Goal: Task Accomplishment & Management: Manage account settings

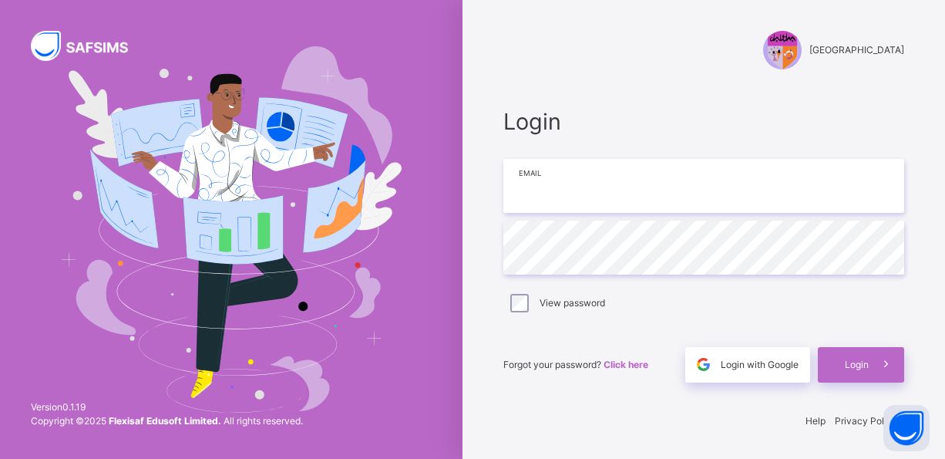
click at [704, 185] on input "email" at bounding box center [703, 186] width 401 height 54
type input "**********"
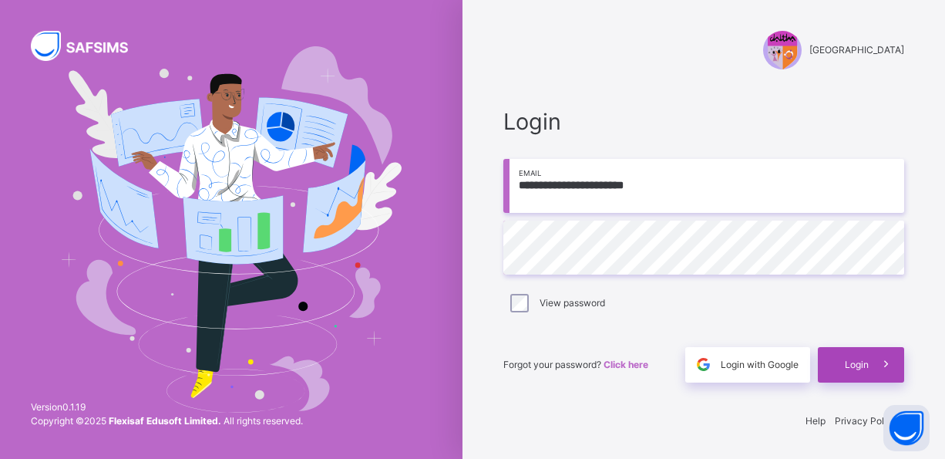
click at [859, 367] on span "Login" at bounding box center [857, 365] width 24 height 14
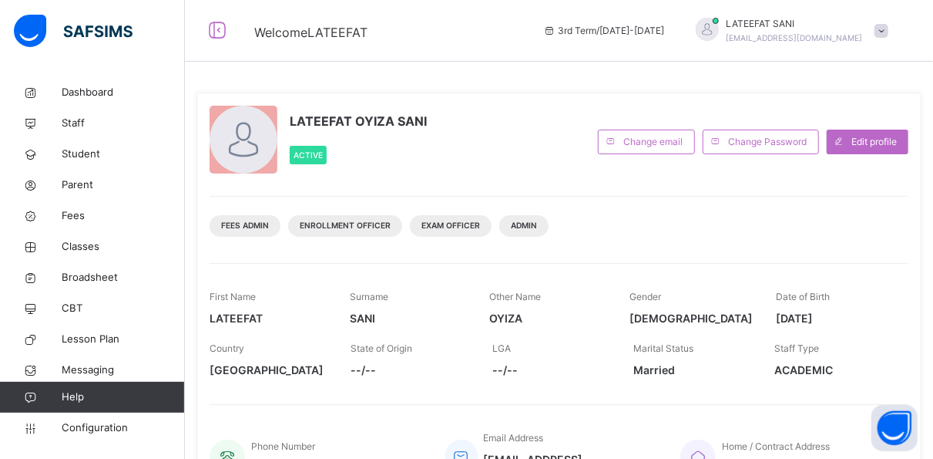
click at [859, 367] on span "ACADEMIC" at bounding box center [834, 370] width 118 height 16
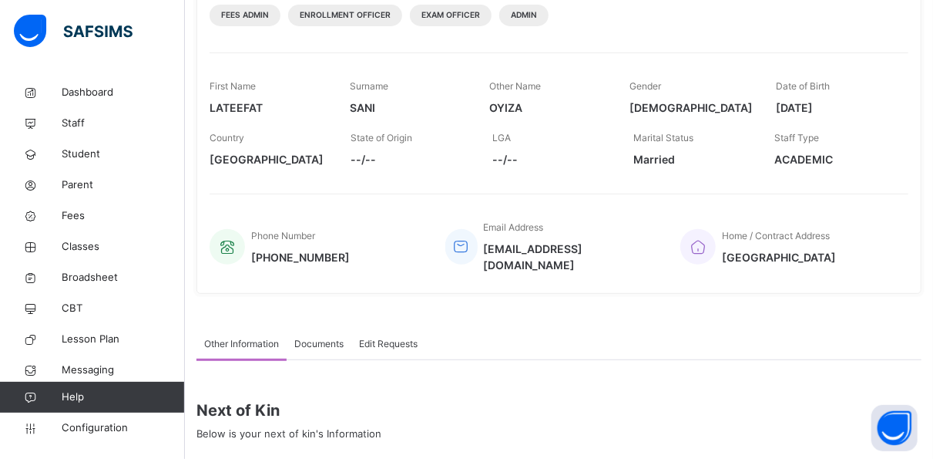
scroll to position [209, 0]
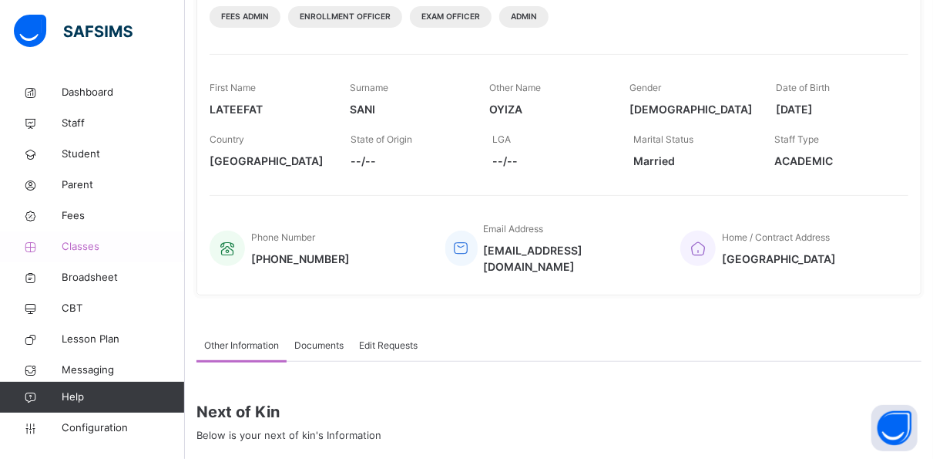
click at [94, 240] on span "Classes" at bounding box center [123, 246] width 123 height 15
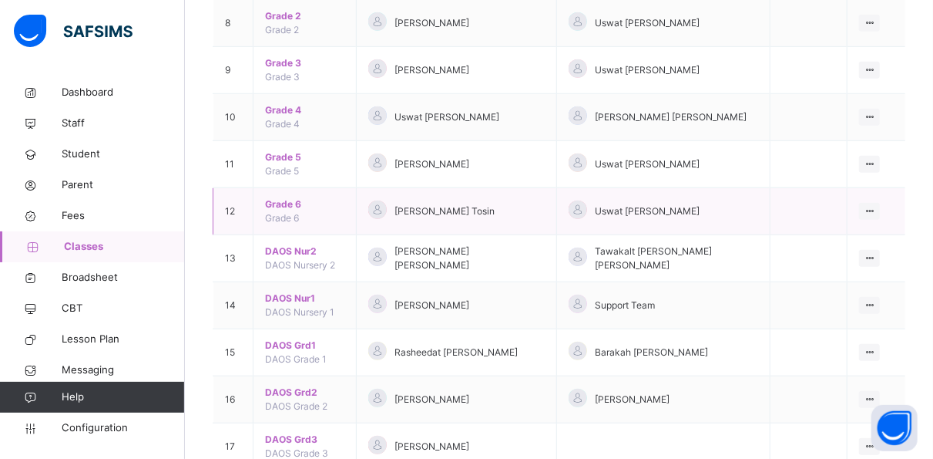
scroll to position [541, 0]
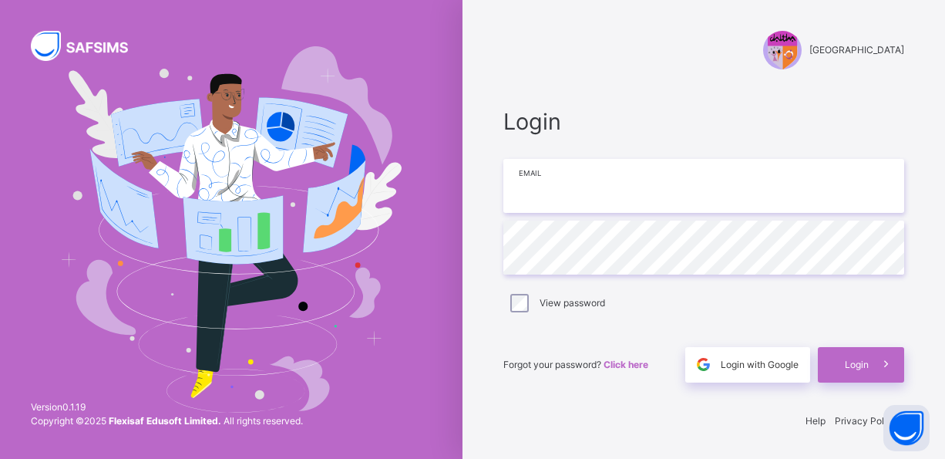
click at [708, 198] on input "email" at bounding box center [703, 186] width 401 height 54
type input "**********"
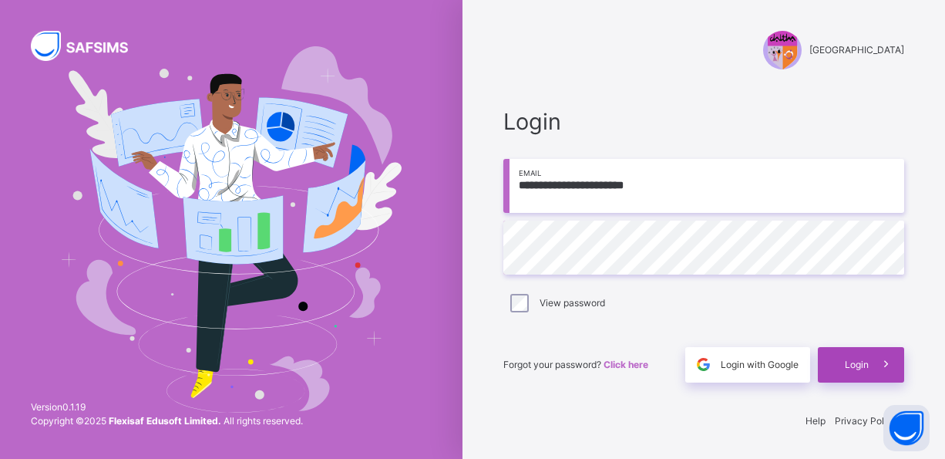
click at [859, 364] on span "Login" at bounding box center [857, 365] width 24 height 14
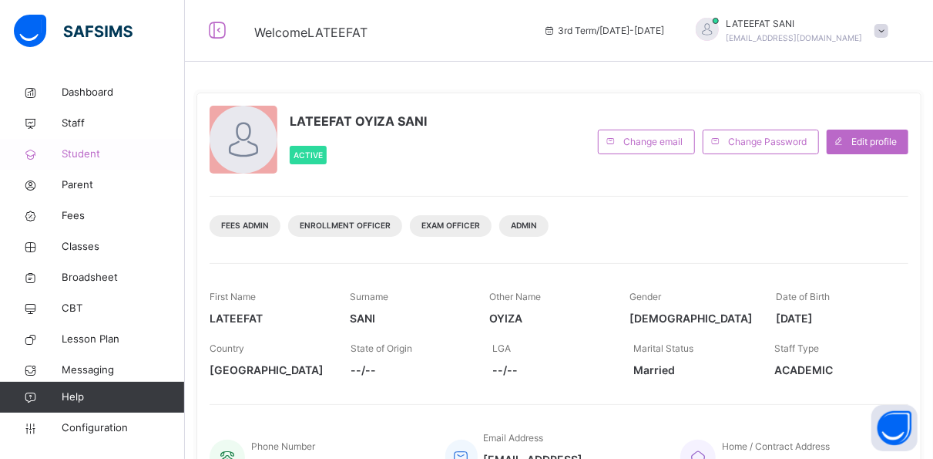
click at [89, 155] on span "Student" at bounding box center [123, 153] width 123 height 15
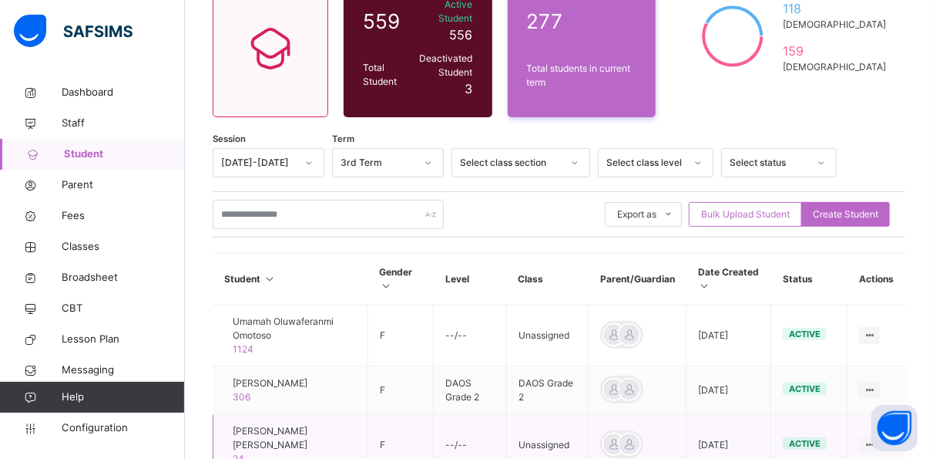
scroll to position [86, 0]
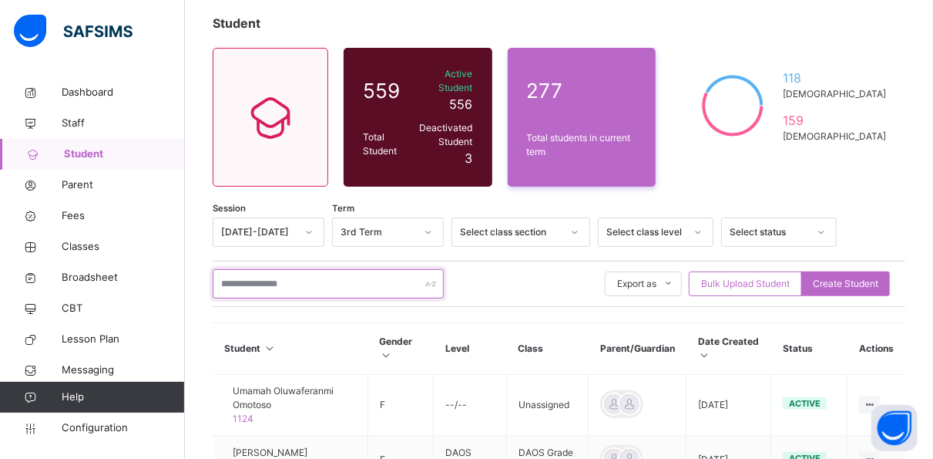
click at [325, 272] on input "text" at bounding box center [328, 283] width 231 height 29
click at [106, 161] on span "Student" at bounding box center [124, 153] width 121 height 15
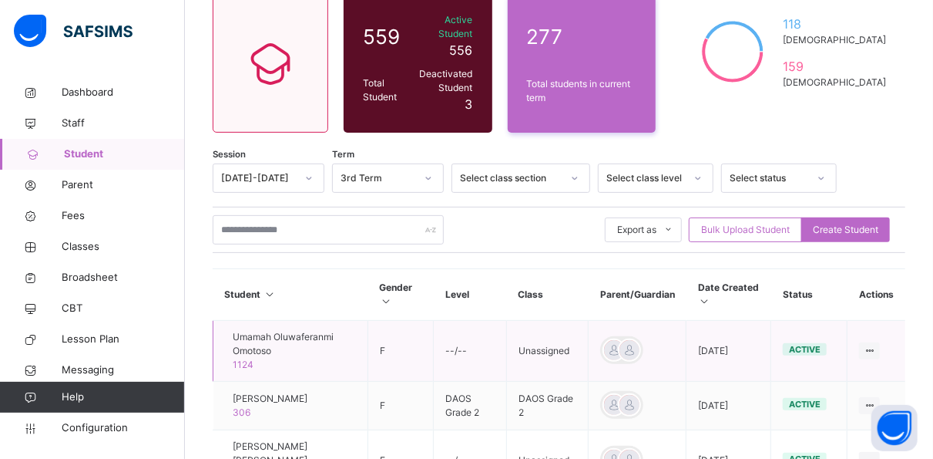
scroll to position [146, 0]
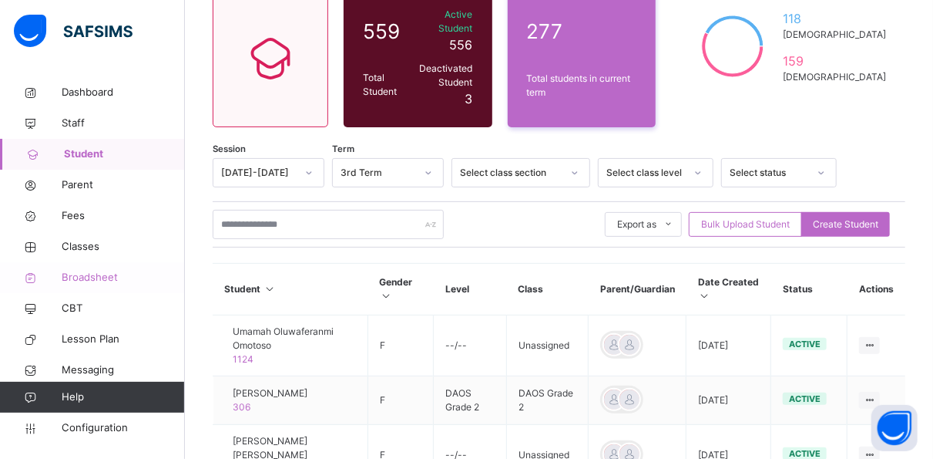
click at [93, 272] on span "Broadsheet" at bounding box center [123, 277] width 123 height 15
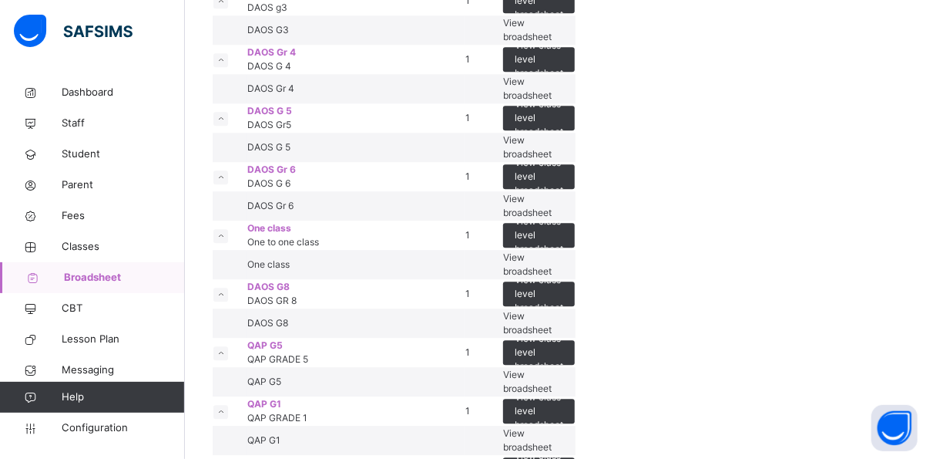
scroll to position [1921, 0]
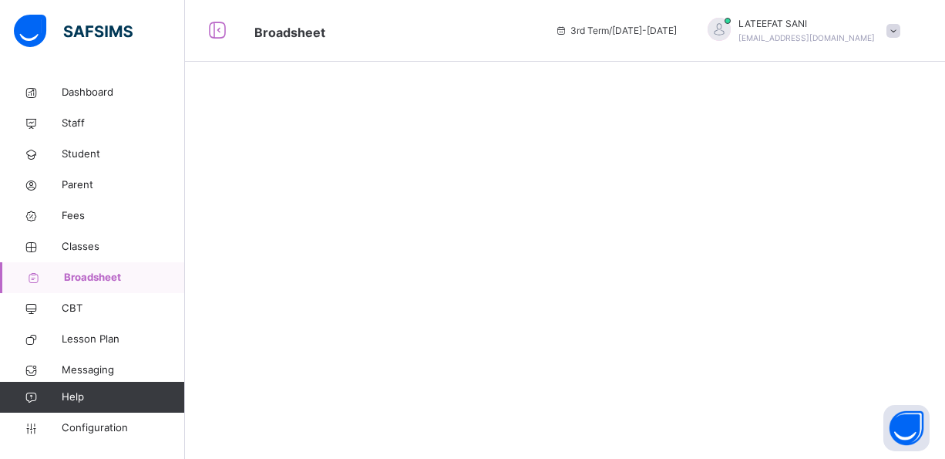
click at [832, 299] on div at bounding box center [565, 229] width 760 height 459
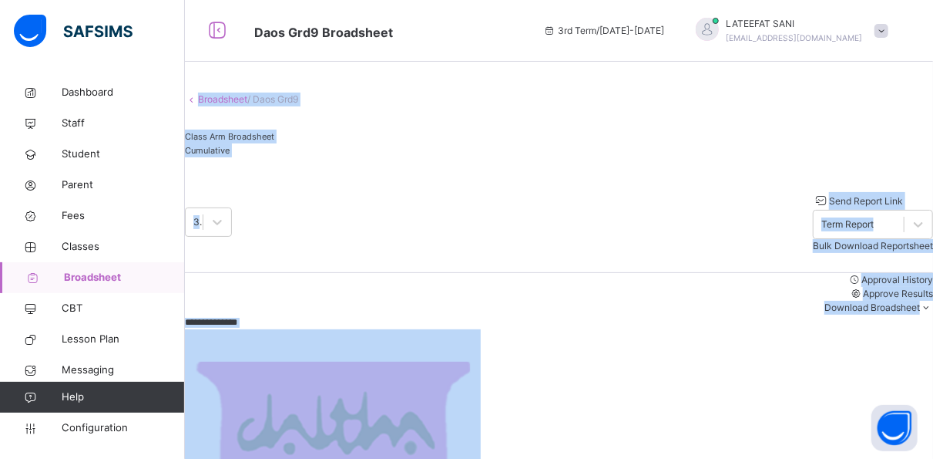
click at [648, 171] on div "Class Arm Broadsheet Cumulative" at bounding box center [559, 147] width 748 height 51
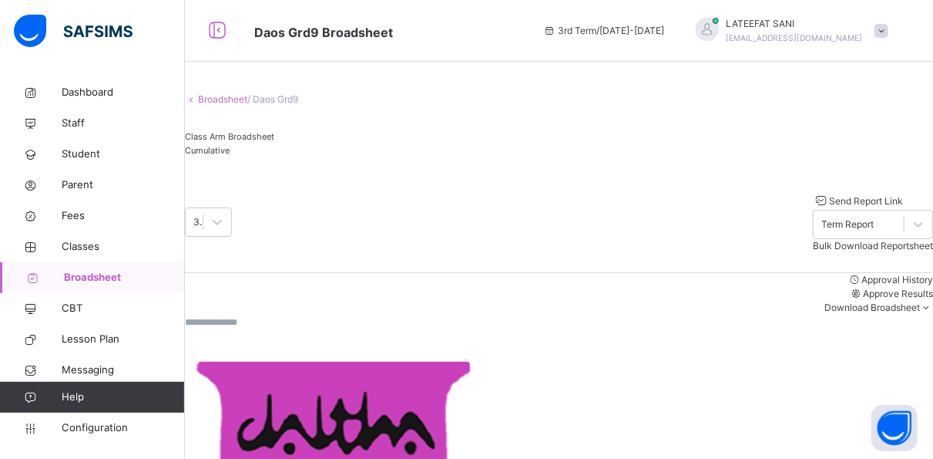
click at [109, 279] on span "Broadsheet" at bounding box center [124, 277] width 121 height 15
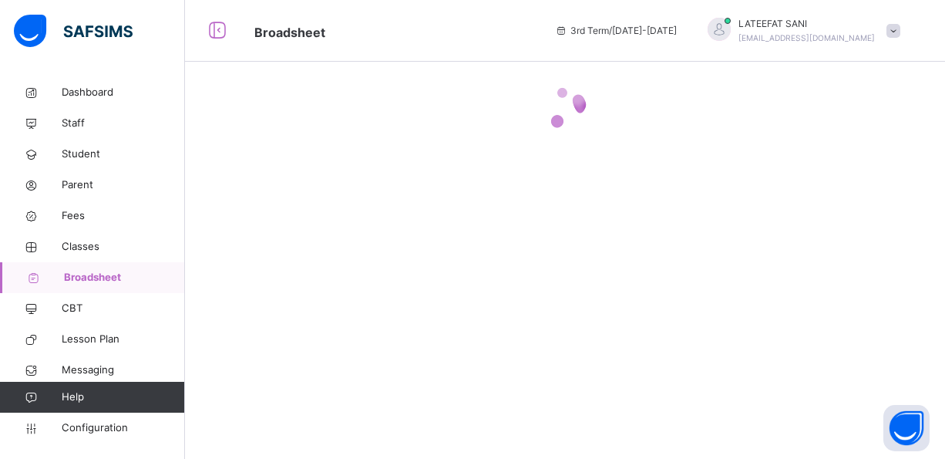
click at [399, 291] on div at bounding box center [565, 229] width 760 height 459
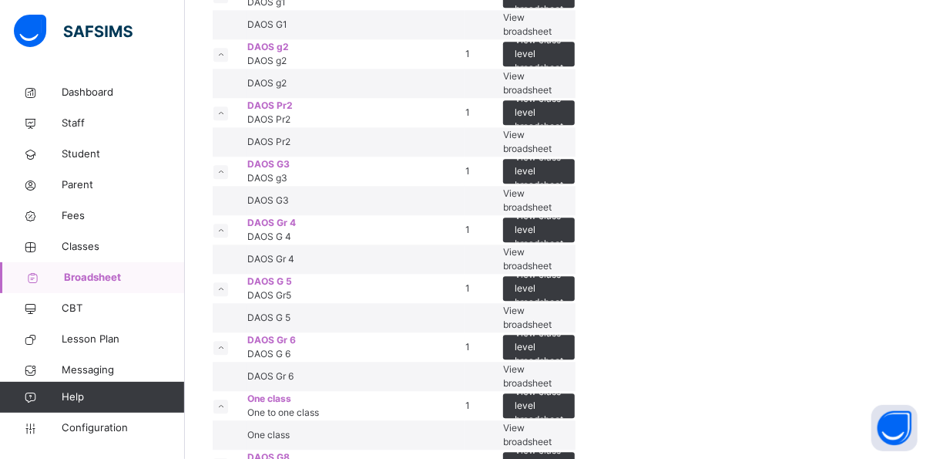
scroll to position [1759, 0]
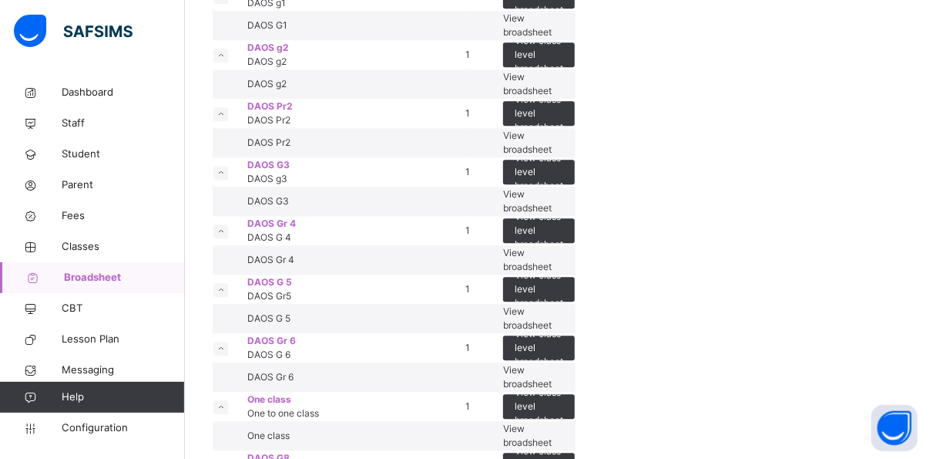
drag, startPoint x: 466, startPoint y: 353, endPoint x: 439, endPoint y: 338, distance: 31.1
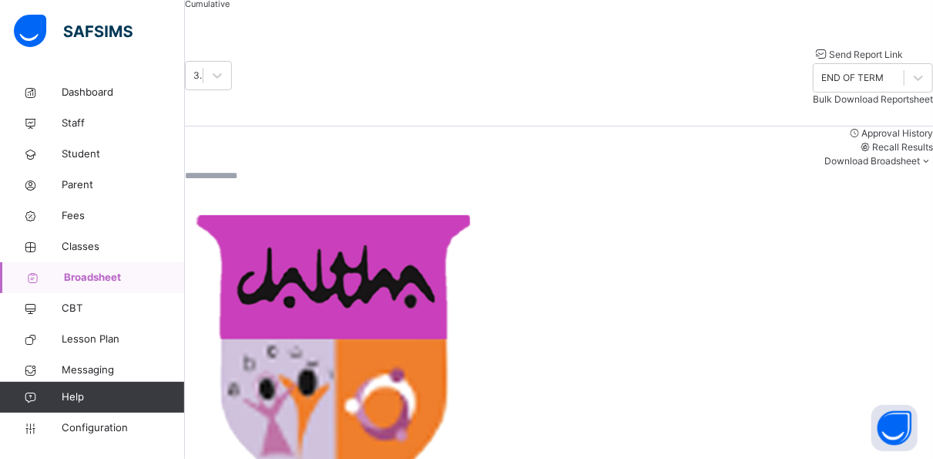
scroll to position [49, 0]
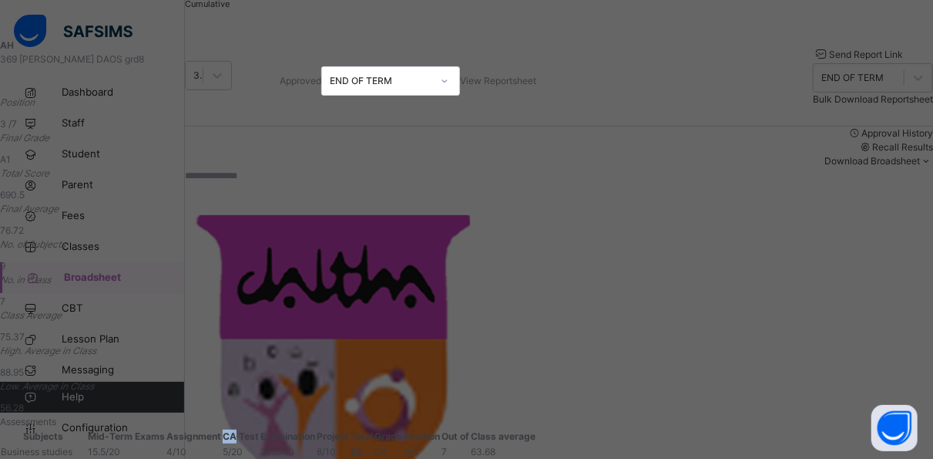
click at [260, 429] on th "CA Test" at bounding box center [241, 436] width 38 height 15
click at [536, 82] on span "View Reportsheet" at bounding box center [498, 81] width 76 height 12
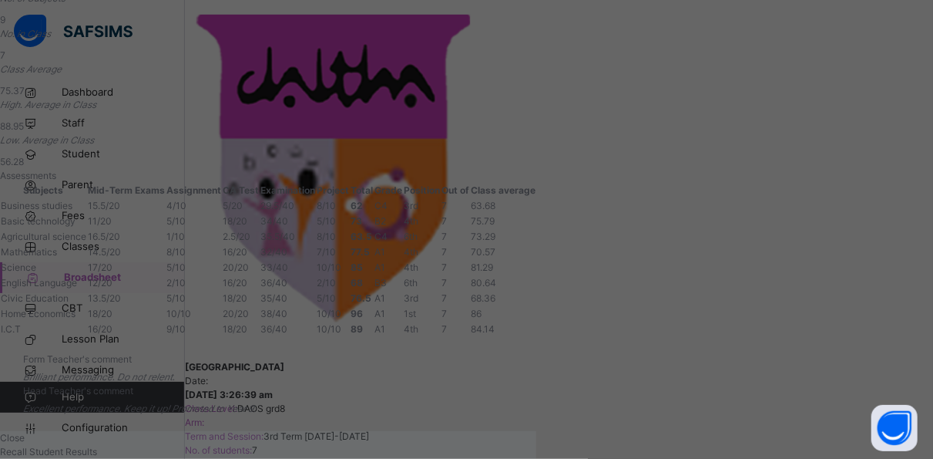
scroll to position [382, 0]
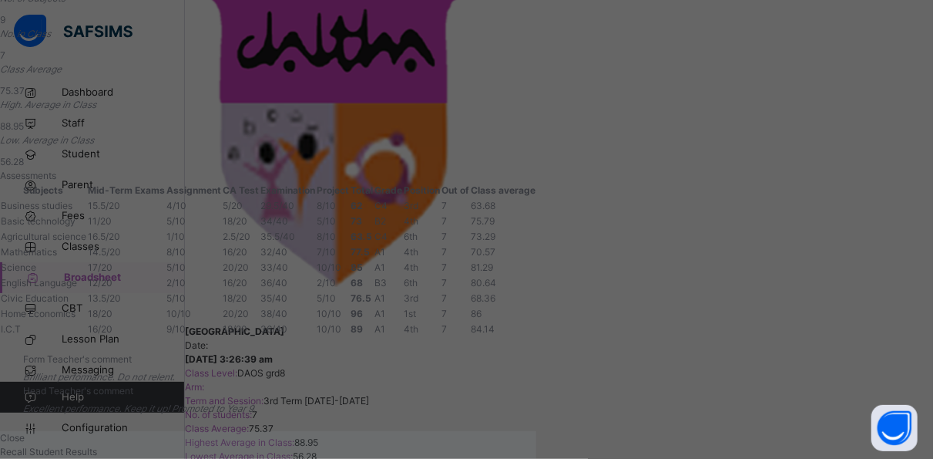
click at [25, 432] on span "Close" at bounding box center [12, 438] width 25 height 12
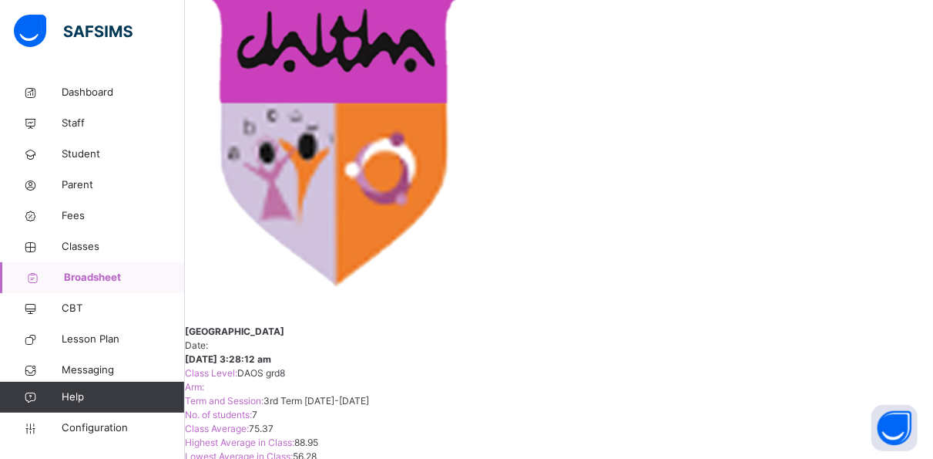
click at [118, 276] on span "Broadsheet" at bounding box center [124, 277] width 121 height 15
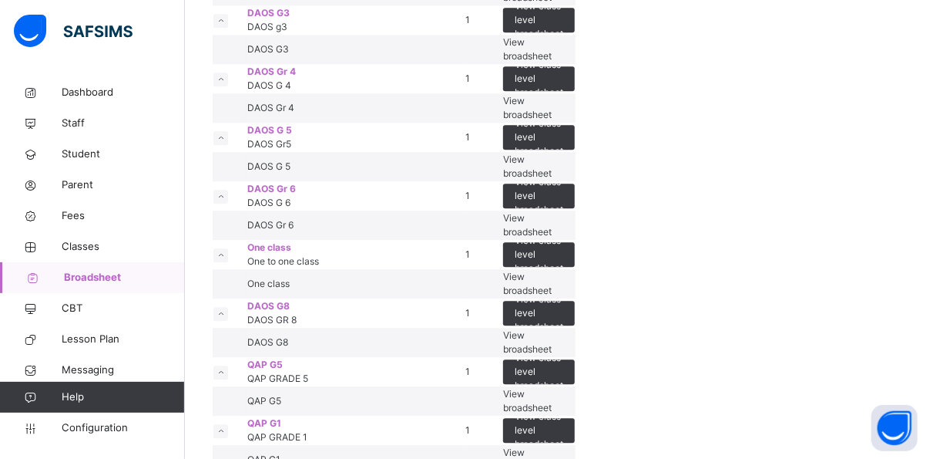
scroll to position [1916, 0]
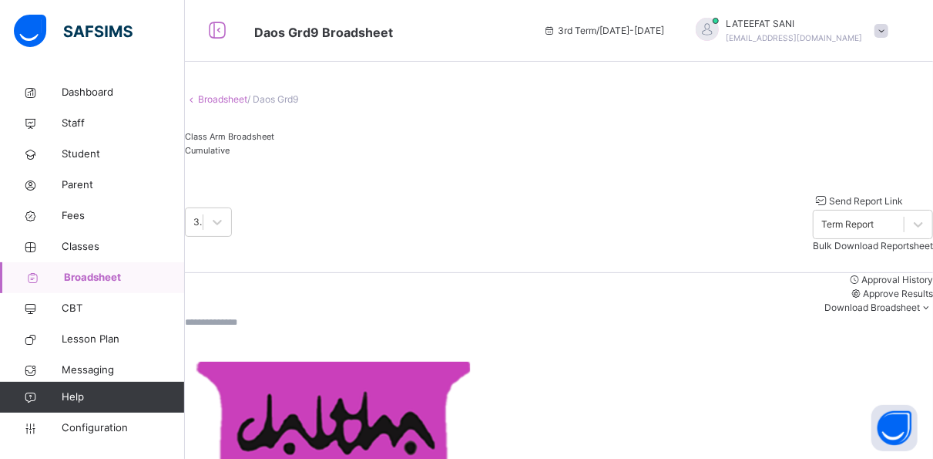
click at [863, 298] on span "Approve Results" at bounding box center [898, 294] width 70 height 12
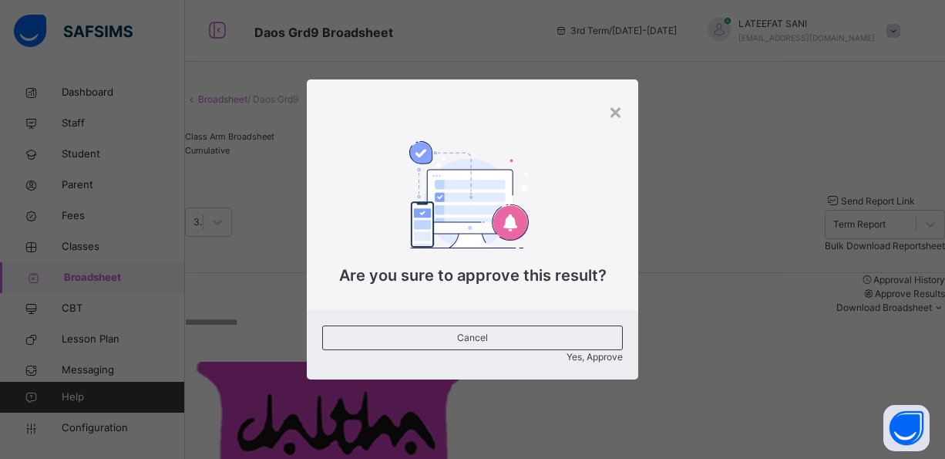
click at [567, 351] on span "Yes, Approve" at bounding box center [595, 357] width 56 height 12
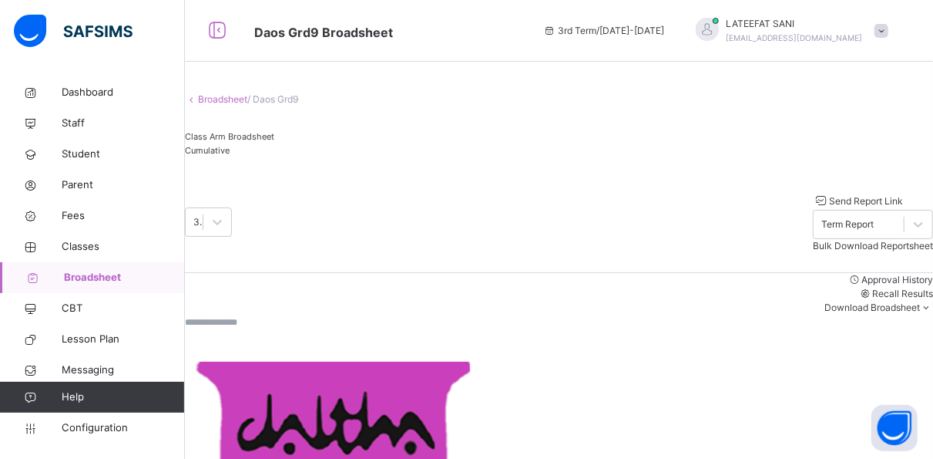
click at [230, 156] on span "Cumulative" at bounding box center [207, 150] width 45 height 11
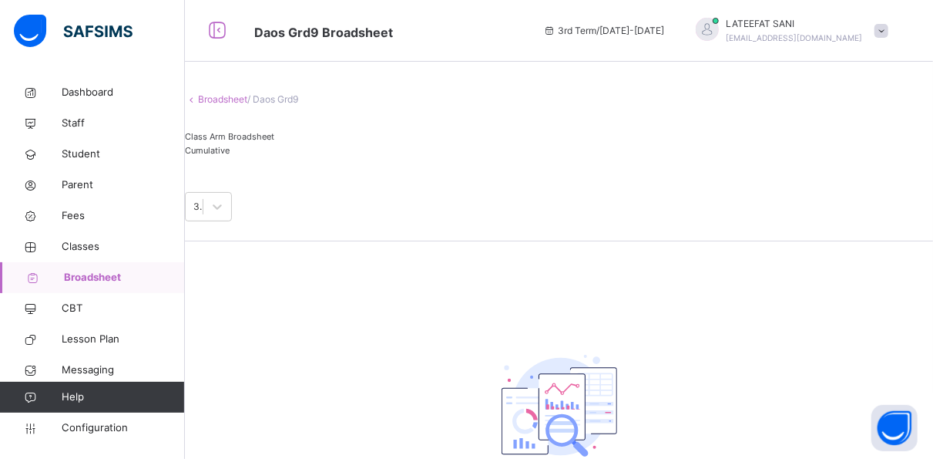
click at [266, 142] on span "Class Arm Broadsheet" at bounding box center [229, 136] width 89 height 11
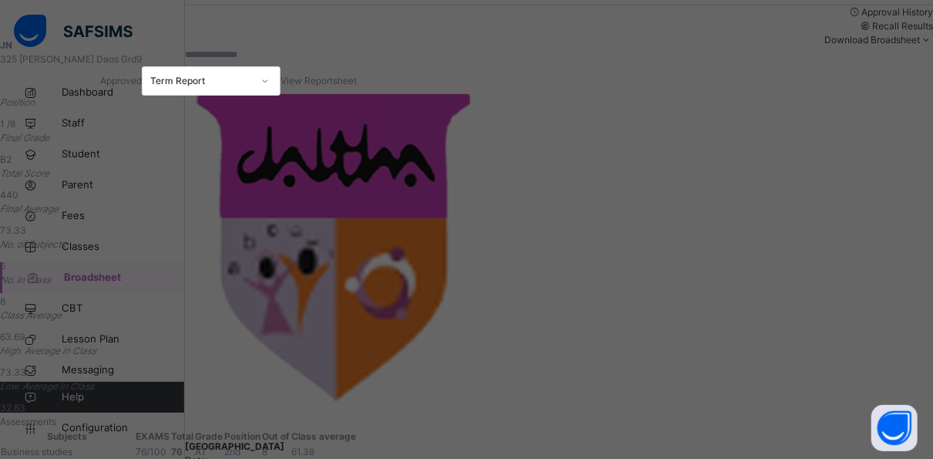
click at [357, 80] on span "View Reportsheet" at bounding box center [319, 81] width 76 height 12
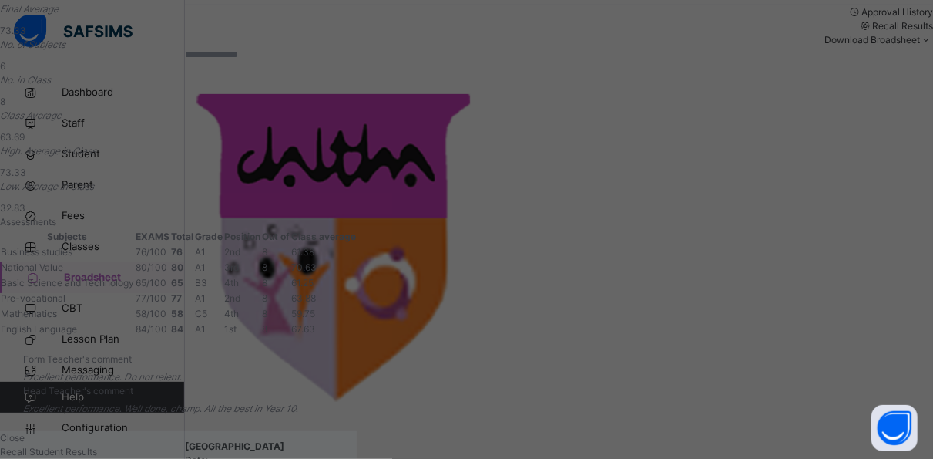
scroll to position [318, 0]
click at [357, 431] on div "Close" at bounding box center [178, 438] width 357 height 14
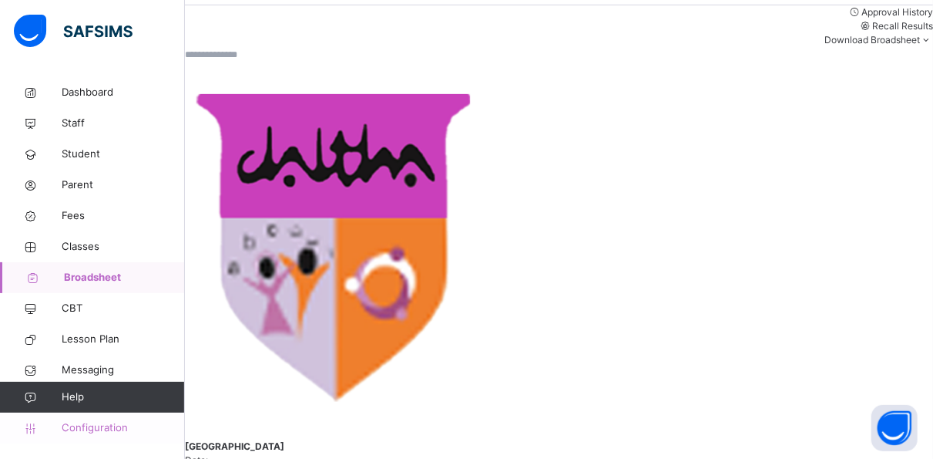
click at [129, 422] on span "Configuration" at bounding box center [123, 427] width 123 height 15
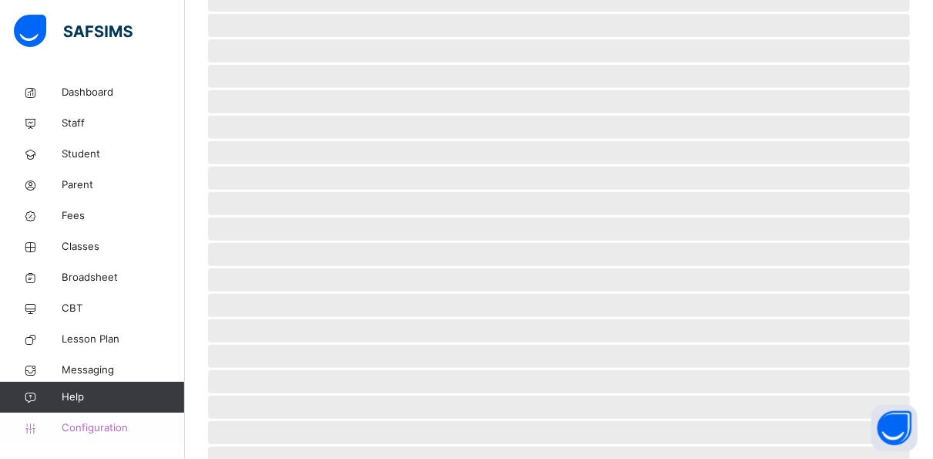
scroll to position [261, 0]
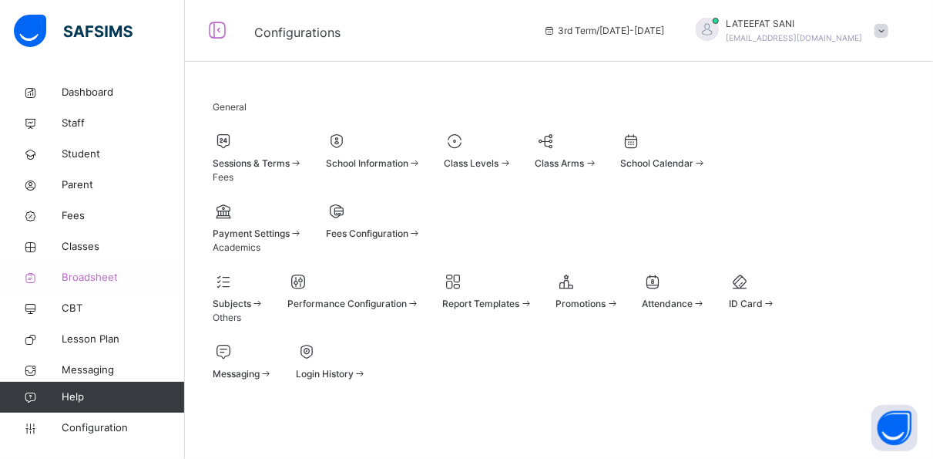
click at [107, 275] on span "Broadsheet" at bounding box center [123, 277] width 123 height 15
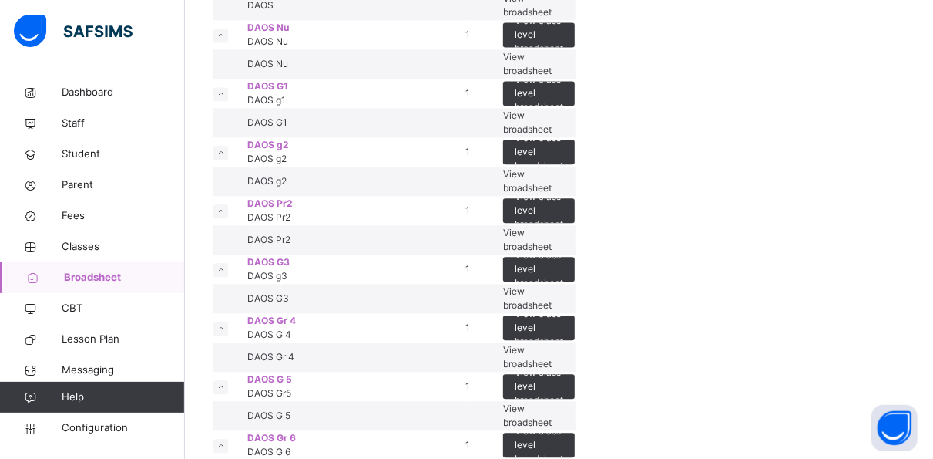
scroll to position [1661, 0]
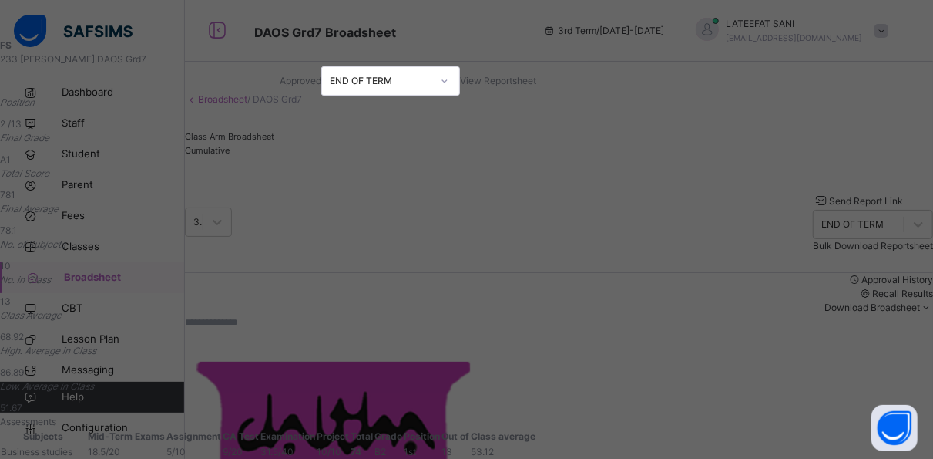
click at [536, 79] on span "View Reportsheet" at bounding box center [498, 81] width 76 height 12
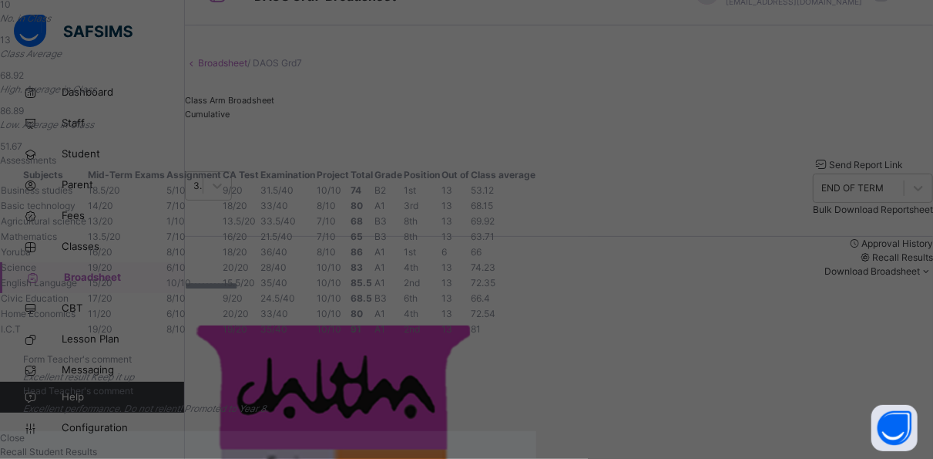
scroll to position [37, 0]
click at [25, 432] on span "Close" at bounding box center [12, 438] width 25 height 12
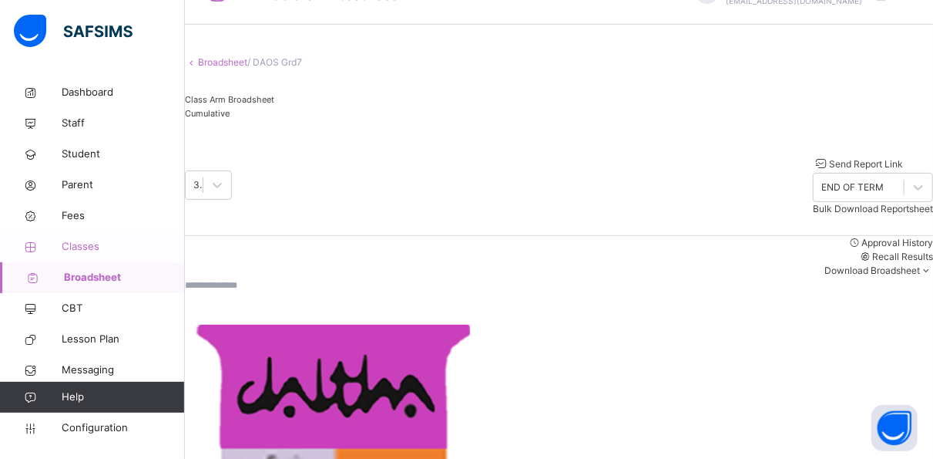
click at [92, 240] on span "Classes" at bounding box center [123, 246] width 123 height 15
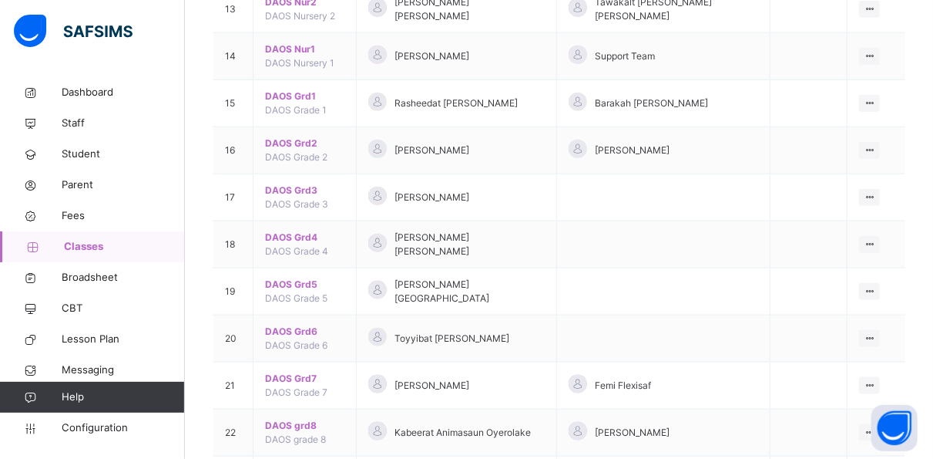
scroll to position [823, 0]
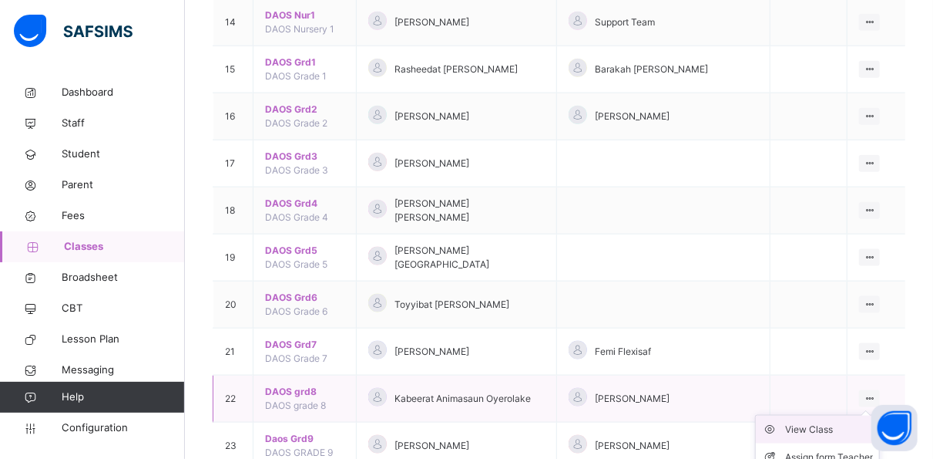
click at [849, 422] on div "View Class" at bounding box center [829, 429] width 88 height 15
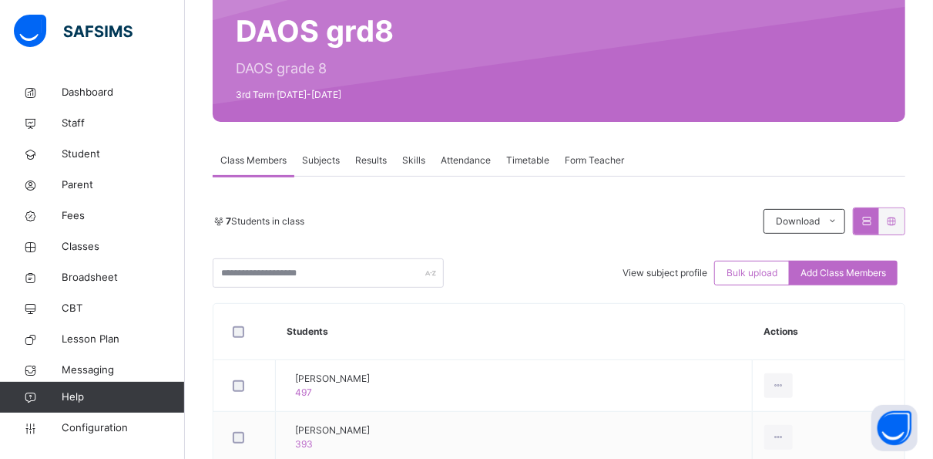
scroll to position [144, 0]
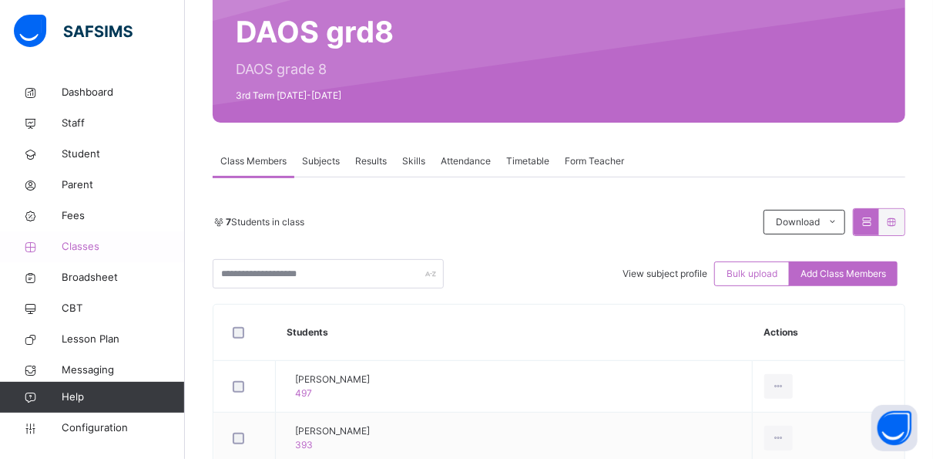
click at [121, 239] on span "Classes" at bounding box center [123, 246] width 123 height 15
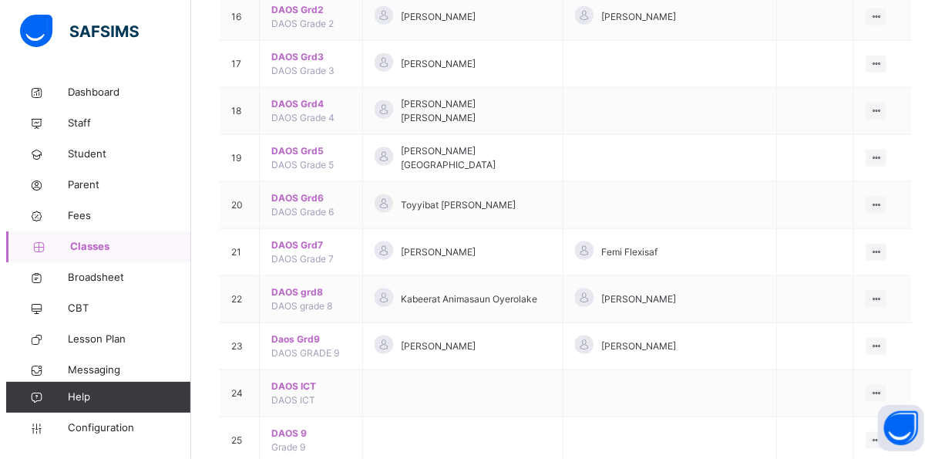
scroll to position [923, 0]
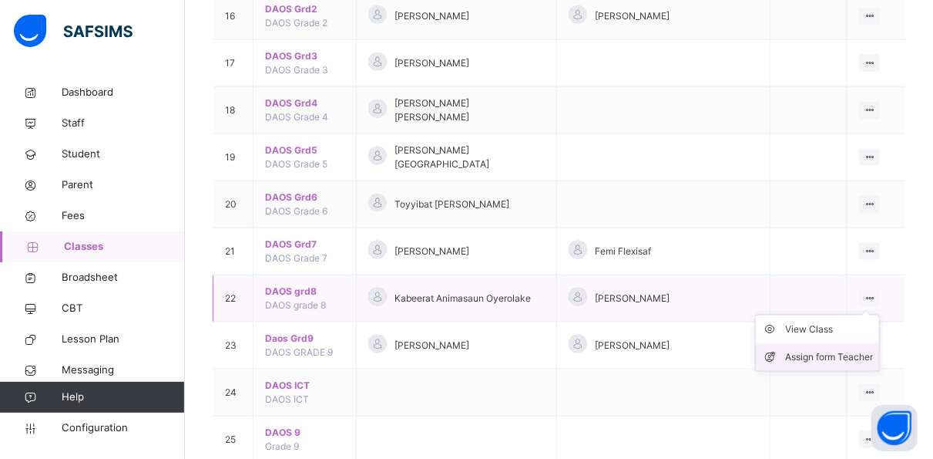
click at [836, 349] on div "Assign form Teacher" at bounding box center [829, 356] width 88 height 15
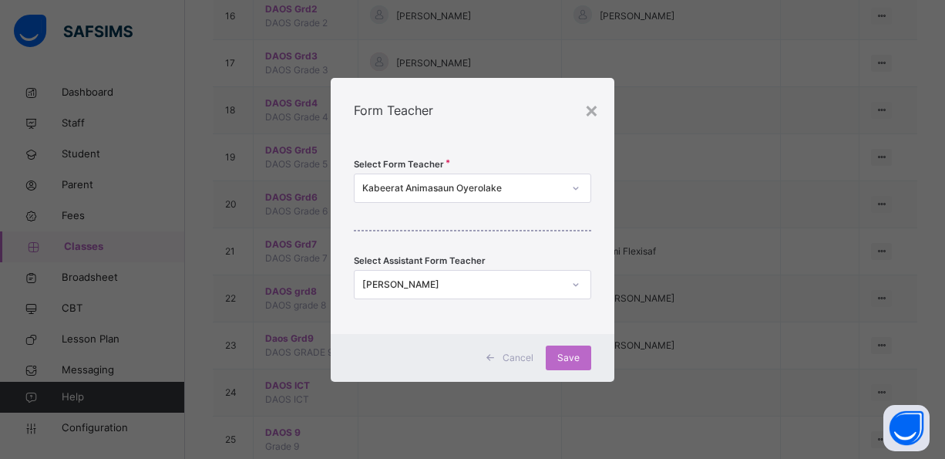
scroll to position [0, 0]
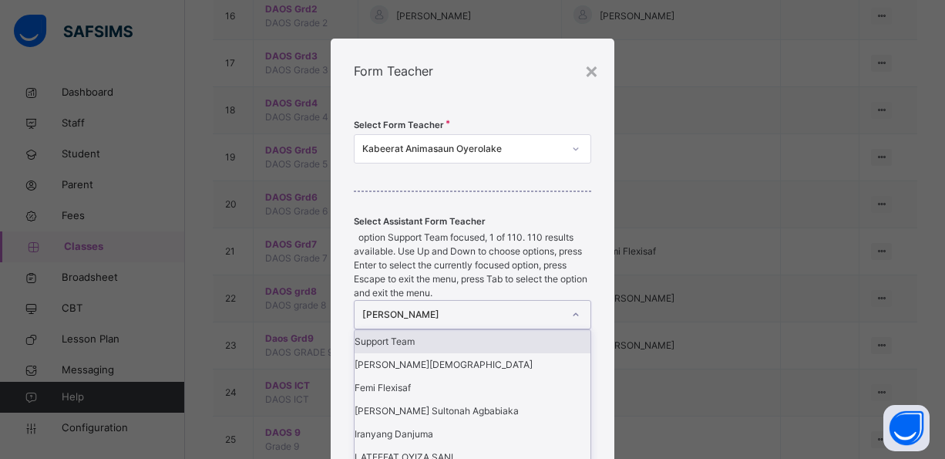
click at [582, 302] on div at bounding box center [576, 314] width 26 height 25
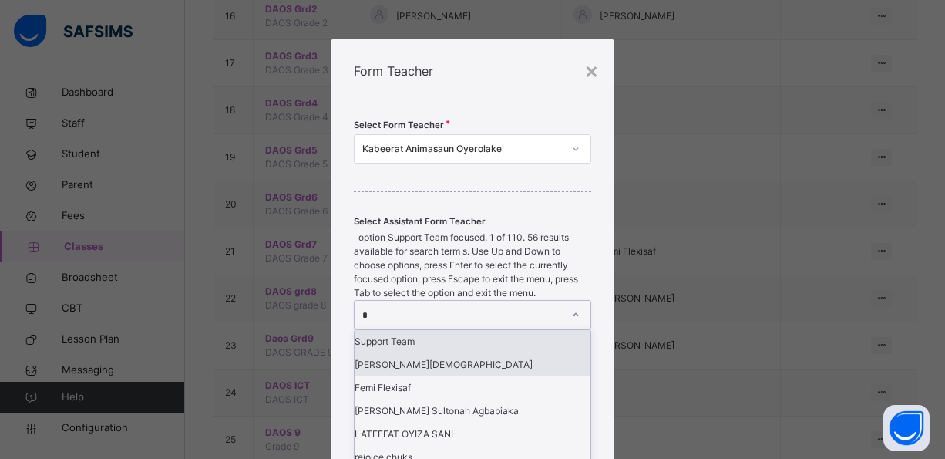
type input "**"
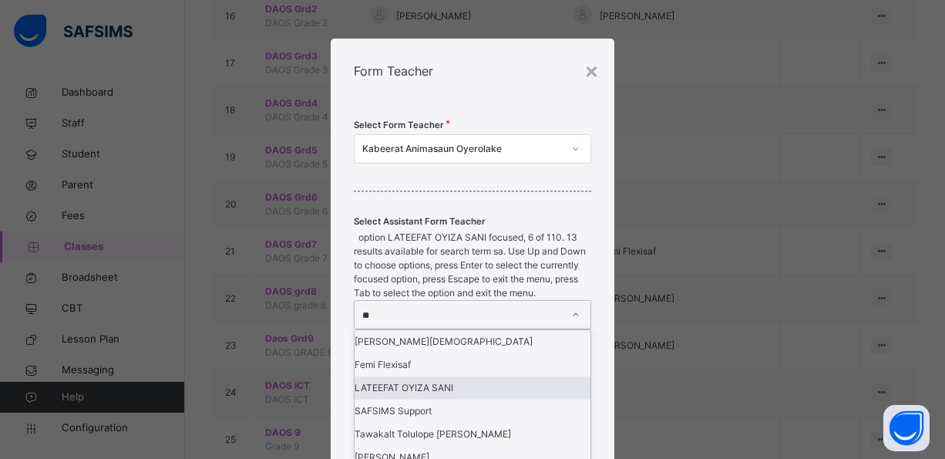
click at [470, 376] on div "LATEEFAT OYIZA SANI" at bounding box center [473, 387] width 236 height 23
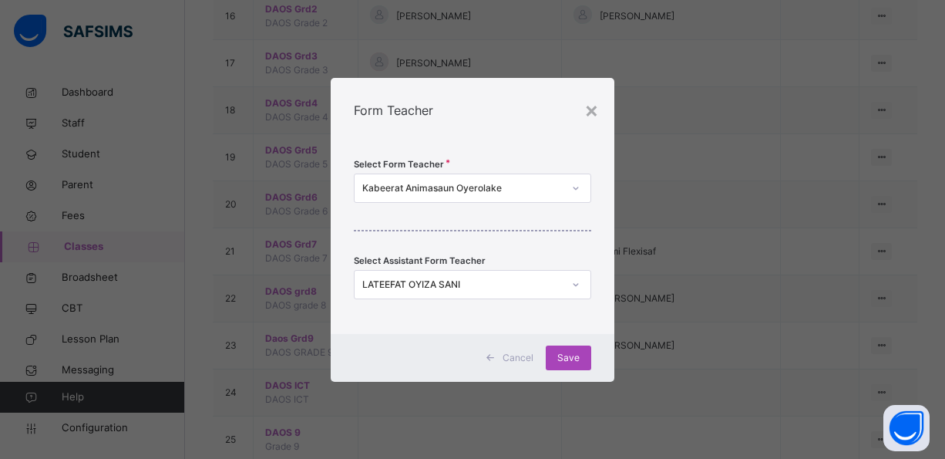
click at [577, 362] on span "Save" at bounding box center [568, 358] width 22 height 14
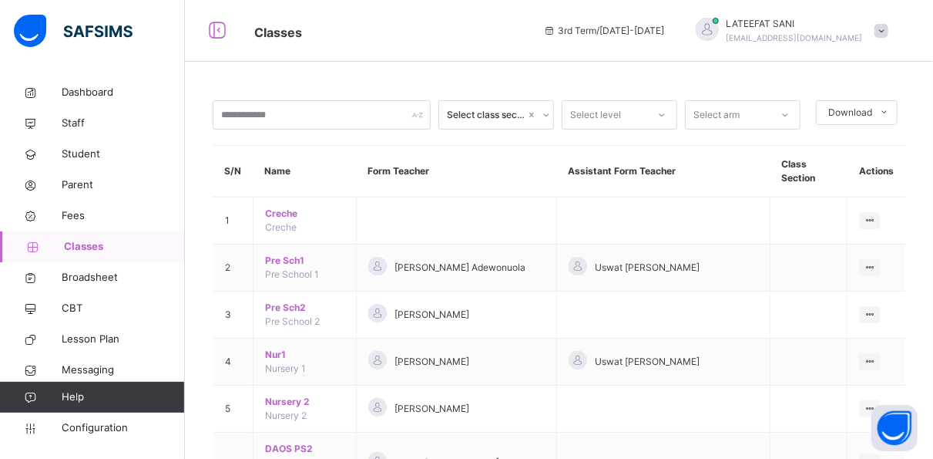
click at [892, 22] on div "LATEEFAT SANI admin@dalthaacademy.com" at bounding box center [789, 31] width 216 height 28
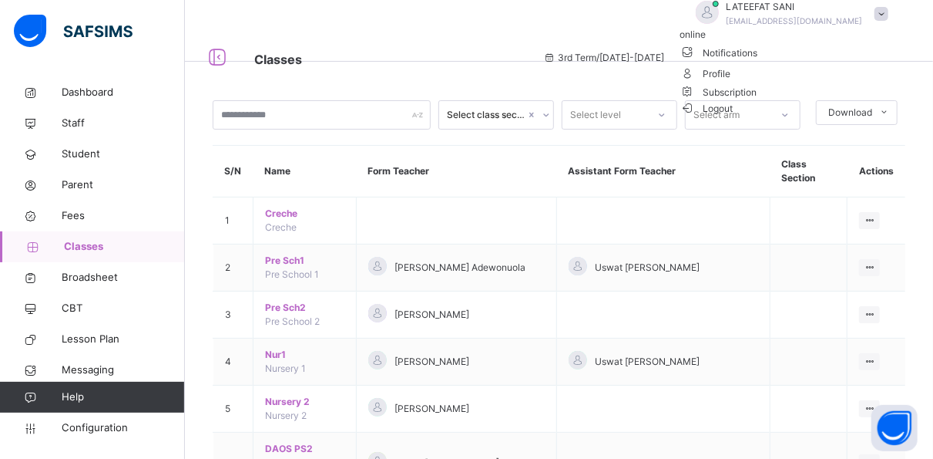
click at [734, 116] on span "Logout" at bounding box center [707, 108] width 53 height 16
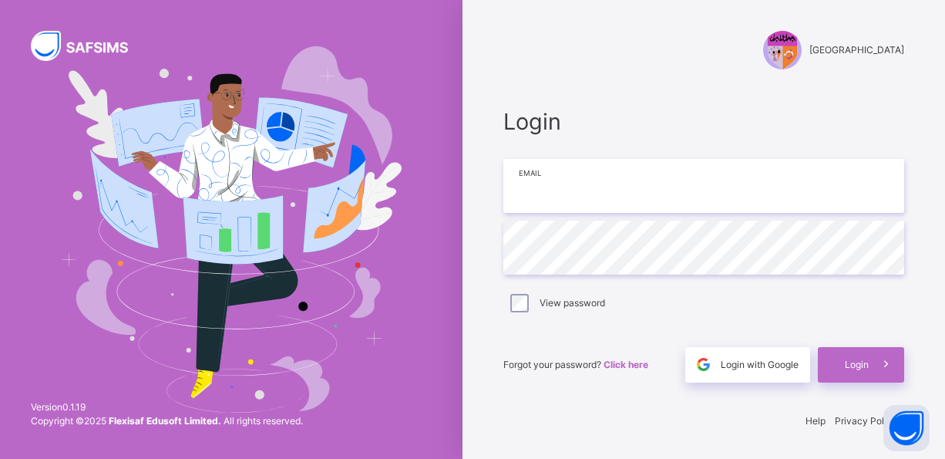
click at [695, 210] on input "email" at bounding box center [703, 186] width 401 height 54
type input "**********"
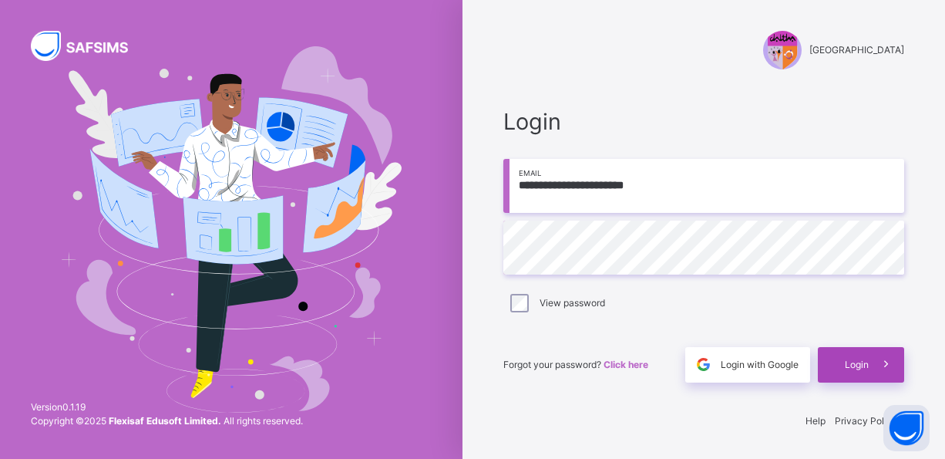
click at [866, 364] on span "Login" at bounding box center [857, 365] width 24 height 14
click at [866, 364] on div "Login" at bounding box center [861, 364] width 86 height 35
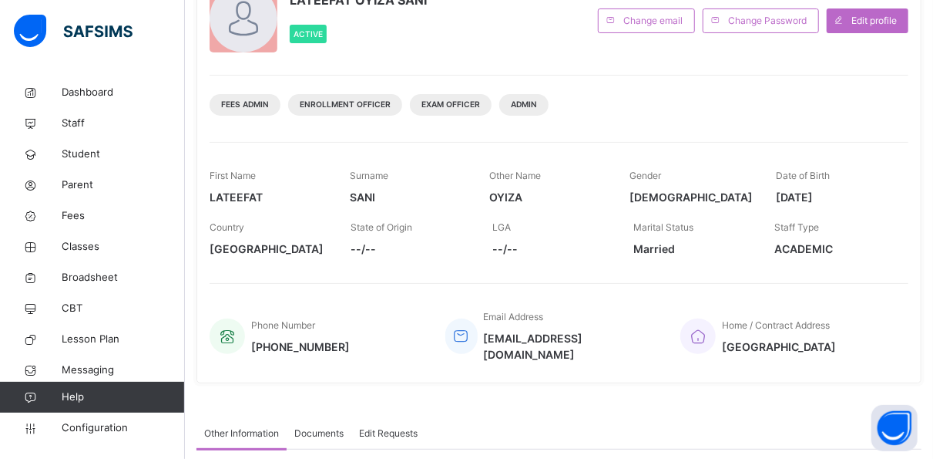
scroll to position [122, 0]
click at [84, 244] on span "Classes" at bounding box center [123, 246] width 123 height 15
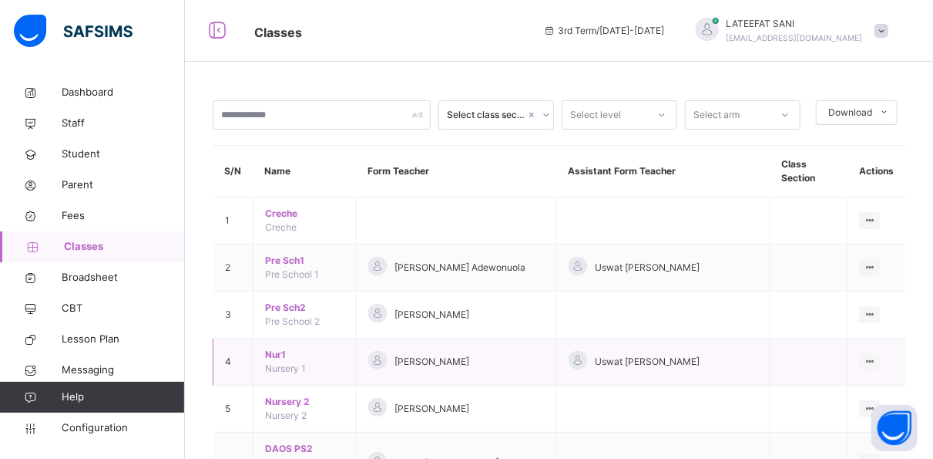
click at [557, 365] on td "Maryam Yusuf" at bounding box center [457, 361] width 200 height 47
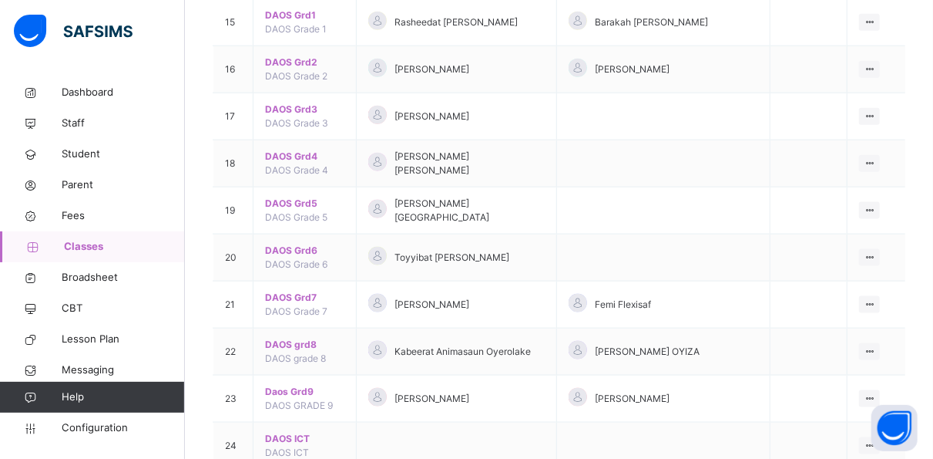
scroll to position [947, 0]
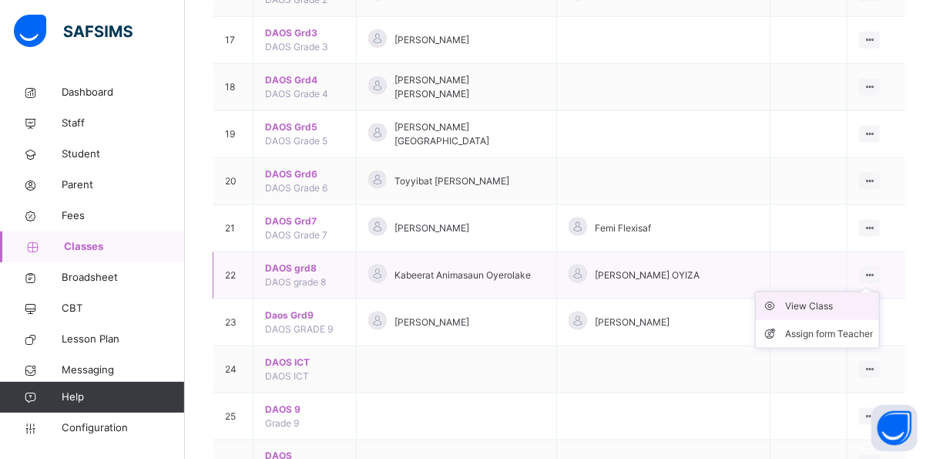
click at [845, 298] on div "View Class" at bounding box center [829, 305] width 88 height 15
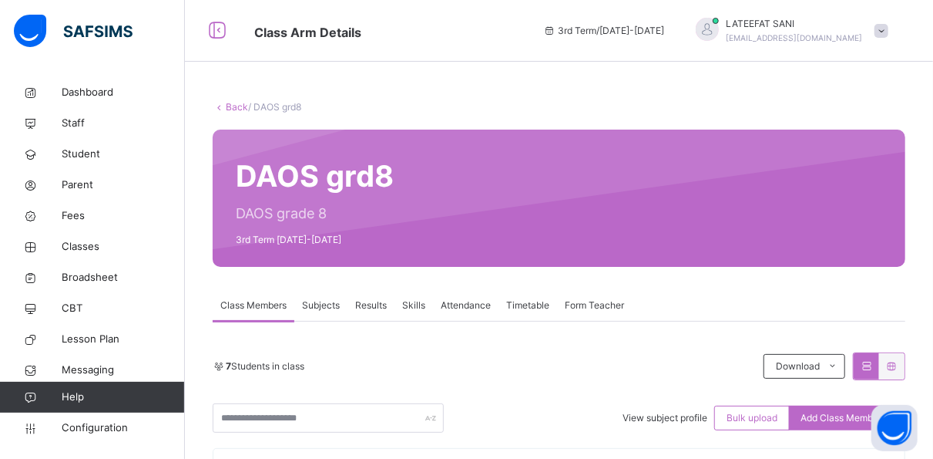
click at [422, 306] on span "Skills" at bounding box center [413, 305] width 23 height 14
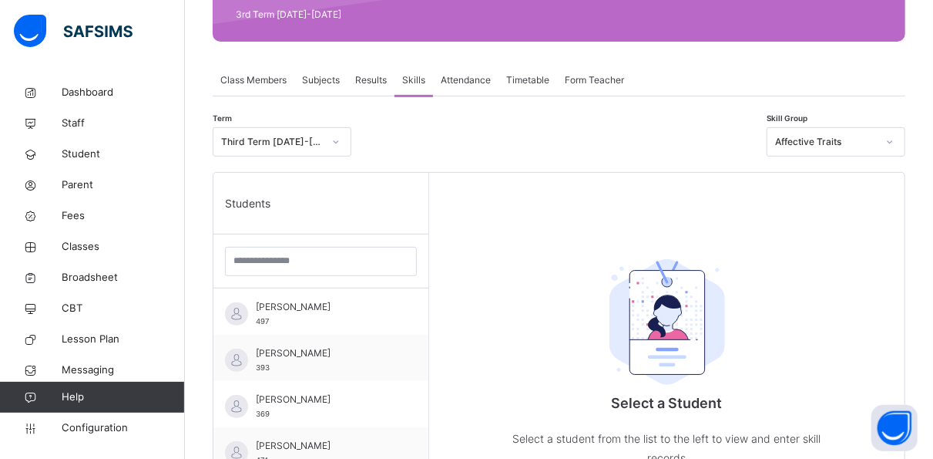
scroll to position [230, 0]
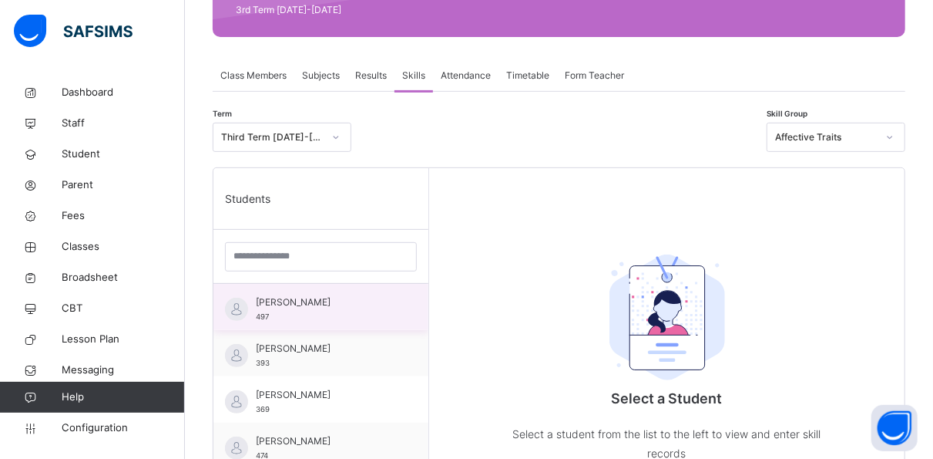
click at [341, 299] on span "Abd Aalem Adedapo Oderinde" at bounding box center [325, 302] width 138 height 14
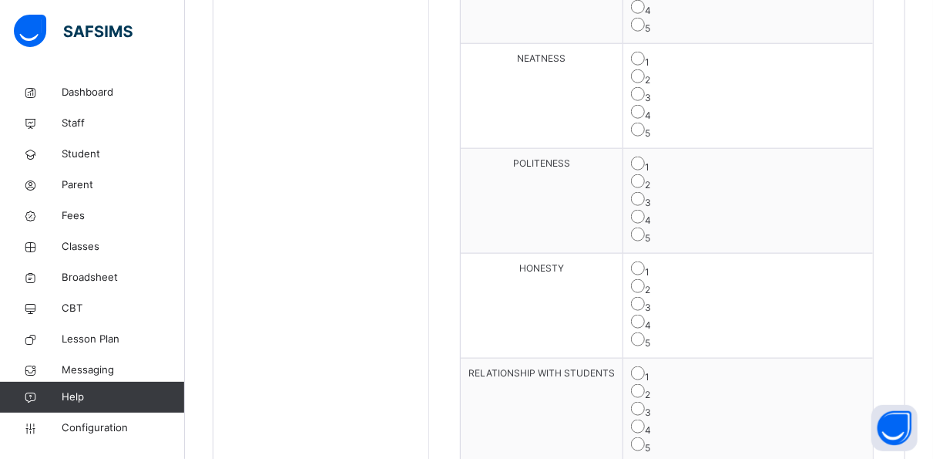
scroll to position [940, 0]
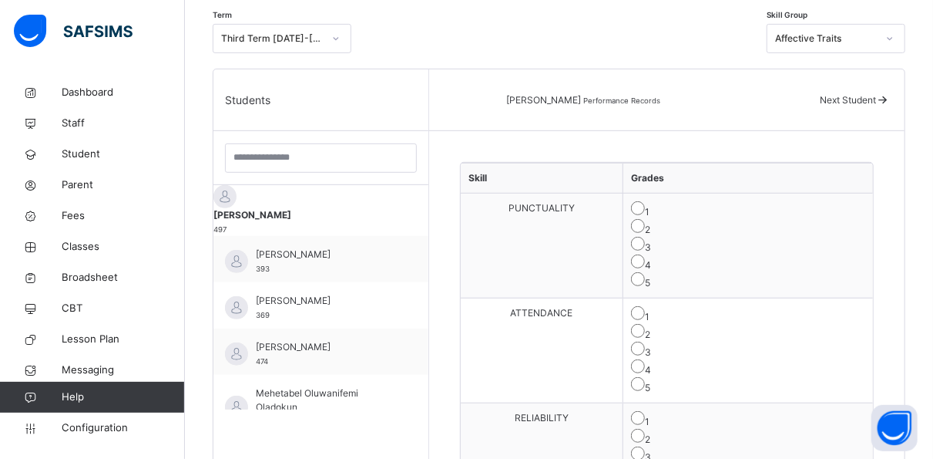
scroll to position [328, 0]
click at [107, 271] on span "Broadsheet" at bounding box center [123, 277] width 123 height 15
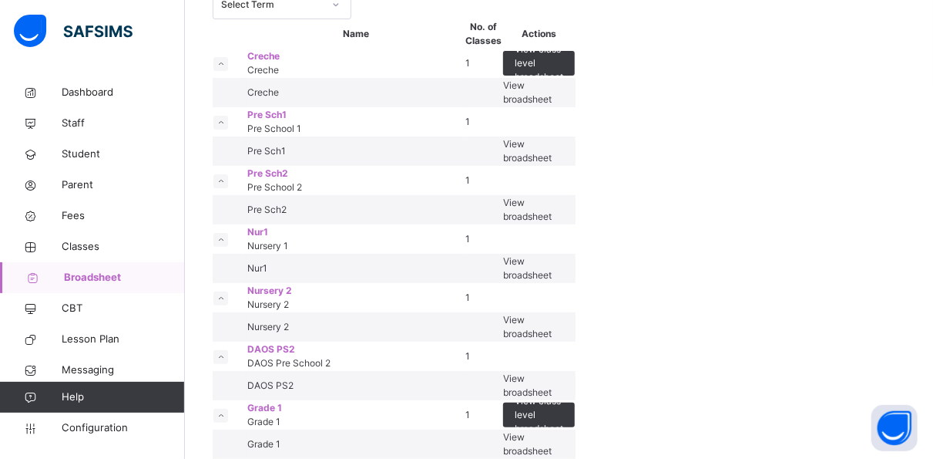
scroll to position [111, 0]
click at [95, 244] on span "Classes" at bounding box center [123, 246] width 123 height 15
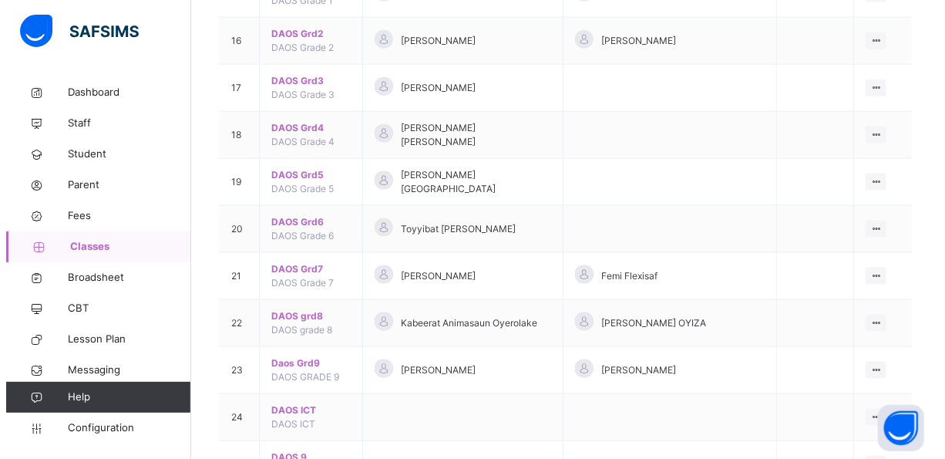
scroll to position [907, 0]
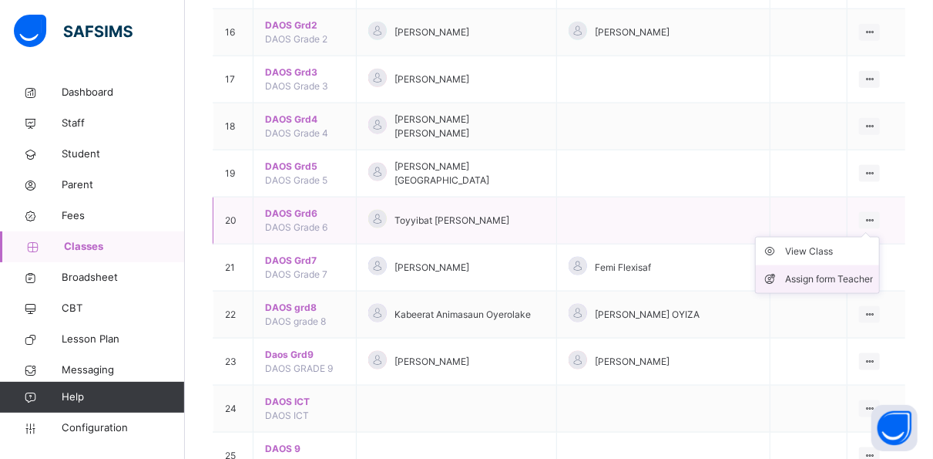
click at [873, 271] on div "Assign form Teacher" at bounding box center [829, 278] width 88 height 15
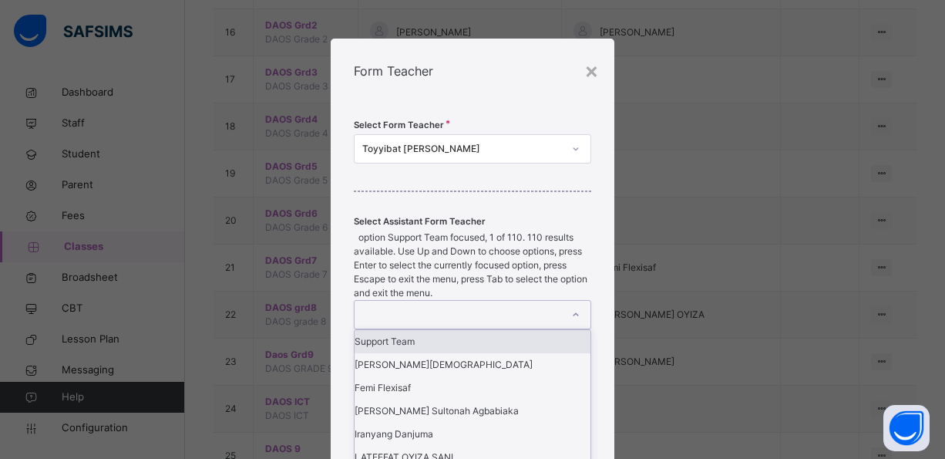
scroll to position [0, 0]
click at [573, 307] on icon at bounding box center [575, 314] width 9 height 15
type input "*"
type input "**"
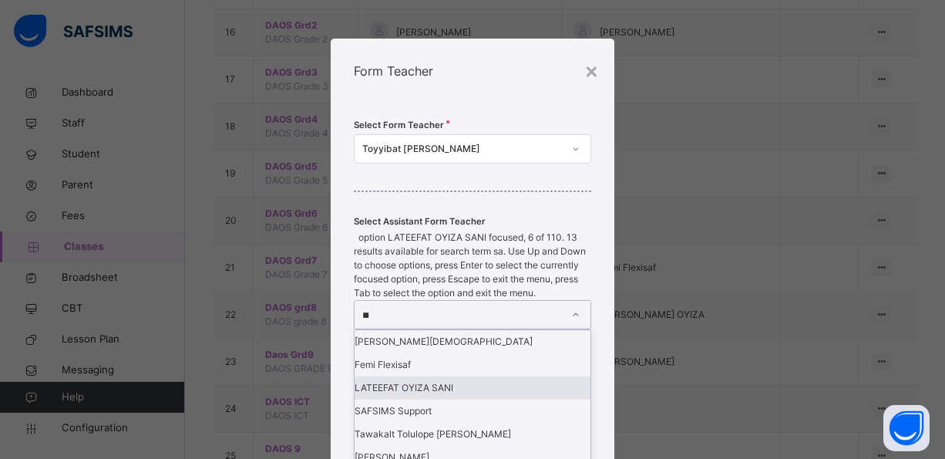
click at [479, 376] on div "LATEEFAT OYIZA SANI" at bounding box center [473, 387] width 236 height 23
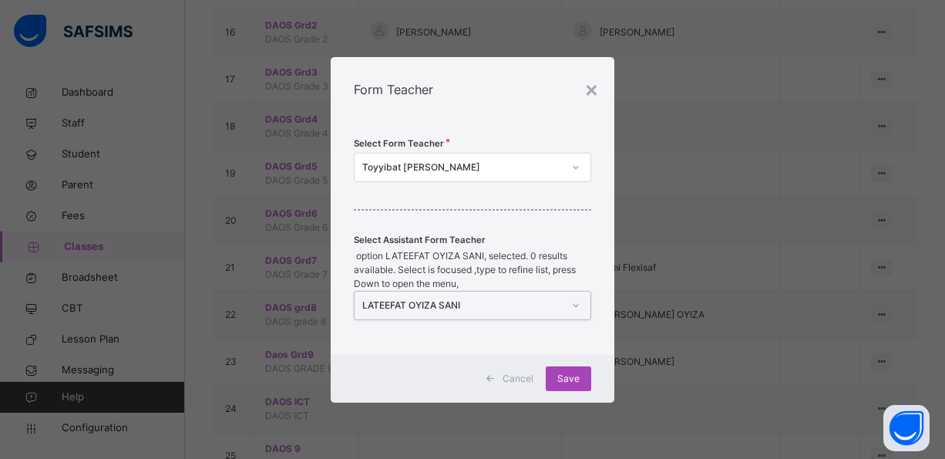
click at [579, 366] on div "Save" at bounding box center [568, 378] width 45 height 25
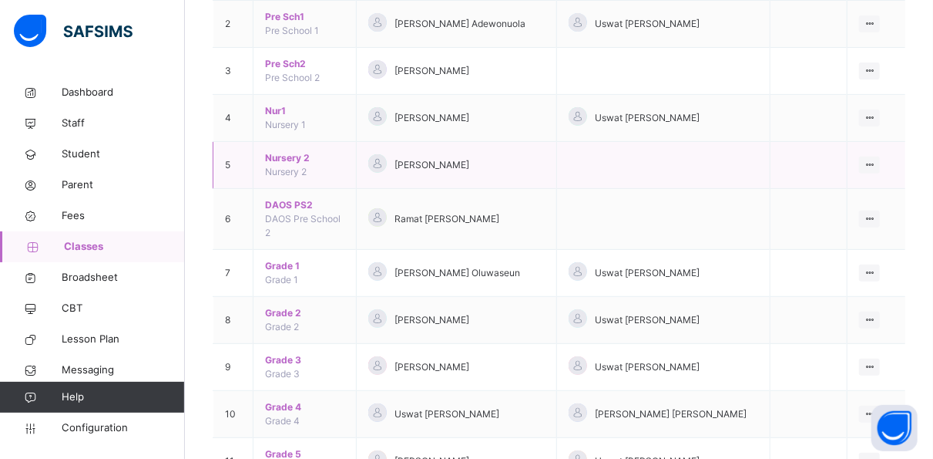
scroll to position [244, 0]
click at [107, 245] on span "Classes" at bounding box center [124, 246] width 121 height 15
click at [107, 242] on span "Classes" at bounding box center [124, 246] width 121 height 15
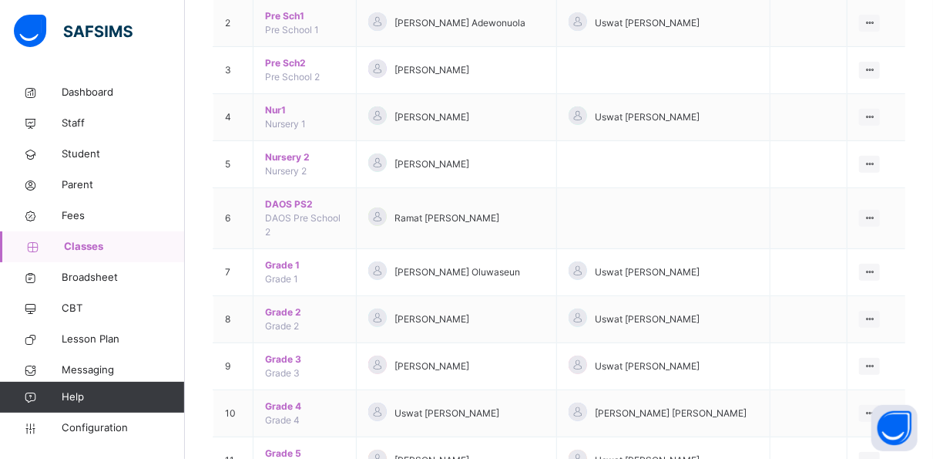
click at [107, 242] on span "Classes" at bounding box center [124, 246] width 121 height 15
click at [99, 245] on span "Classes" at bounding box center [124, 246] width 121 height 15
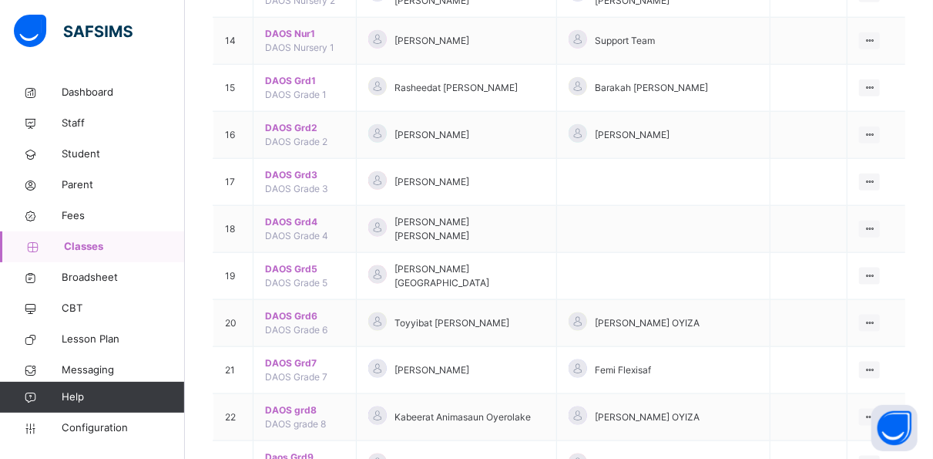
scroll to position [820, 0]
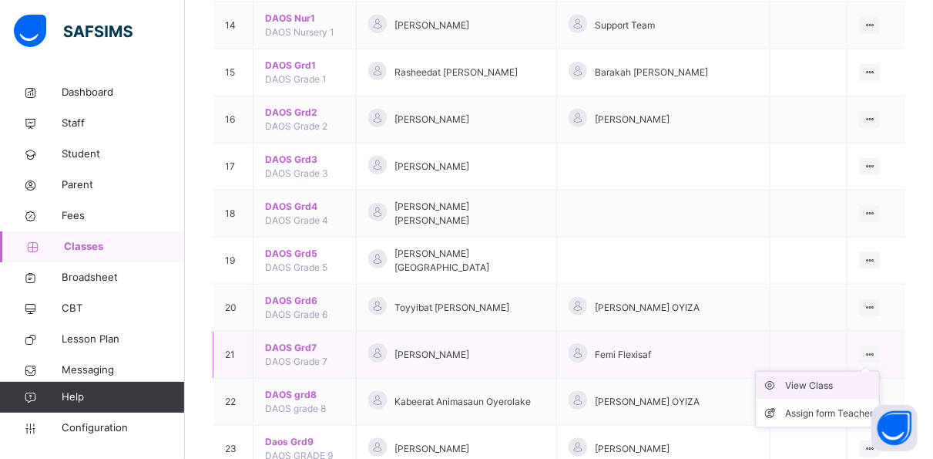
click at [848, 378] on div "View Class" at bounding box center [829, 385] width 88 height 15
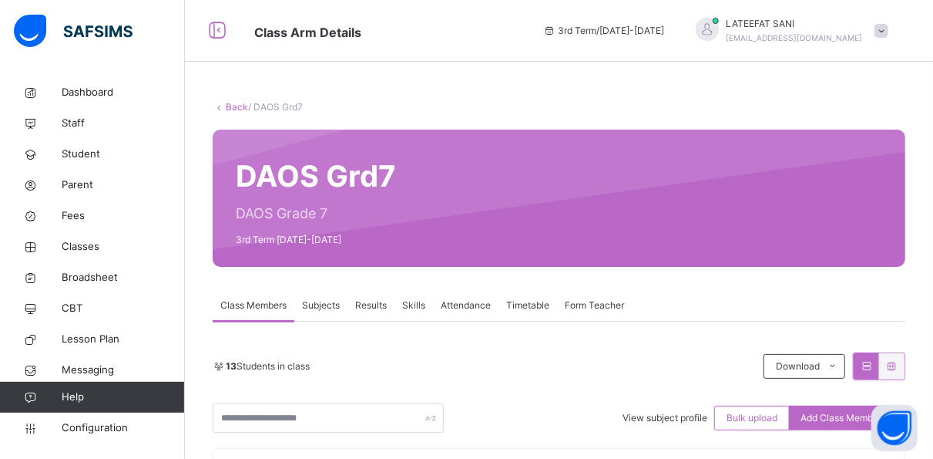
click at [409, 302] on span "Skills" at bounding box center [413, 305] width 23 height 14
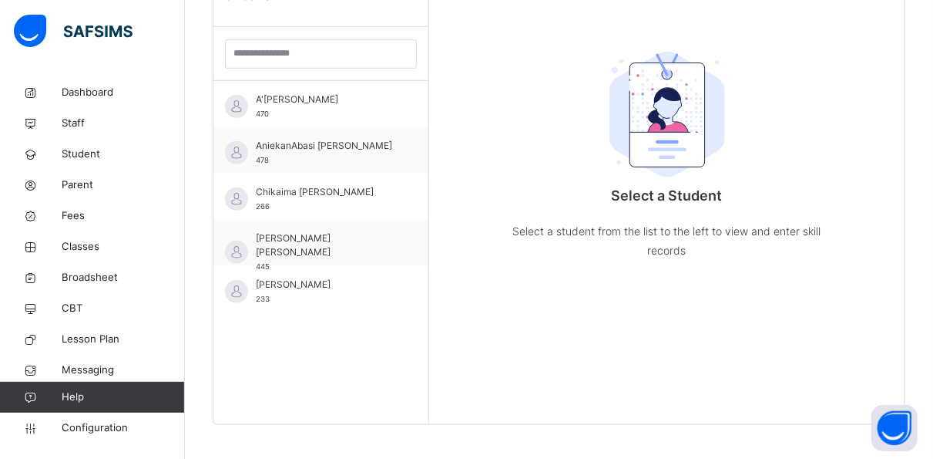
scroll to position [436, 0]
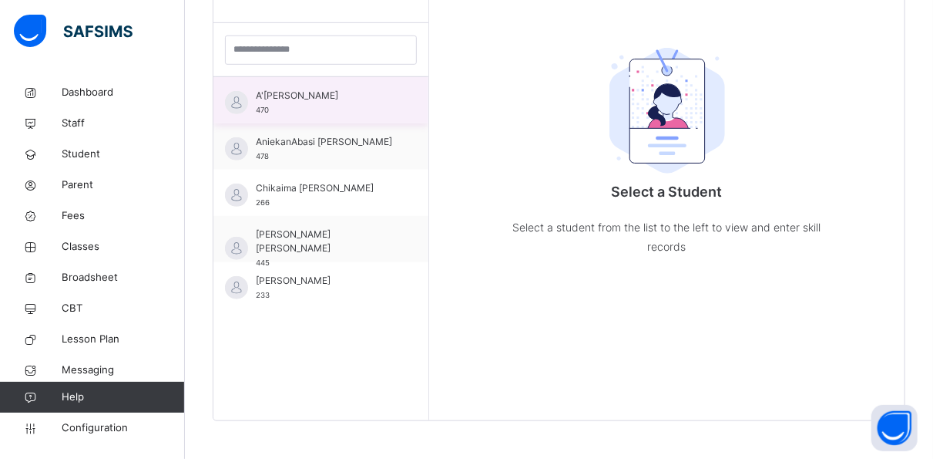
click at [363, 103] on div "A'isha Nasir Ahmad 470" at bounding box center [325, 103] width 138 height 28
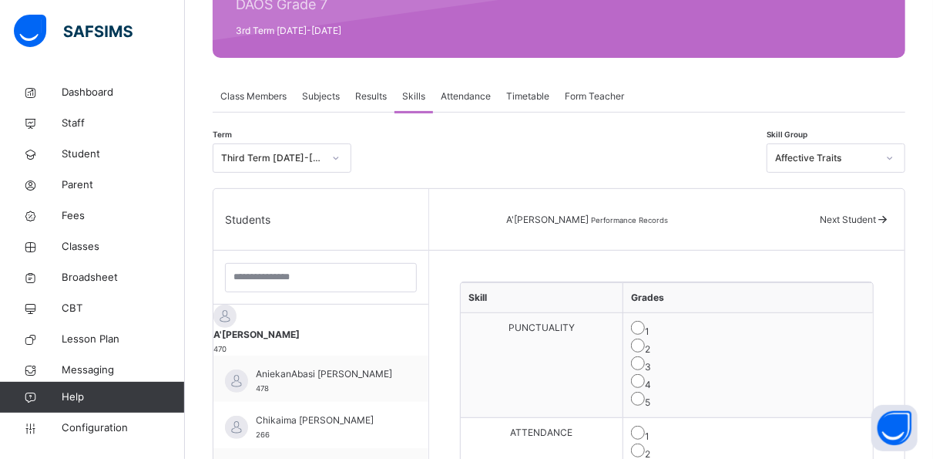
scroll to position [208, 0]
click at [896, 150] on div at bounding box center [890, 158] width 26 height 25
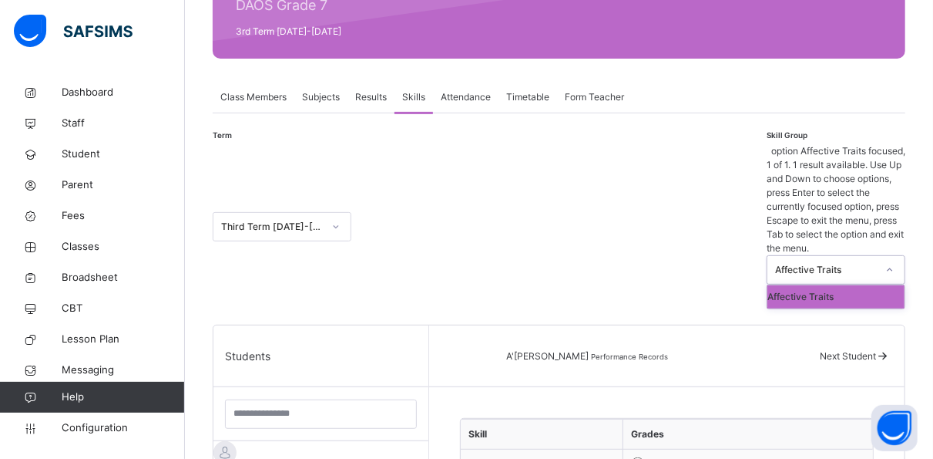
click at [845, 285] on div "Affective Traits" at bounding box center [836, 296] width 137 height 23
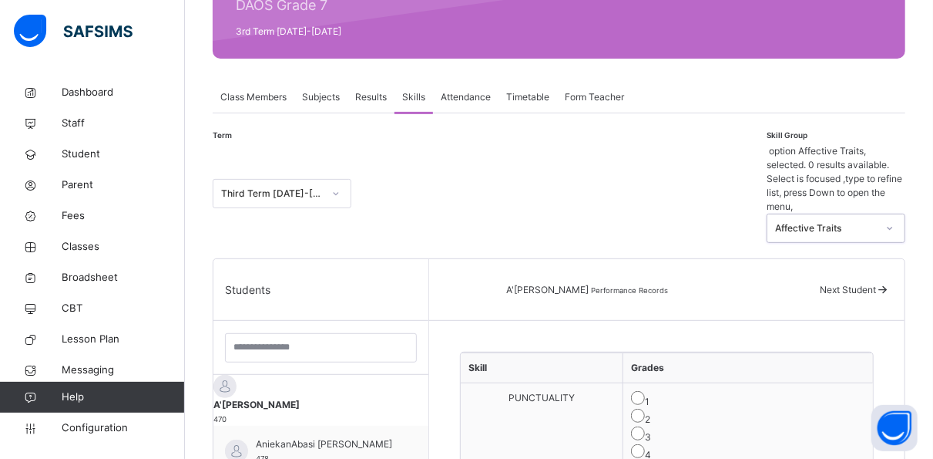
scroll to position [0, 0]
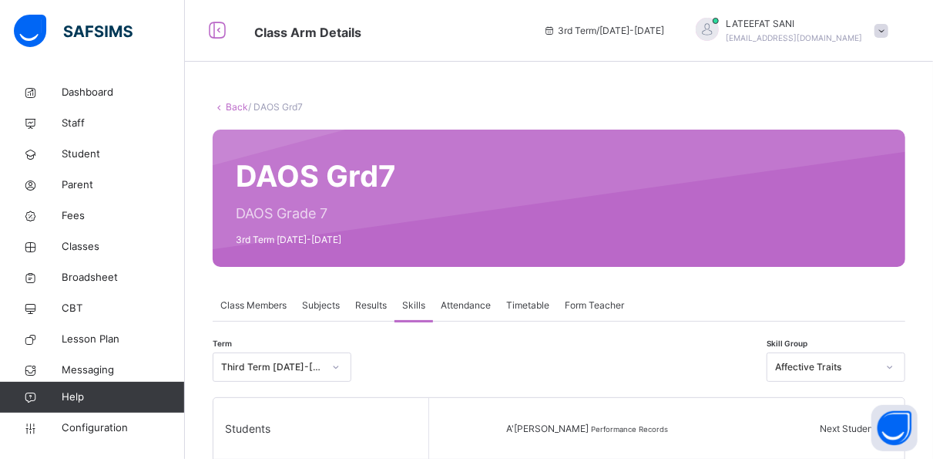
click at [889, 29] on span at bounding box center [882, 31] width 14 height 14
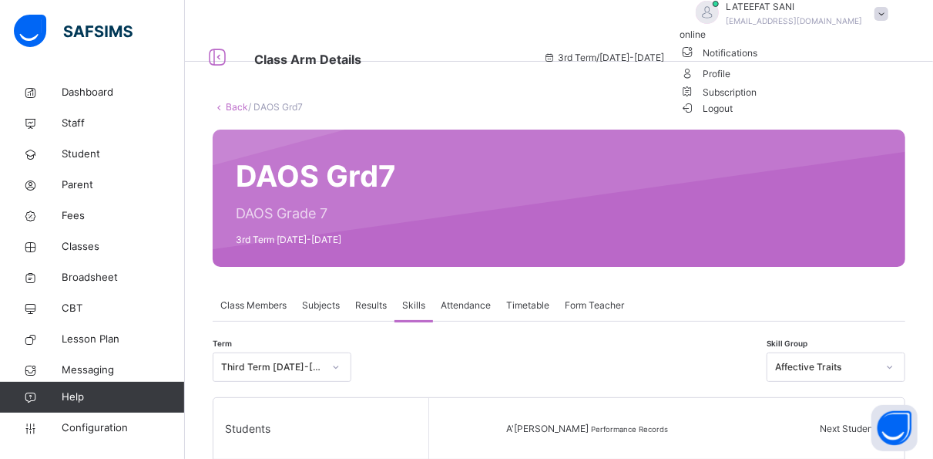
click at [734, 116] on span "Logout" at bounding box center [707, 108] width 53 height 16
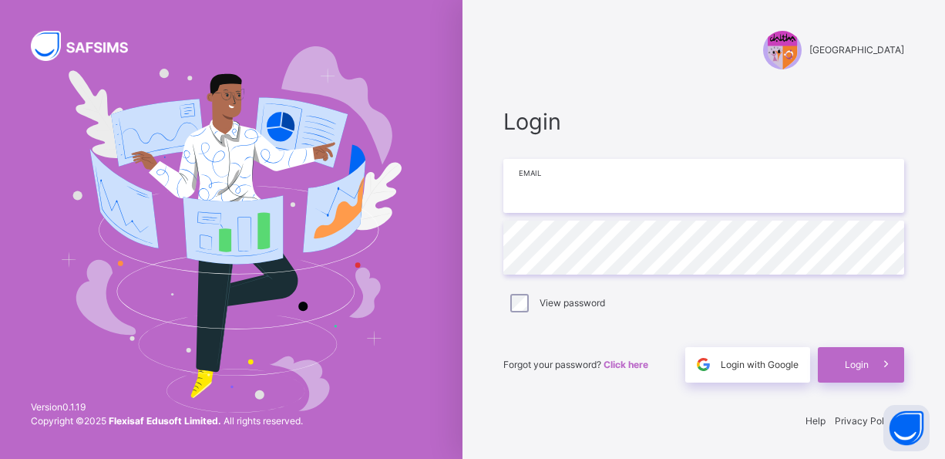
click at [628, 190] on input "email" at bounding box center [703, 186] width 401 height 54
type input "**********"
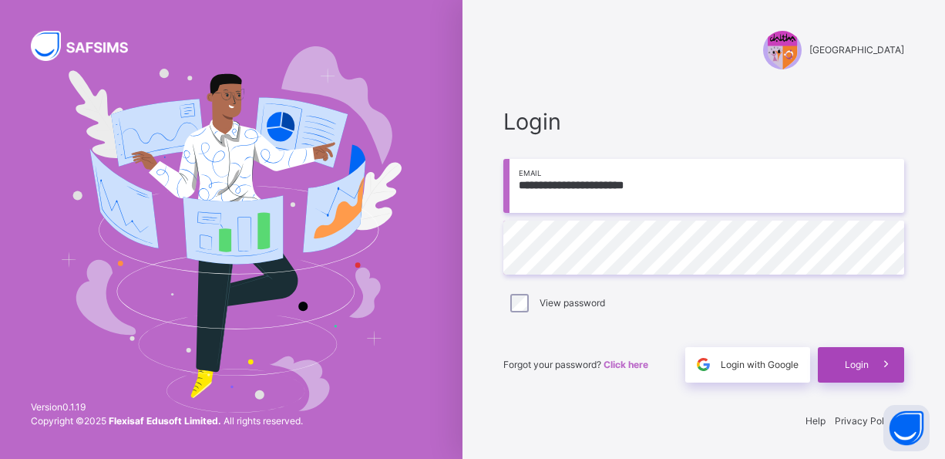
click at [851, 361] on span "Login" at bounding box center [857, 365] width 24 height 14
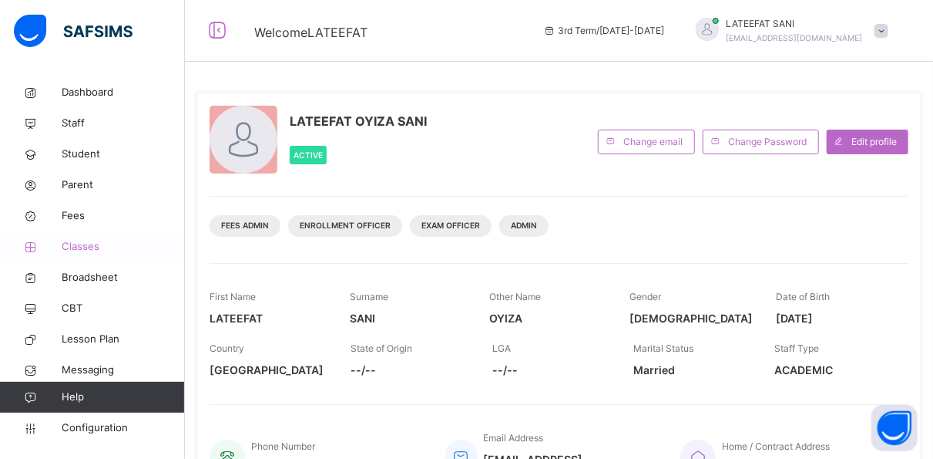
click at [105, 247] on span "Classes" at bounding box center [123, 246] width 123 height 15
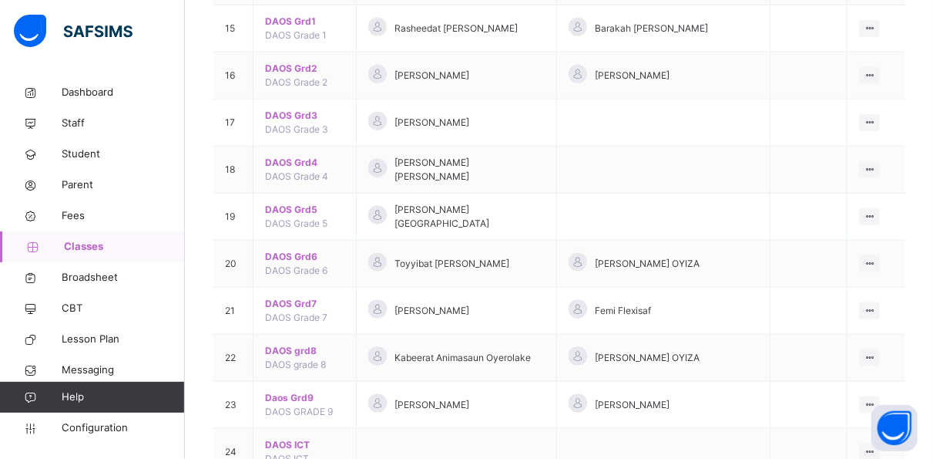
scroll to position [868, 0]
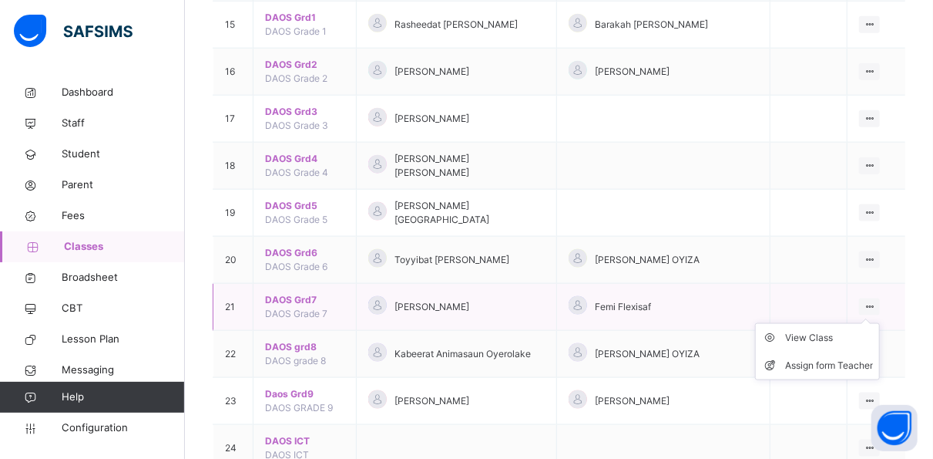
click at [880, 298] on div at bounding box center [869, 306] width 21 height 17
click at [841, 358] on div "Assign form Teacher" at bounding box center [829, 365] width 88 height 15
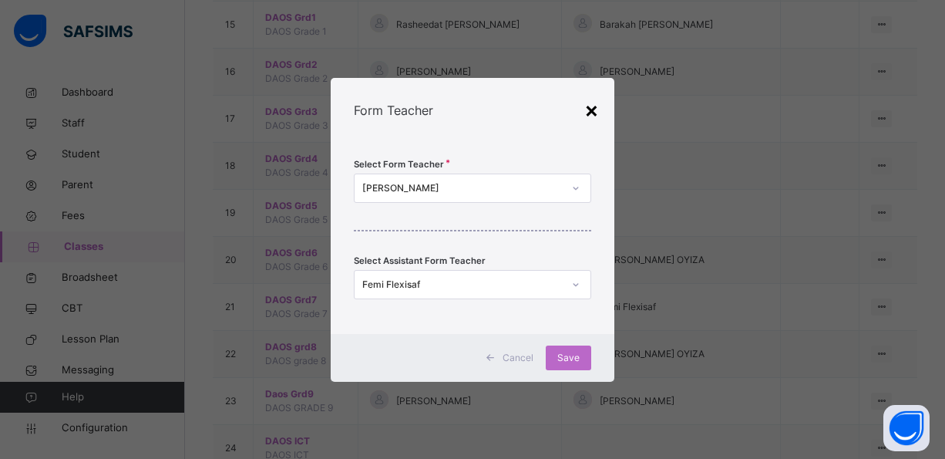
click at [587, 103] on div "×" at bounding box center [591, 109] width 15 height 32
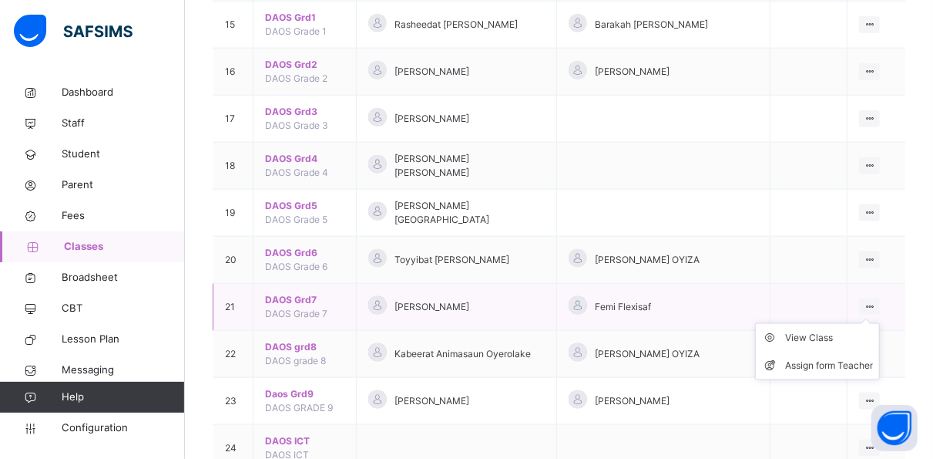
click at [876, 301] on icon at bounding box center [869, 307] width 13 height 12
click at [838, 358] on div "Assign form Teacher" at bounding box center [829, 365] width 88 height 15
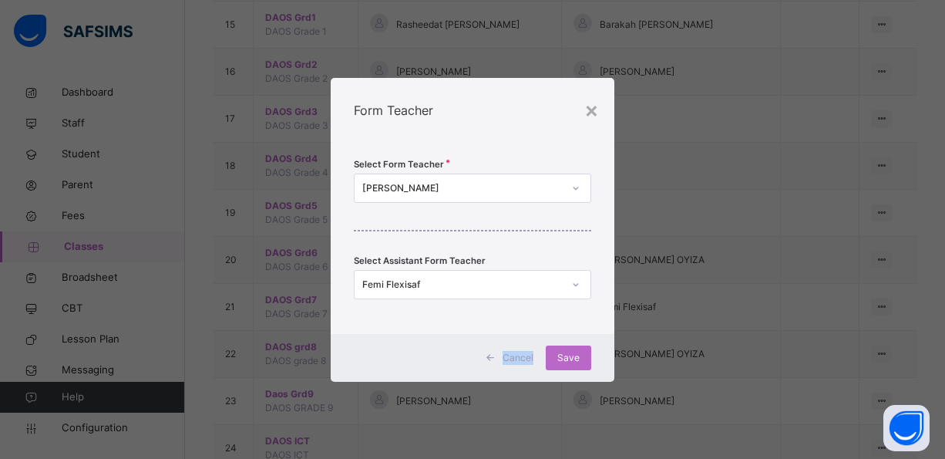
drag, startPoint x: 668, startPoint y: 232, endPoint x: 534, endPoint y: 353, distance: 180.1
click at [534, 353] on div "× Form Teacher Select Form Teacher Azeezah Animasaun Select Assistant Form Teac…" at bounding box center [472, 229] width 945 height 459
click at [533, 353] on span "Cancel" at bounding box center [518, 358] width 31 height 14
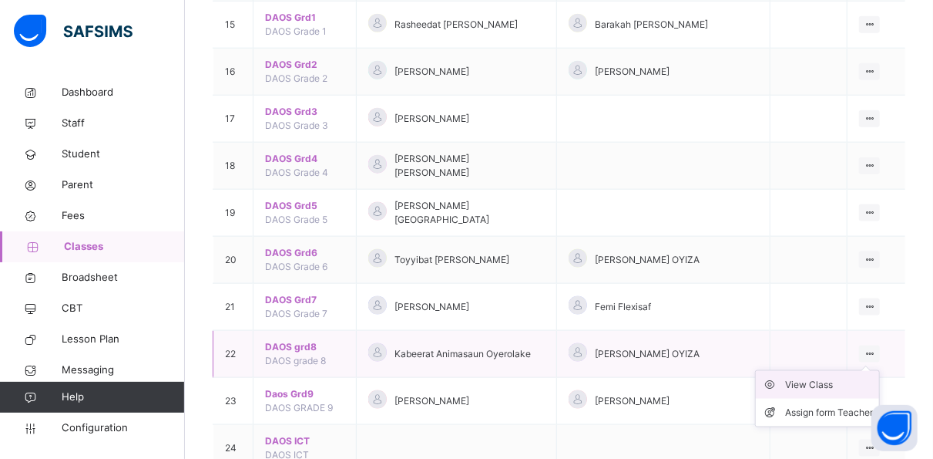
click at [847, 377] on div "View Class" at bounding box center [829, 384] width 88 height 15
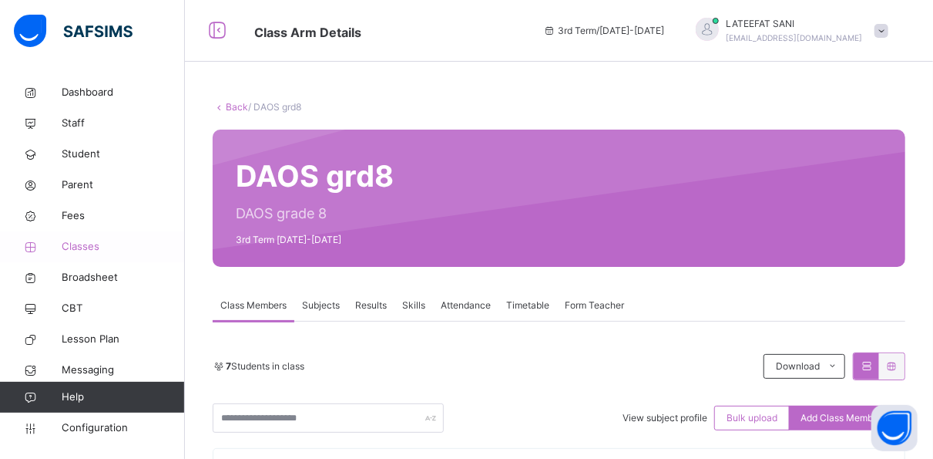
click at [101, 244] on span "Classes" at bounding box center [123, 246] width 123 height 15
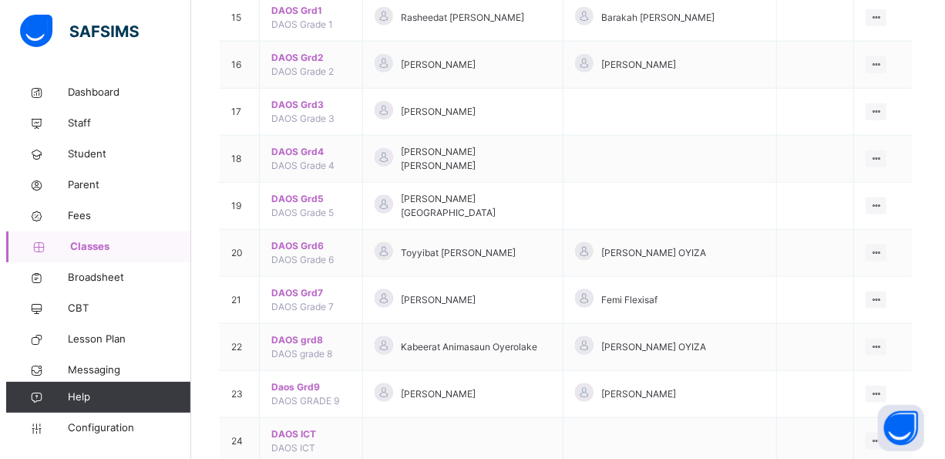
scroll to position [894, 0]
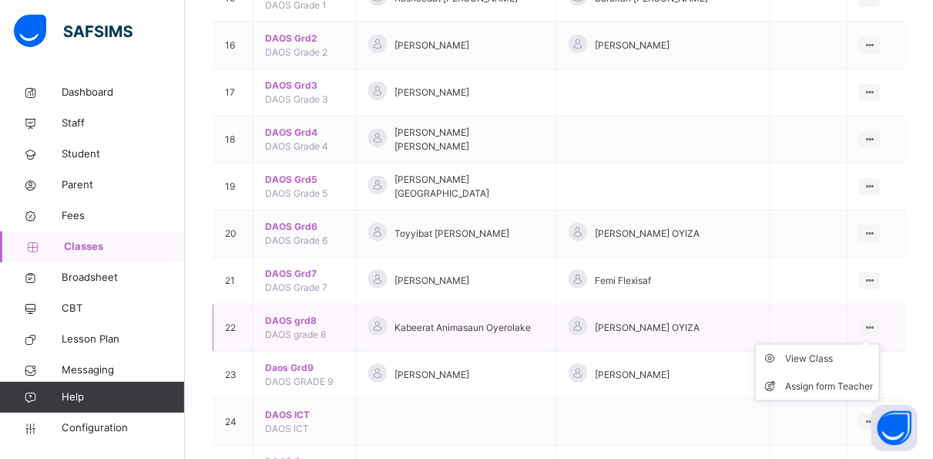
click at [876, 321] on icon at bounding box center [869, 327] width 13 height 12
click at [842, 378] on div "Assign form Teacher" at bounding box center [829, 385] width 88 height 15
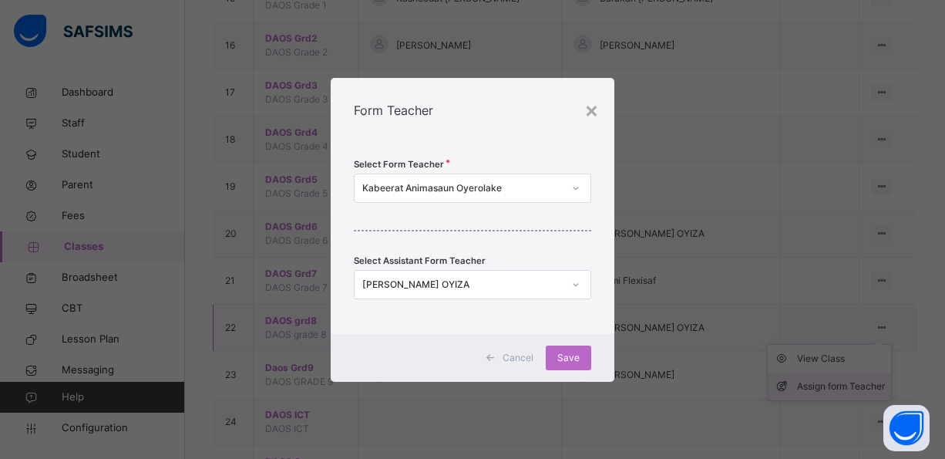
click at [842, 350] on div "× Form Teacher Select Form Teacher Kabeerat Animasaun Oyerolake Select Assistan…" at bounding box center [472, 229] width 945 height 459
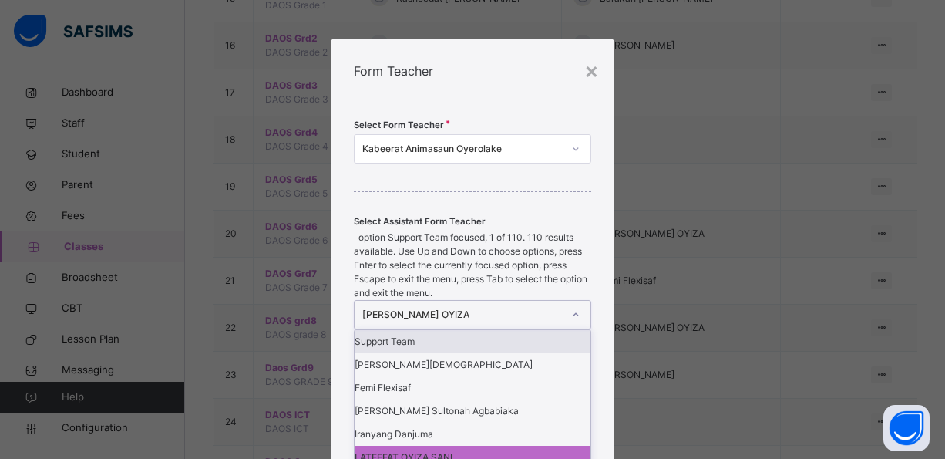
scroll to position [0, 0]
click at [573, 307] on icon at bounding box center [575, 314] width 9 height 15
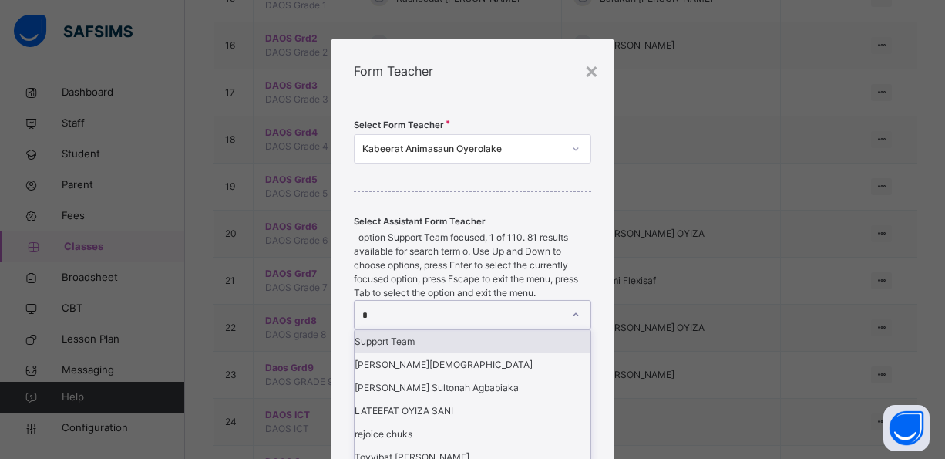
type input "**"
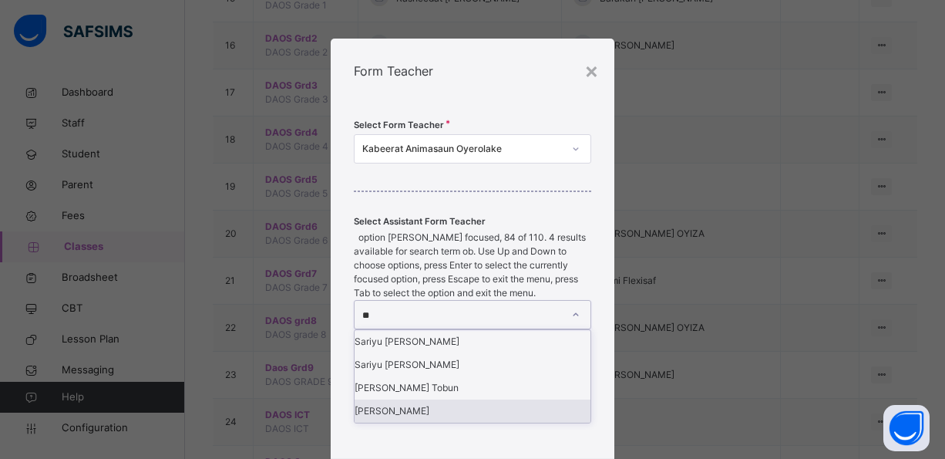
click at [418, 399] on div "Zainab Obasekore" at bounding box center [473, 410] width 236 height 23
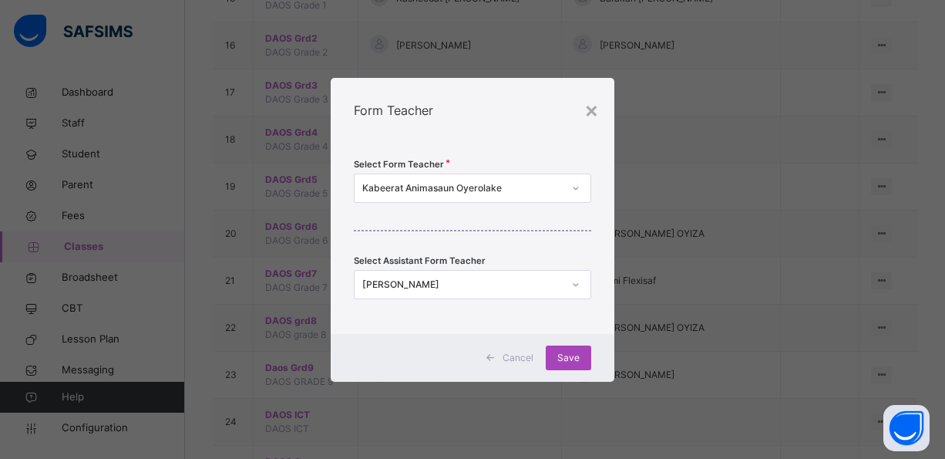
click at [562, 357] on span "Save" at bounding box center [568, 358] width 22 height 14
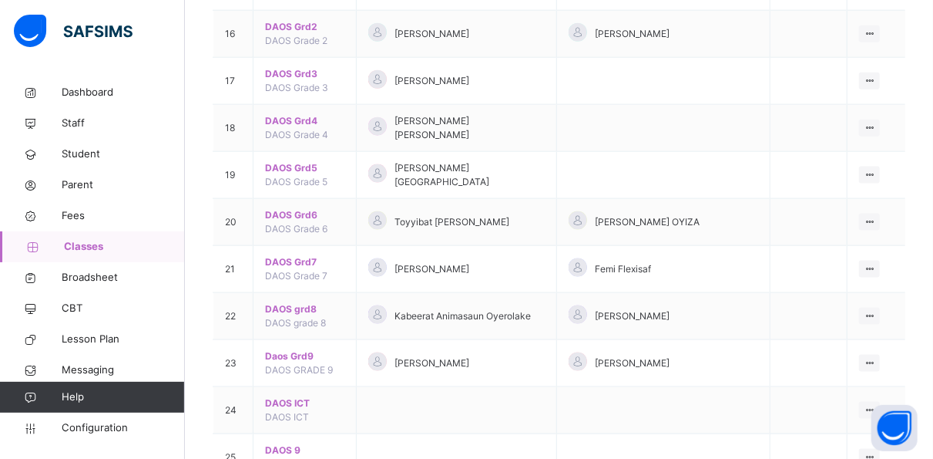
scroll to position [906, 0]
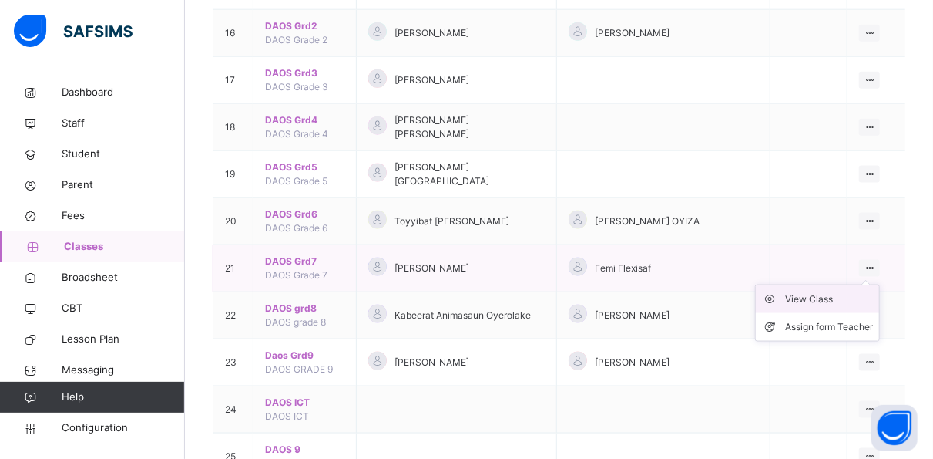
click at [853, 291] on div "View Class" at bounding box center [829, 298] width 88 height 15
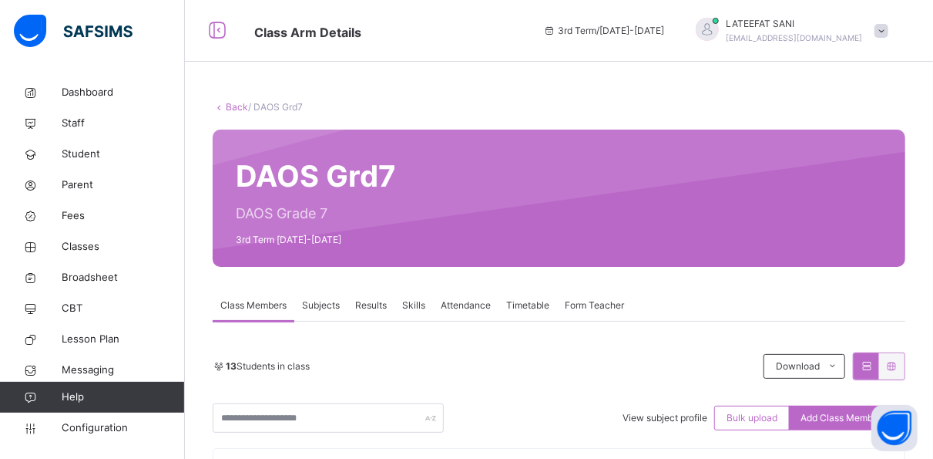
click at [577, 302] on span "Form Teacher" at bounding box center [594, 305] width 59 height 14
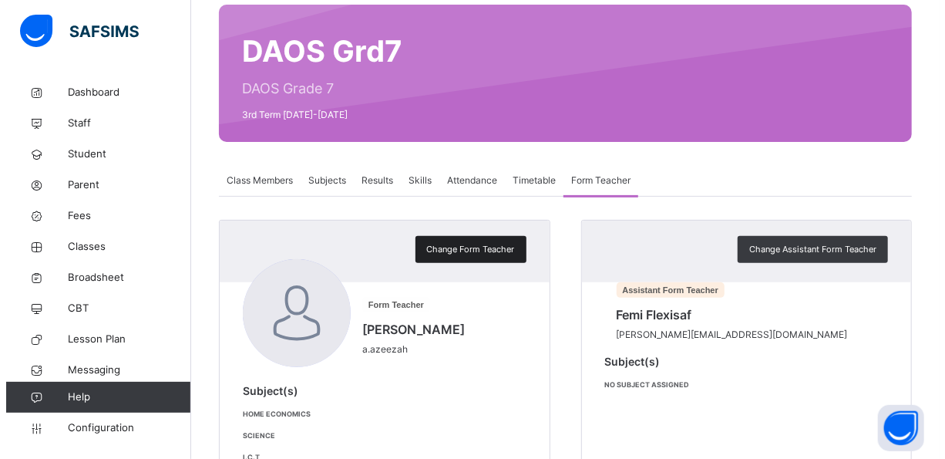
scroll to position [177, 0]
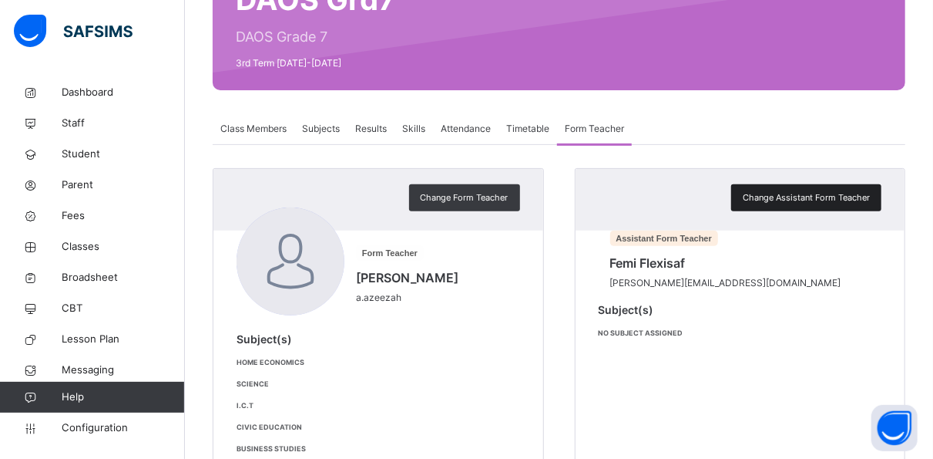
click at [836, 184] on div "Change Assistant Form Teacher" at bounding box center [807, 197] width 150 height 27
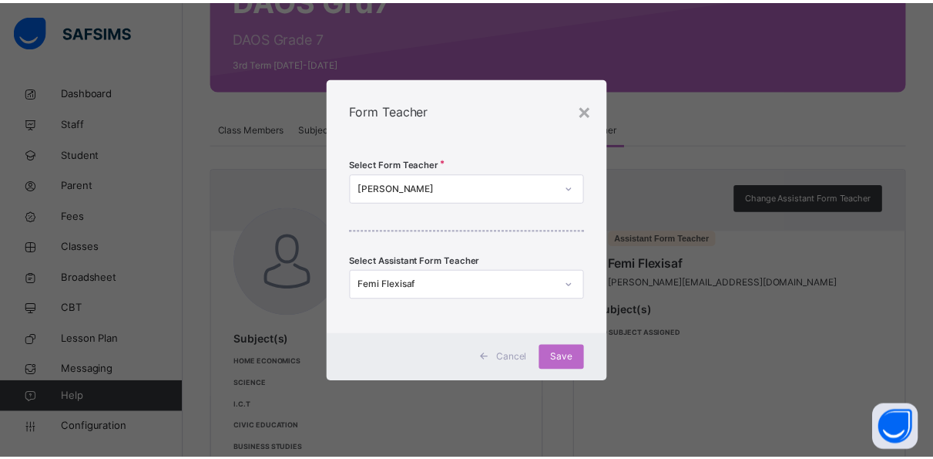
scroll to position [0, 0]
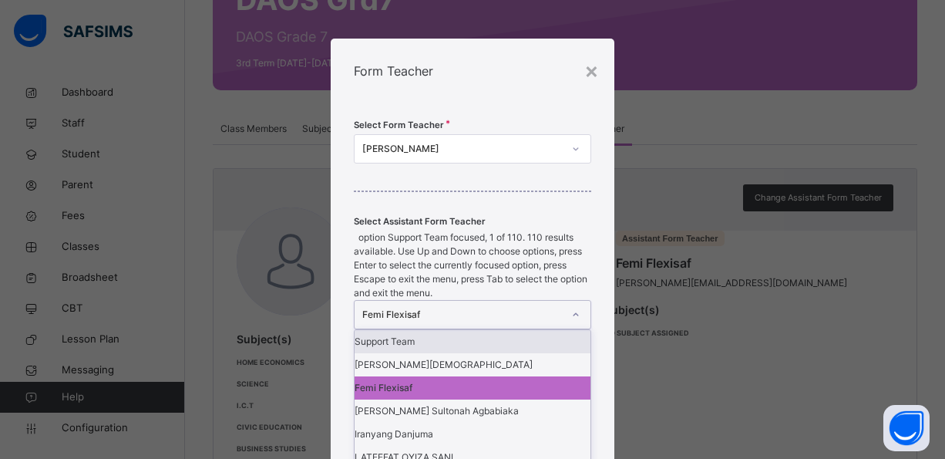
click at [494, 308] on div "Femi Flexisaf" at bounding box center [462, 315] width 200 height 14
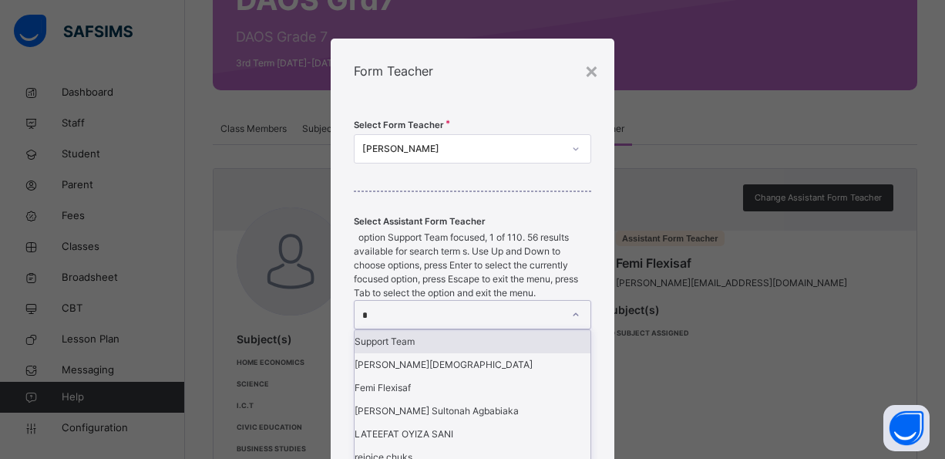
type input "**"
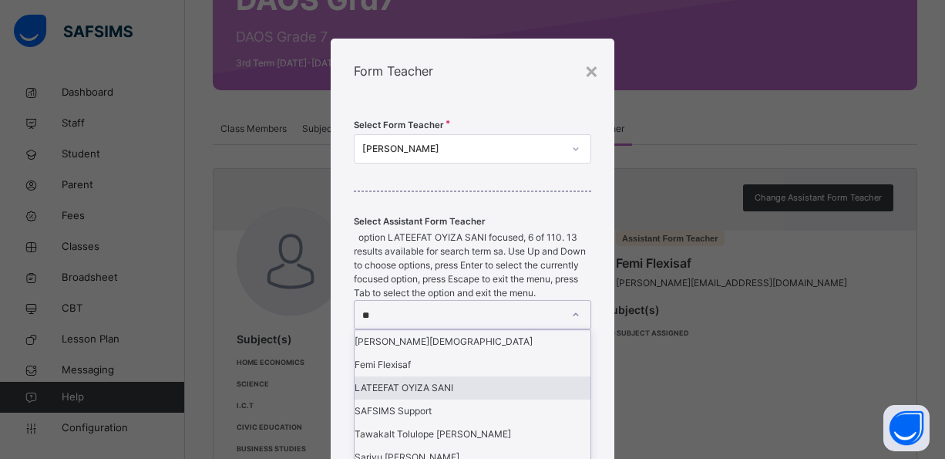
click at [495, 376] on div "LATEEFAT OYIZA SANI" at bounding box center [473, 387] width 236 height 23
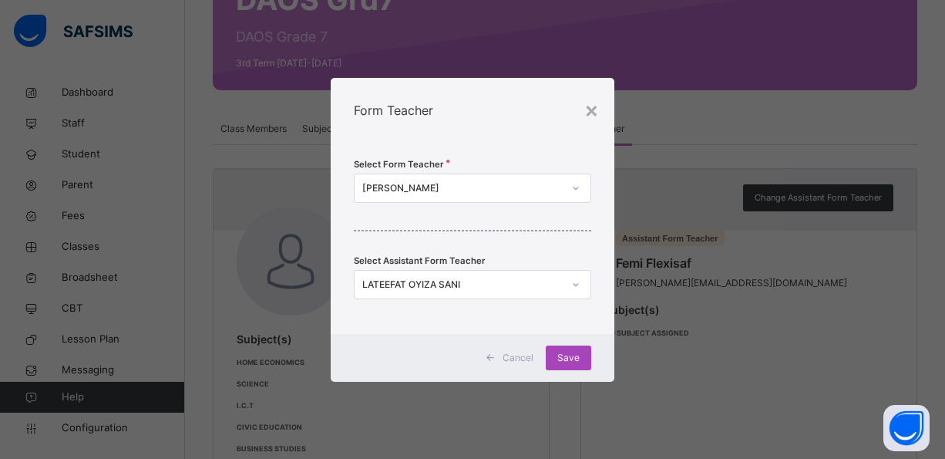
click at [565, 353] on span "Save" at bounding box center [568, 358] width 22 height 14
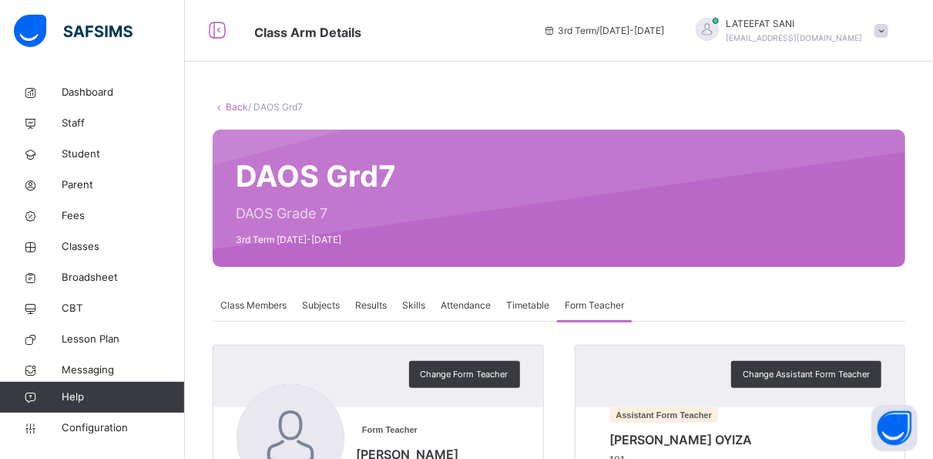
click at [889, 25] on span at bounding box center [882, 31] width 14 height 14
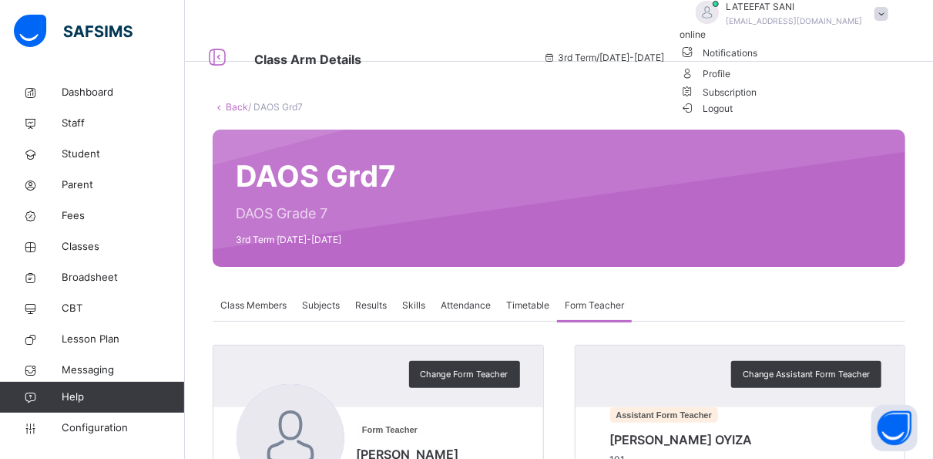
click at [734, 116] on span "Logout" at bounding box center [707, 108] width 53 height 16
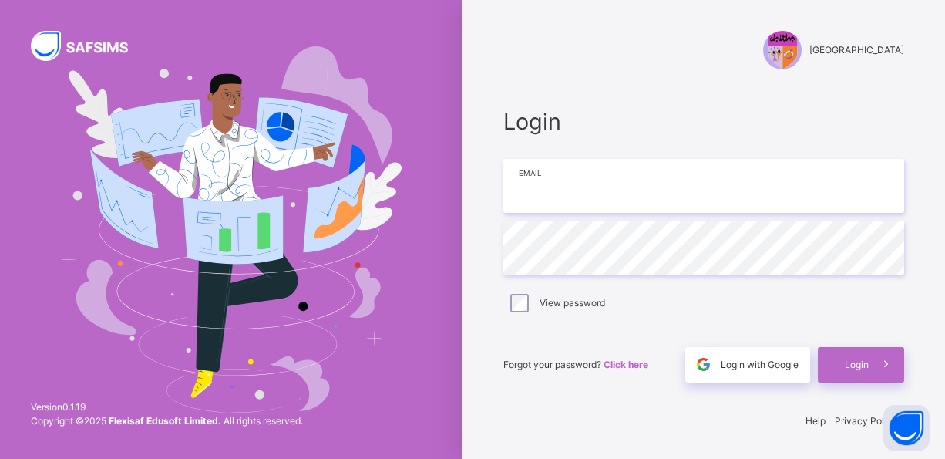
click at [687, 179] on input "email" at bounding box center [703, 186] width 401 height 54
type input "**********"
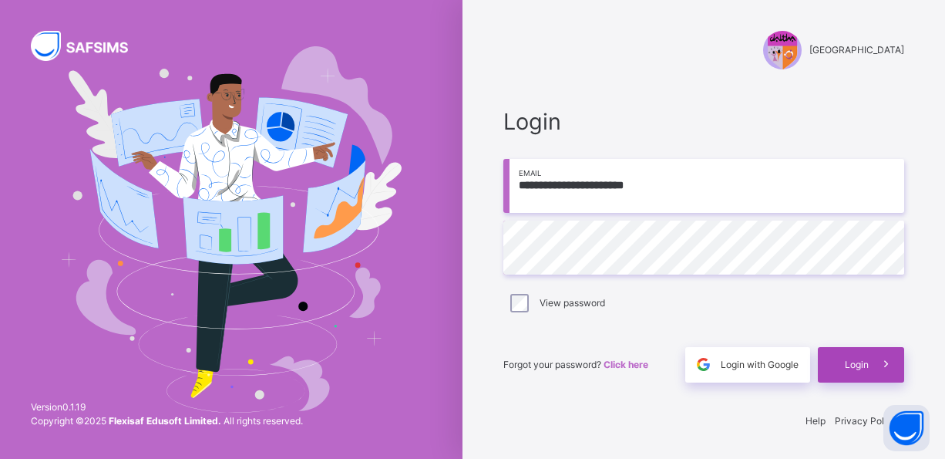
click at [858, 353] on div "Login" at bounding box center [861, 364] width 86 height 35
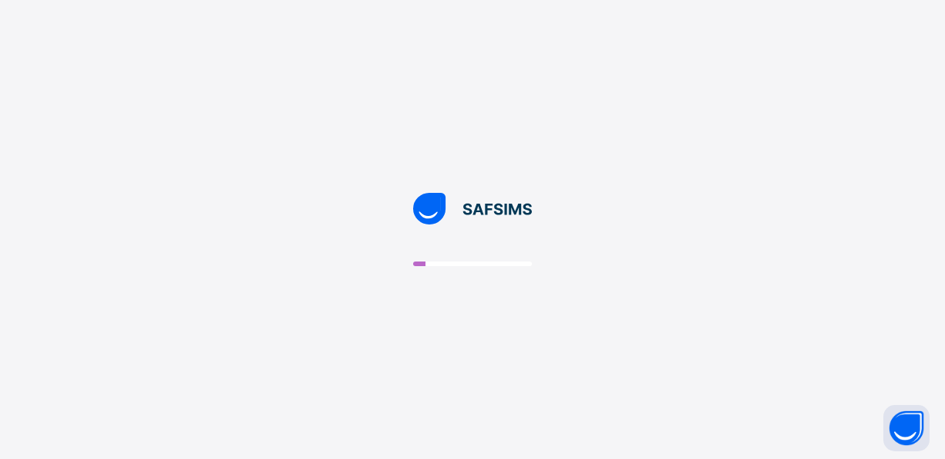
drag, startPoint x: 858, startPoint y: 353, endPoint x: 789, endPoint y: 385, distance: 76.2
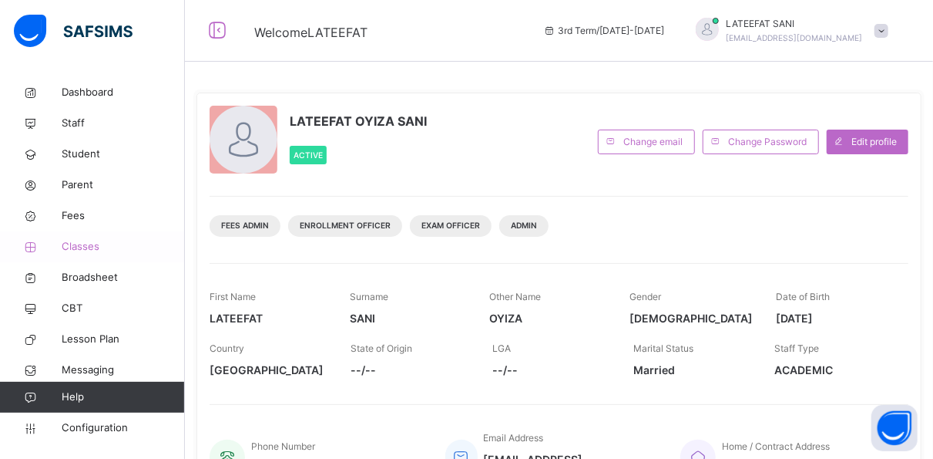
click at [93, 240] on span "Classes" at bounding box center [123, 246] width 123 height 15
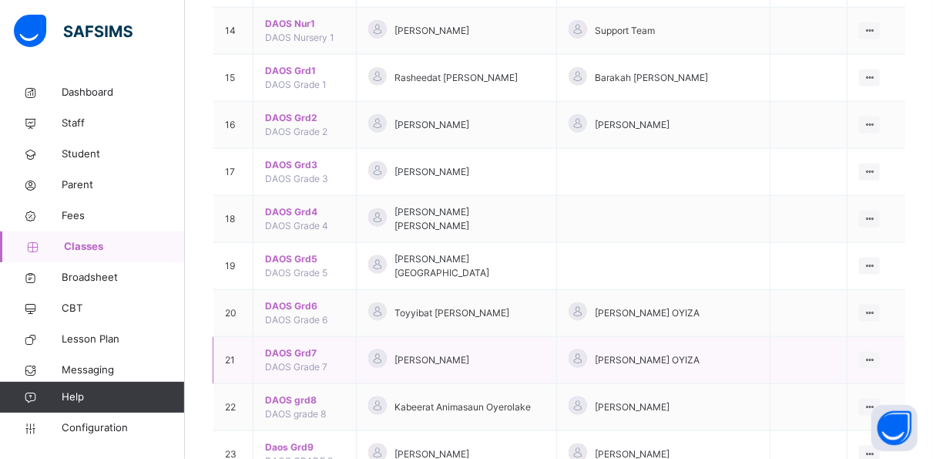
scroll to position [816, 0]
click at [841, 382] on div "View Class" at bounding box center [829, 389] width 88 height 15
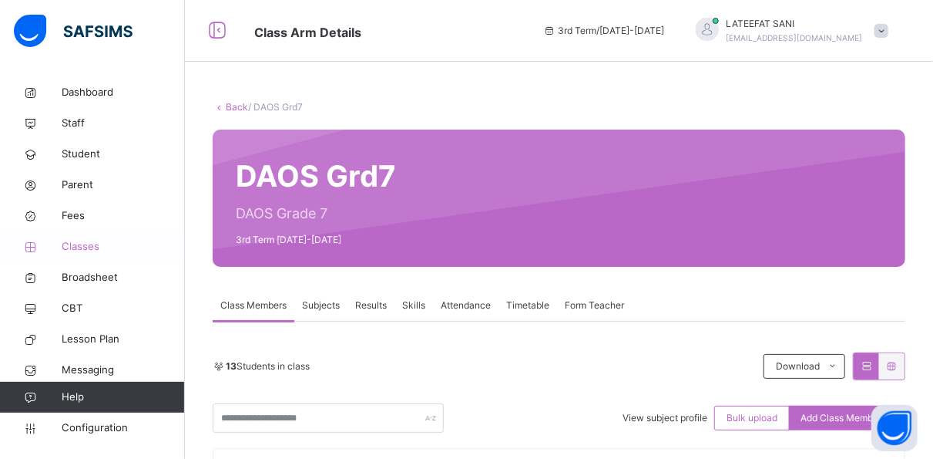
click at [89, 246] on span "Classes" at bounding box center [123, 246] width 123 height 15
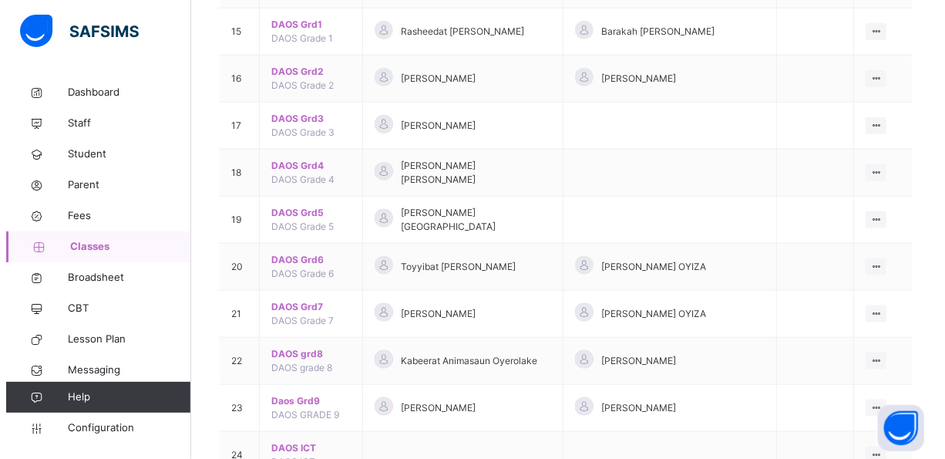
scroll to position [862, 0]
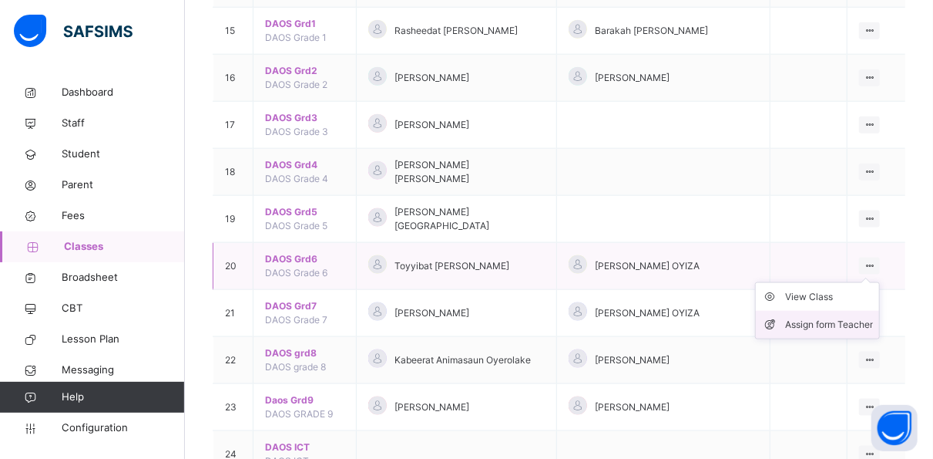
click at [839, 317] on div "Assign form Teacher" at bounding box center [829, 324] width 88 height 15
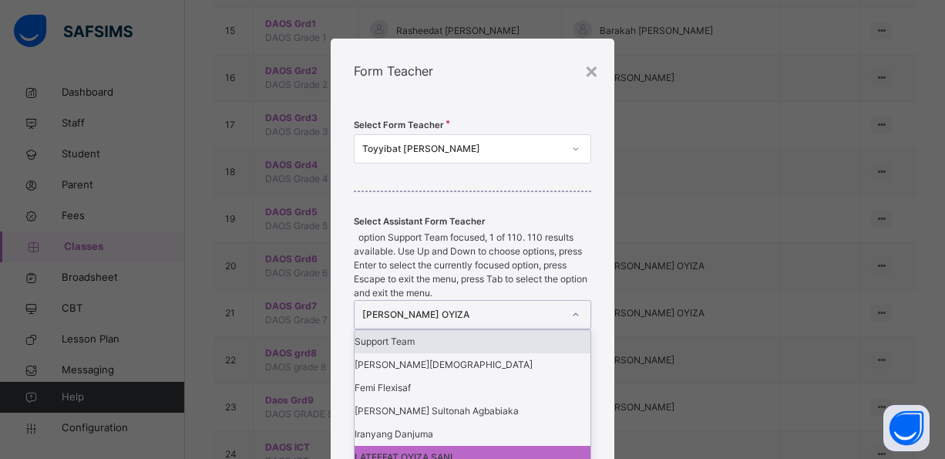
scroll to position [0, 0]
click at [527, 308] on div "LATEEFAT SANI OYIZA" at bounding box center [462, 315] width 200 height 14
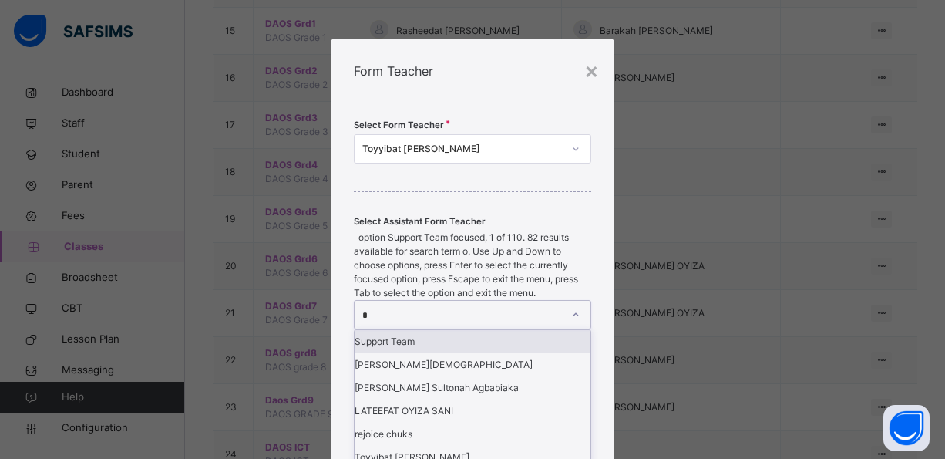
type input "**"
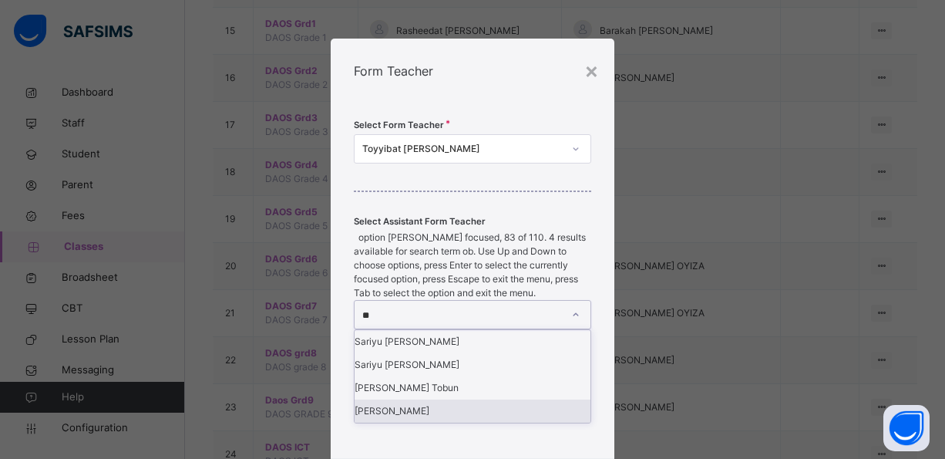
click at [451, 399] on div "Zainab Obasekore" at bounding box center [473, 410] width 236 height 23
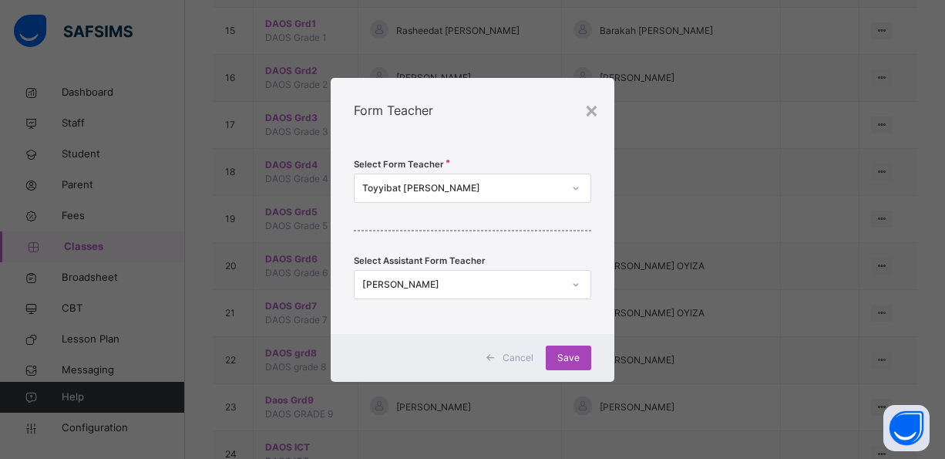
click at [577, 345] on div "Save" at bounding box center [568, 357] width 45 height 25
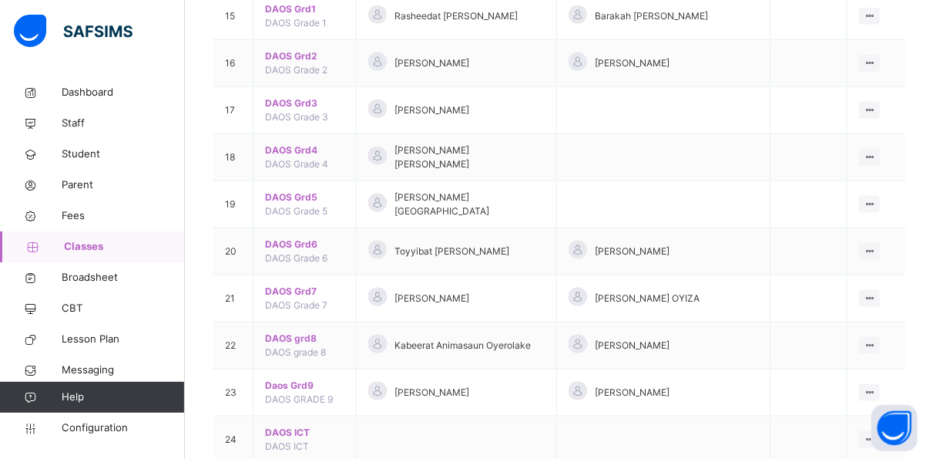
scroll to position [877, 0]
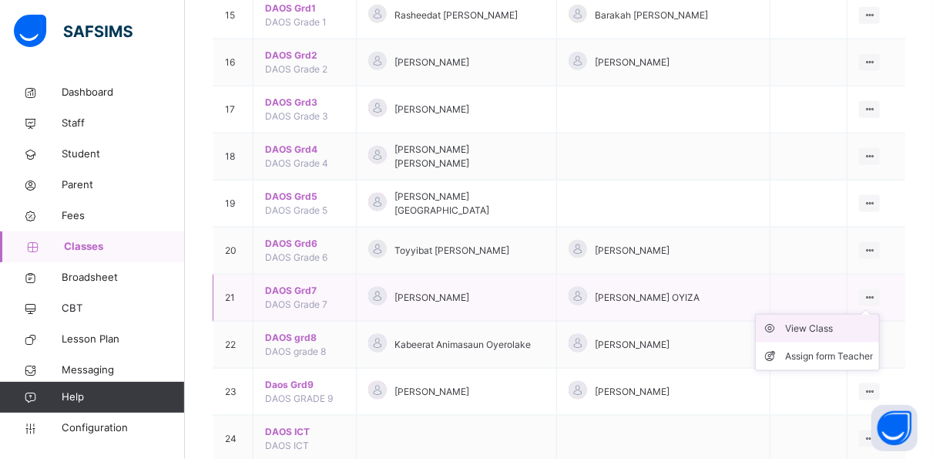
click at [843, 321] on div "View Class" at bounding box center [829, 328] width 88 height 15
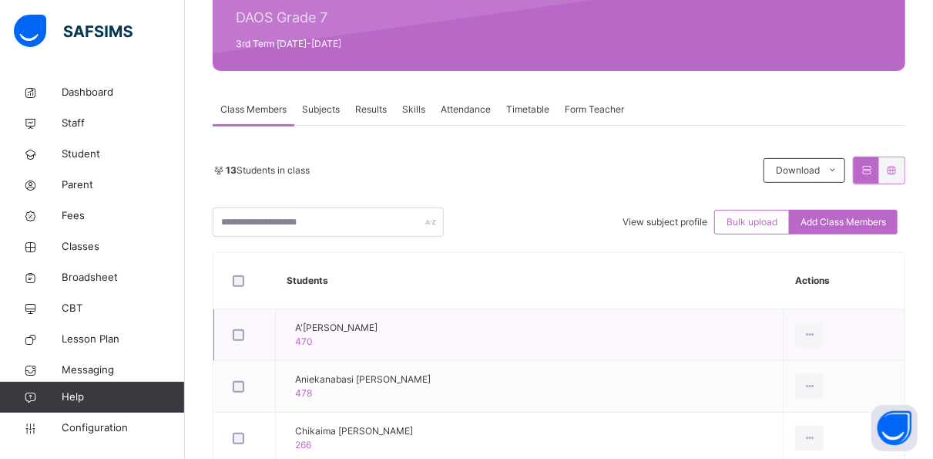
scroll to position [193, 0]
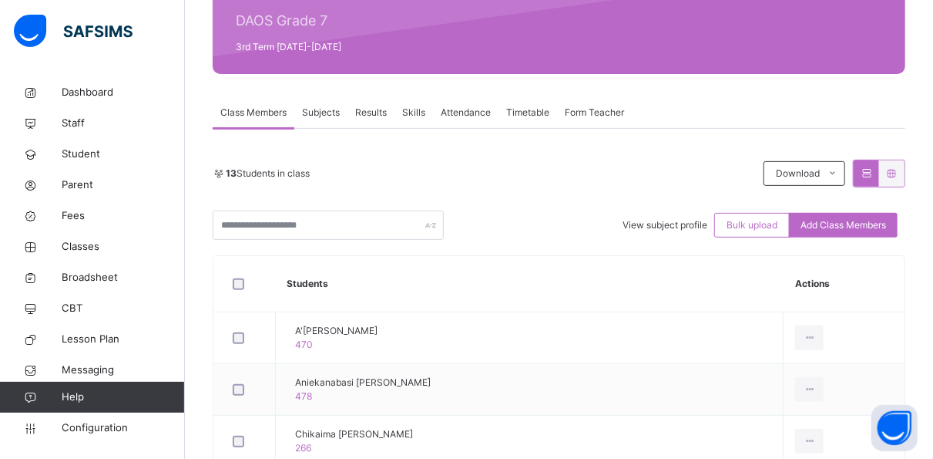
click at [422, 116] on span "Skills" at bounding box center [413, 113] width 23 height 14
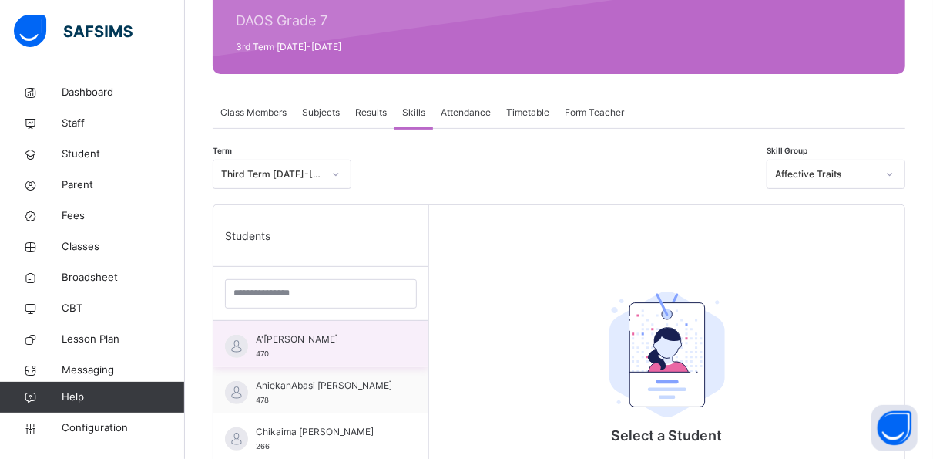
click at [351, 335] on span "A'isha Nasir Ahmad" at bounding box center [325, 339] width 138 height 14
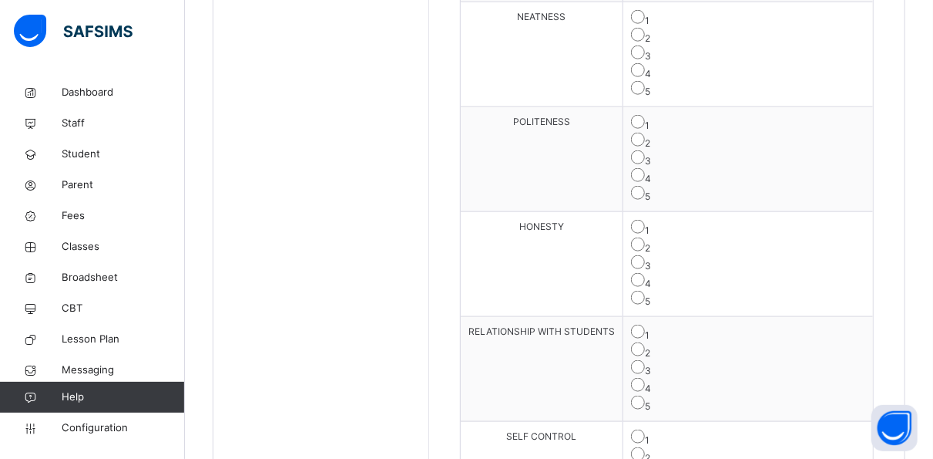
scroll to position [940, 0]
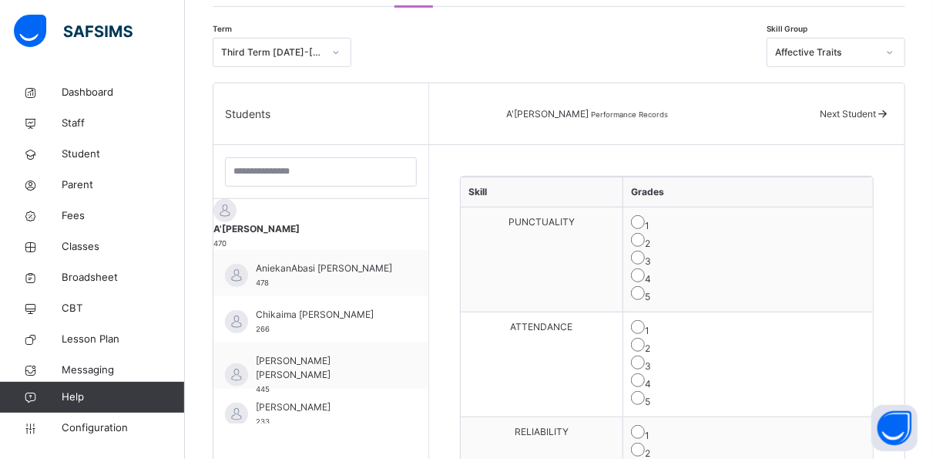
scroll to position [309, 0]
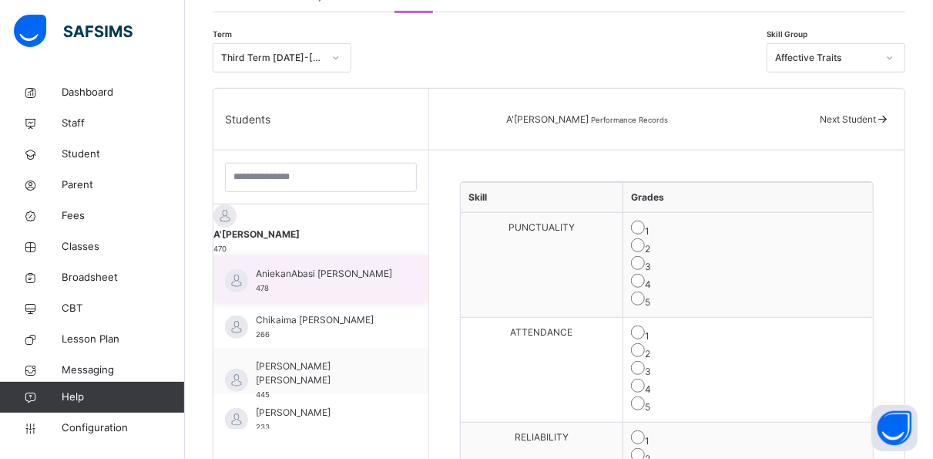
click at [330, 272] on span "AniekanAbasi Nsima Umanah" at bounding box center [325, 274] width 138 height 14
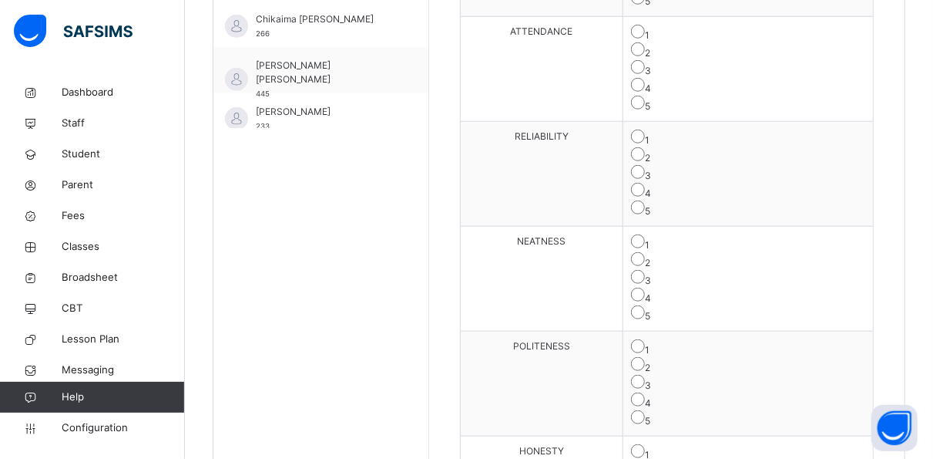
scroll to position [612, 0]
click at [791, 385] on tbody "PUNCTUALITY 1 2 3 4 5 ATTENDANCE 1 2 3 4 5 RELIABILITY 1 2 3 4 5 NEATNESS 1 2 3…" at bounding box center [667, 434] width 412 height 1048
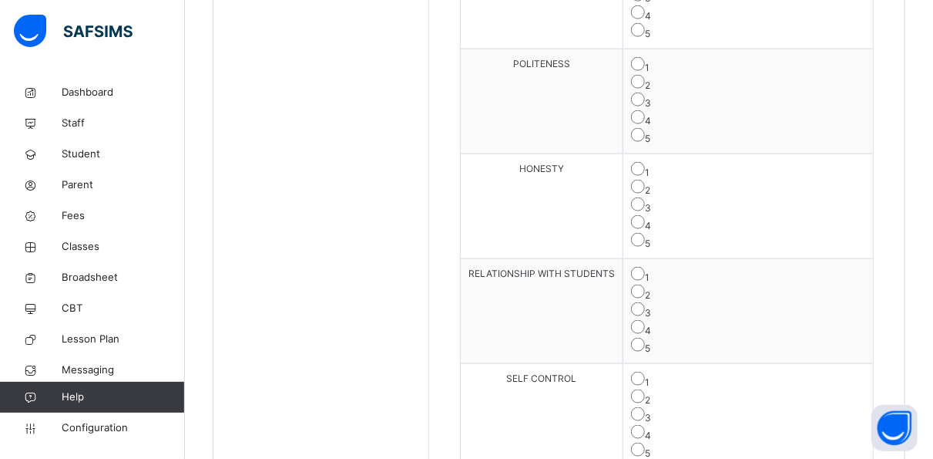
scroll to position [940, 0]
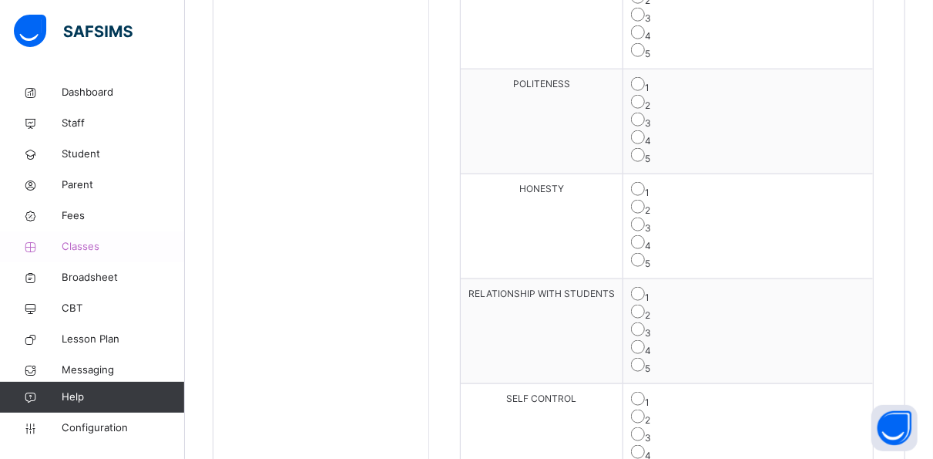
scroll to position [871, 0]
click at [92, 278] on span "Broadsheet" at bounding box center [123, 277] width 123 height 15
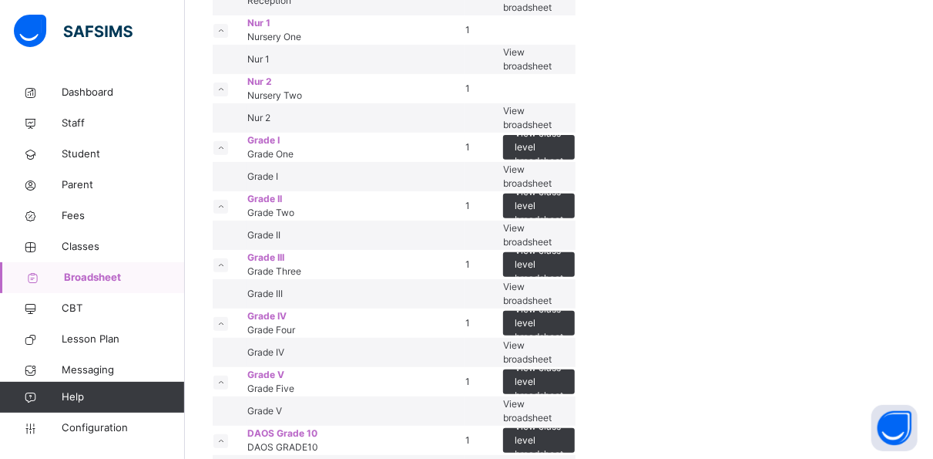
scroll to position [3015, 0]
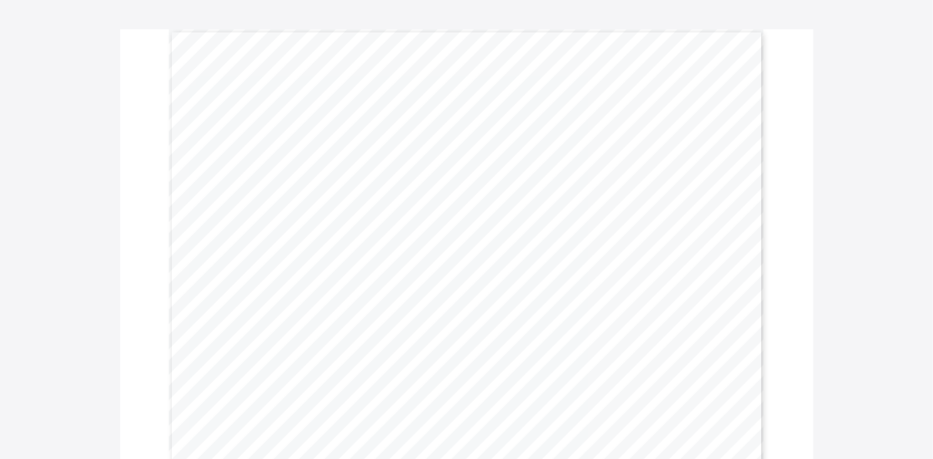
scroll to position [110, 0]
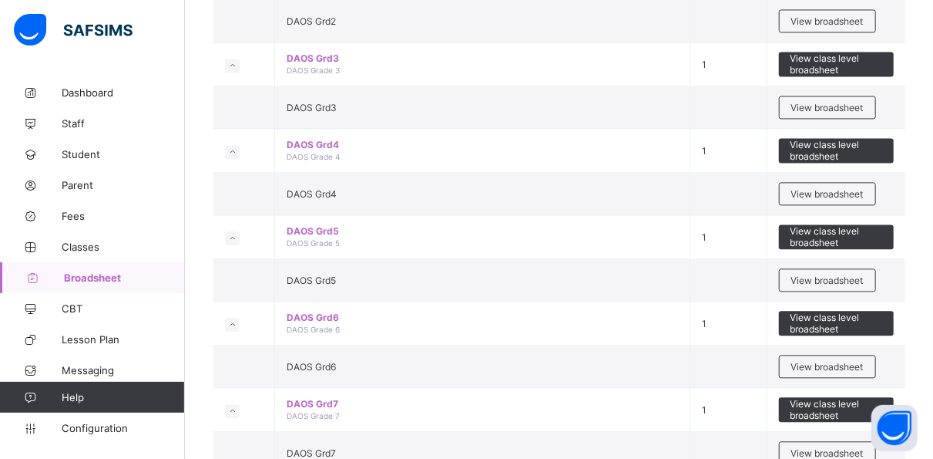
scroll to position [1774, 0]
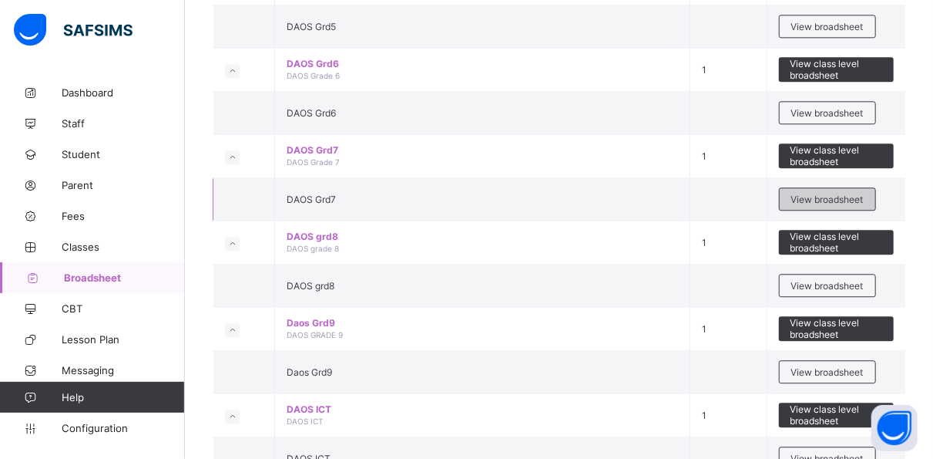
click at [823, 193] on span "View broadsheet" at bounding box center [828, 199] width 72 height 12
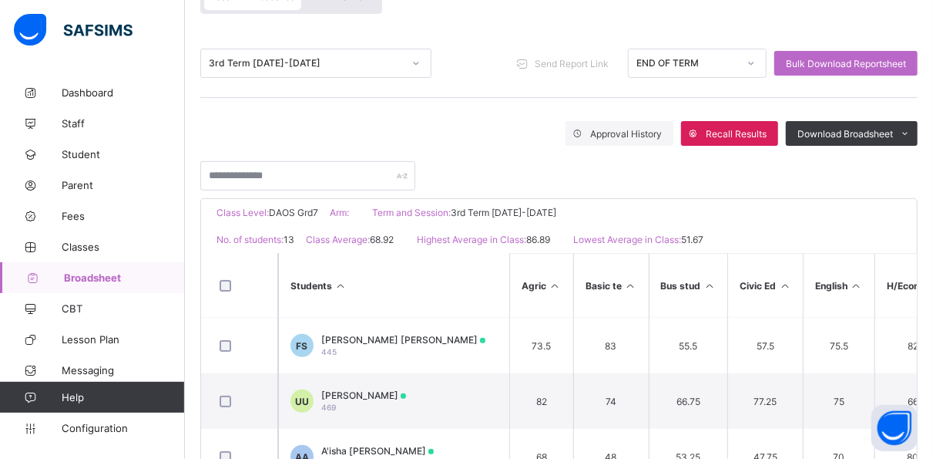
scroll to position [346, 0]
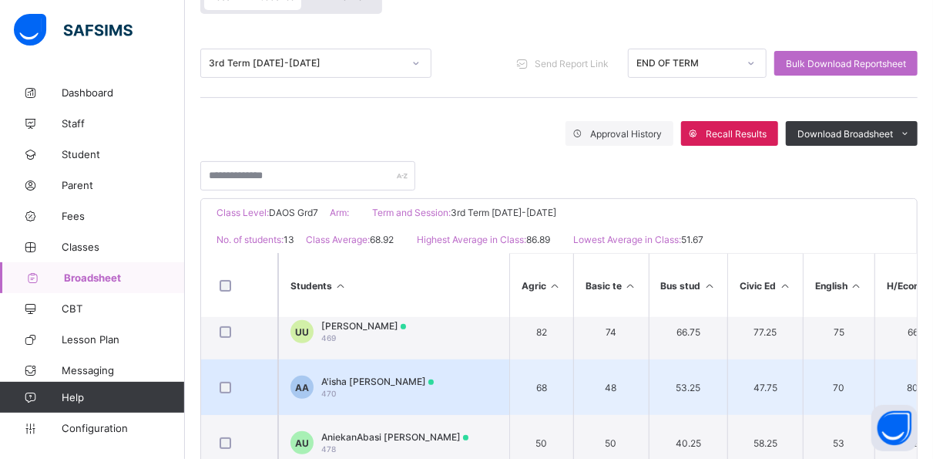
click at [444, 382] on td "AA A'isha Nasir Ahmad 470" at bounding box center [393, 386] width 231 height 55
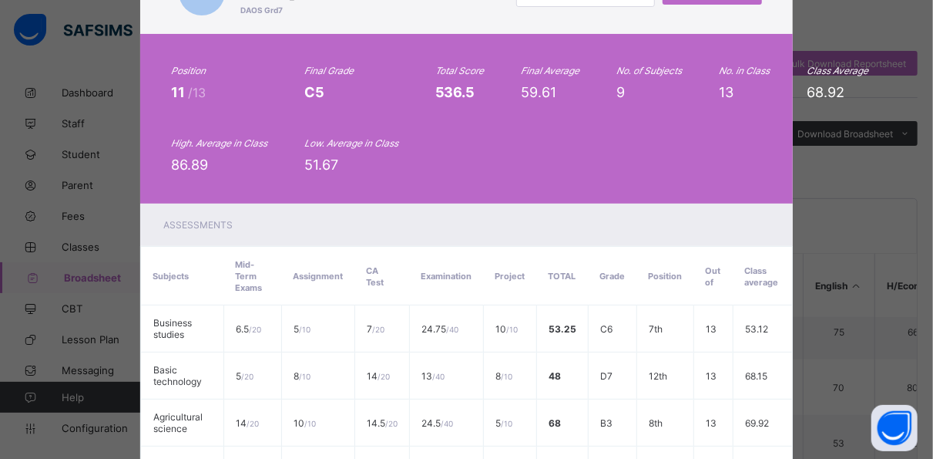
scroll to position [0, 0]
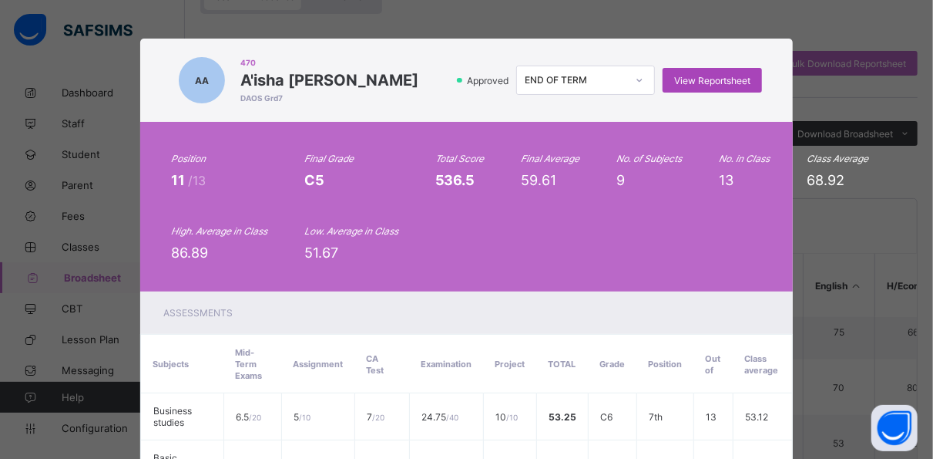
click at [711, 80] on span "View Reportsheet" at bounding box center [712, 81] width 76 height 12
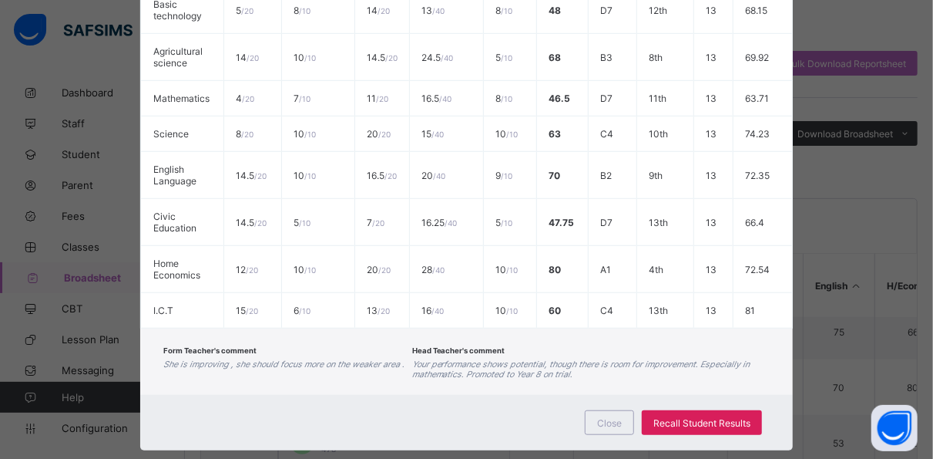
scroll to position [455, 0]
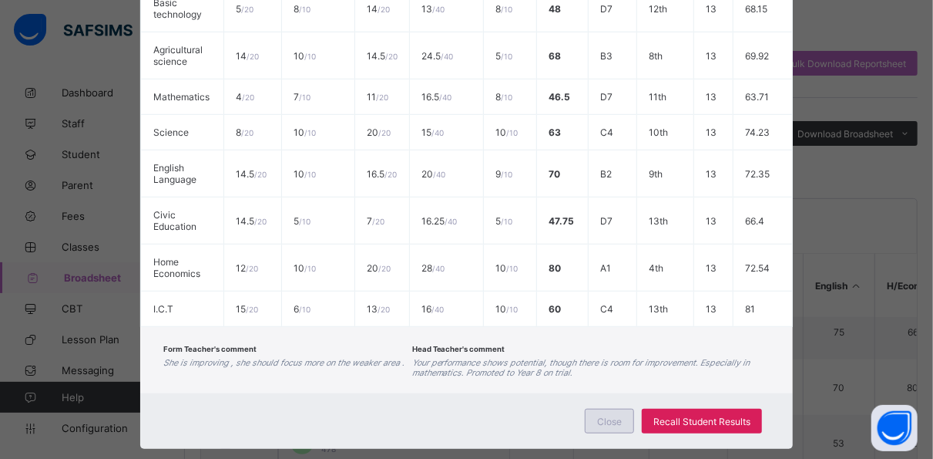
click at [617, 415] on span "Close" at bounding box center [609, 421] width 25 height 12
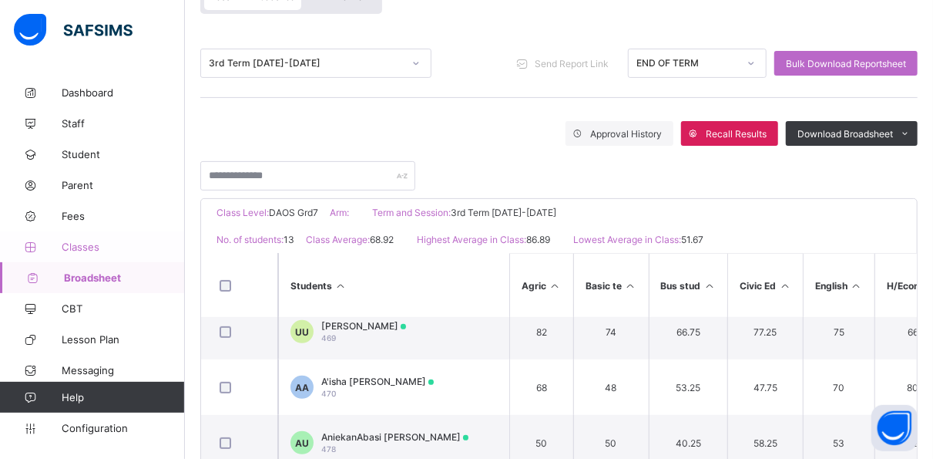
click at [92, 246] on span "Classes" at bounding box center [123, 246] width 123 height 12
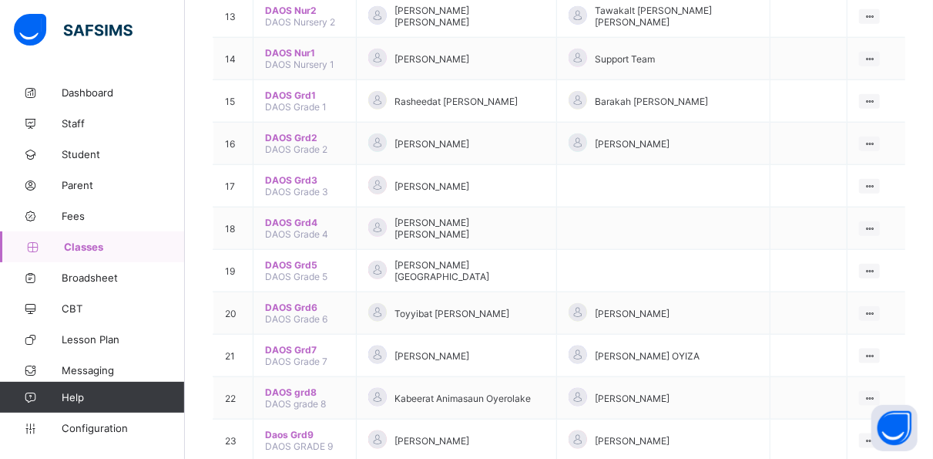
scroll to position [718, 0]
click at [116, 274] on span "Broadsheet" at bounding box center [123, 277] width 123 height 12
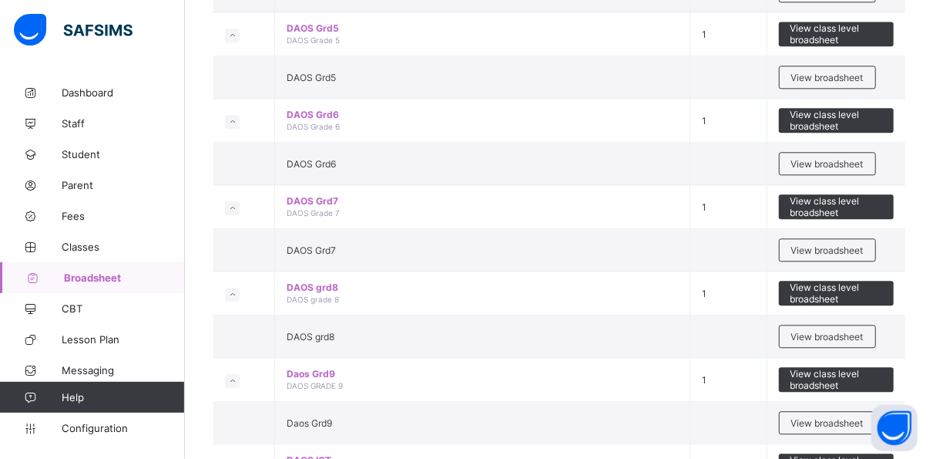
scroll to position [1724, 0]
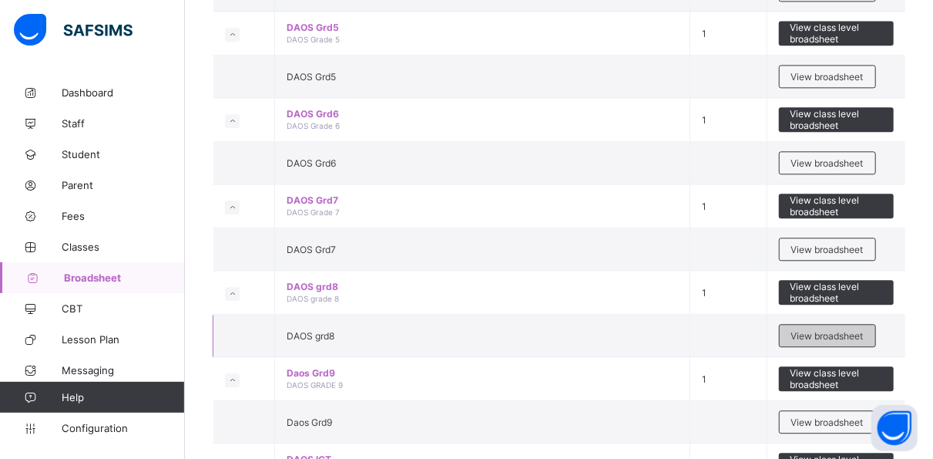
click at [806, 330] on span "View broadsheet" at bounding box center [828, 336] width 72 height 12
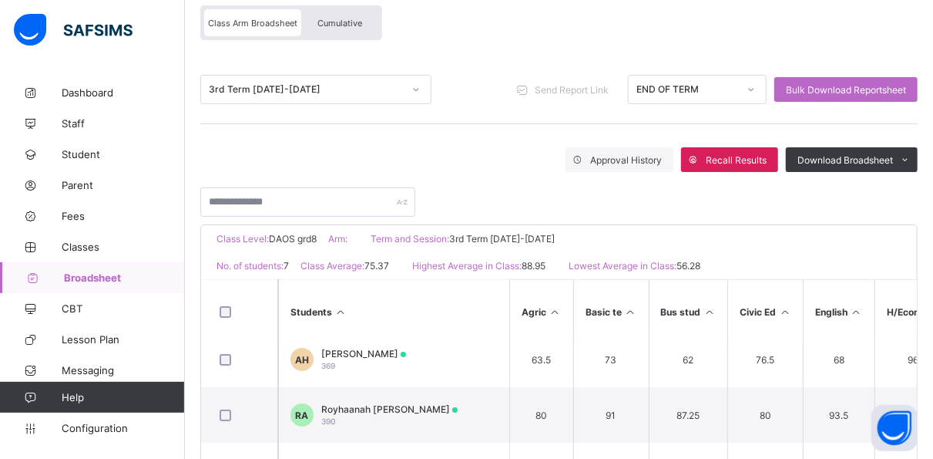
scroll to position [196, 0]
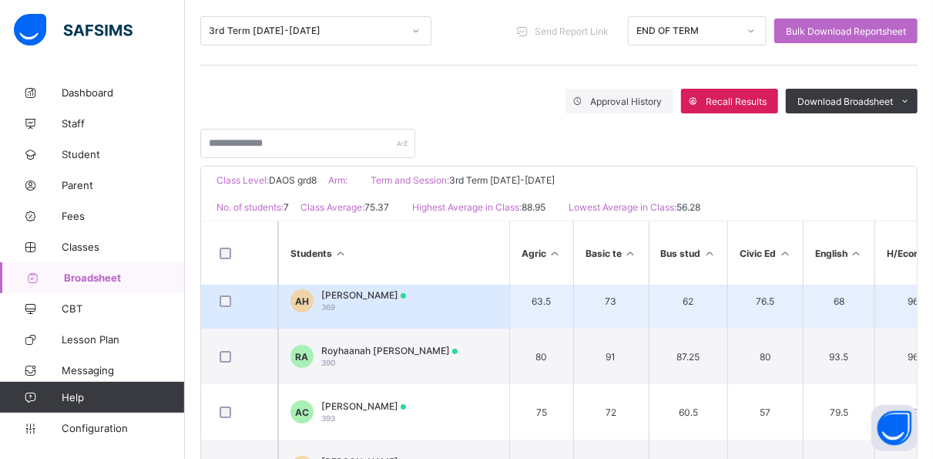
click at [402, 289] on span "Alameen Mustapha Hikima" at bounding box center [363, 295] width 85 height 12
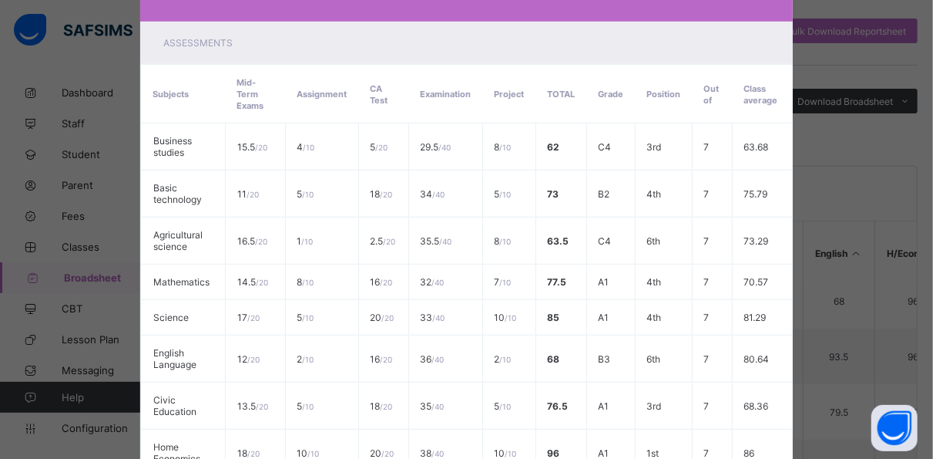
scroll to position [0, 0]
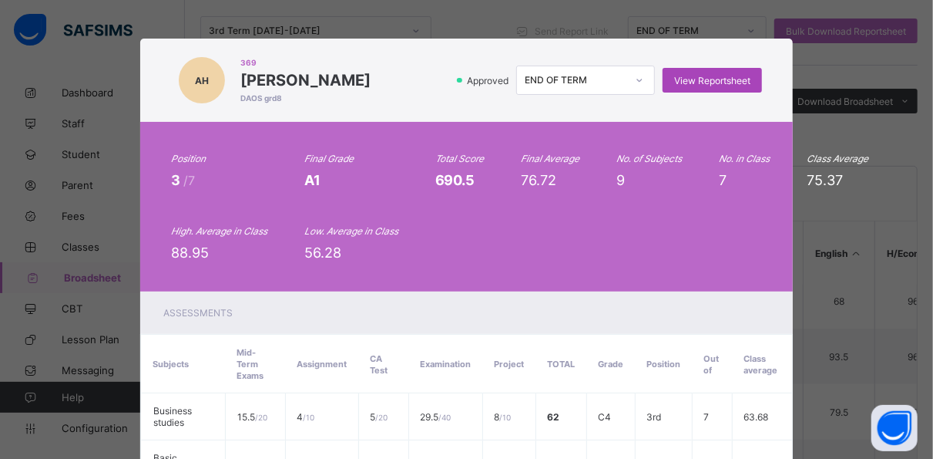
click at [693, 79] on span "View Reportsheet" at bounding box center [712, 81] width 76 height 12
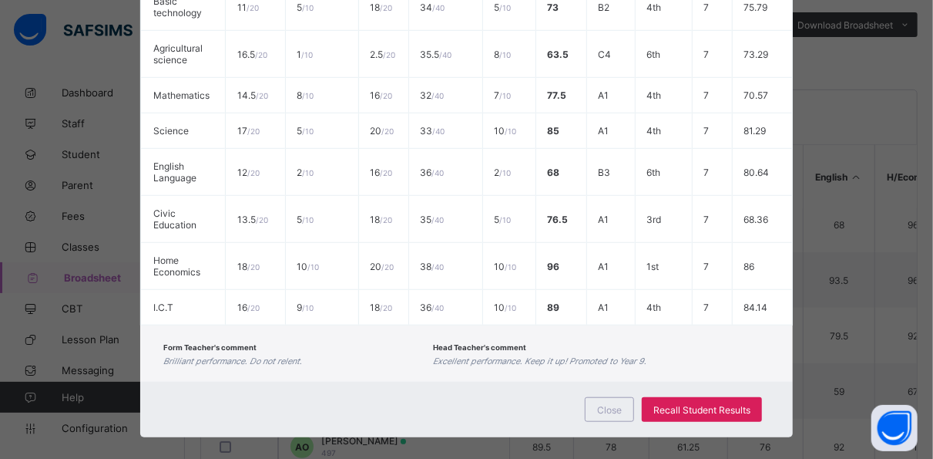
scroll to position [273, 0]
click at [616, 398] on div "Close" at bounding box center [609, 409] width 49 height 25
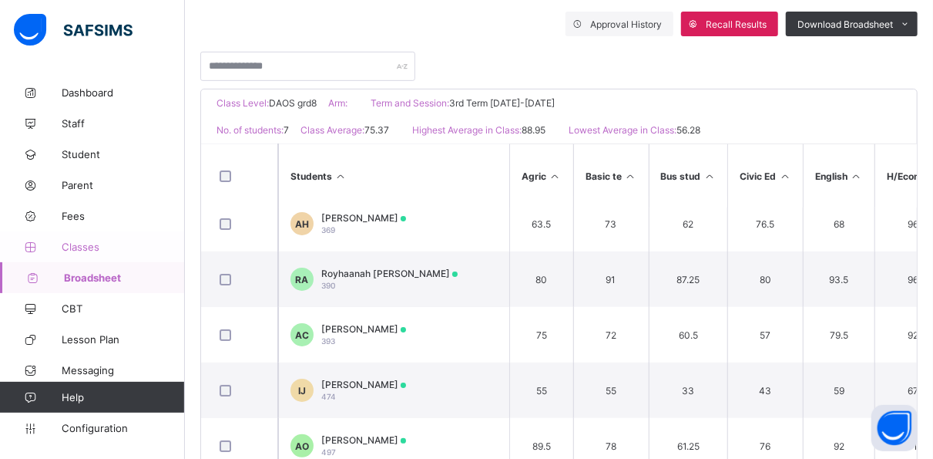
click at [83, 253] on link "Classes" at bounding box center [92, 246] width 185 height 31
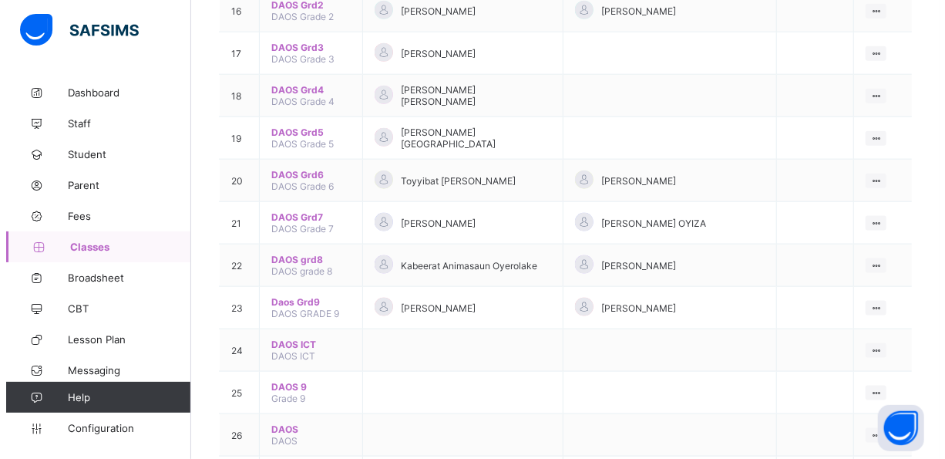
scroll to position [853, 0]
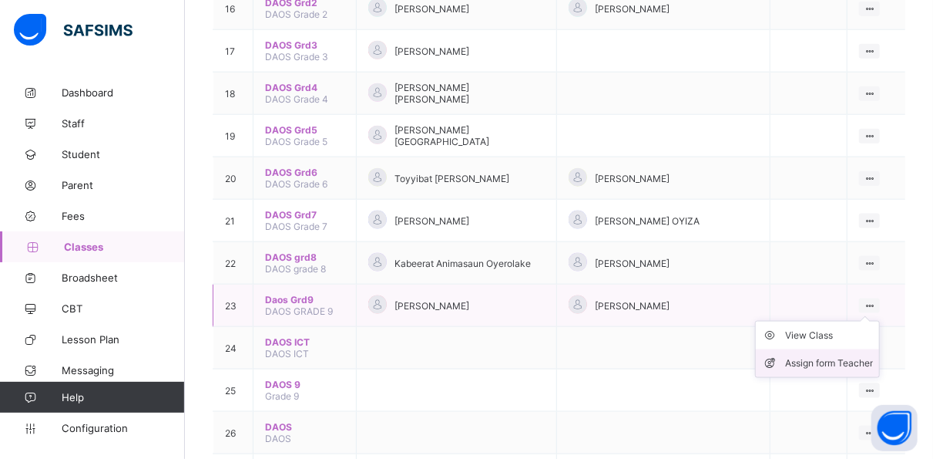
click at [859, 355] on div "Assign form Teacher" at bounding box center [829, 362] width 88 height 15
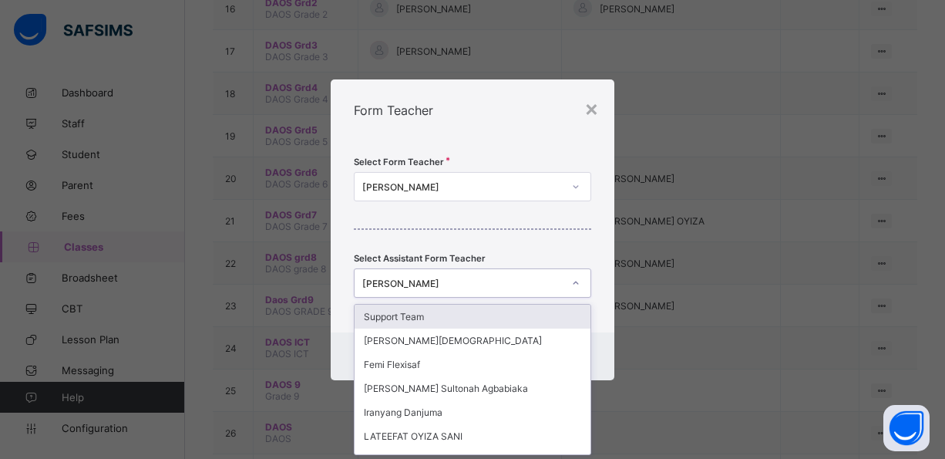
click at [496, 277] on div "Zainab Obasekore" at bounding box center [462, 283] width 200 height 12
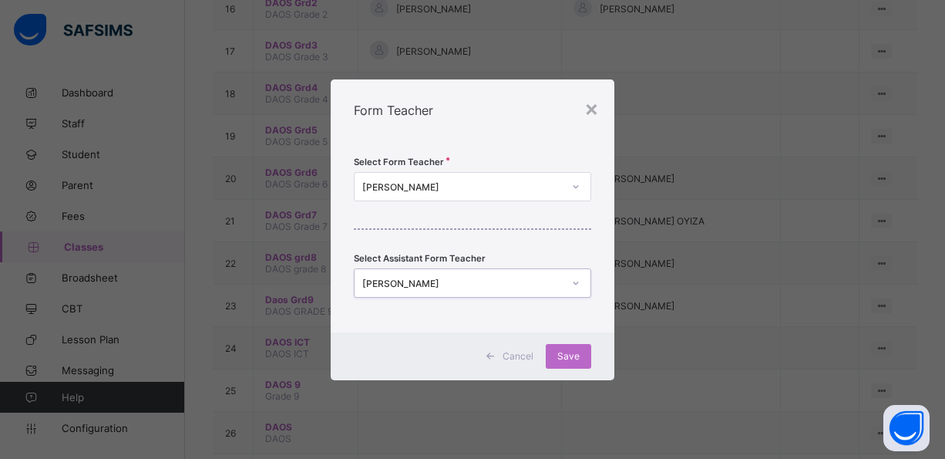
click at [496, 277] on div "Zainab Obasekore" at bounding box center [462, 283] width 200 height 12
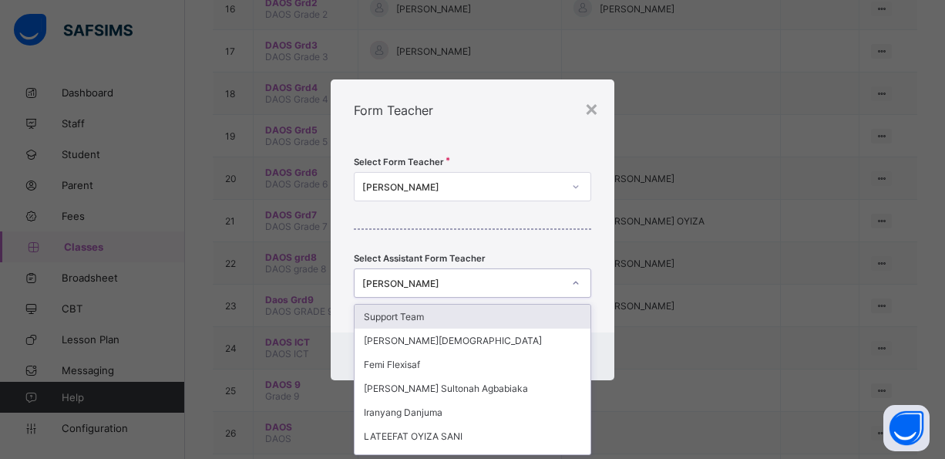
click at [496, 277] on div "Zainab Obasekore" at bounding box center [462, 283] width 200 height 12
type input "**"
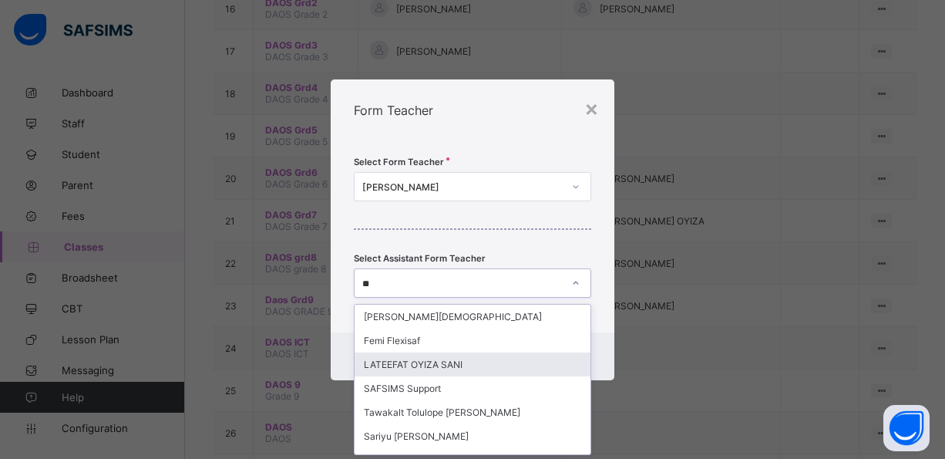
click at [463, 362] on div "LATEEFAT OYIZA SANI" at bounding box center [473, 364] width 236 height 24
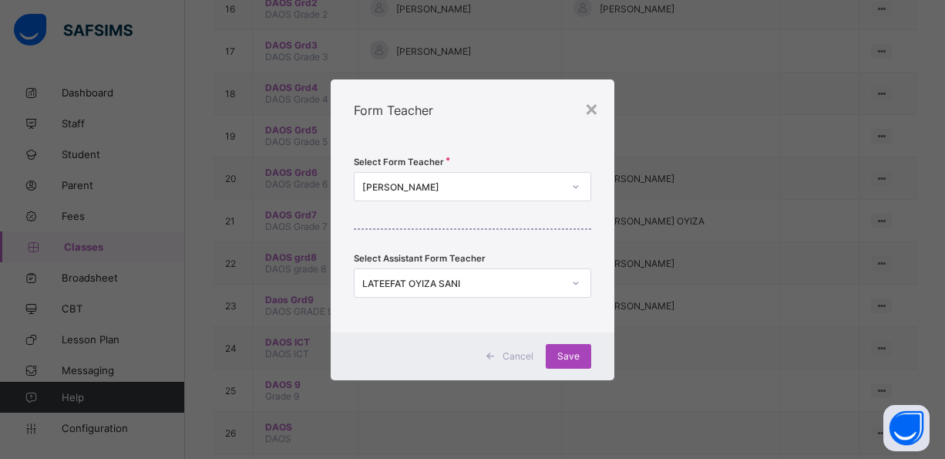
click at [570, 355] on span "Save" at bounding box center [568, 356] width 22 height 12
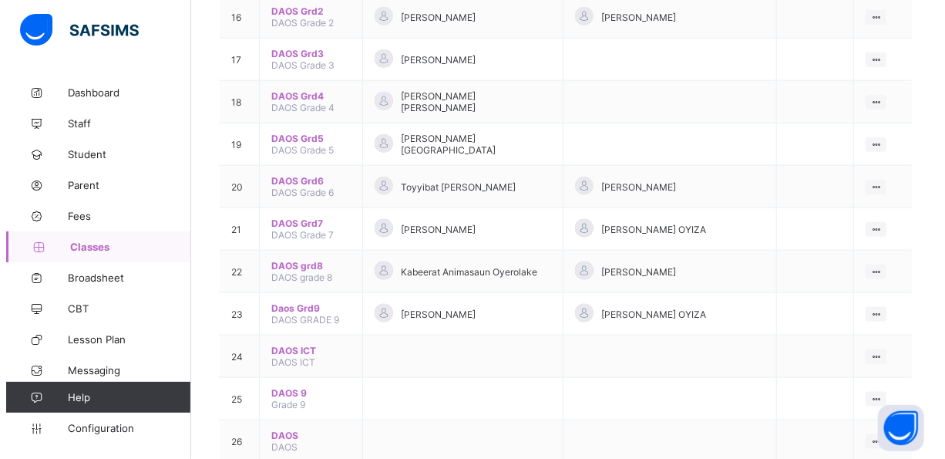
scroll to position [849, 0]
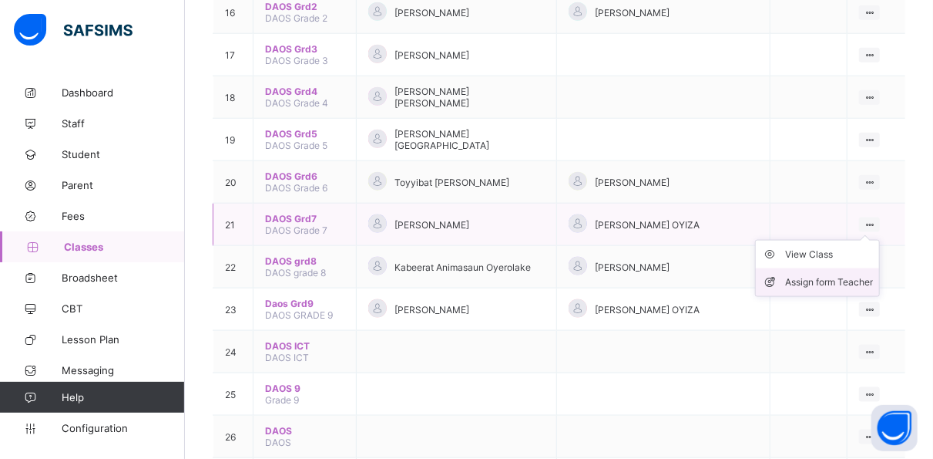
click at [867, 274] on div "Assign form Teacher" at bounding box center [829, 281] width 88 height 15
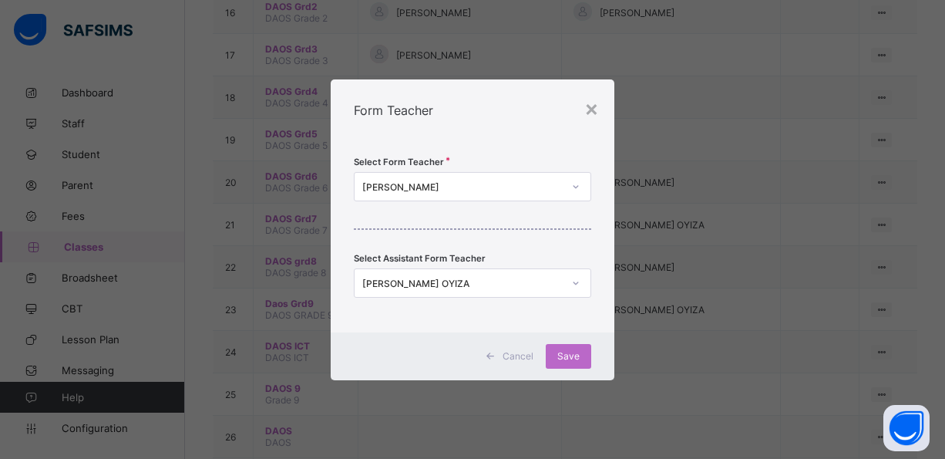
scroll to position [0, 0]
click at [466, 280] on div "LATEEFAT SANI OYIZA" at bounding box center [462, 283] width 200 height 12
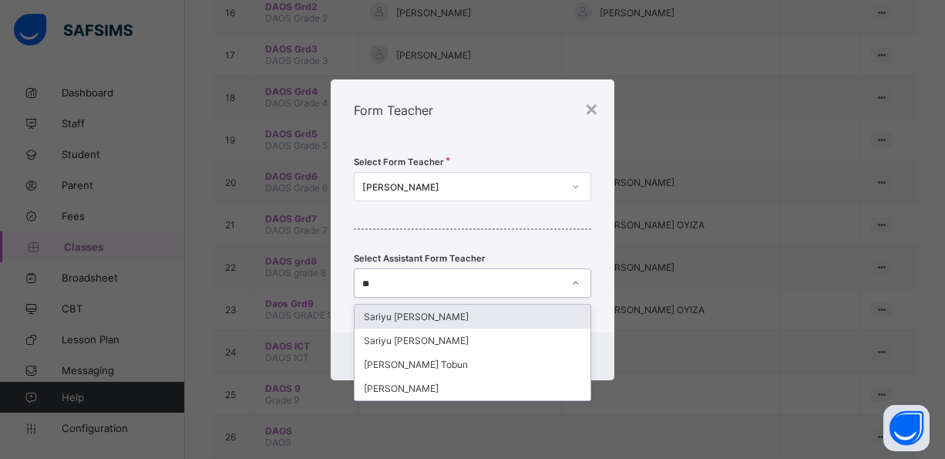
type input "***"
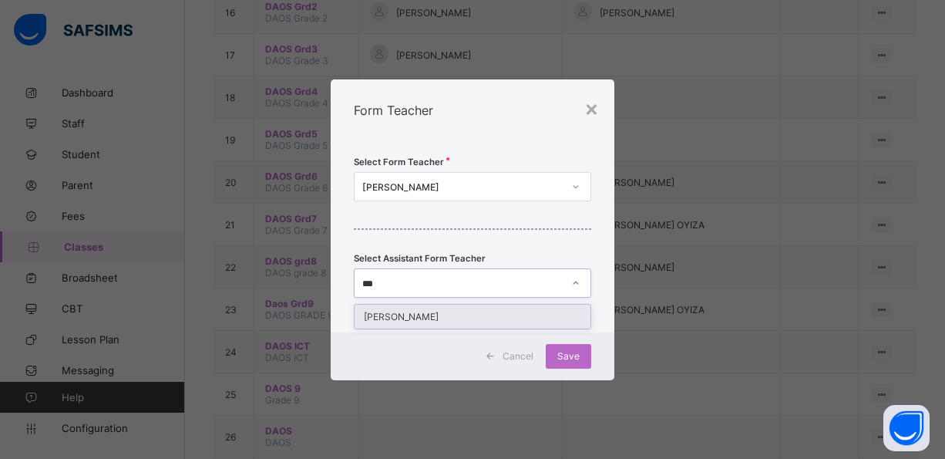
click at [426, 318] on div "Zainab Obasekore" at bounding box center [473, 316] width 236 height 24
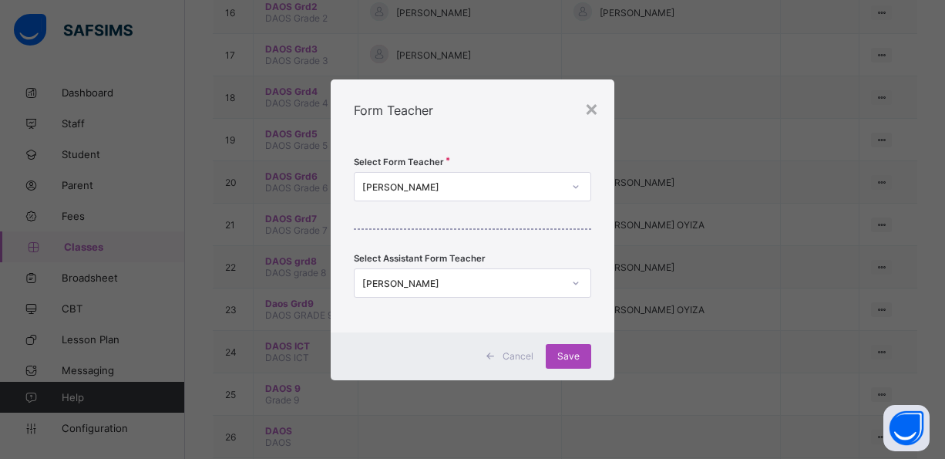
click at [570, 367] on div "Save" at bounding box center [568, 356] width 45 height 25
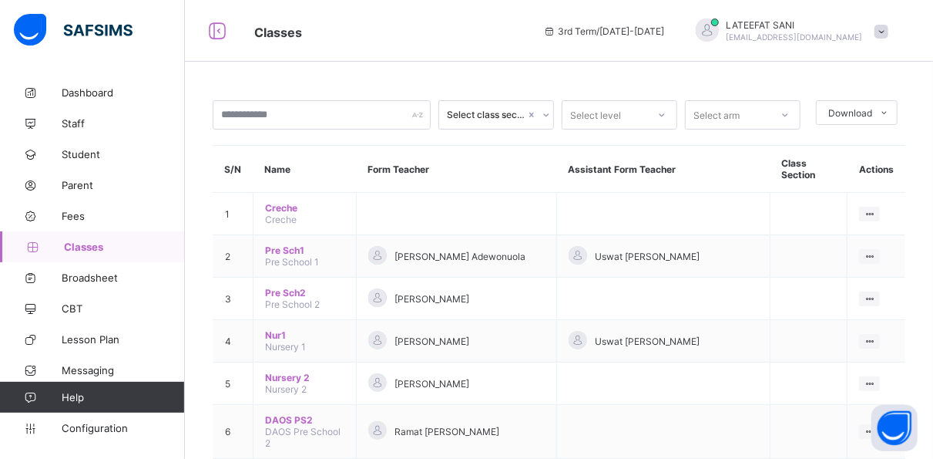
click at [889, 32] on span at bounding box center [882, 32] width 14 height 14
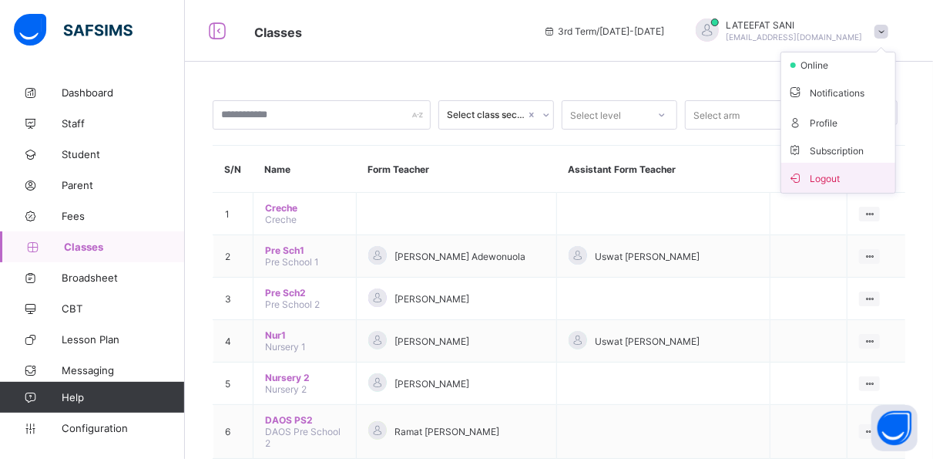
click at [862, 171] on span "Logout" at bounding box center [839, 178] width 102 height 18
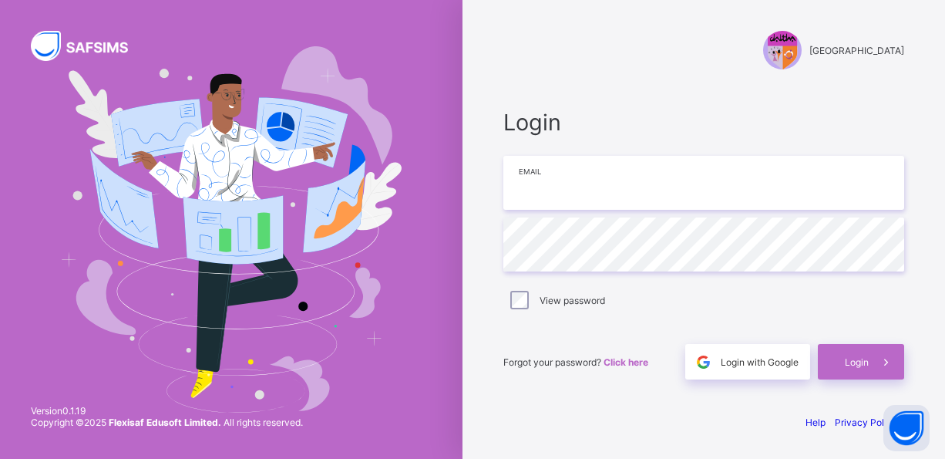
click at [581, 193] on input "email" at bounding box center [703, 183] width 401 height 54
type input "**********"
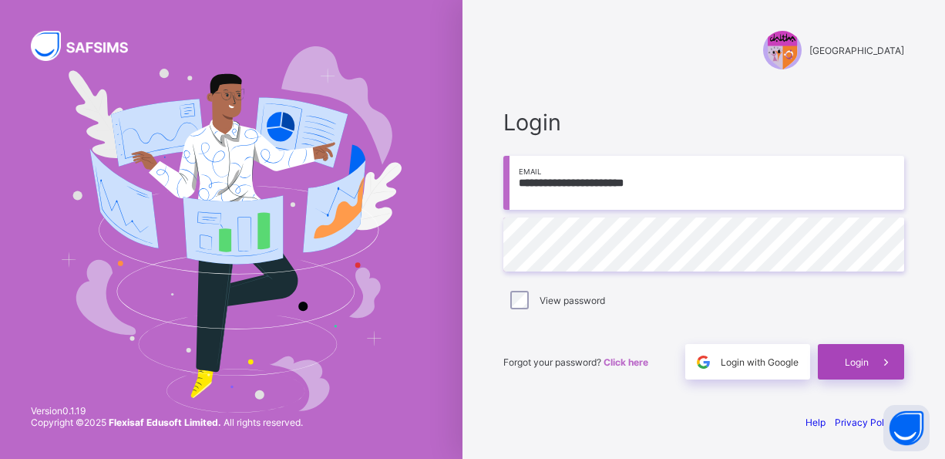
click at [853, 351] on div "Login" at bounding box center [861, 361] width 86 height 35
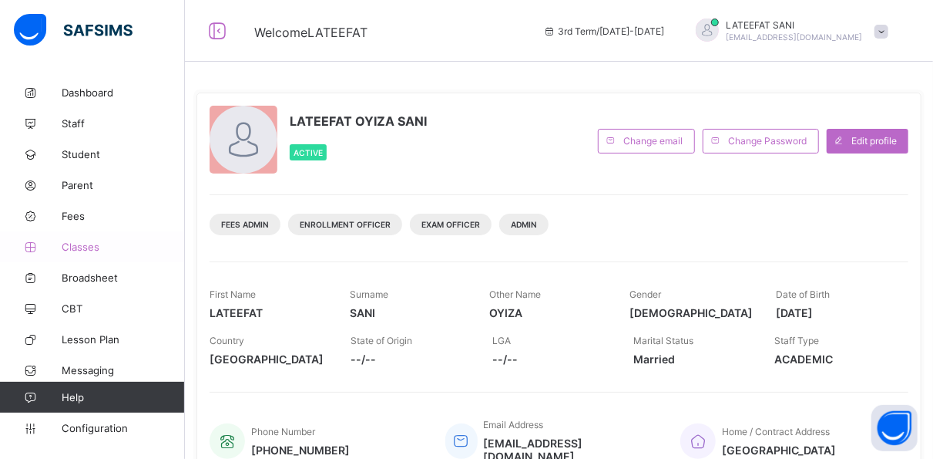
click at [97, 244] on span "Classes" at bounding box center [123, 246] width 123 height 12
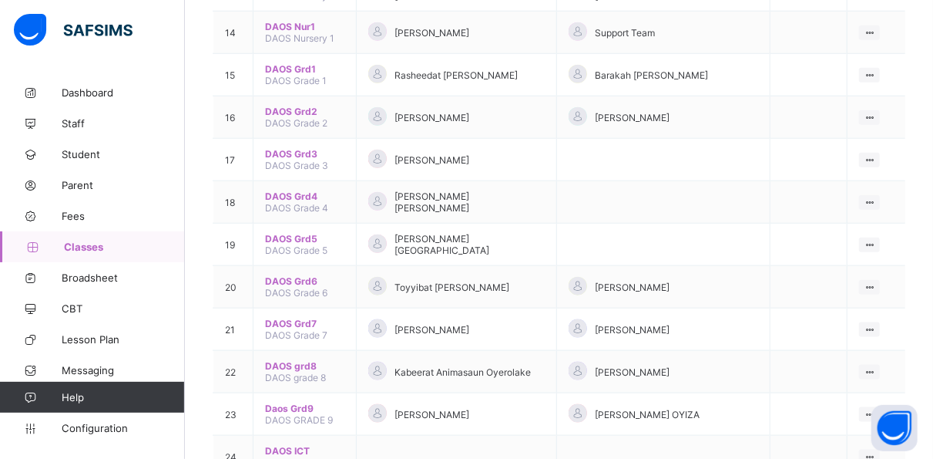
scroll to position [743, 0]
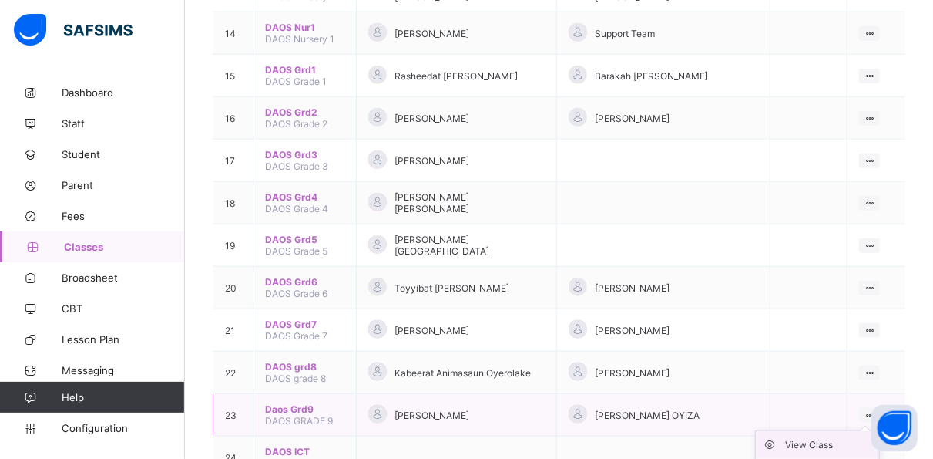
click at [838, 437] on div "View Class" at bounding box center [829, 444] width 88 height 15
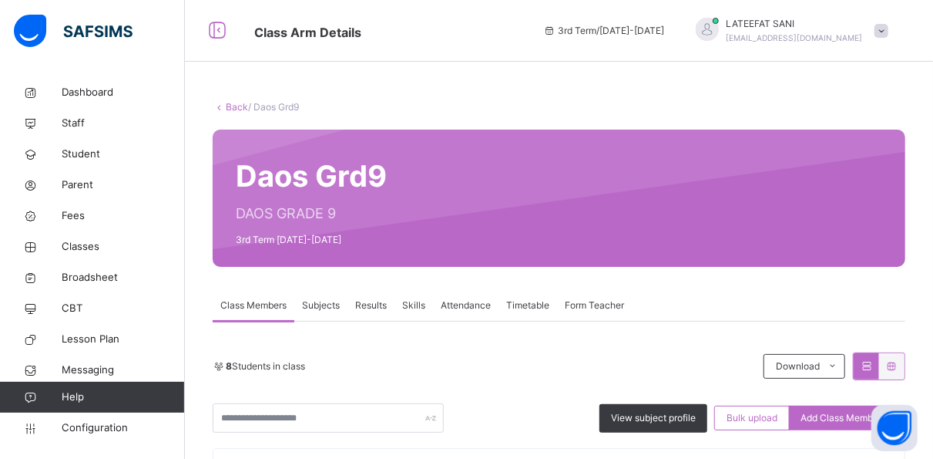
click at [415, 307] on span "Skills" at bounding box center [413, 305] width 23 height 14
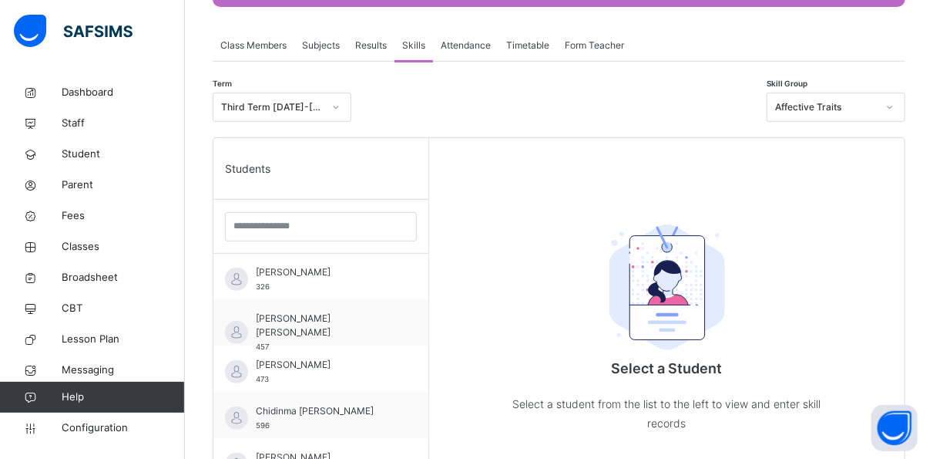
scroll to position [273, 0]
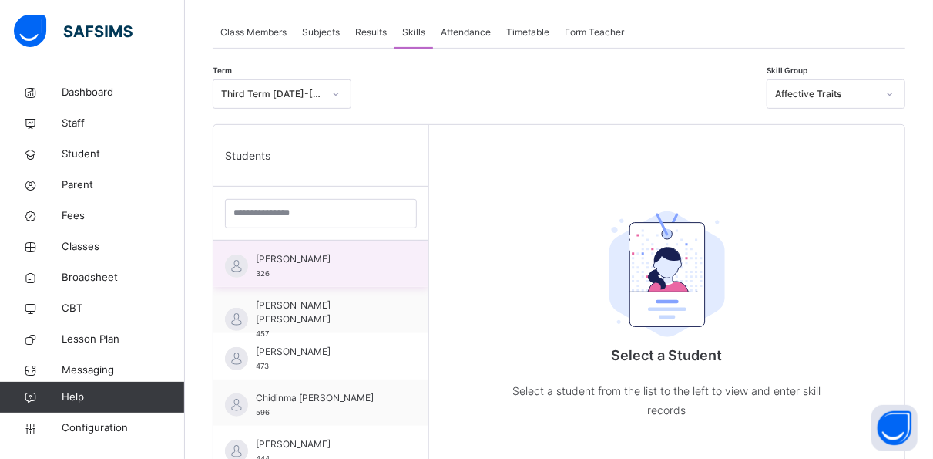
click at [355, 259] on span "Adamu Abubakar Usman" at bounding box center [325, 259] width 138 height 14
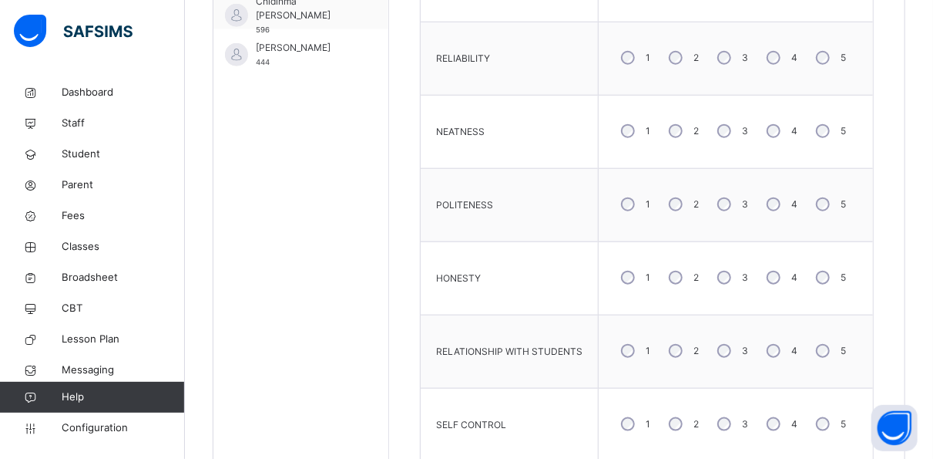
scroll to position [674, 0]
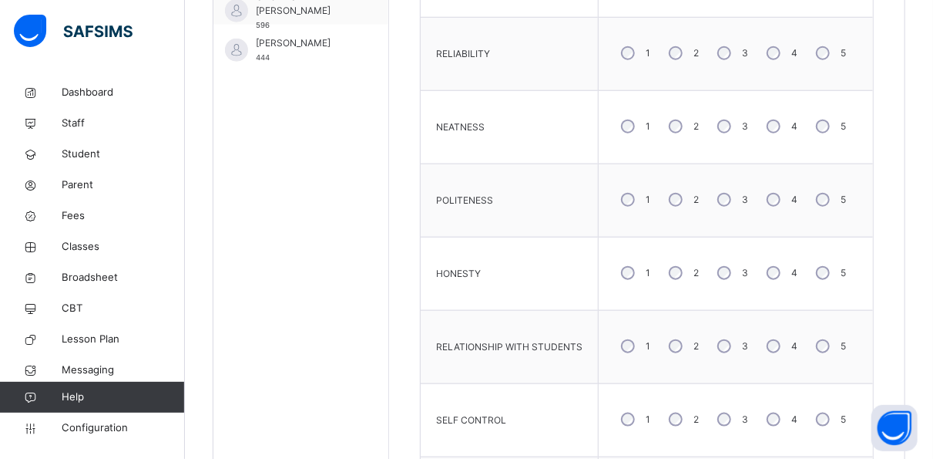
click at [787, 277] on div "4" at bounding box center [781, 273] width 42 height 32
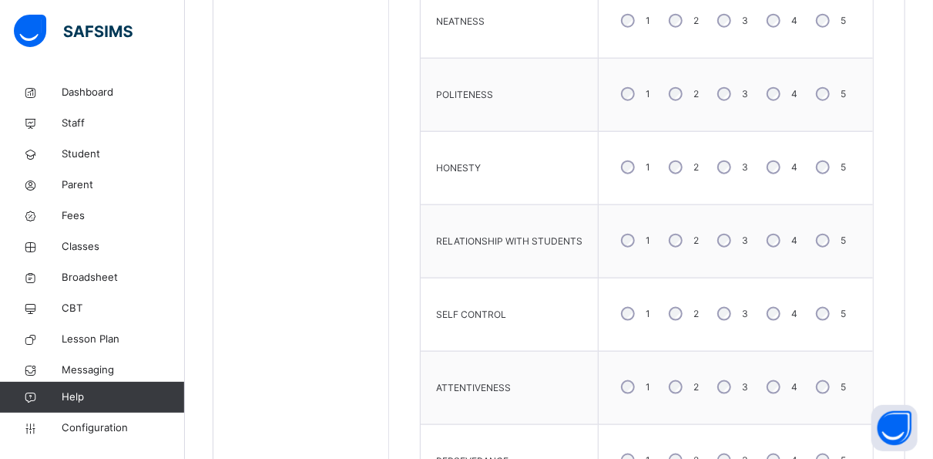
scroll to position [940, 0]
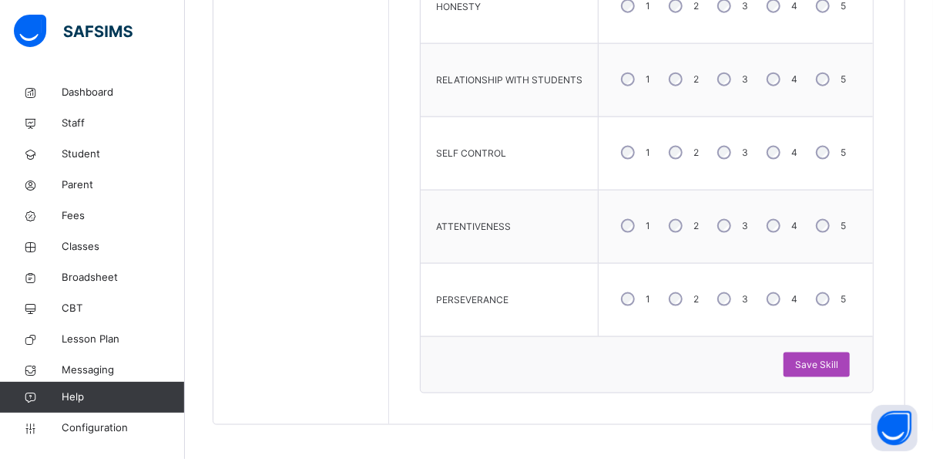
click at [828, 358] on span "Save Skill" at bounding box center [816, 365] width 43 height 14
click at [93, 247] on span "Classes" at bounding box center [123, 246] width 123 height 15
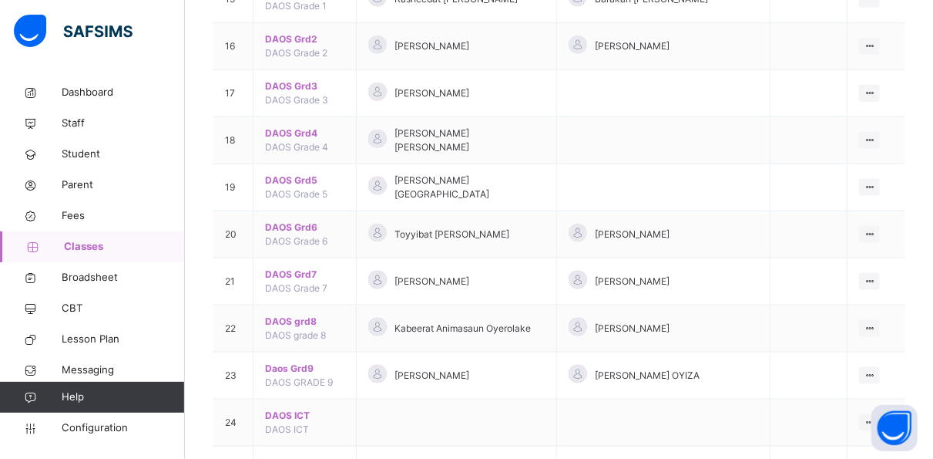
scroll to position [883, 0]
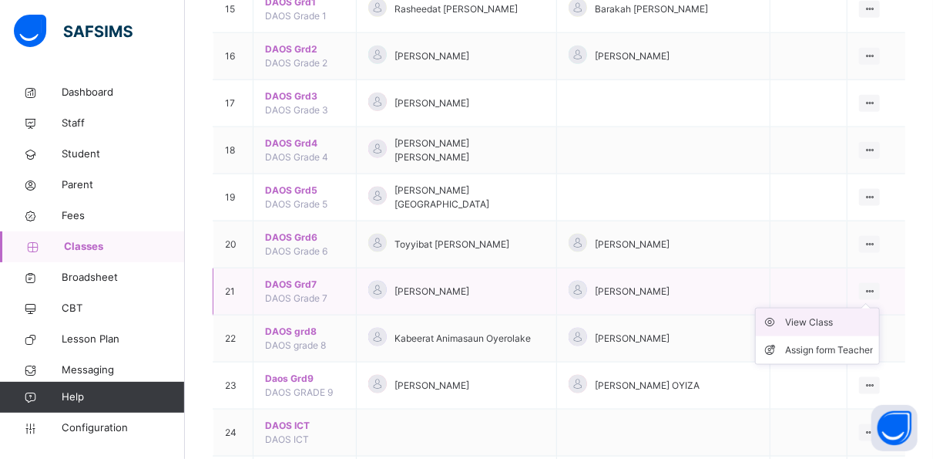
click at [827, 314] on div "View Class" at bounding box center [829, 321] width 88 height 15
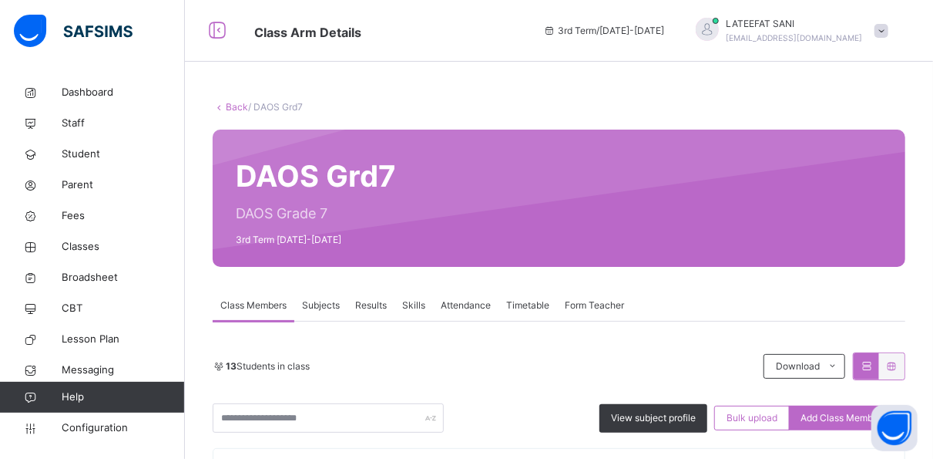
scroll to position [40, 0]
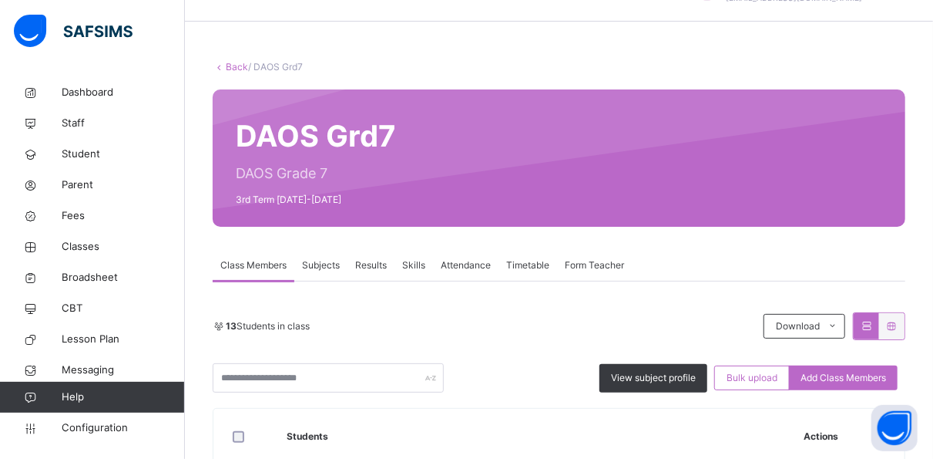
click at [378, 264] on span "Results" at bounding box center [371, 265] width 32 height 14
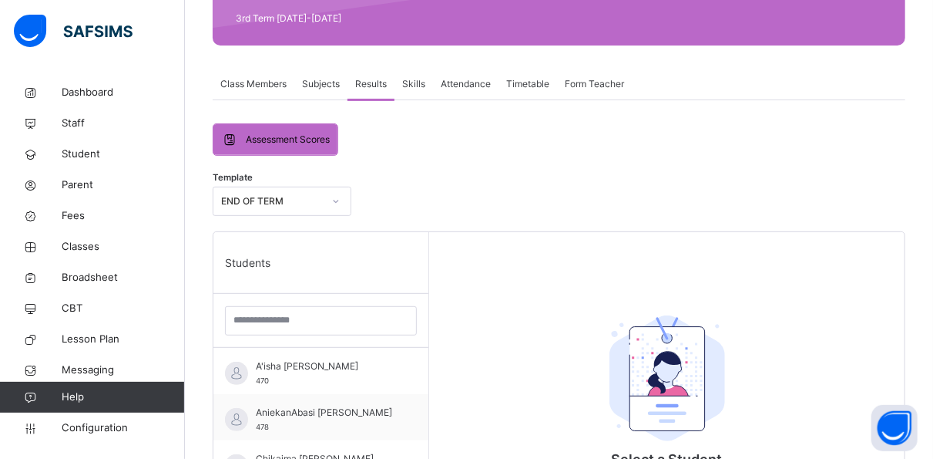
scroll to position [222, 0]
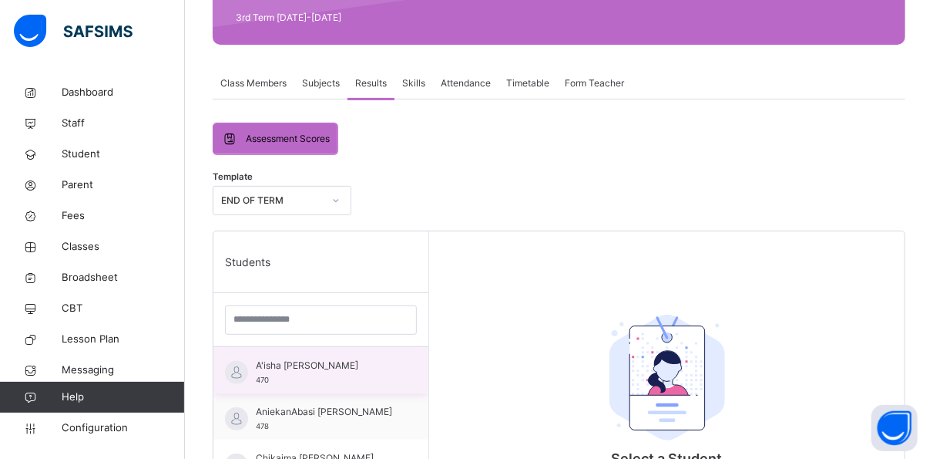
click at [358, 376] on div "A'isha Nasir Ahmad 470" at bounding box center [325, 372] width 138 height 28
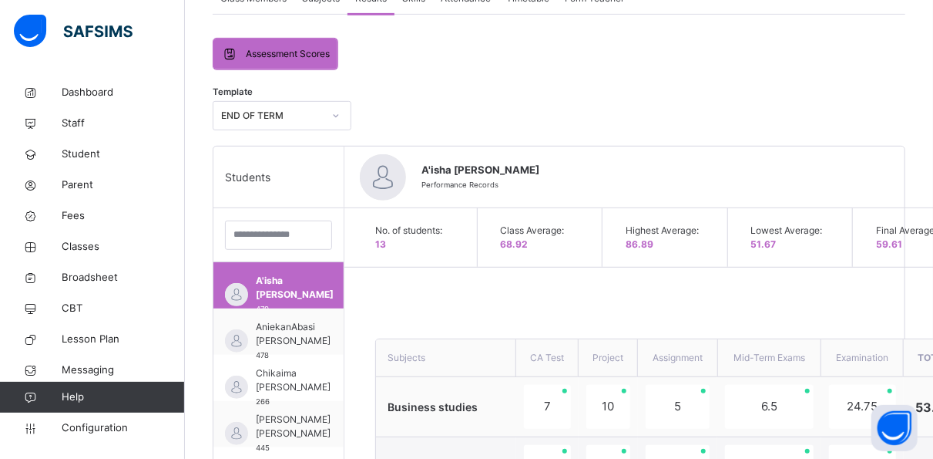
scroll to position [274, 0]
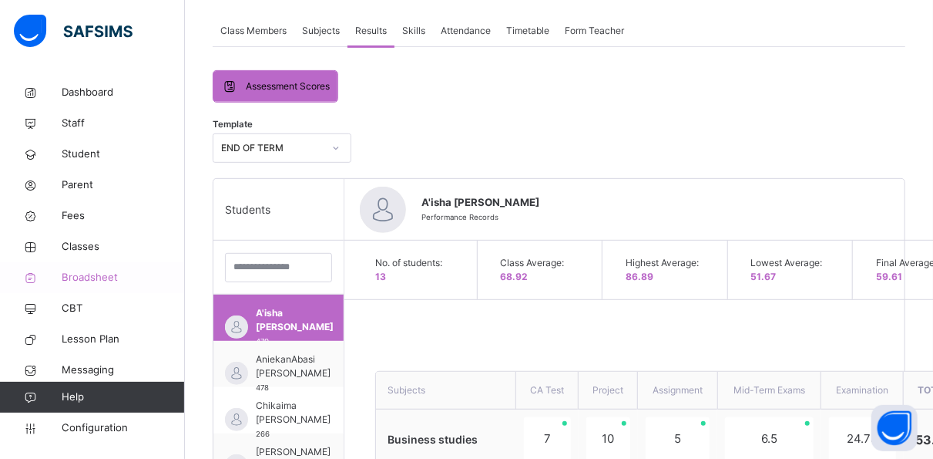
click at [95, 270] on span "Broadsheet" at bounding box center [123, 277] width 123 height 15
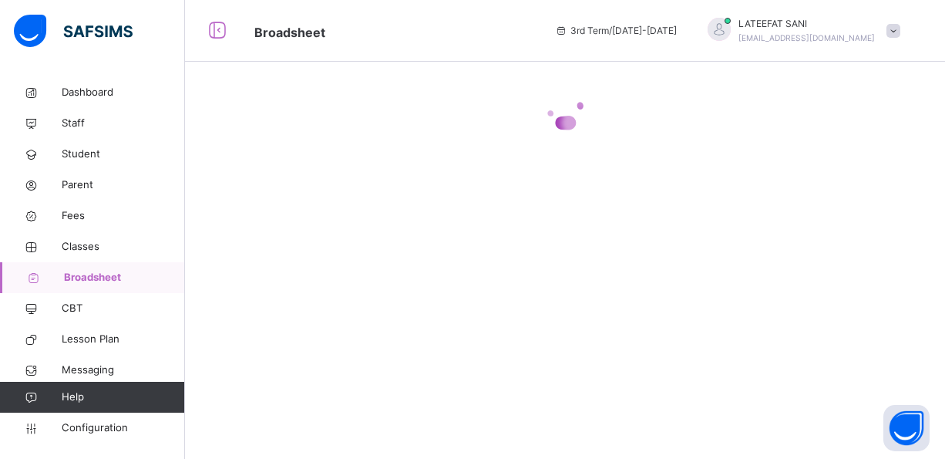
click at [95, 270] on span "Broadsheet" at bounding box center [124, 277] width 121 height 15
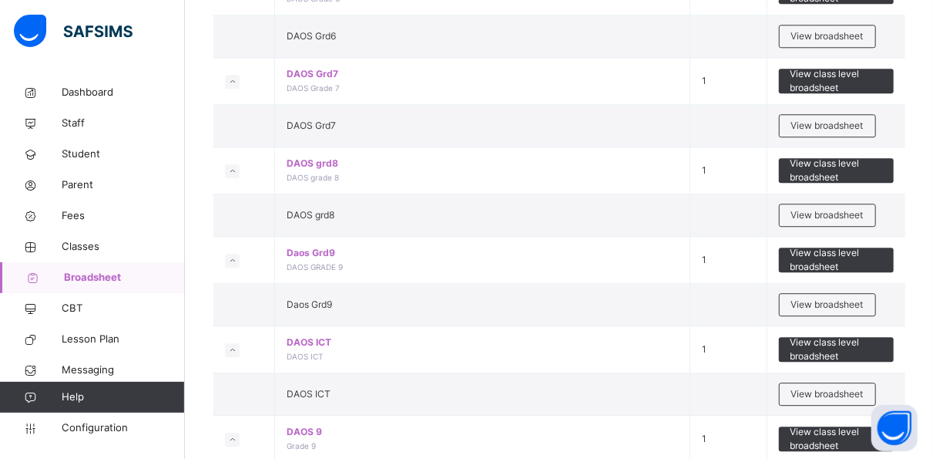
scroll to position [1872, 0]
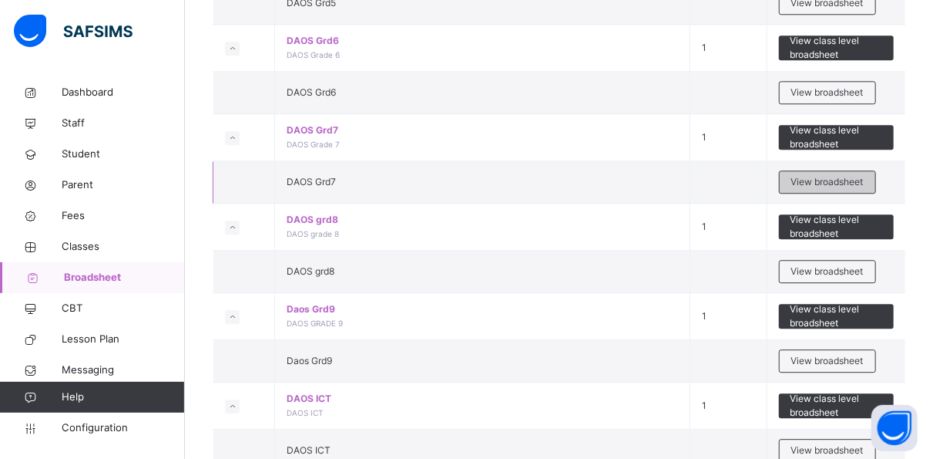
click at [830, 176] on span "View broadsheet" at bounding box center [828, 182] width 72 height 14
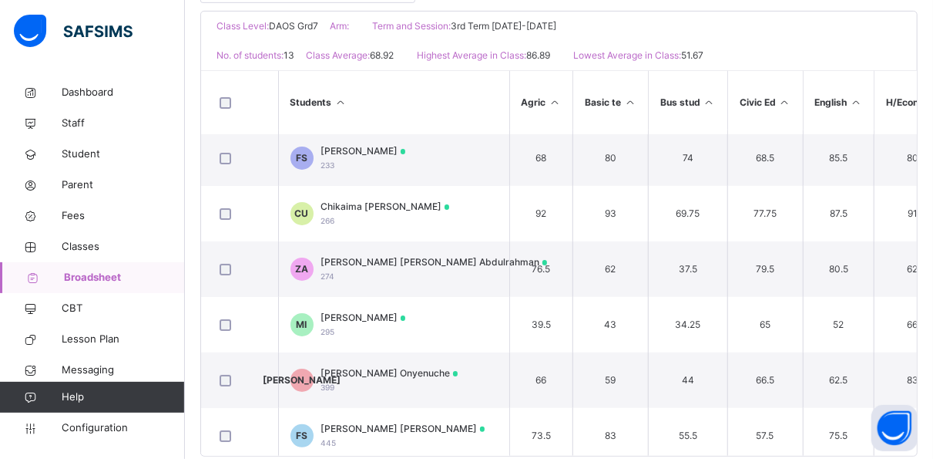
scroll to position [382, 0]
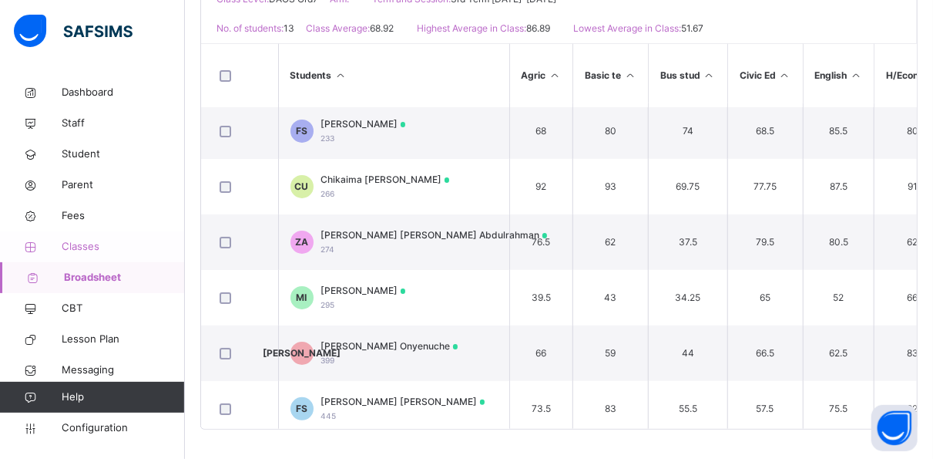
click at [117, 250] on span "Classes" at bounding box center [123, 246] width 123 height 15
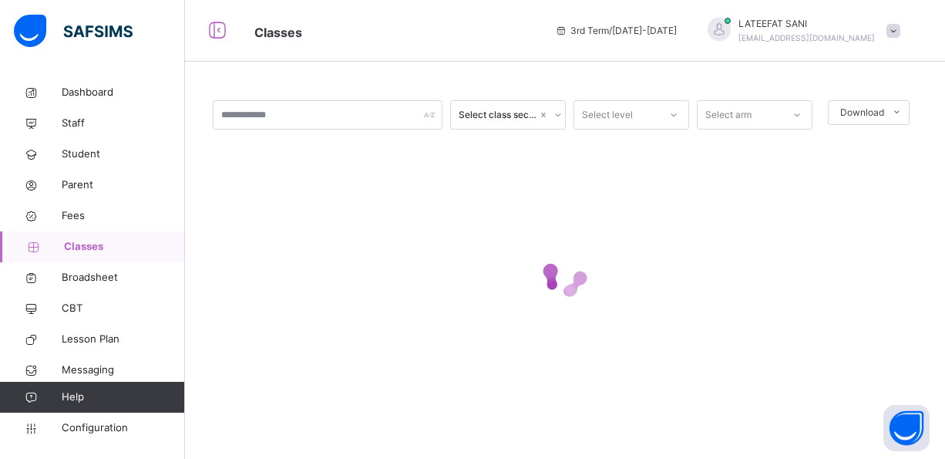
click at [117, 250] on span "Classes" at bounding box center [124, 246] width 121 height 15
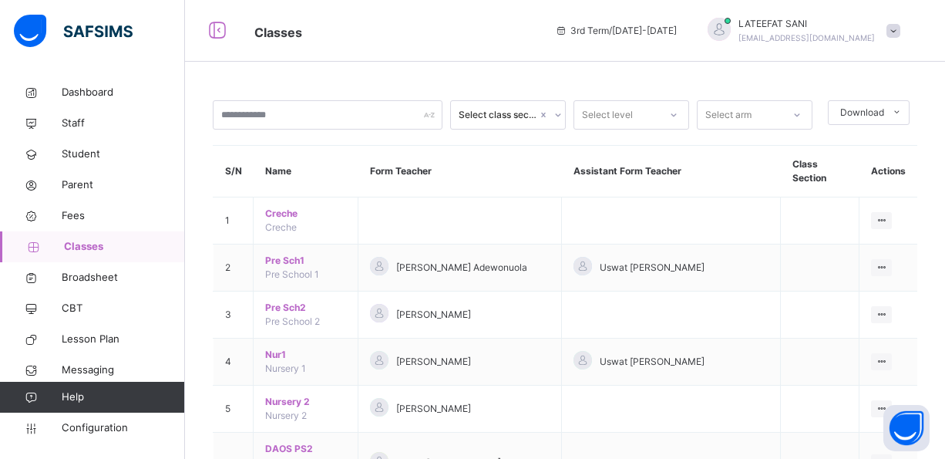
click at [508, 318] on td "Habeebah Abubakar" at bounding box center [459, 314] width 203 height 47
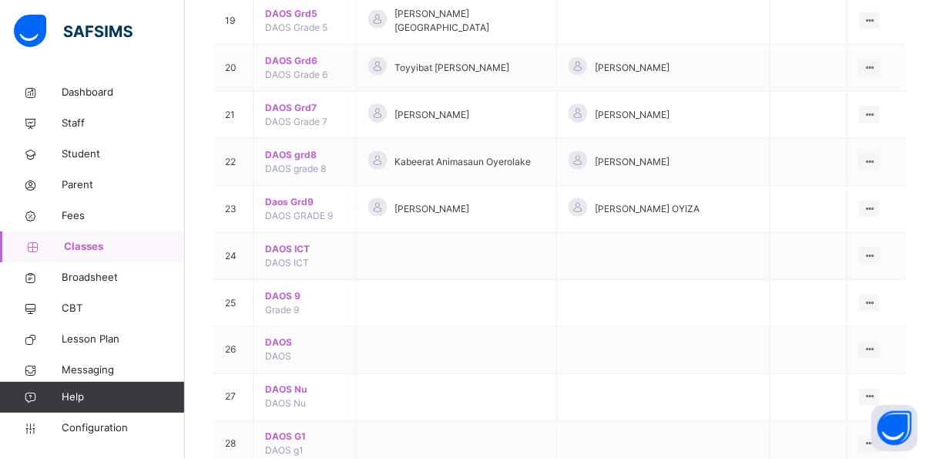
scroll to position [1059, 0]
click at [843, 186] on div "View Class" at bounding box center [829, 193] width 88 height 15
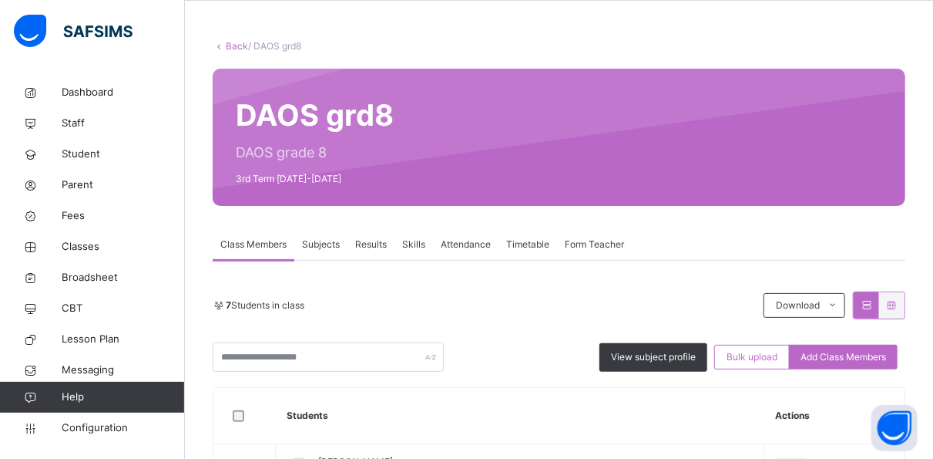
scroll to position [60, 0]
click at [381, 247] on span "Results" at bounding box center [371, 245] width 32 height 14
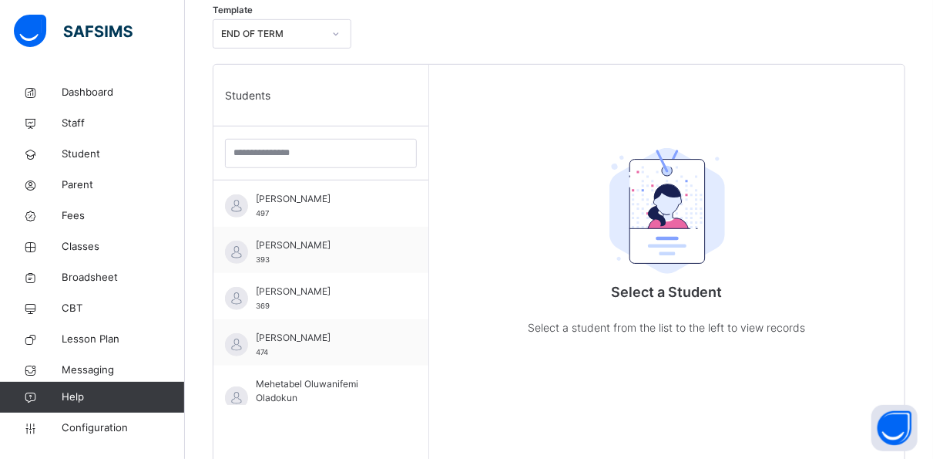
scroll to position [389, 0]
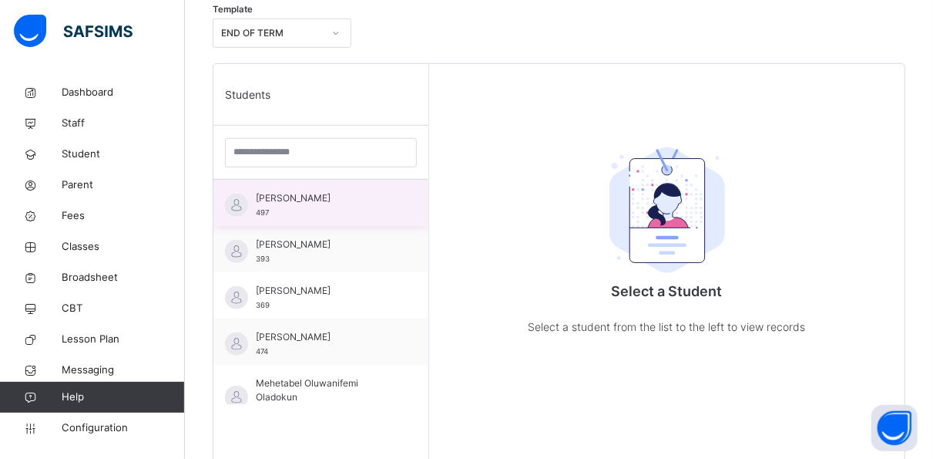
click at [341, 198] on span "Abd Aalem Adedapo Oderinde" at bounding box center [325, 198] width 138 height 14
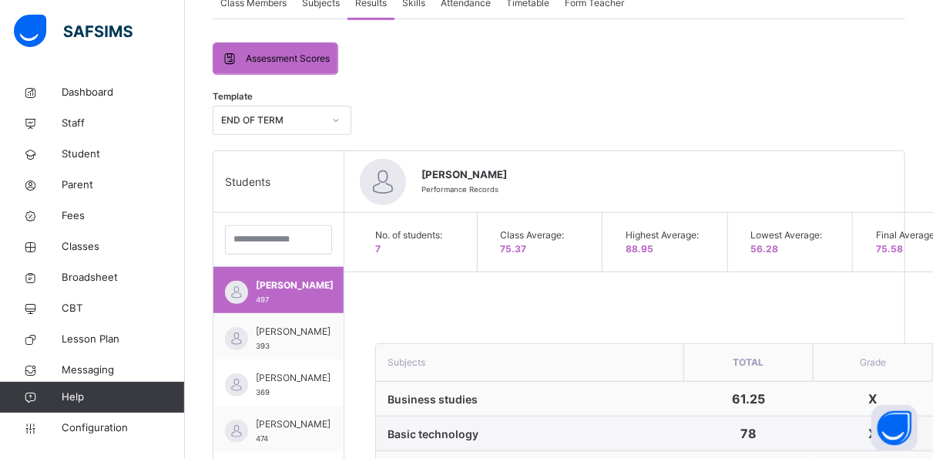
scroll to position [274, 0]
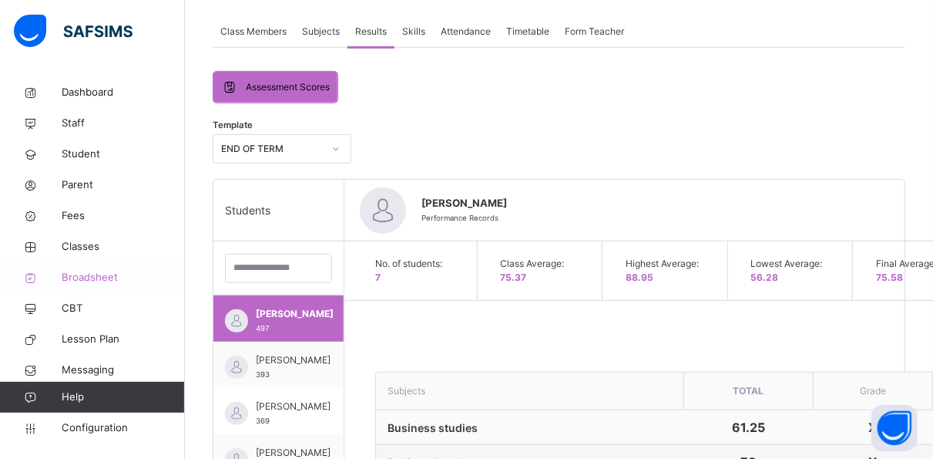
click at [109, 277] on span "Broadsheet" at bounding box center [123, 277] width 123 height 15
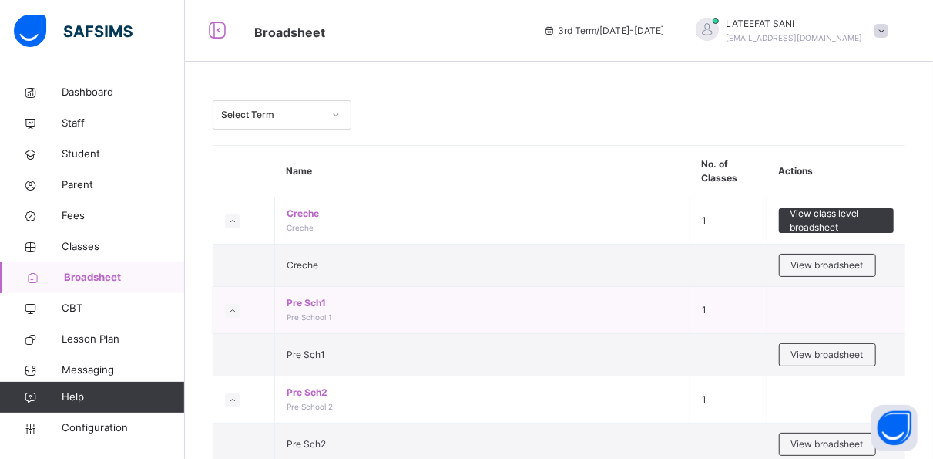
click at [544, 303] on span "Pre Sch1" at bounding box center [483, 303] width 392 height 14
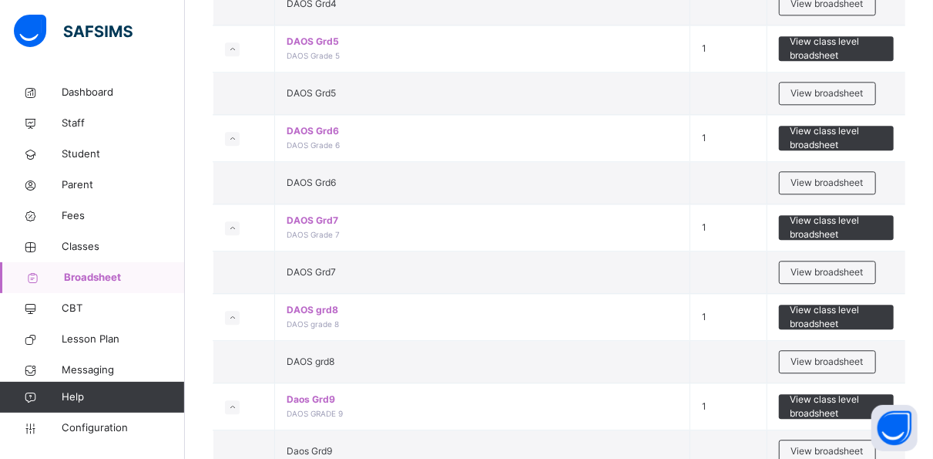
scroll to position [1783, 0]
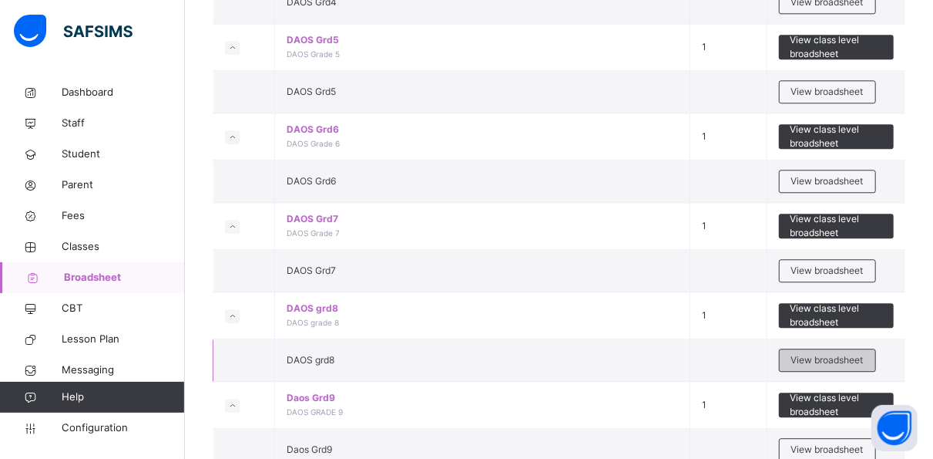
click at [806, 353] on span "View broadsheet" at bounding box center [828, 360] width 72 height 14
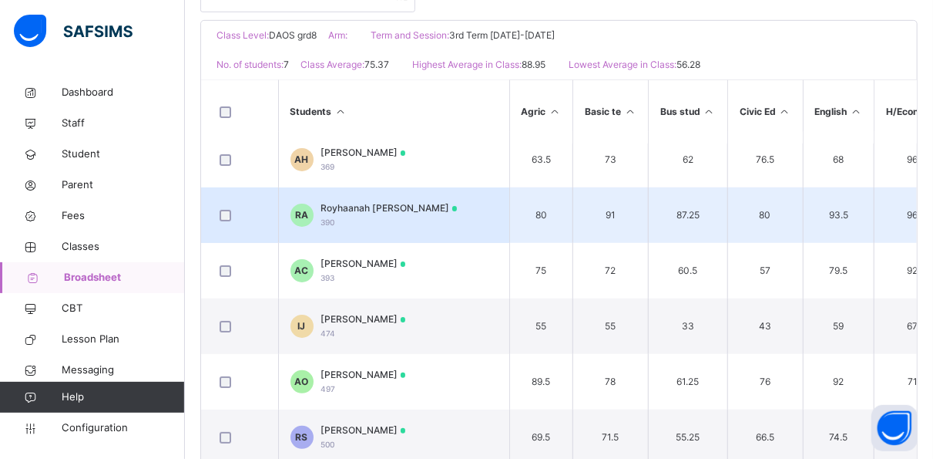
scroll to position [367, 0]
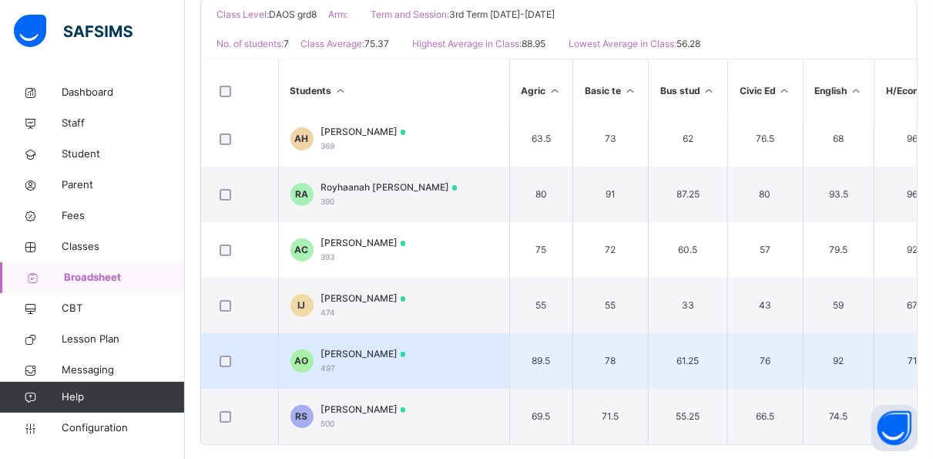
click at [469, 365] on td "AO Abd Aalem Adedapo Oderinde 497" at bounding box center [393, 360] width 231 height 55
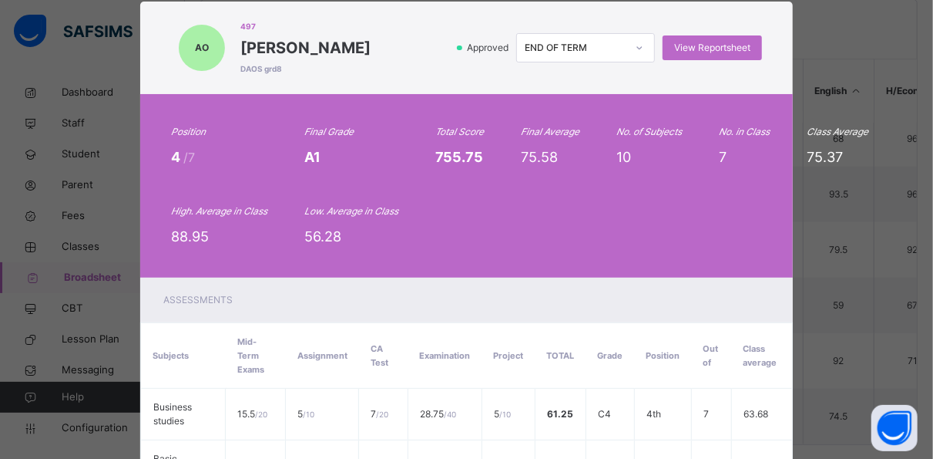
scroll to position [0, 0]
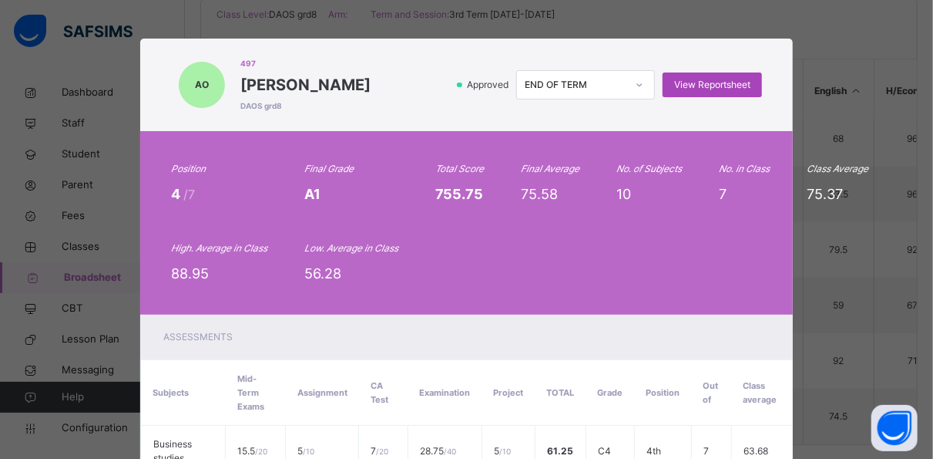
click at [739, 86] on span "View Reportsheet" at bounding box center [712, 85] width 76 height 14
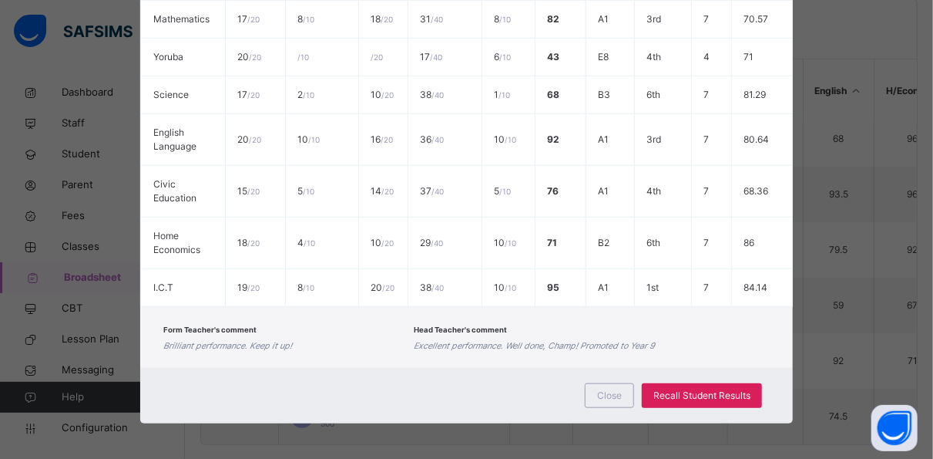
scroll to position [382, 0]
click at [600, 393] on span "Close" at bounding box center [609, 395] width 25 height 14
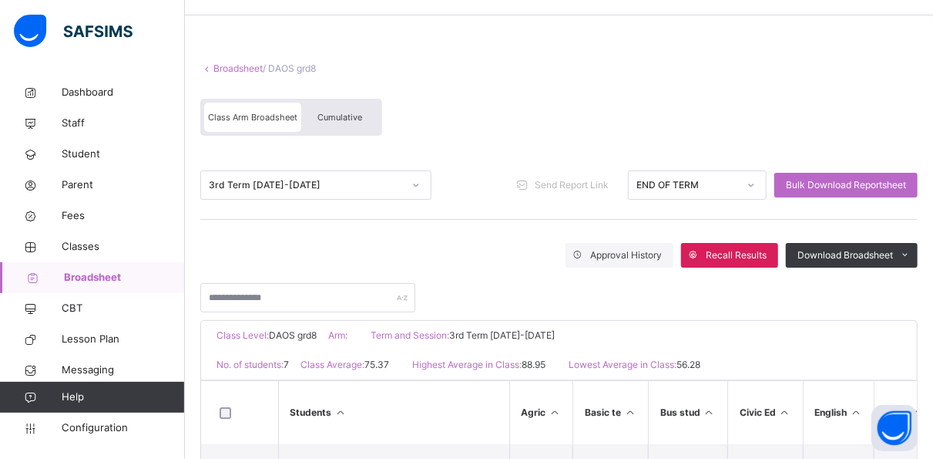
scroll to position [0, 0]
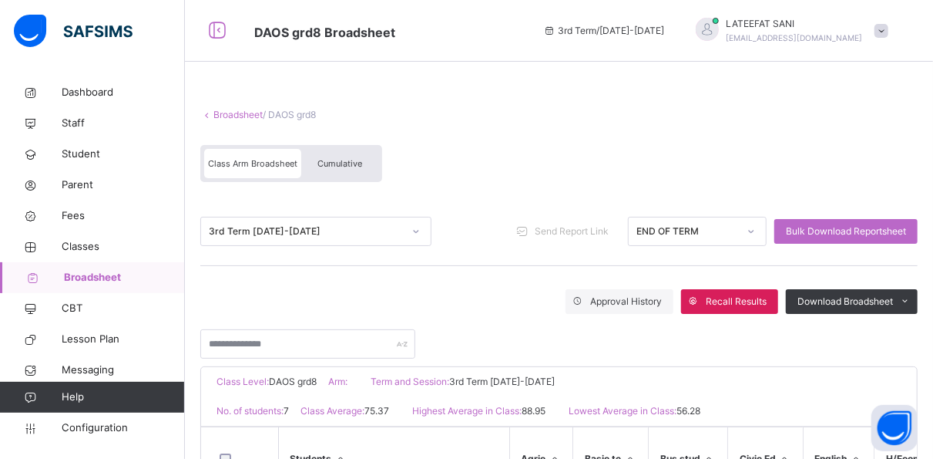
click at [355, 157] on div "Cumulative" at bounding box center [339, 163] width 77 height 29
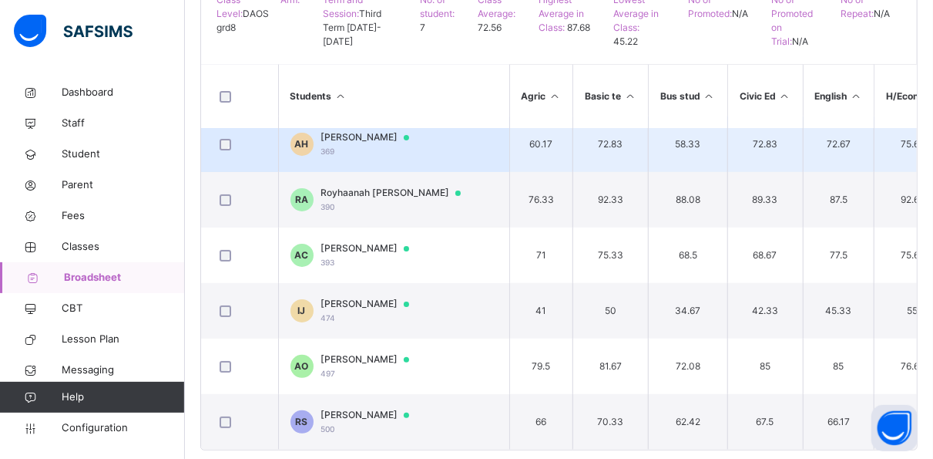
scroll to position [385, 0]
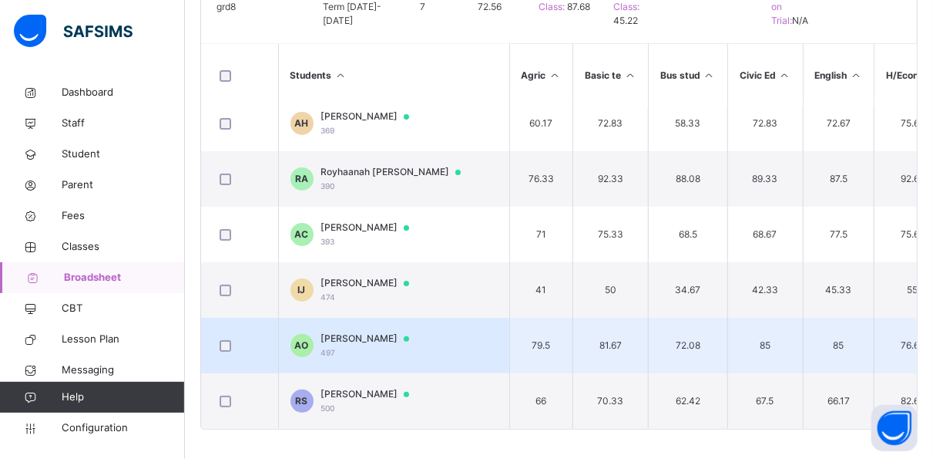
click at [424, 336] on div at bounding box center [412, 339] width 23 height 12
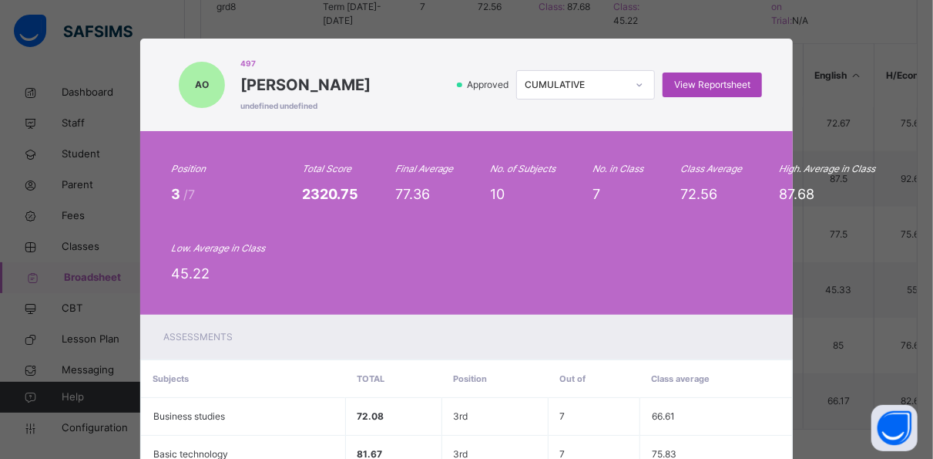
click at [696, 79] on span "View Reportsheet" at bounding box center [712, 85] width 76 height 14
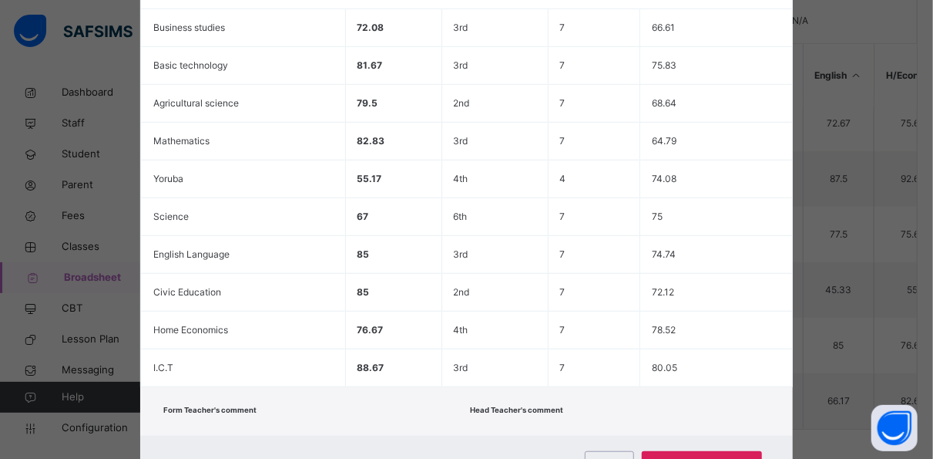
scroll to position [456, 0]
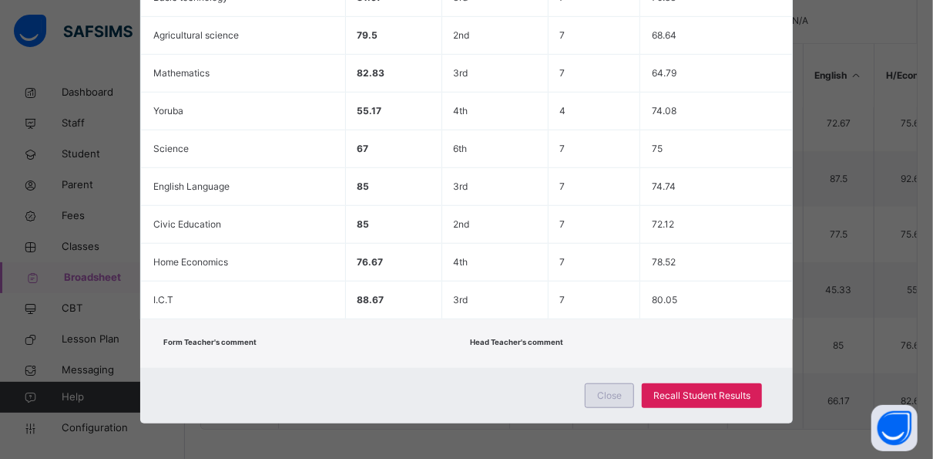
click at [602, 390] on span "Close" at bounding box center [609, 395] width 25 height 14
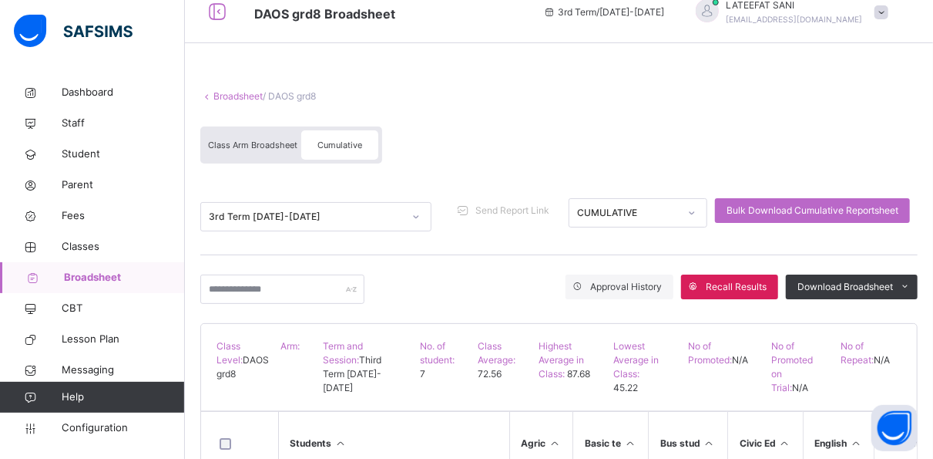
scroll to position [0, 0]
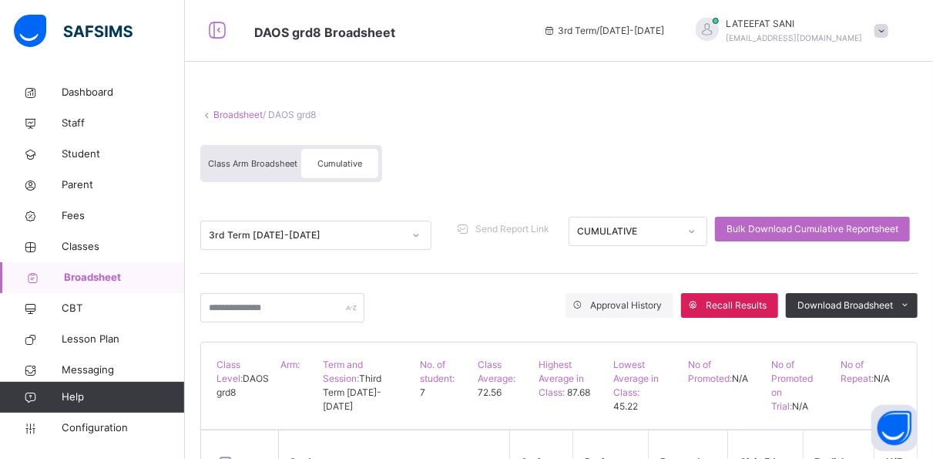
click at [271, 160] on span "Class Arm Broadsheet" at bounding box center [252, 163] width 89 height 11
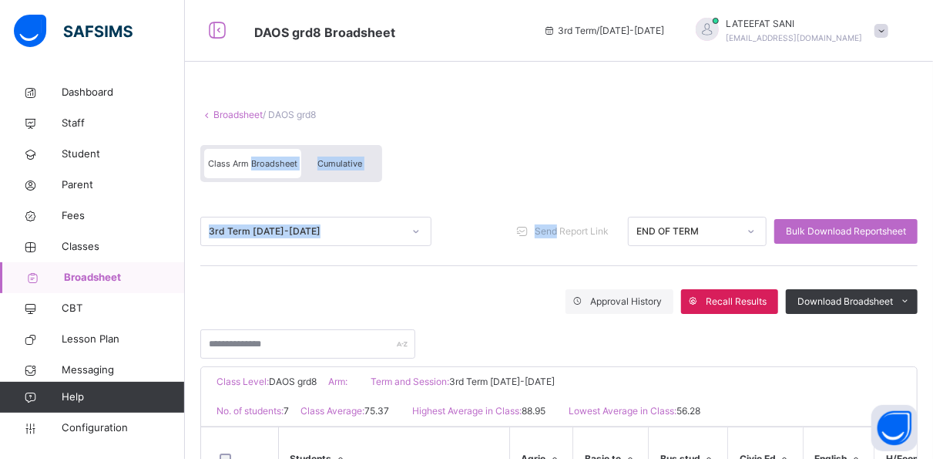
drag, startPoint x: 271, startPoint y: 160, endPoint x: 599, endPoint y: 274, distance: 347.6
click at [599, 274] on div "Broadsheet / DAOS grd8 Class Arm Broadsheet Cumulative 3rd Term 2024-2025 Send …" at bounding box center [559, 459] width 748 height 765
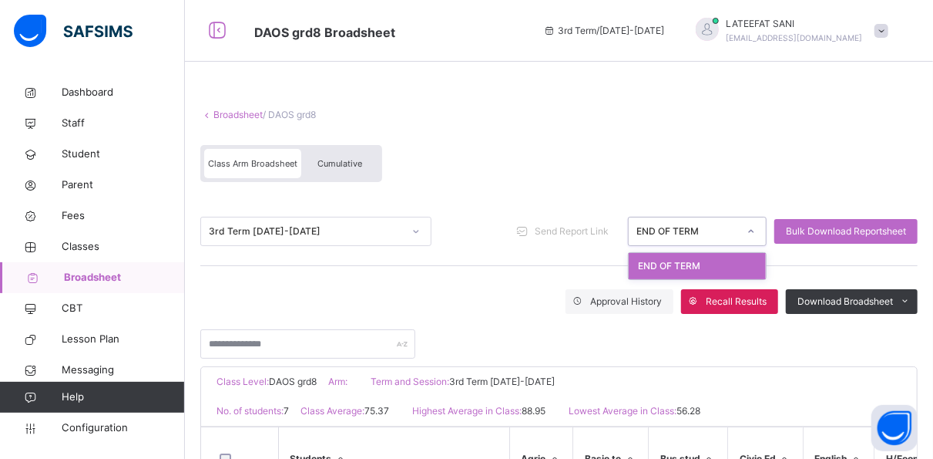
click at [696, 227] on div "END OF TERM" at bounding box center [688, 231] width 102 height 14
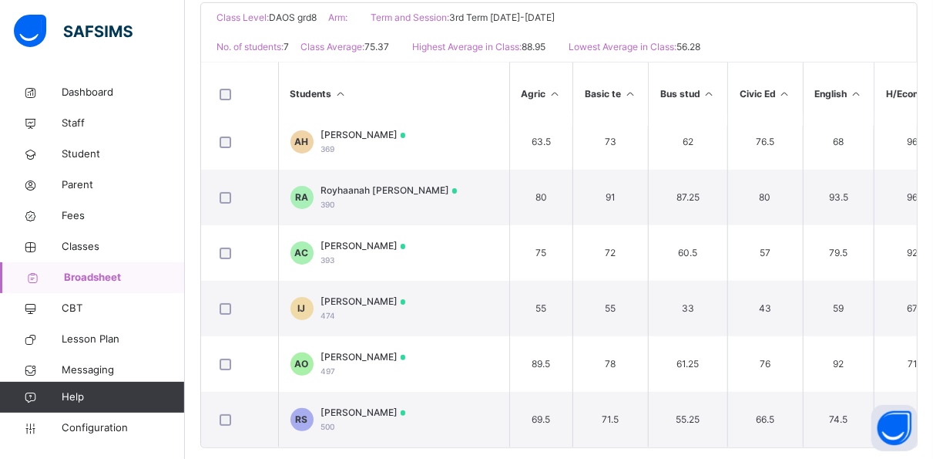
scroll to position [365, 0]
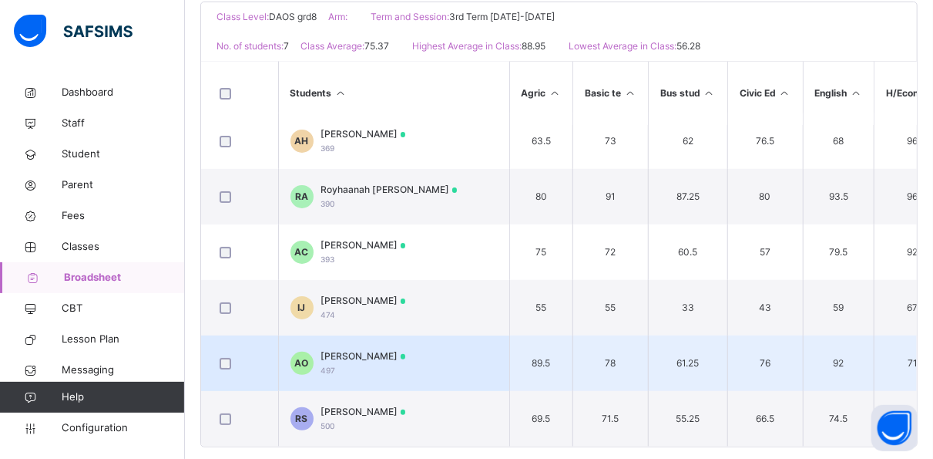
click at [482, 348] on td "AO Abd Aalem Adedapo Oderinde 497" at bounding box center [393, 362] width 231 height 55
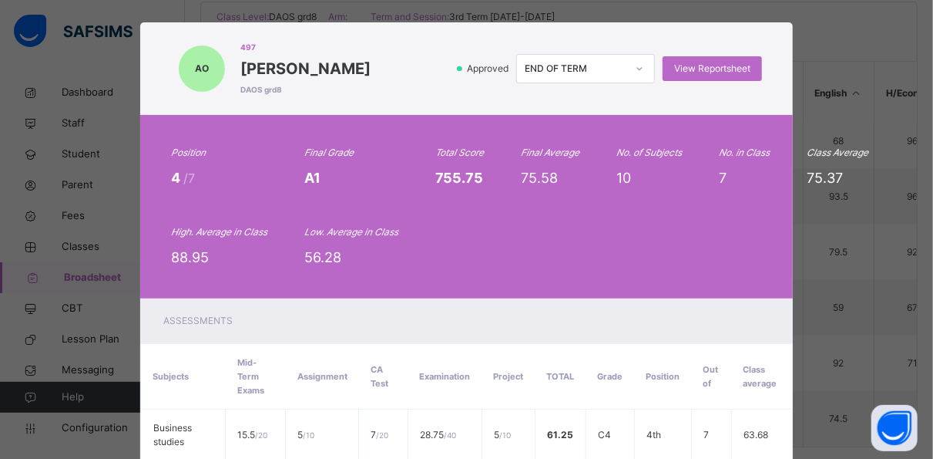
scroll to position [0, 0]
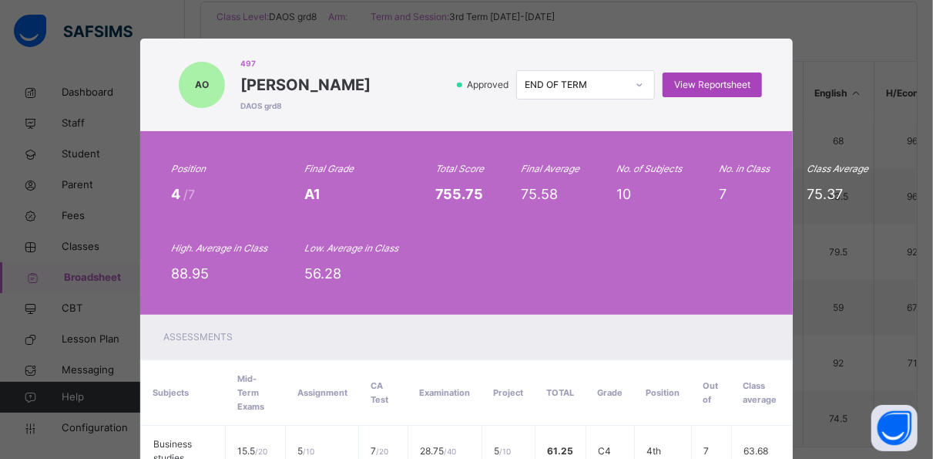
click at [727, 83] on span "View Reportsheet" at bounding box center [712, 85] width 76 height 14
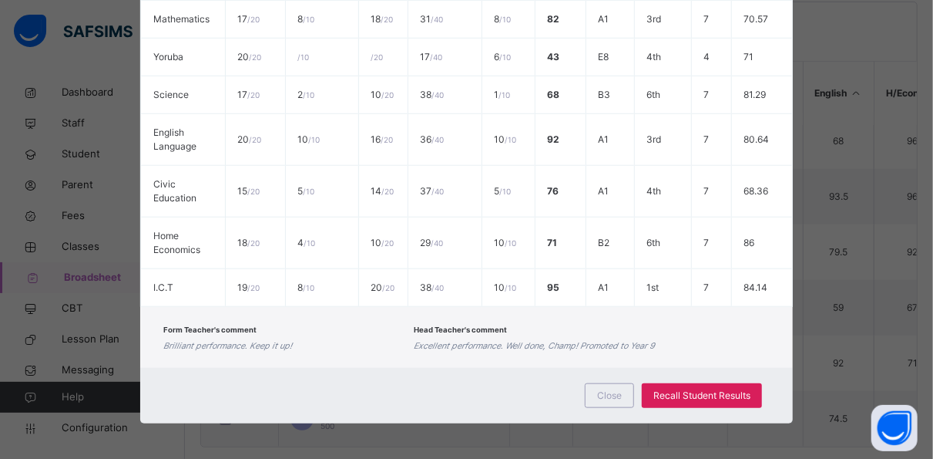
scroll to position [382, 0]
click at [605, 389] on span "Close" at bounding box center [609, 395] width 25 height 14
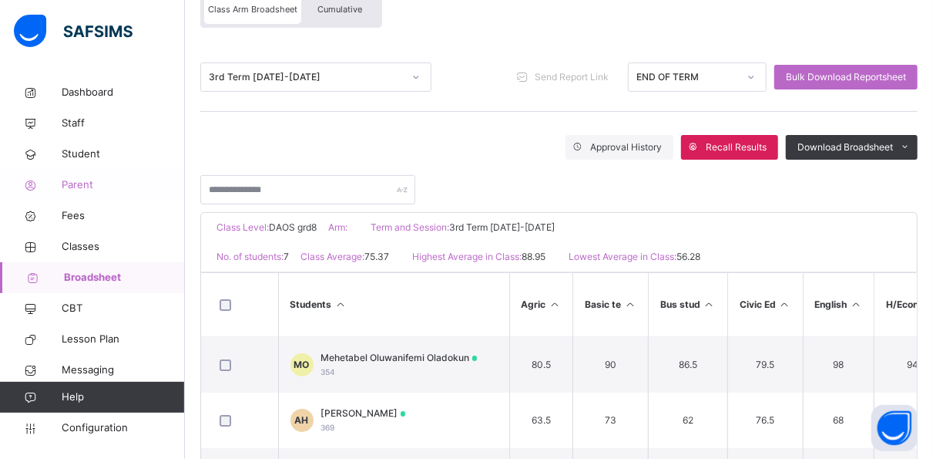
scroll to position [153, 0]
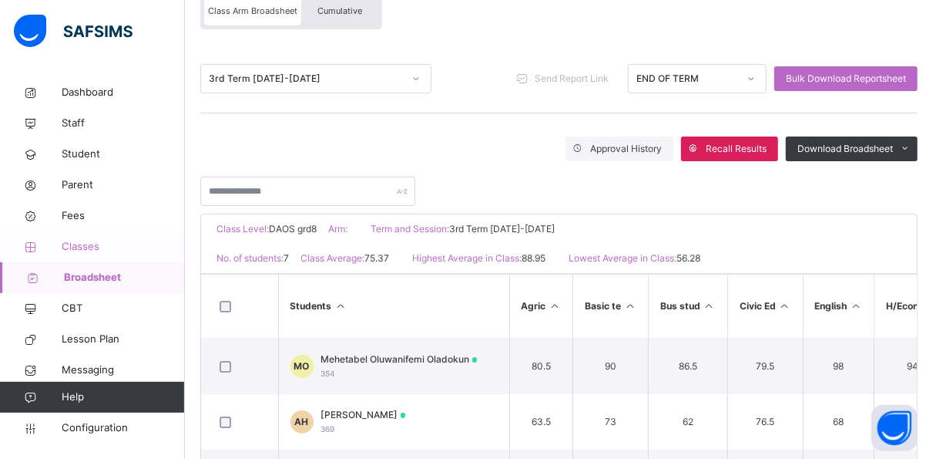
click at [83, 241] on span "Classes" at bounding box center [123, 246] width 123 height 15
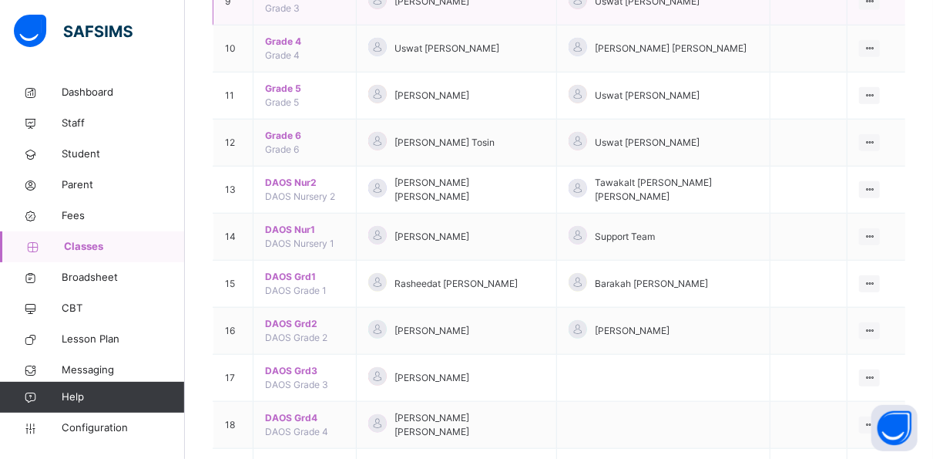
scroll to position [621, 0]
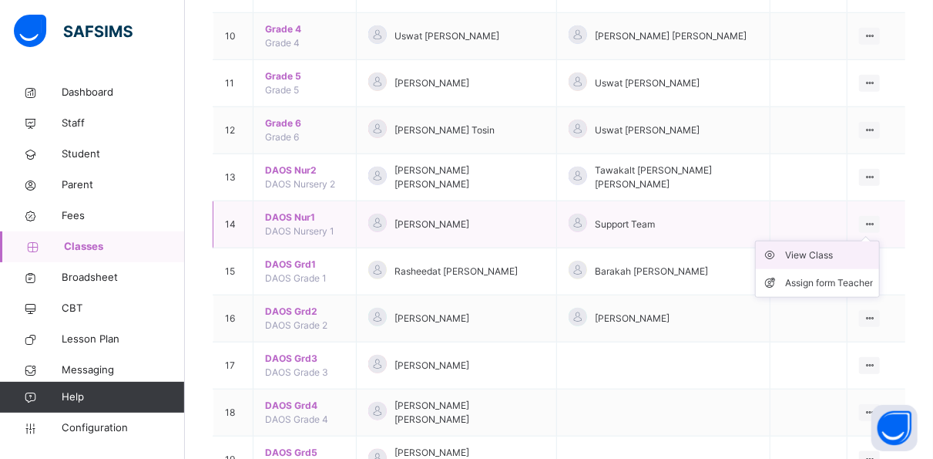
click at [846, 247] on div "View Class" at bounding box center [829, 254] width 88 height 15
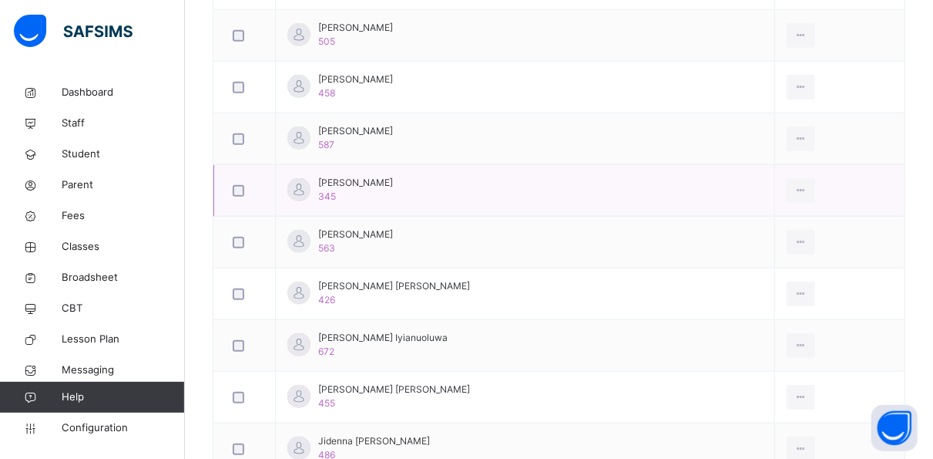
scroll to position [598, 0]
click at [74, 214] on span "Fees" at bounding box center [123, 215] width 123 height 15
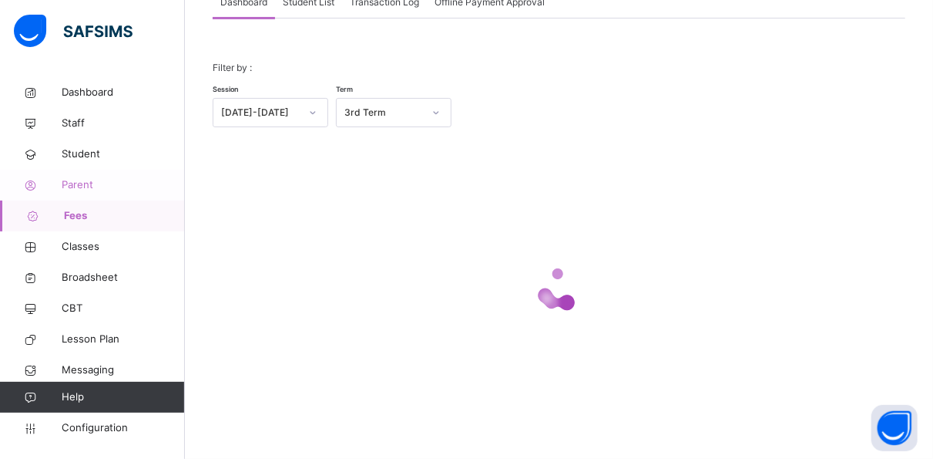
scroll to position [113, 0]
click at [86, 184] on span "Parent" at bounding box center [123, 184] width 123 height 15
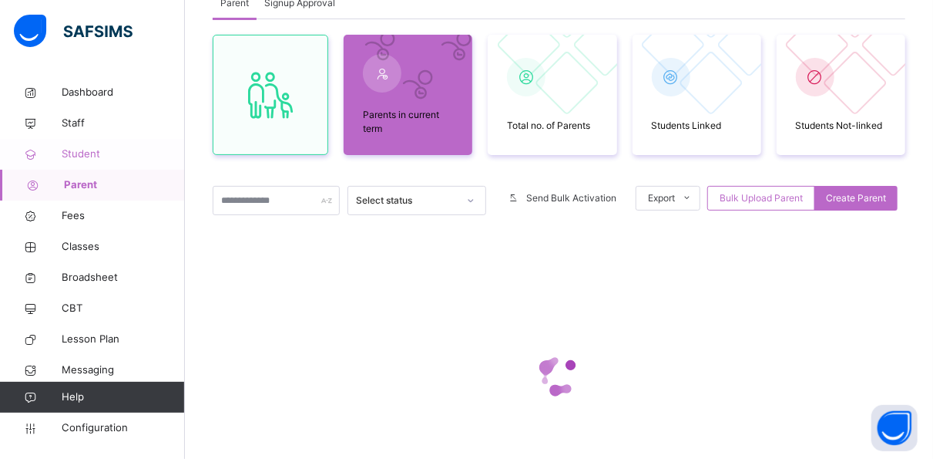
click at [105, 151] on span "Student" at bounding box center [123, 153] width 123 height 15
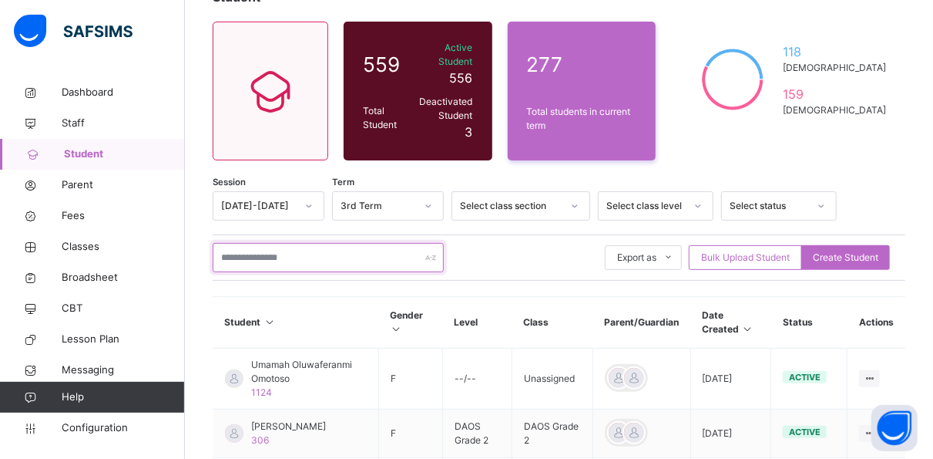
click at [314, 243] on input "text" at bounding box center [328, 257] width 231 height 29
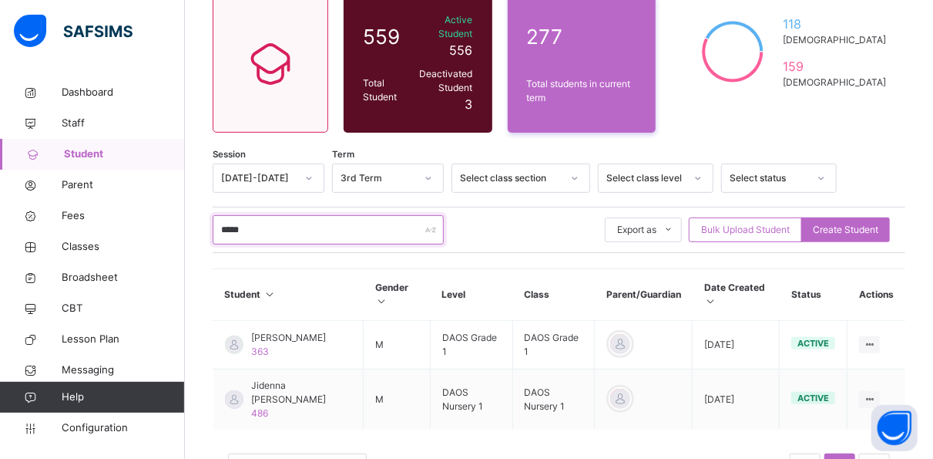
scroll to position [140, 0]
type input "*****"
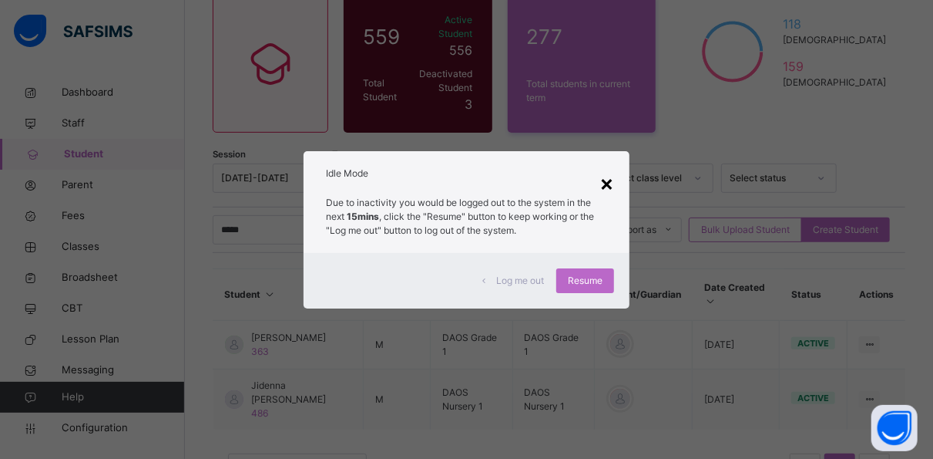
click at [614, 177] on div "×" at bounding box center [607, 182] width 15 height 32
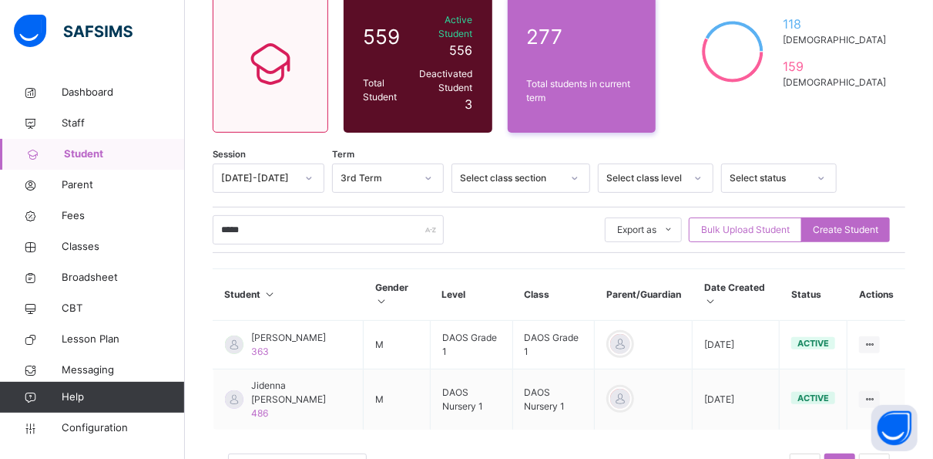
click at [302, 422] on div "10 Rows Displaying 1 - 2 out of 2 1" at bounding box center [559, 460] width 693 height 77
click at [92, 271] on span "Broadsheet" at bounding box center [123, 277] width 123 height 15
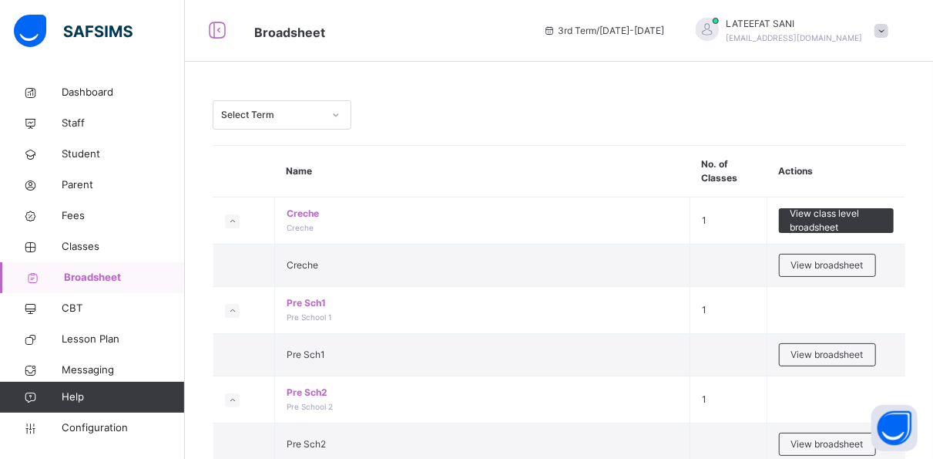
click at [118, 276] on span "Broadsheet" at bounding box center [124, 277] width 121 height 15
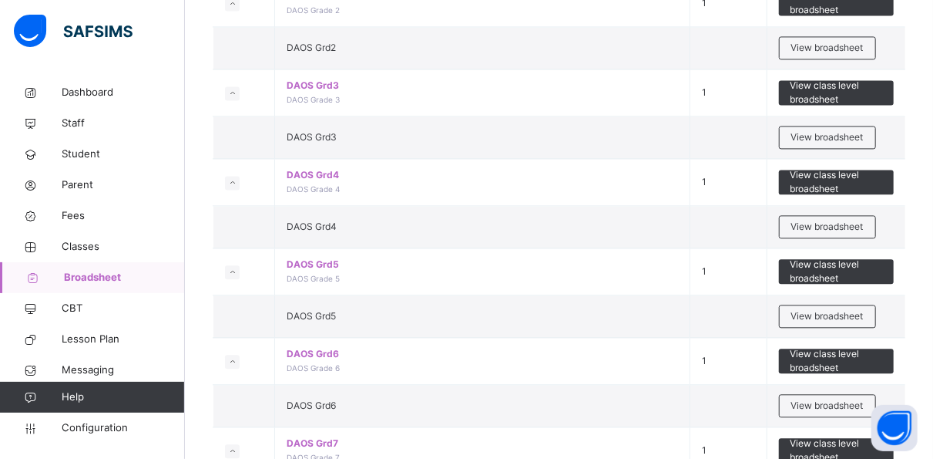
scroll to position [1556, 0]
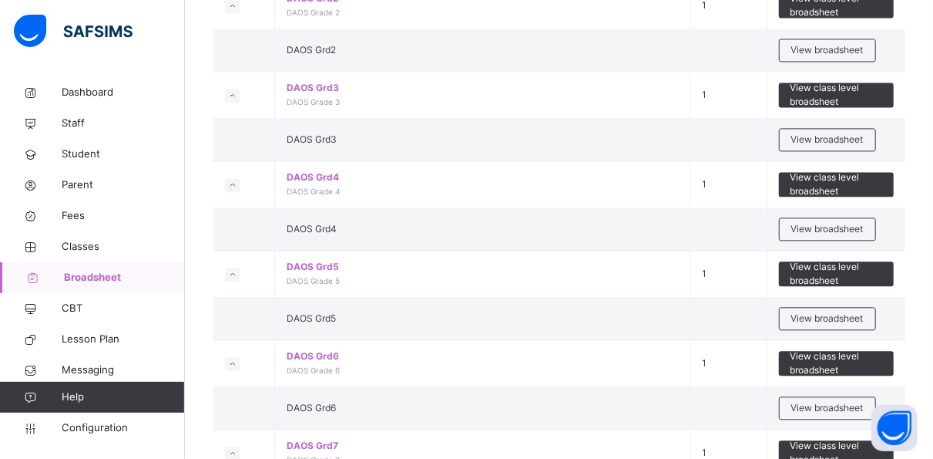
click at [368, 230] on td "DAOS Grd4" at bounding box center [482, 229] width 415 height 42
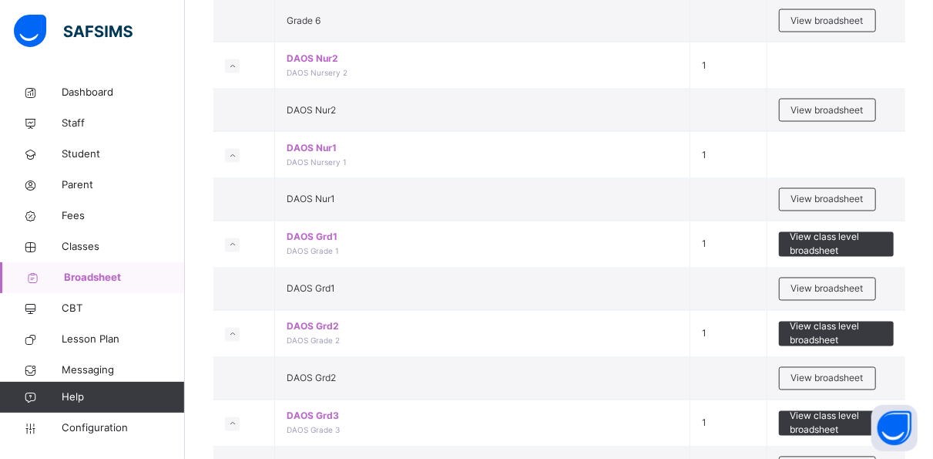
scroll to position [1223, 0]
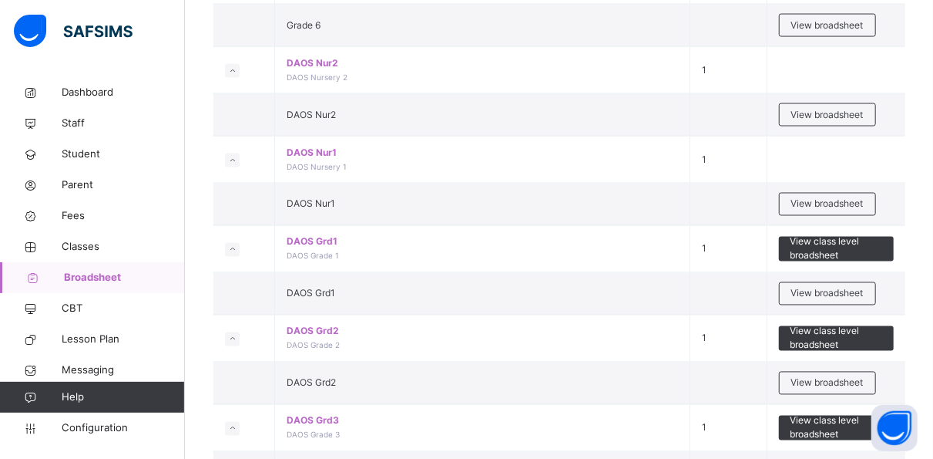
click at [105, 276] on span "Broadsheet" at bounding box center [124, 277] width 121 height 15
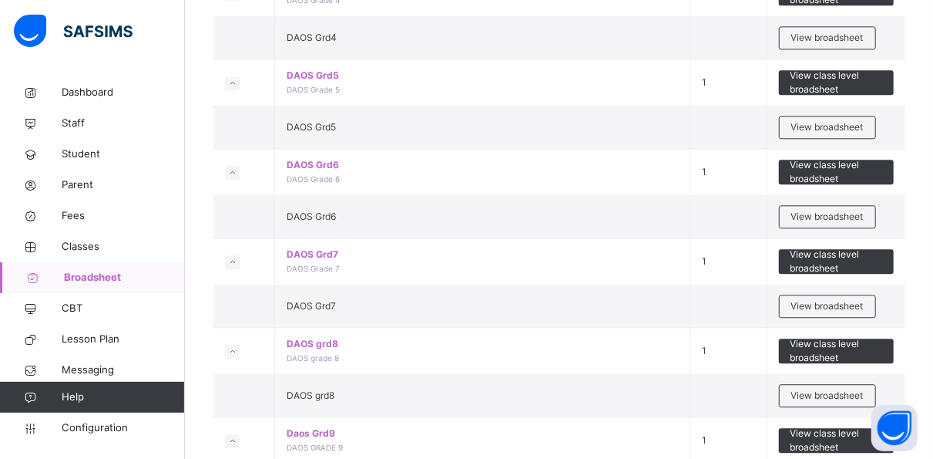
scroll to position [1751, 0]
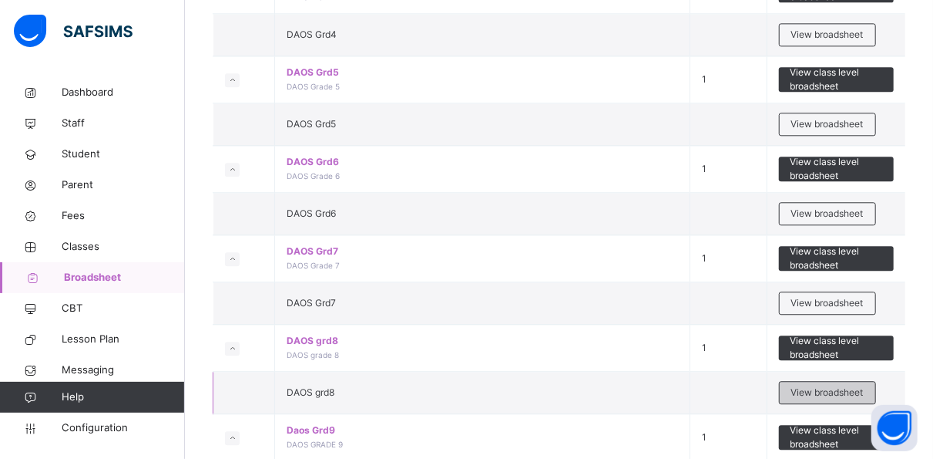
click at [820, 385] on span "View broadsheet" at bounding box center [828, 392] width 72 height 14
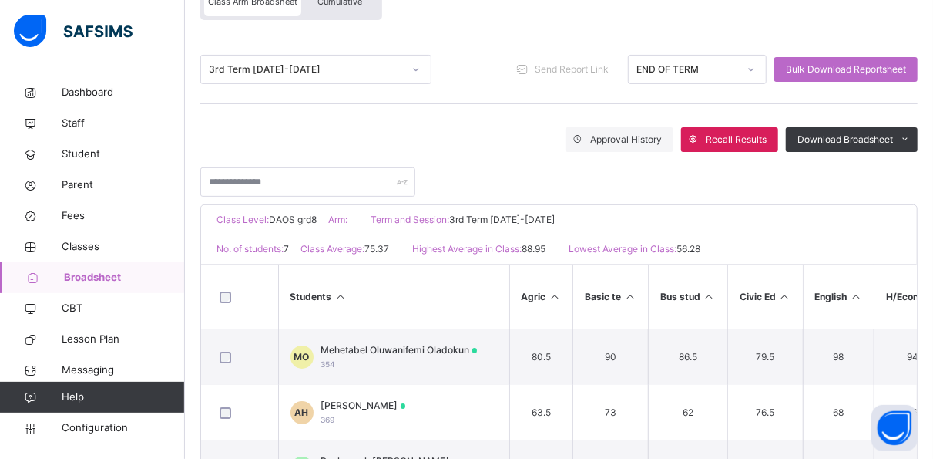
scroll to position [163, 0]
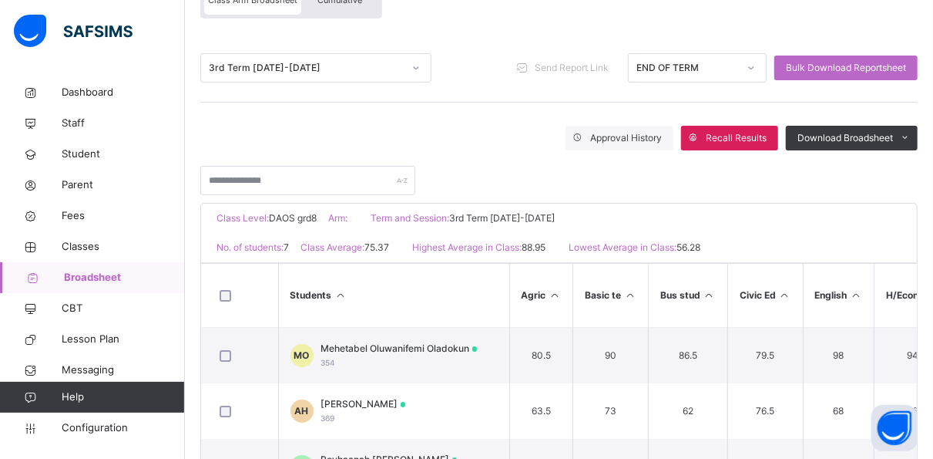
click at [101, 277] on span "Broadsheet" at bounding box center [124, 277] width 121 height 15
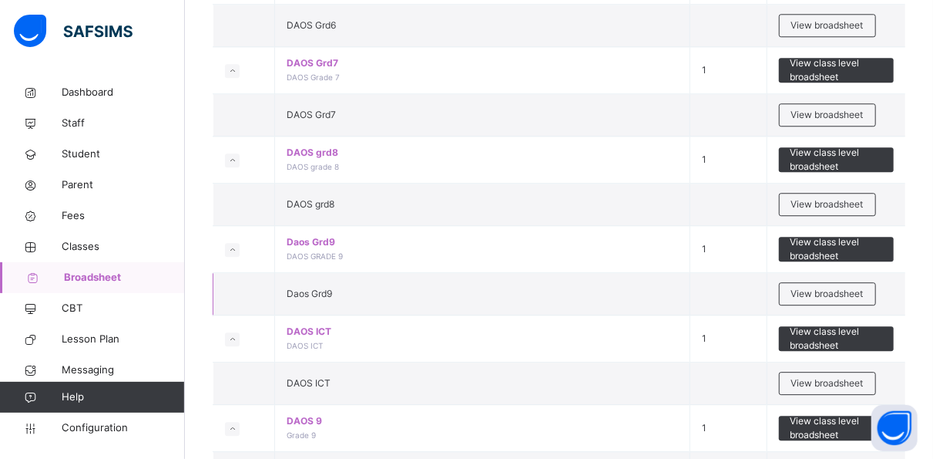
scroll to position [1937, 0]
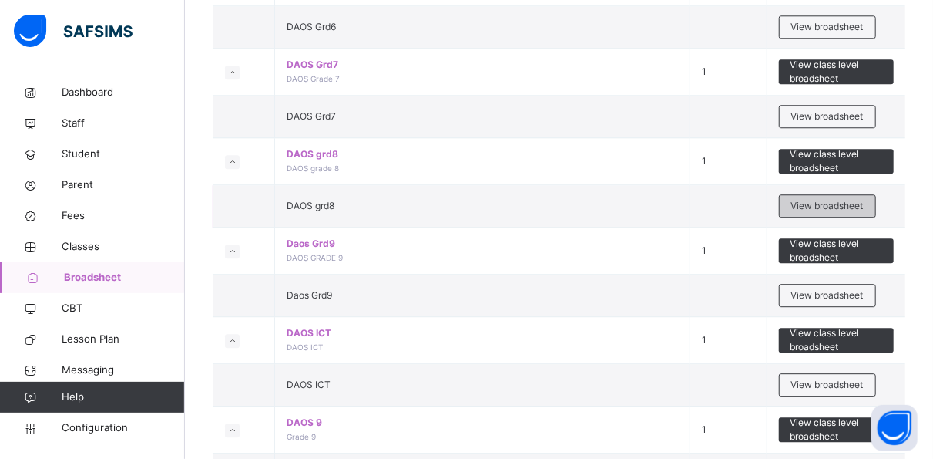
click at [820, 199] on span "View broadsheet" at bounding box center [828, 206] width 72 height 14
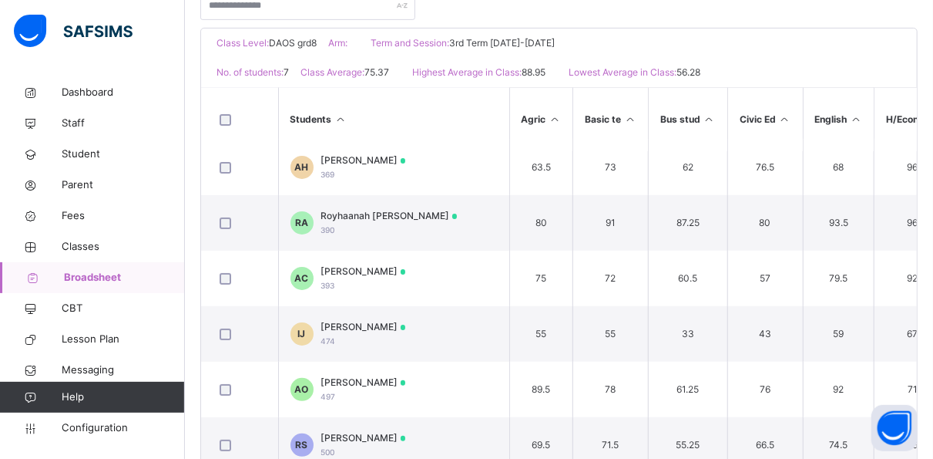
scroll to position [382, 0]
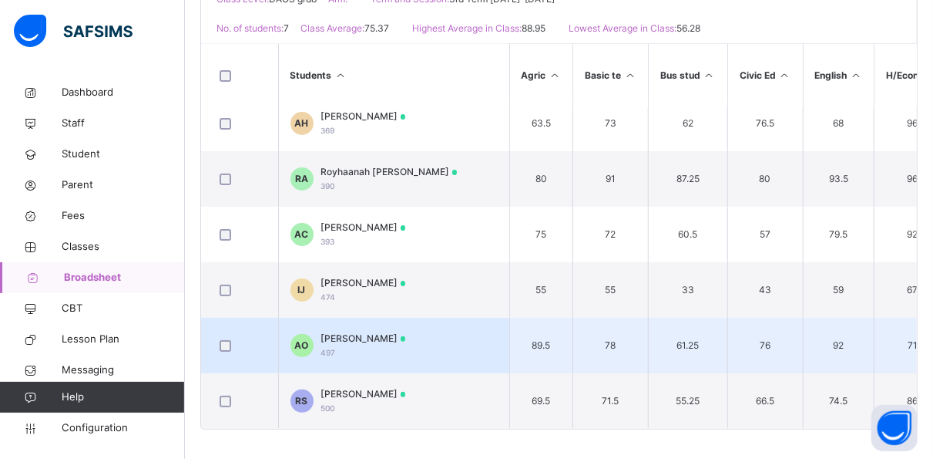
click at [488, 331] on td "AO Abd Aalem Adedapo Oderinde 497" at bounding box center [393, 345] width 231 height 55
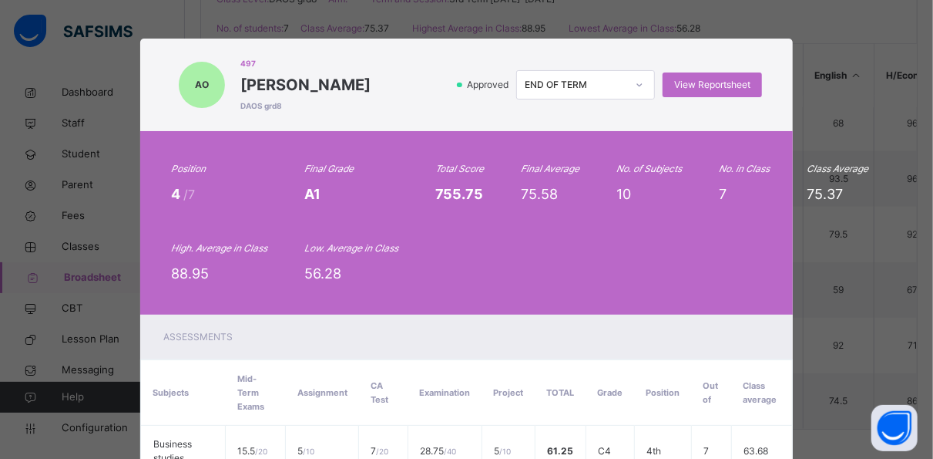
scroll to position [20, 0]
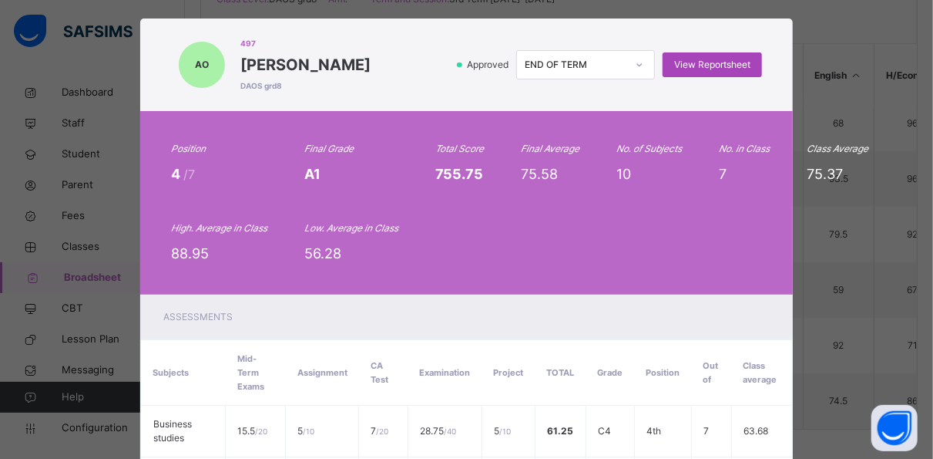
click at [697, 58] on span "View Reportsheet" at bounding box center [712, 65] width 76 height 14
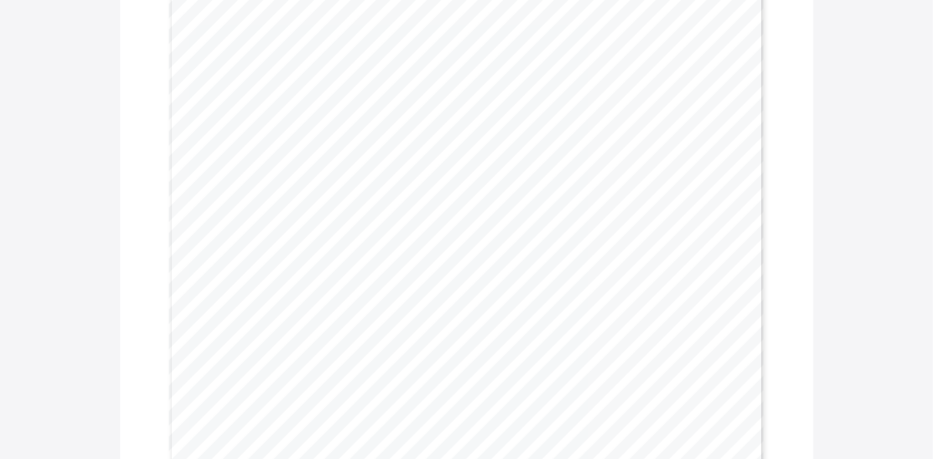
scroll to position [217, 0]
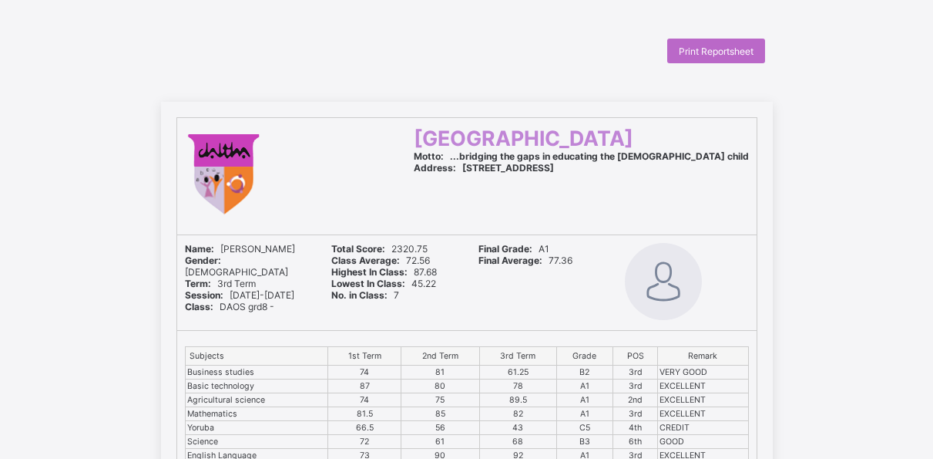
scroll to position [123, 0]
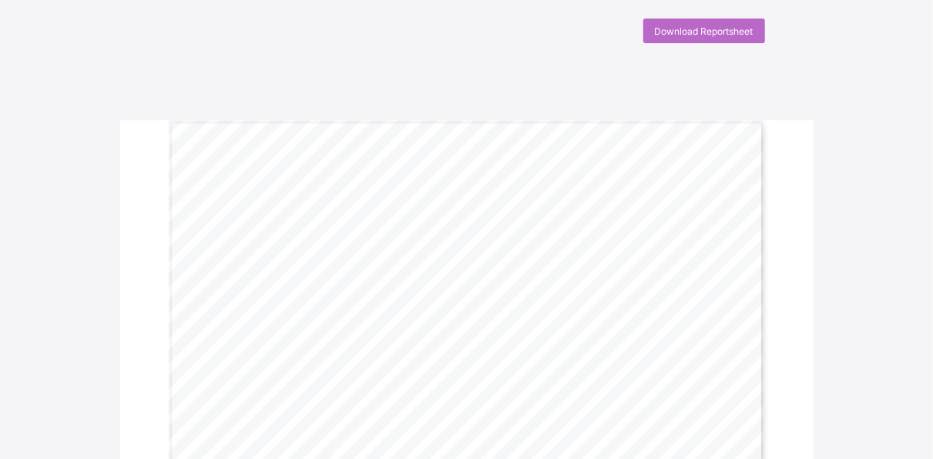
scroll to position [21, 0]
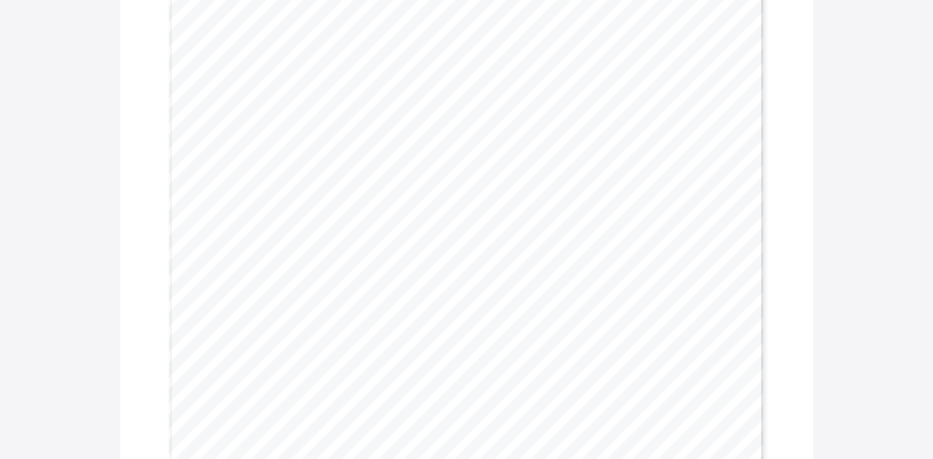
scroll to position [202, 0]
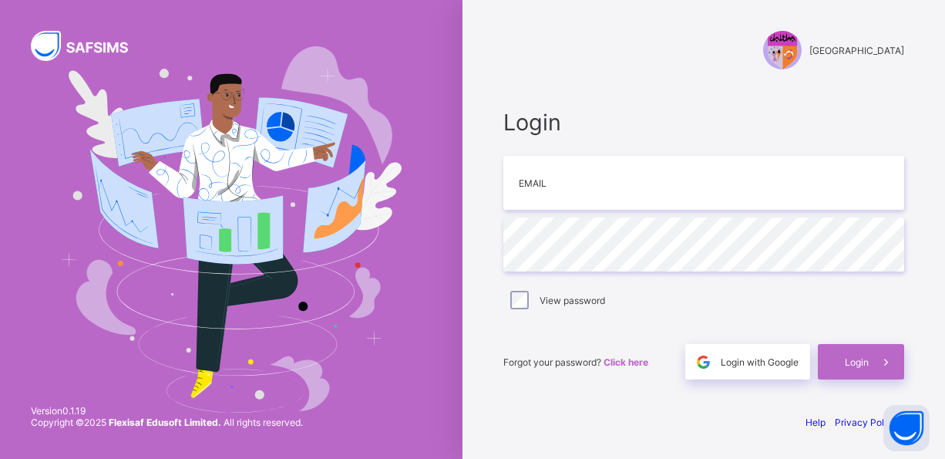
click at [642, 180] on input "email" at bounding box center [703, 183] width 401 height 54
type input "**********"
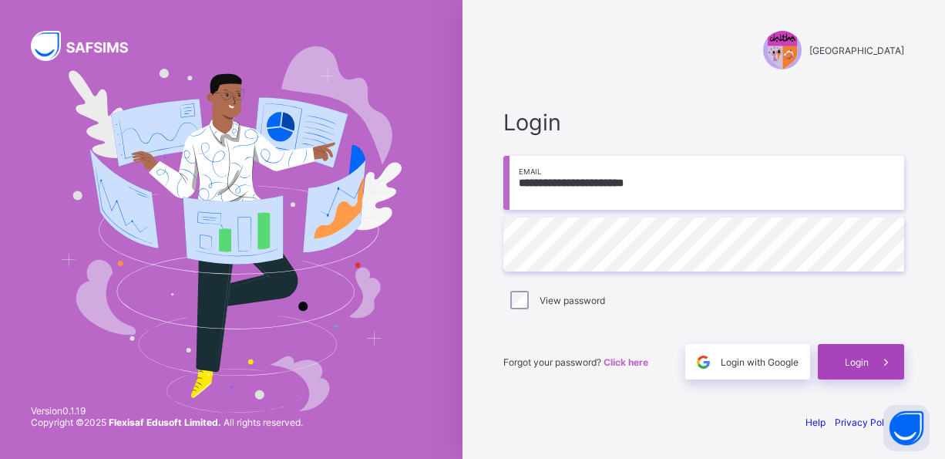
click at [849, 364] on span "Login" at bounding box center [857, 362] width 24 height 12
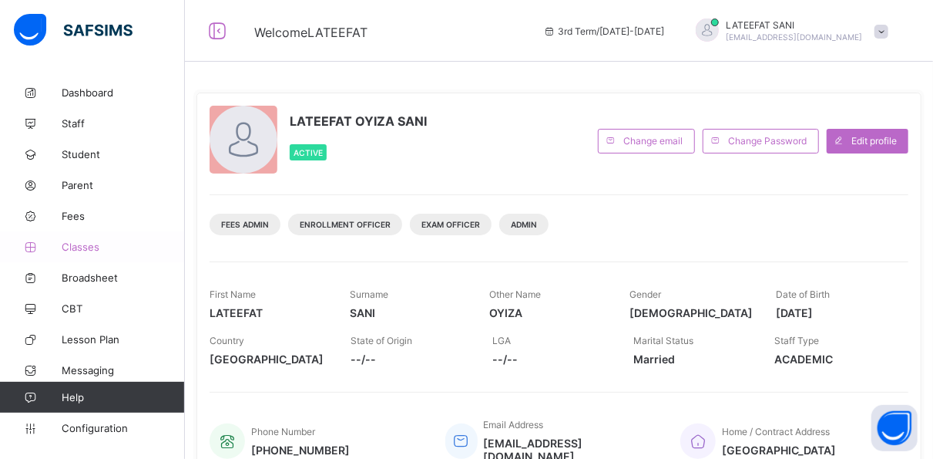
click at [103, 245] on span "Classes" at bounding box center [123, 246] width 123 height 12
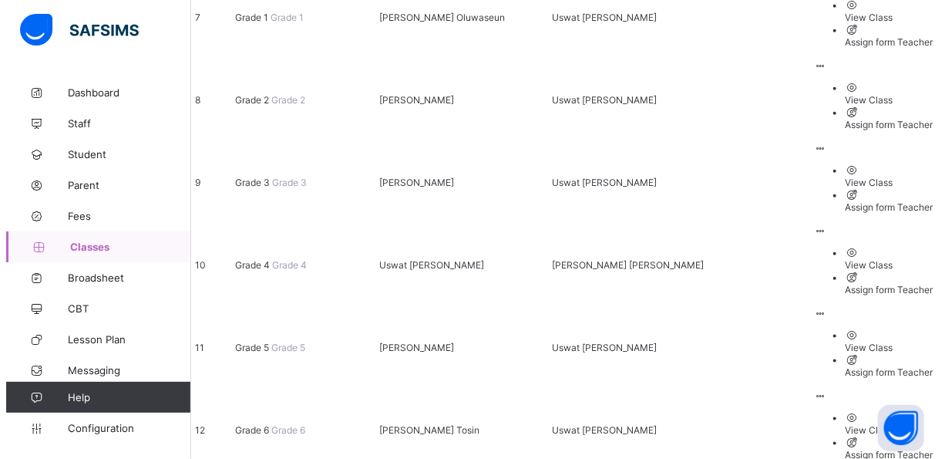
scroll to position [770, 0]
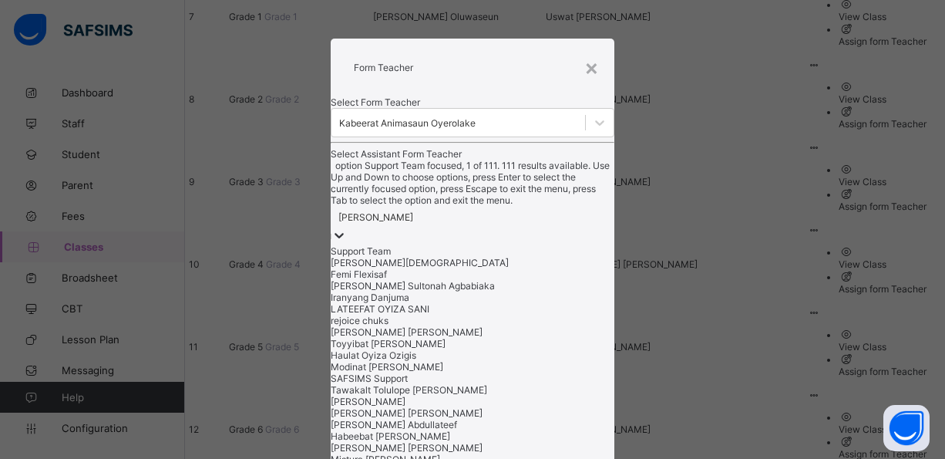
scroll to position [0, 0]
click at [413, 223] on div "Zainab Obasekore" at bounding box center [375, 217] width 75 height 12
click at [451, 314] on div "LATEEFAT OYIZA SANI" at bounding box center [473, 309] width 284 height 12
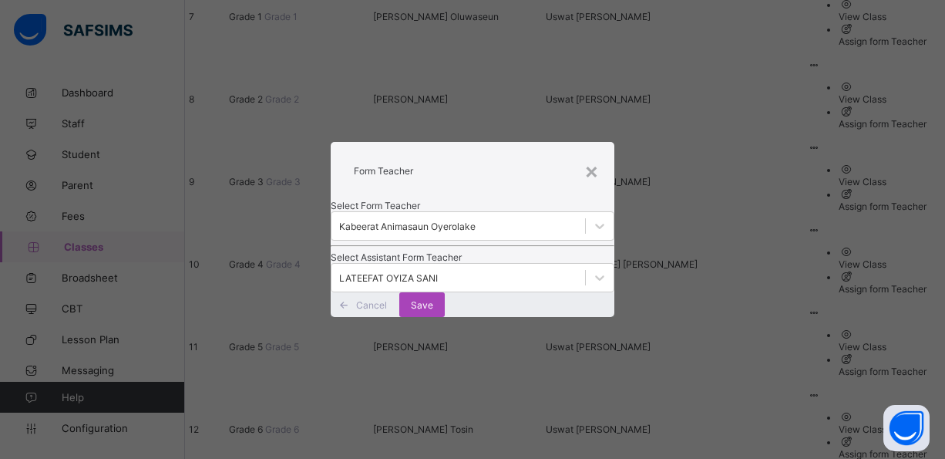
click at [433, 311] on span "Save" at bounding box center [422, 305] width 22 height 12
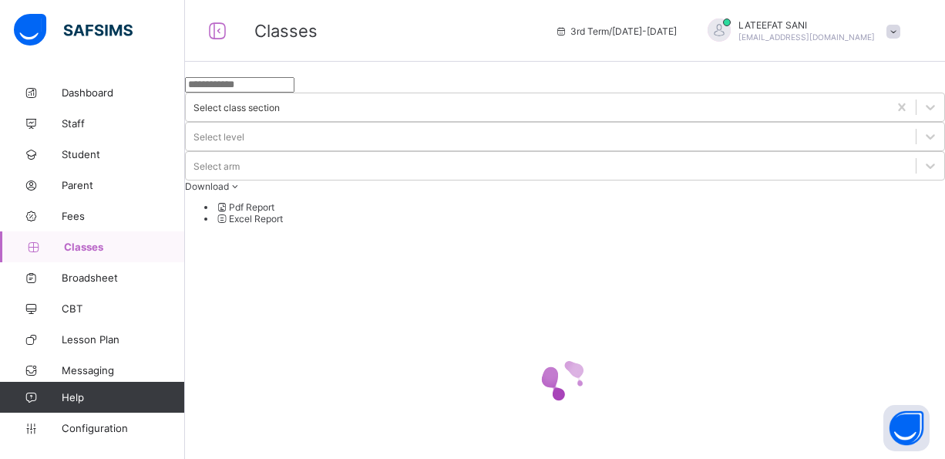
click at [572, 352] on div at bounding box center [565, 380] width 760 height 293
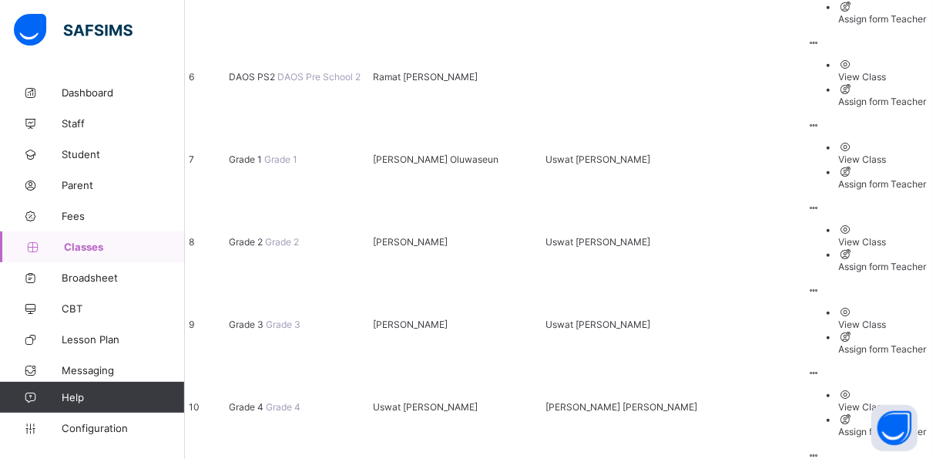
scroll to position [737, 0]
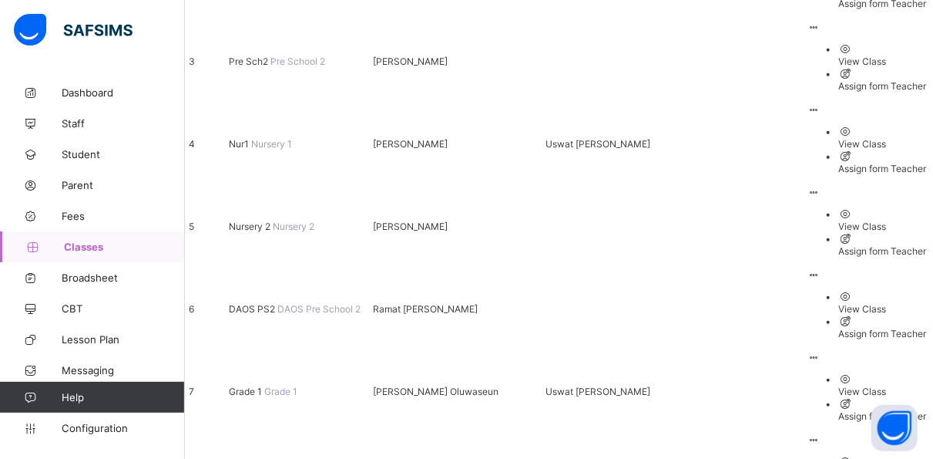
scroll to position [466, 0]
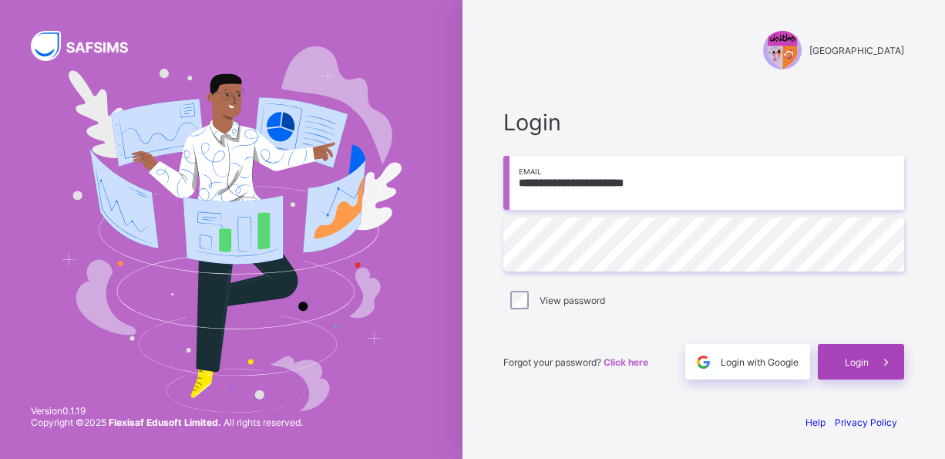
click at [853, 365] on span "Login" at bounding box center [857, 362] width 24 height 12
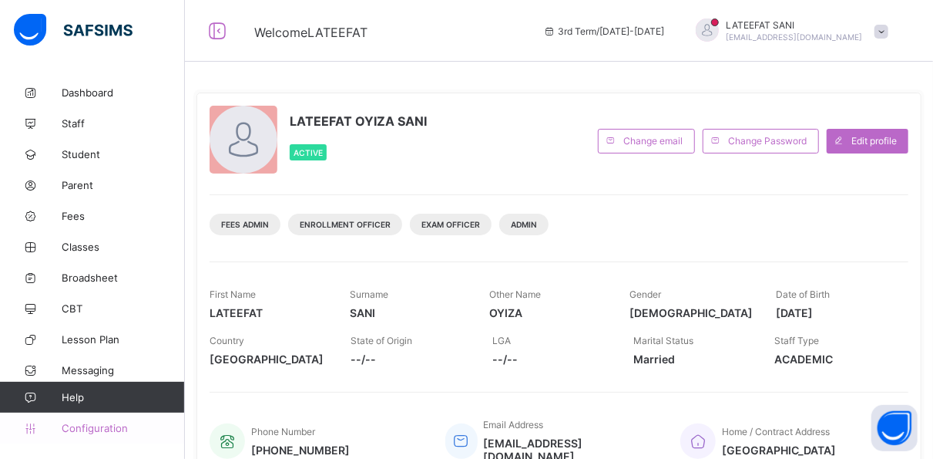
click at [92, 427] on span "Configuration" at bounding box center [123, 428] width 123 height 12
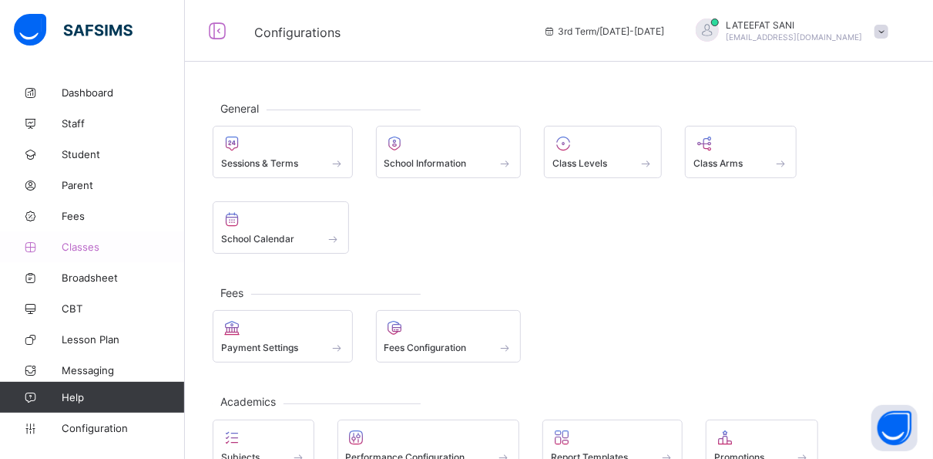
click at [103, 244] on span "Classes" at bounding box center [123, 246] width 123 height 12
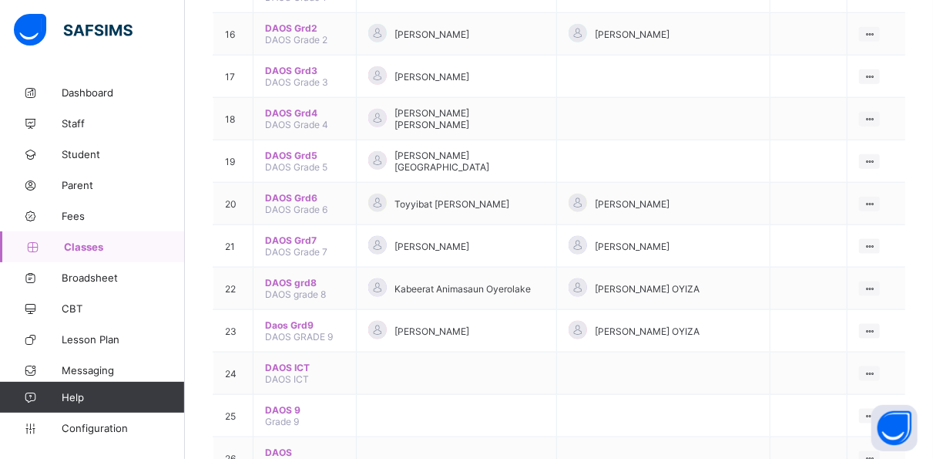
scroll to position [828, 0]
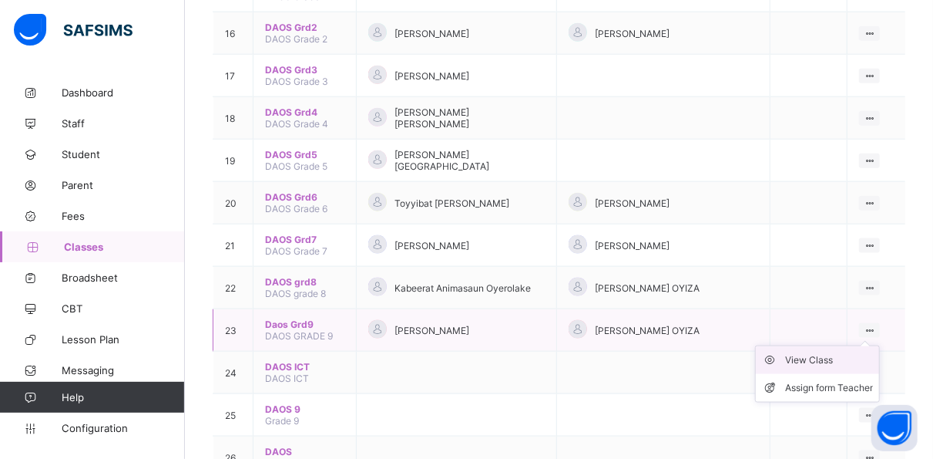
click at [839, 352] on div "View Class" at bounding box center [829, 359] width 88 height 15
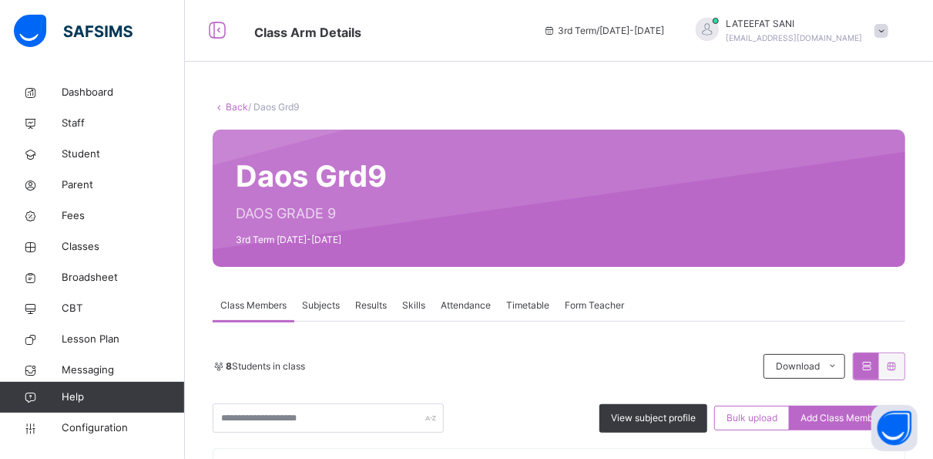
click at [387, 306] on span "Results" at bounding box center [371, 305] width 32 height 14
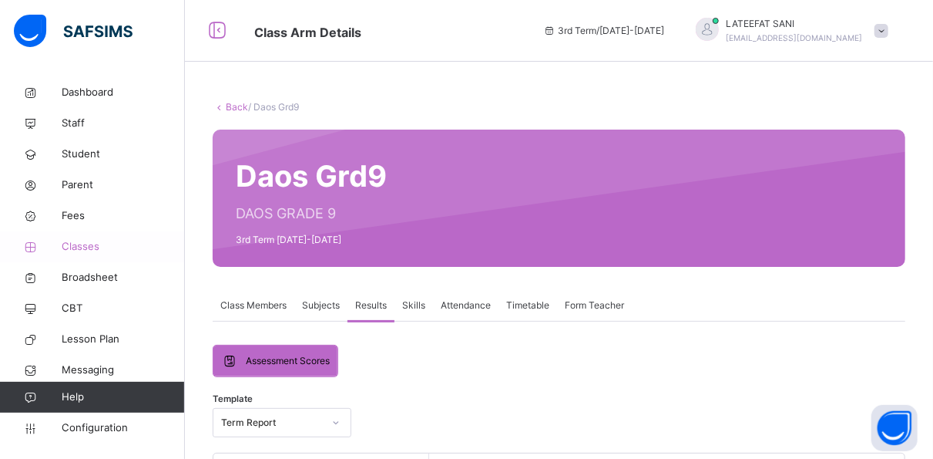
click at [95, 247] on span "Classes" at bounding box center [123, 246] width 123 height 15
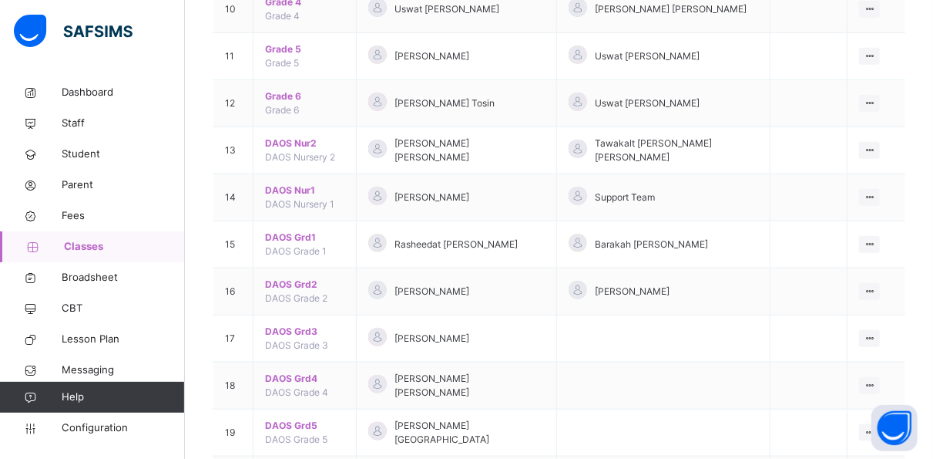
scroll to position [649, 0]
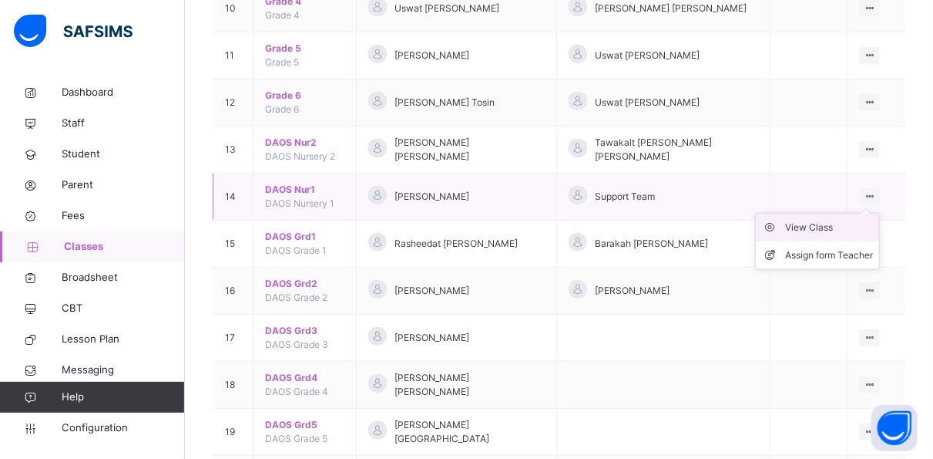
click at [829, 220] on div "View Class" at bounding box center [829, 227] width 88 height 15
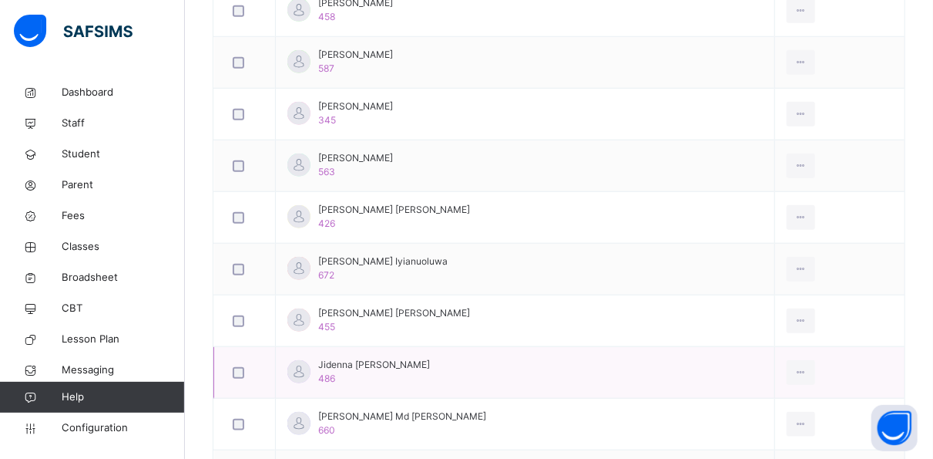
scroll to position [623, 0]
click at [92, 248] on span "Classes" at bounding box center [123, 246] width 123 height 15
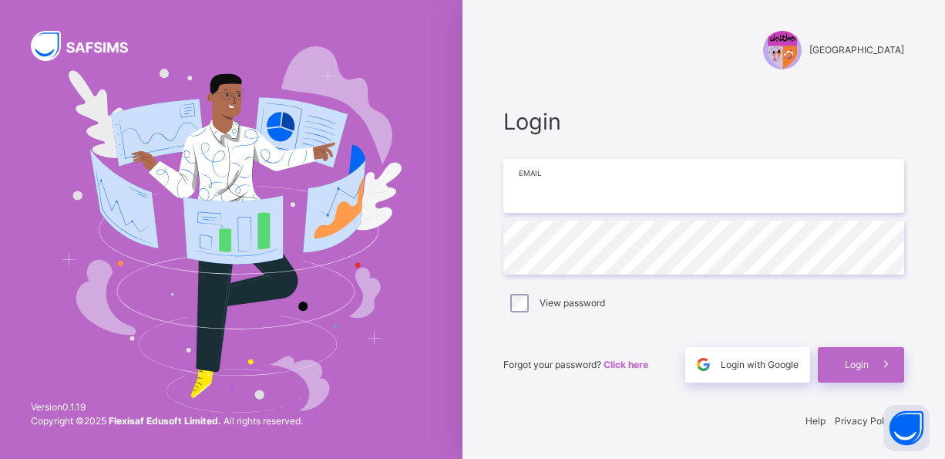
drag, startPoint x: 0, startPoint y: 0, endPoint x: 634, endPoint y: 194, distance: 662.7
click at [634, 194] on input "email" at bounding box center [703, 186] width 401 height 54
type input "**********"
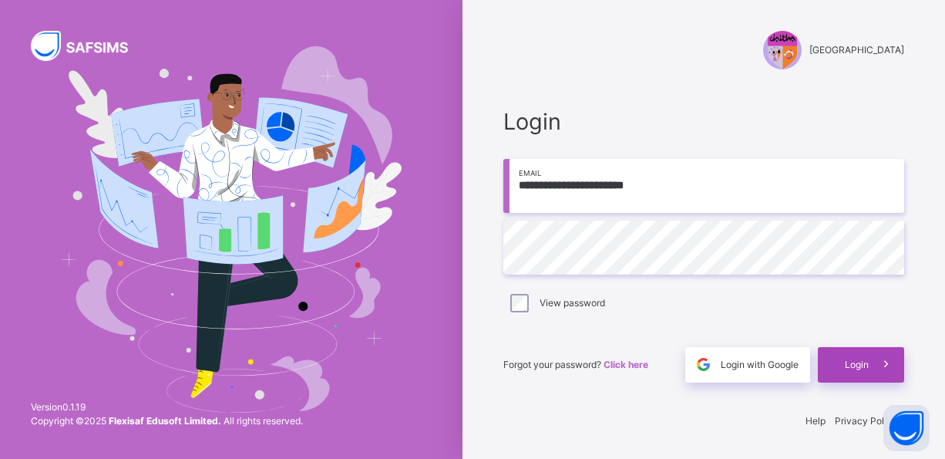
click at [863, 374] on div "Login" at bounding box center [861, 364] width 86 height 35
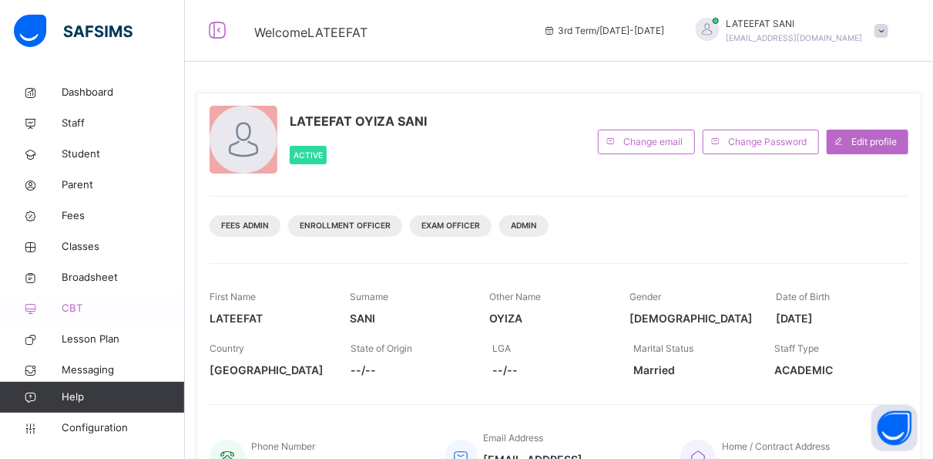
drag, startPoint x: 136, startPoint y: 398, endPoint x: 141, endPoint y: 323, distance: 74.9
click at [136, 398] on span "Help" at bounding box center [123, 396] width 123 height 15
click at [107, 247] on span "Classes" at bounding box center [123, 246] width 123 height 15
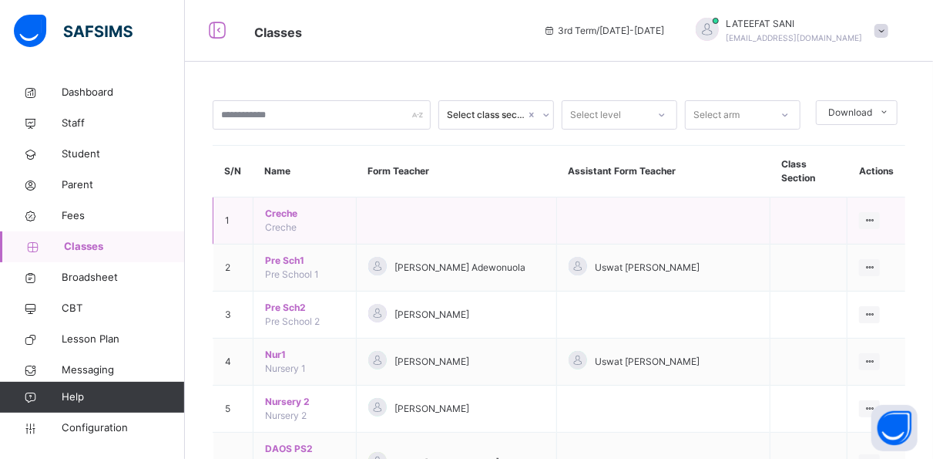
click at [607, 213] on td at bounding box center [664, 220] width 214 height 47
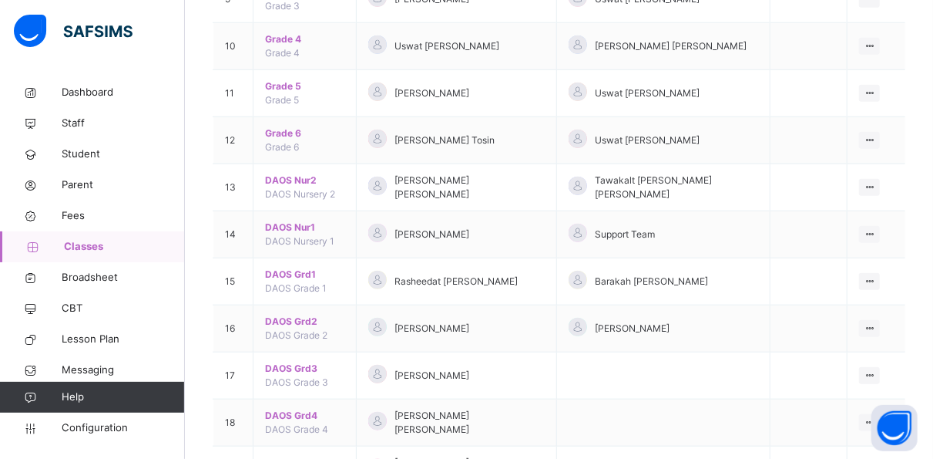
scroll to position [622, 0]
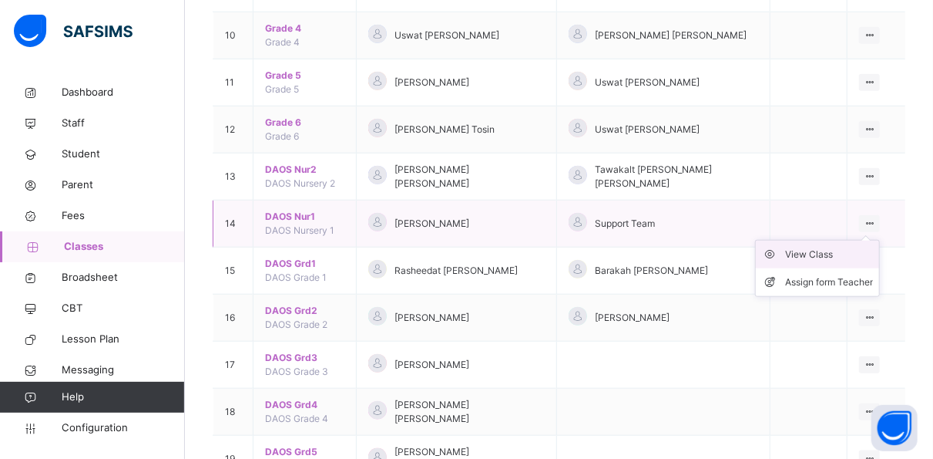
click at [835, 247] on div "View Class" at bounding box center [829, 254] width 88 height 15
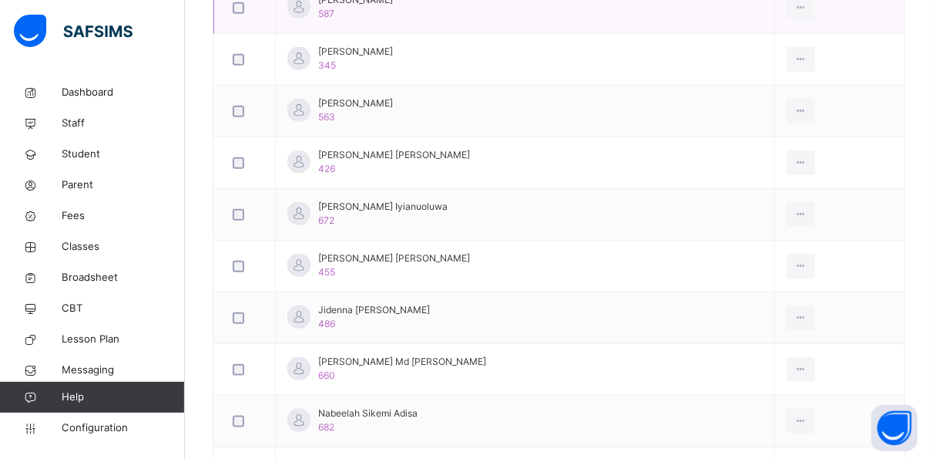
scroll to position [700, 0]
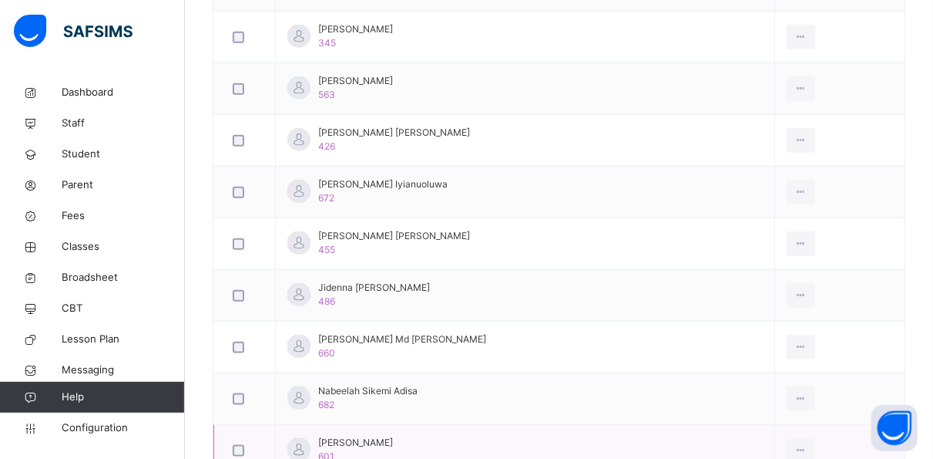
click at [216, 436] on td at bounding box center [245, 451] width 62 height 52
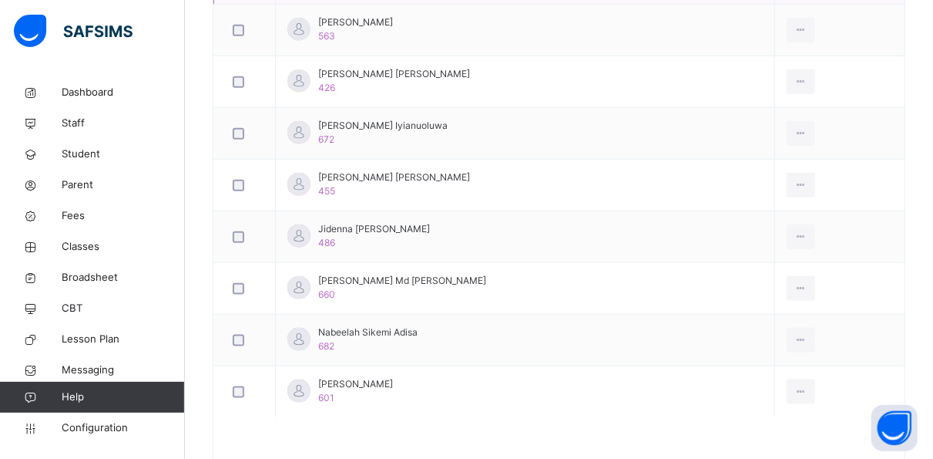
scroll to position [766, 0]
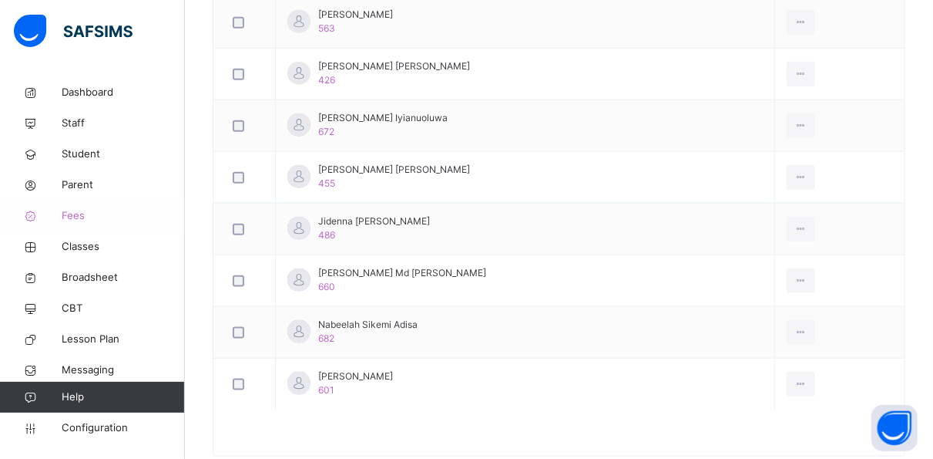
click at [74, 213] on span "Fees" at bounding box center [123, 215] width 123 height 15
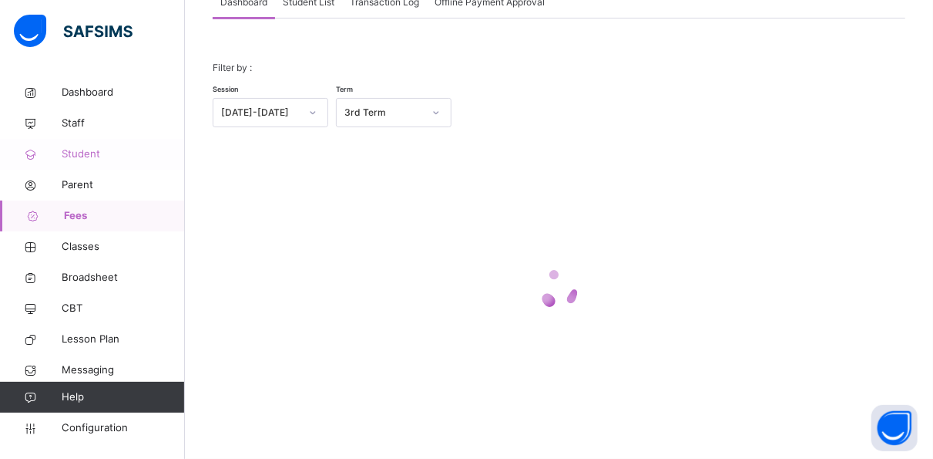
scroll to position [113, 0]
click at [92, 251] on span "Classes" at bounding box center [123, 246] width 123 height 15
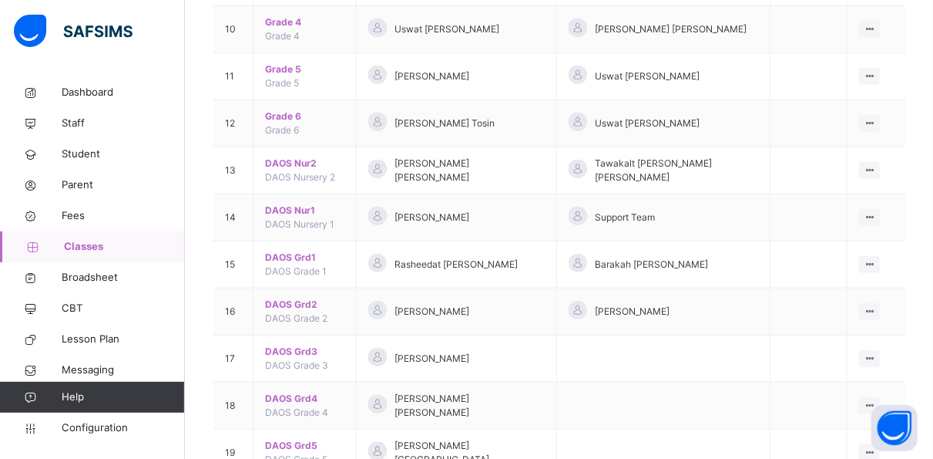
scroll to position [629, 0]
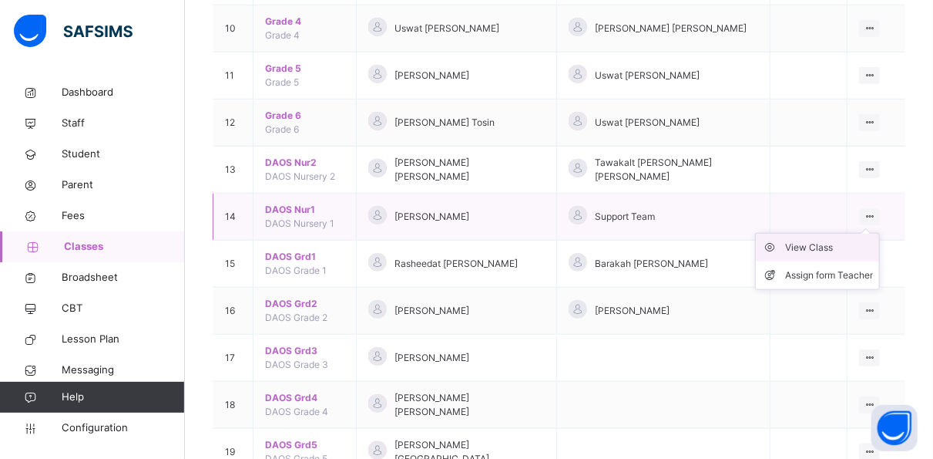
click at [864, 240] on div "View Class" at bounding box center [829, 247] width 88 height 15
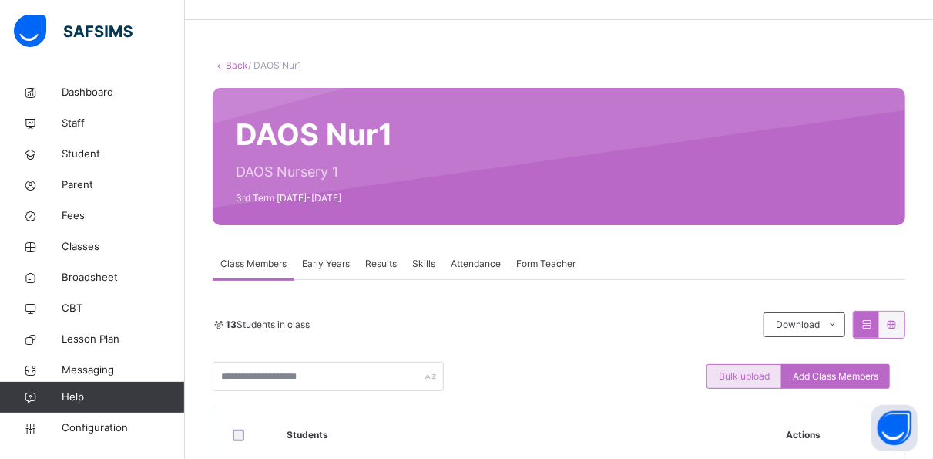
scroll to position [18, 0]
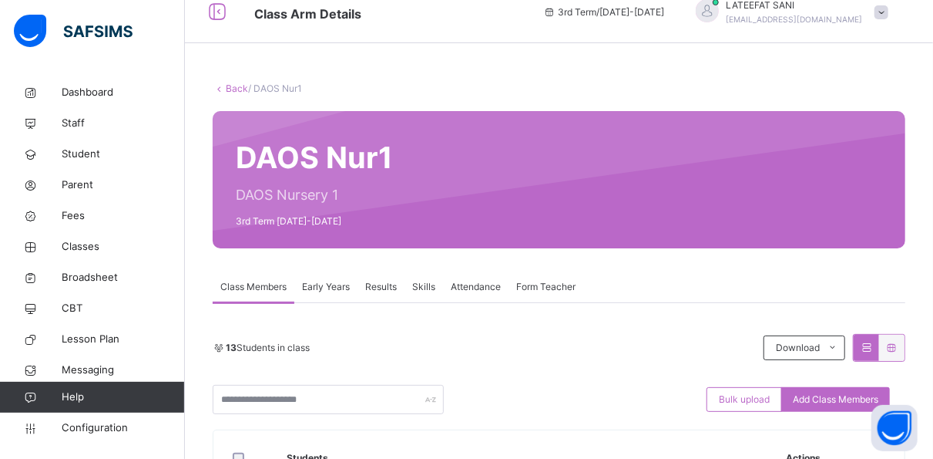
click at [387, 282] on span "Results" at bounding box center [381, 287] width 32 height 14
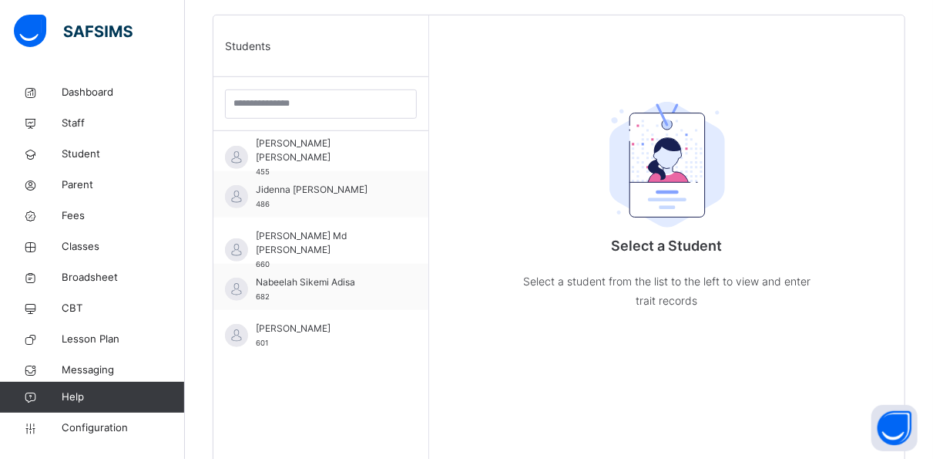
scroll to position [390, 0]
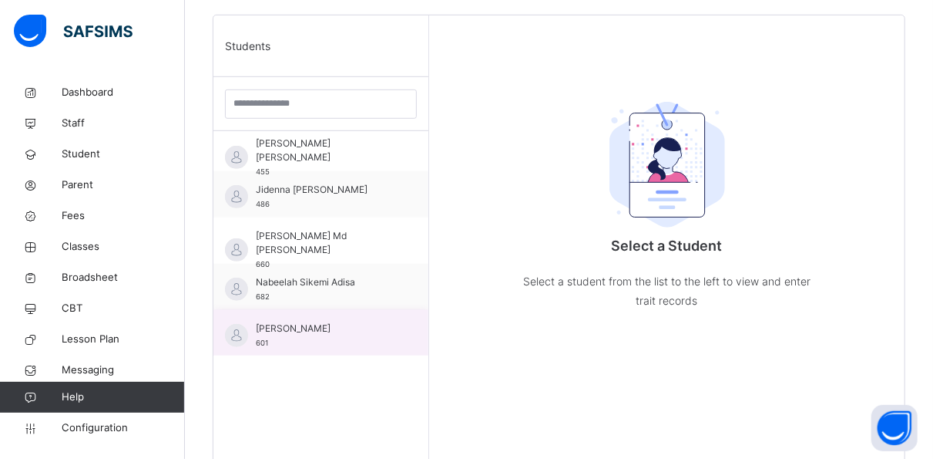
click at [380, 333] on div "Suhayl Luqman 601" at bounding box center [325, 335] width 138 height 28
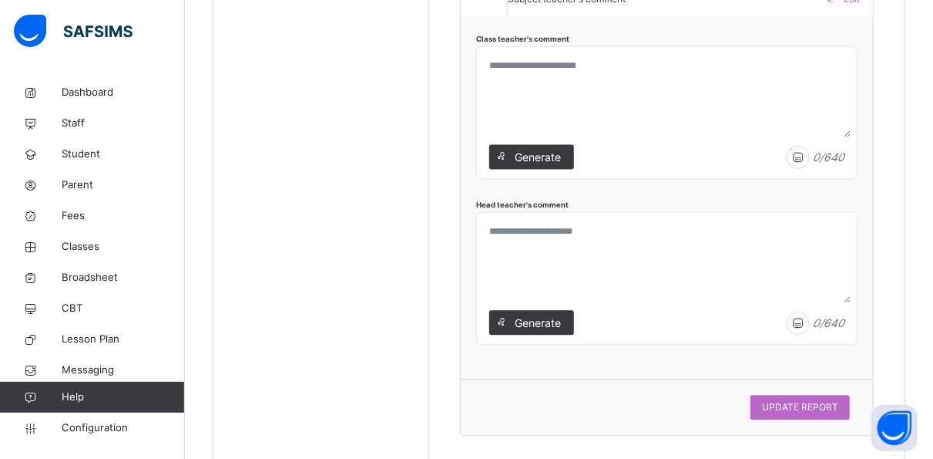
scroll to position [1512, 0]
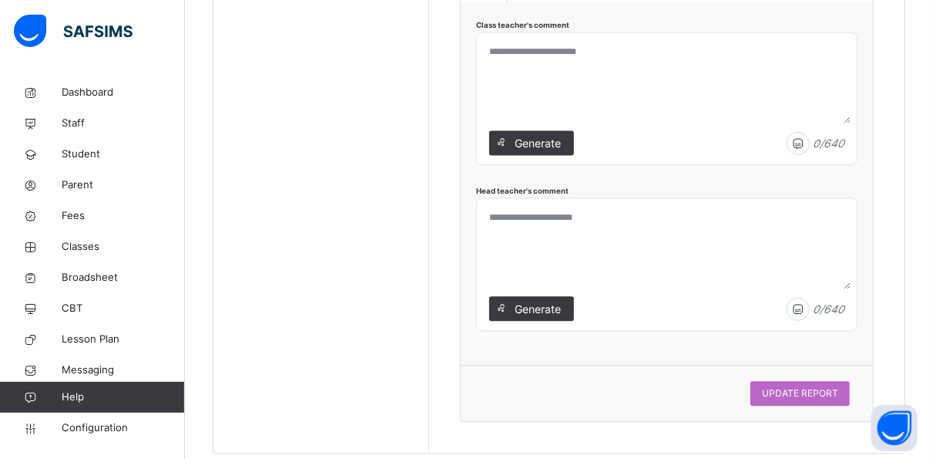
click at [745, 204] on textarea at bounding box center [667, 246] width 368 height 85
click at [659, 204] on textarea "**********" at bounding box center [571, 246] width 176 height 85
drag, startPoint x: 752, startPoint y: 171, endPoint x: 719, endPoint y: 205, distance: 46.9
click at [659, 205] on textarea "**********" at bounding box center [571, 246] width 176 height 85
drag, startPoint x: 755, startPoint y: 185, endPoint x: 711, endPoint y: 193, distance: 43.8
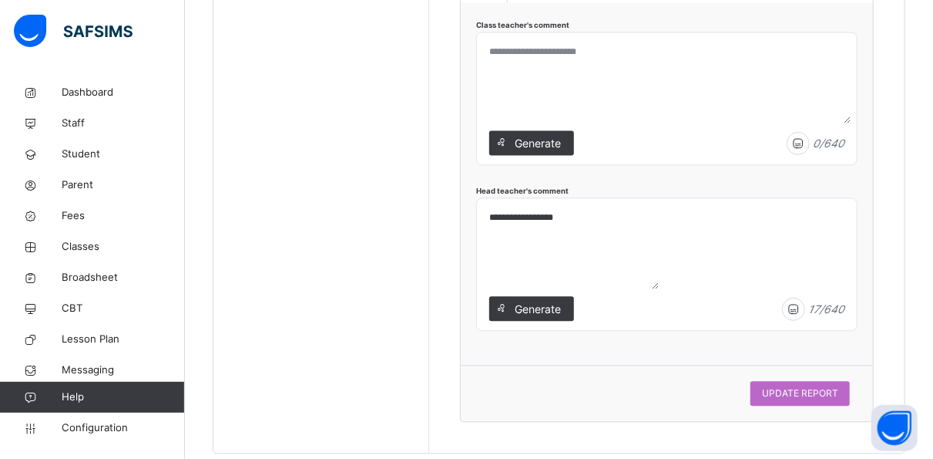
click at [659, 204] on textarea "**********" at bounding box center [571, 246] width 176 height 85
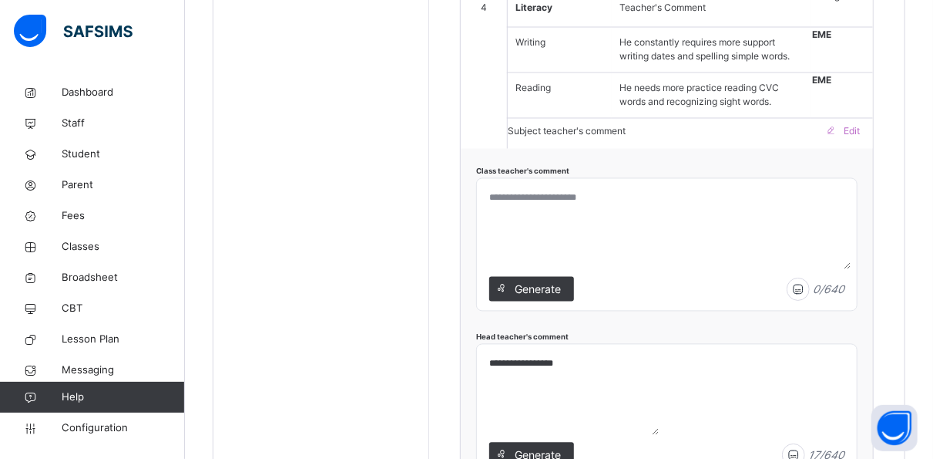
scroll to position [1364, 0]
click at [659, 352] on textarea "**********" at bounding box center [571, 394] width 176 height 85
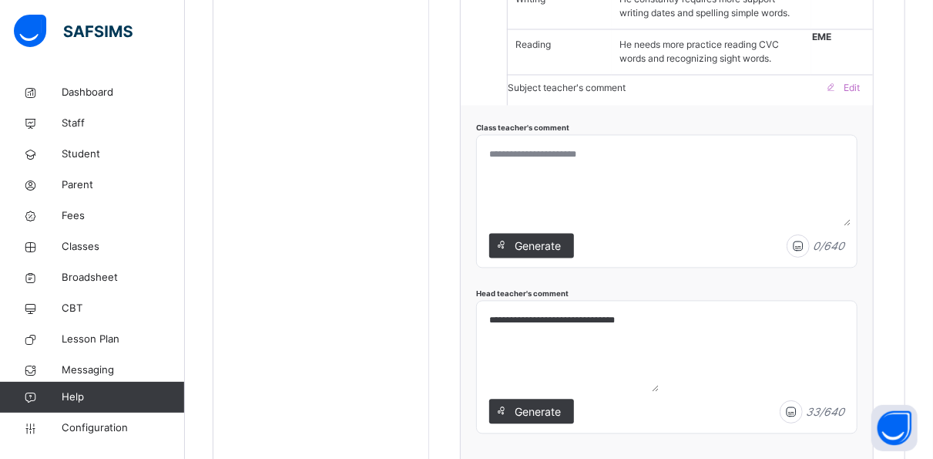
scroll to position [1512, 0]
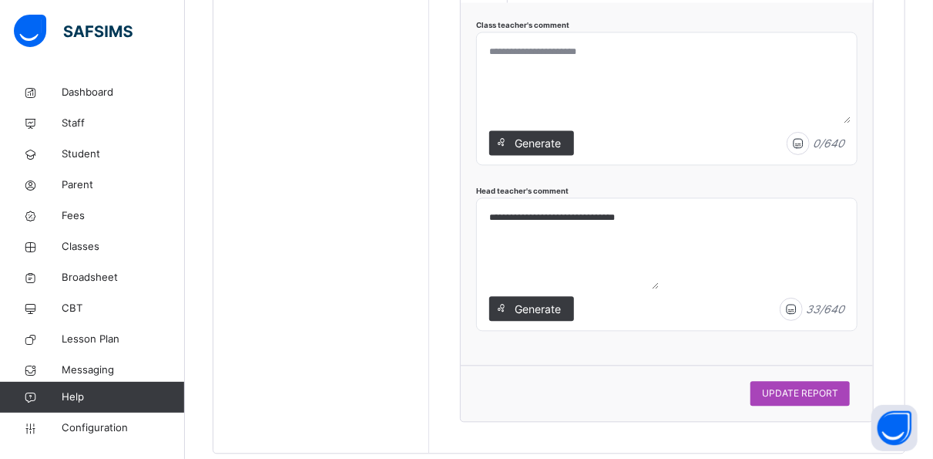
type textarea "**********"
click at [812, 386] on span "UPDATE REPORT" at bounding box center [800, 393] width 76 height 14
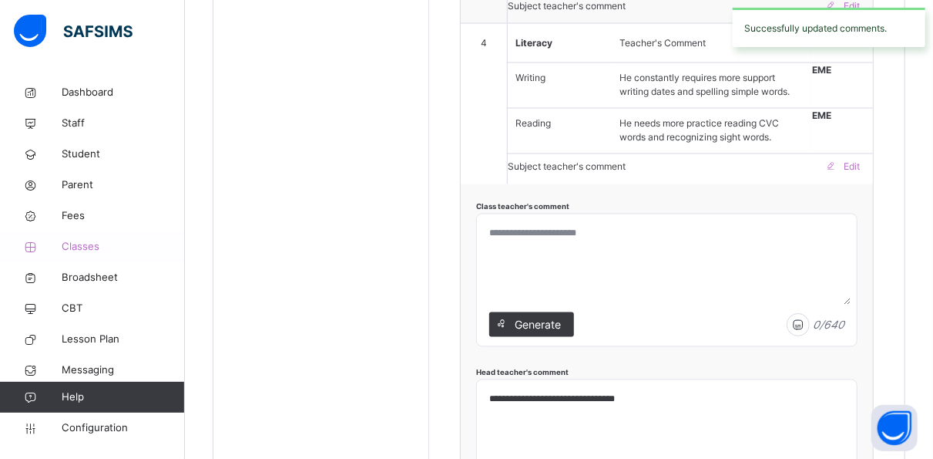
scroll to position [1329, 0]
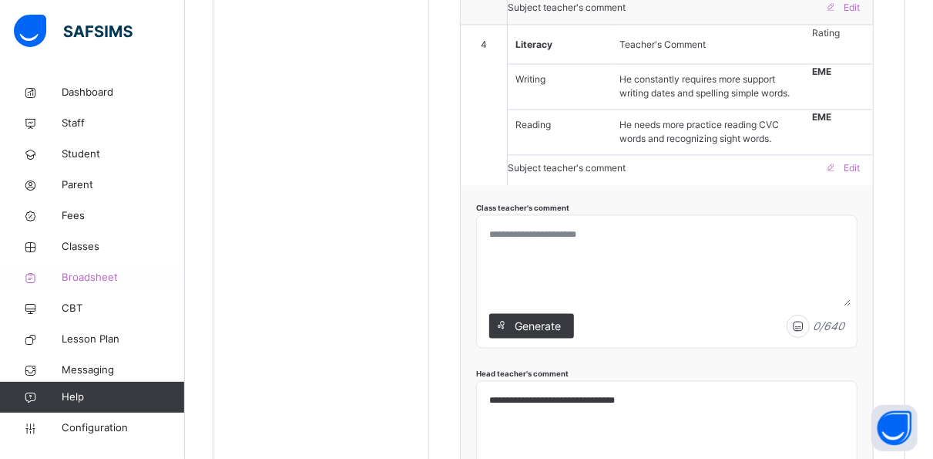
click at [95, 276] on span "Broadsheet" at bounding box center [123, 277] width 123 height 15
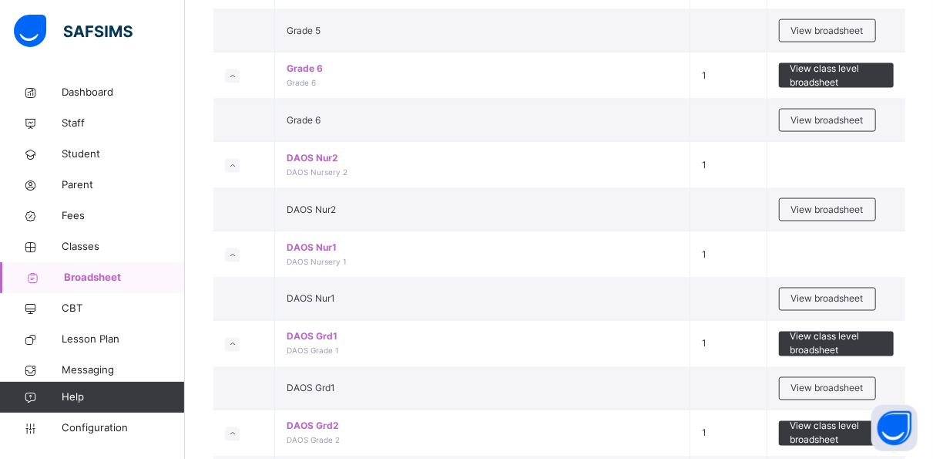
scroll to position [1128, 0]
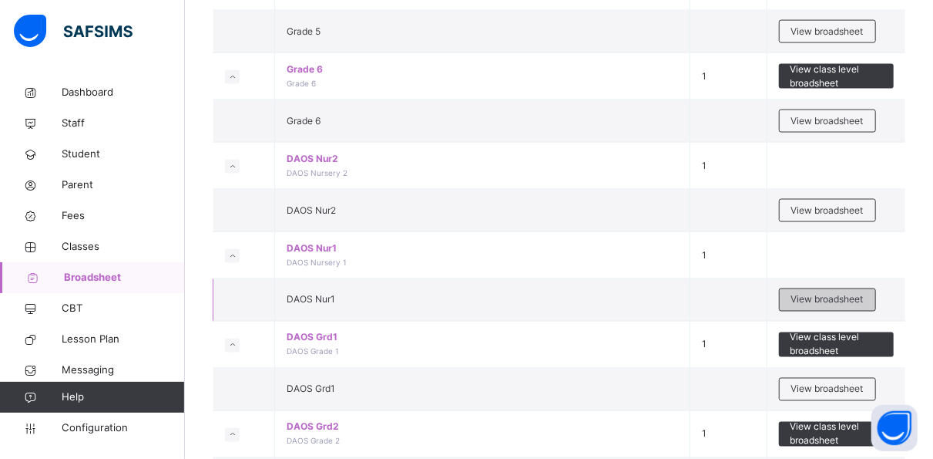
click at [829, 293] on span "View broadsheet" at bounding box center [828, 300] width 72 height 14
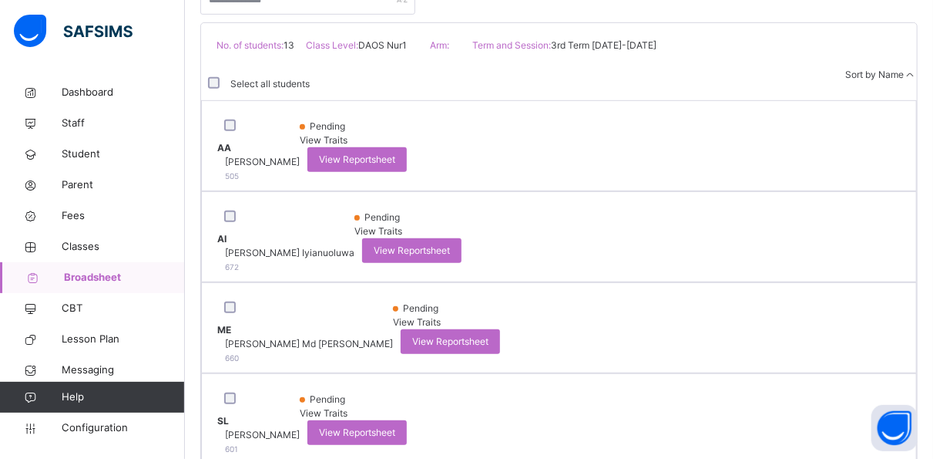
scroll to position [366, 0]
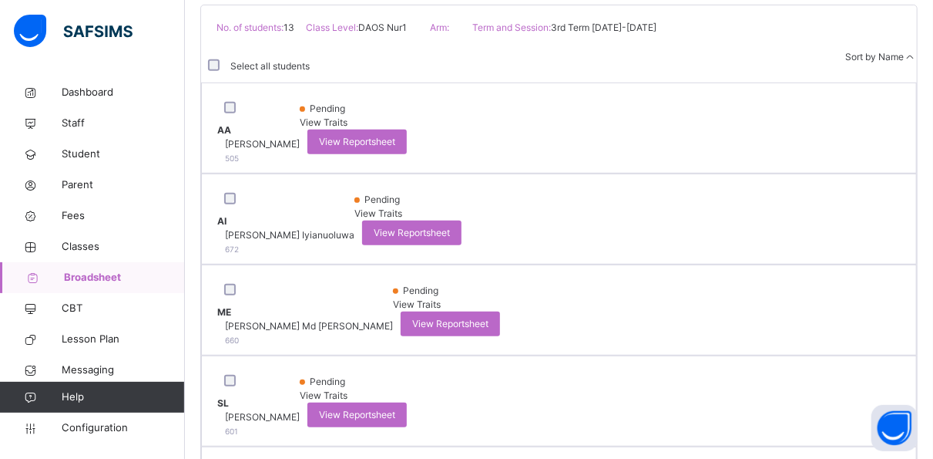
drag, startPoint x: 549, startPoint y: 347, endPoint x: 522, endPoint y: 345, distance: 27.0
click at [395, 408] on span "View Reportsheet" at bounding box center [357, 415] width 76 height 14
click at [99, 250] on span "Classes" at bounding box center [123, 246] width 123 height 15
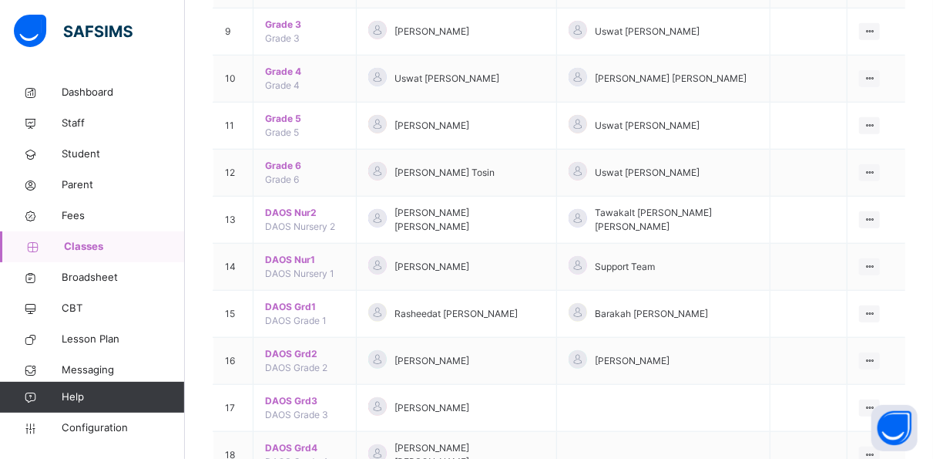
scroll to position [577, 0]
click at [871, 291] on div "View Class" at bounding box center [829, 298] width 88 height 15
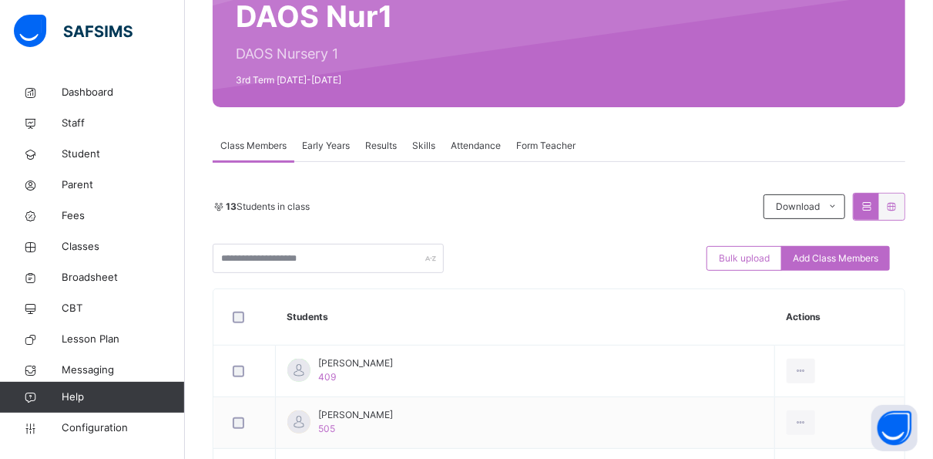
scroll to position [159, 0]
click at [394, 145] on span "Results" at bounding box center [381, 147] width 32 height 14
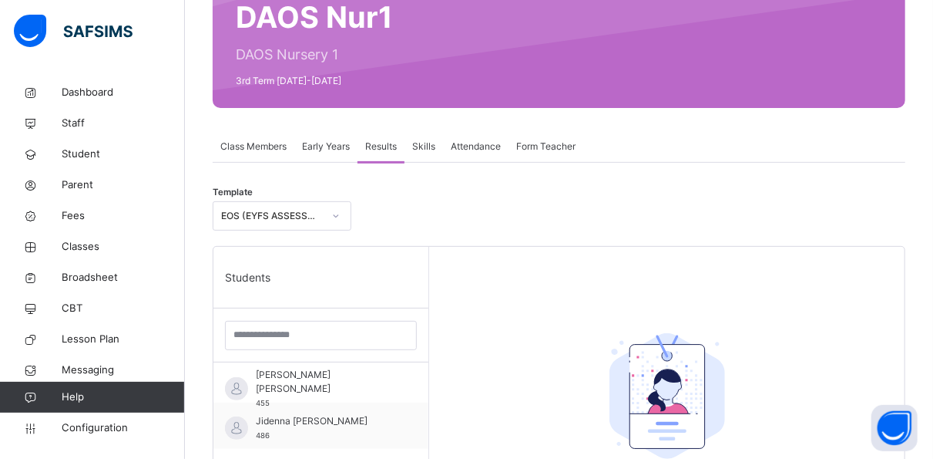
scroll to position [375, 0]
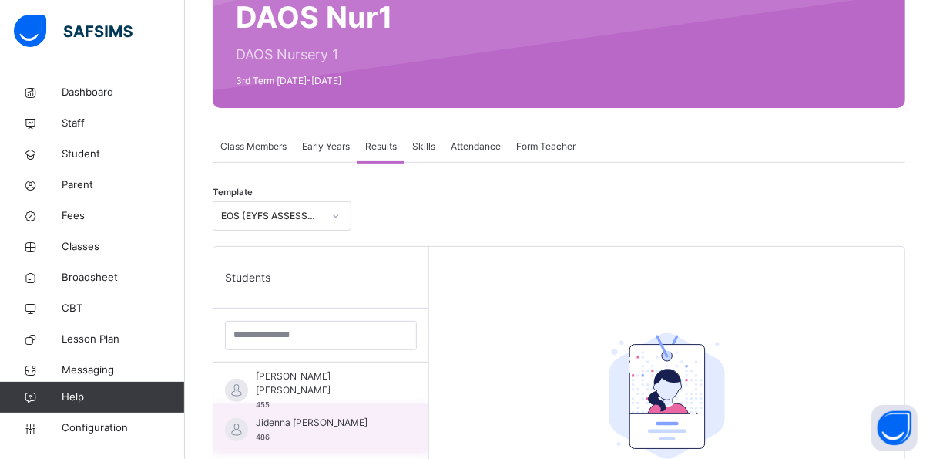
click at [343, 419] on span "Jidenna Reagan Agoha" at bounding box center [325, 422] width 138 height 14
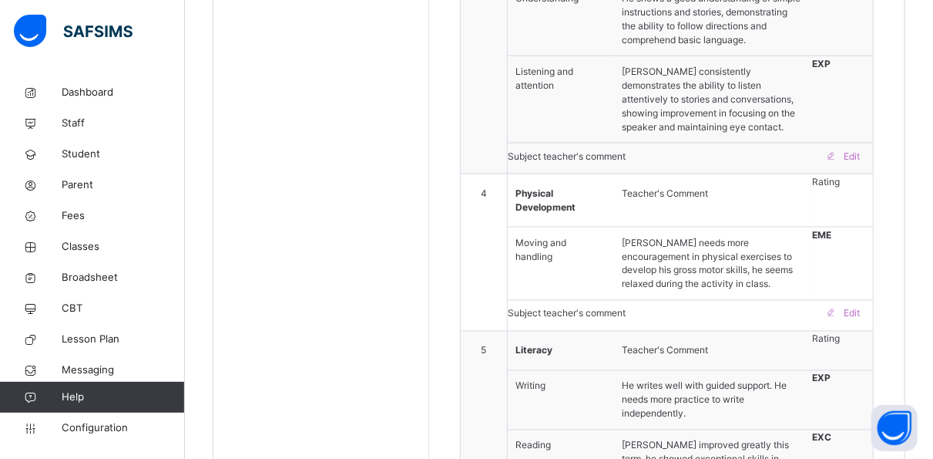
scroll to position [1163, 0]
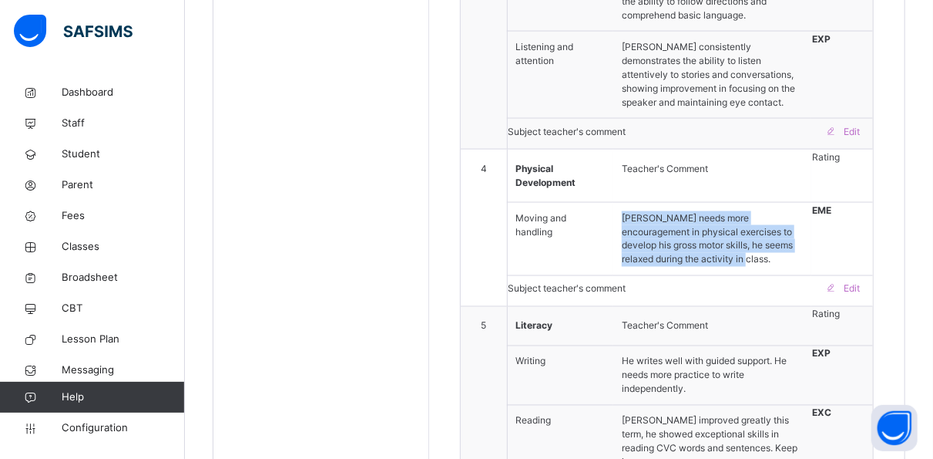
drag, startPoint x: 626, startPoint y: 284, endPoint x: 701, endPoint y: 331, distance: 89.4
click at [701, 274] on div "Jidenna needs more encouragement in physical exercises to develop his gross mot…" at bounding box center [712, 238] width 197 height 71
copy div "Jidenna needs more encouragement in physical exercises to develop his gross mot…"
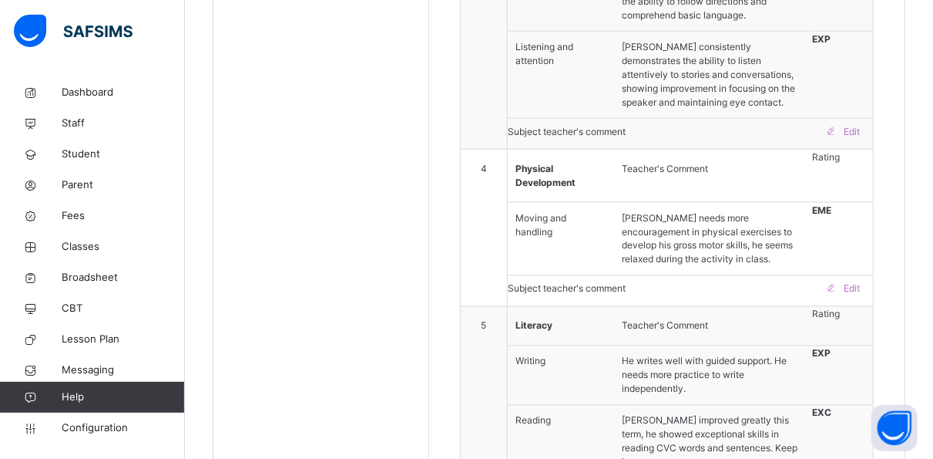
click at [409, 274] on div "Students Abdallah Ahmad Abdulrahman 409 Abdullah Abiodun Akewusola 505 Abdullah…" at bounding box center [322, 100] width 216 height 1717
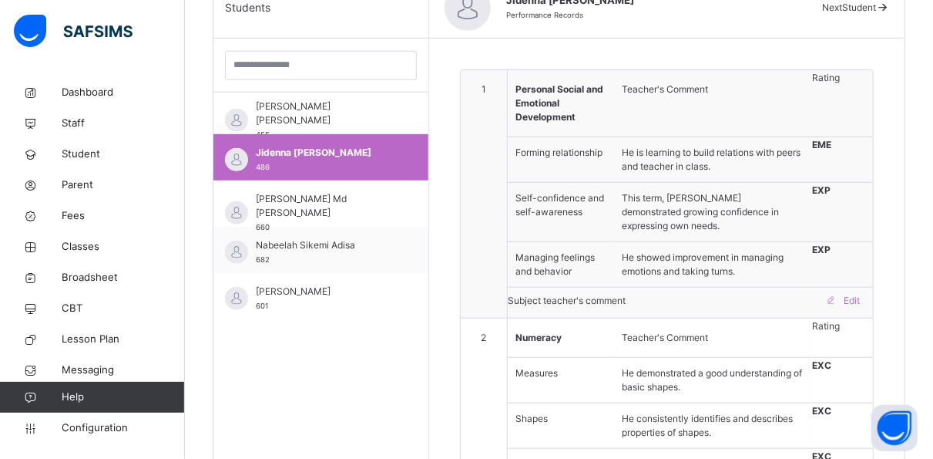
scroll to position [427, 0]
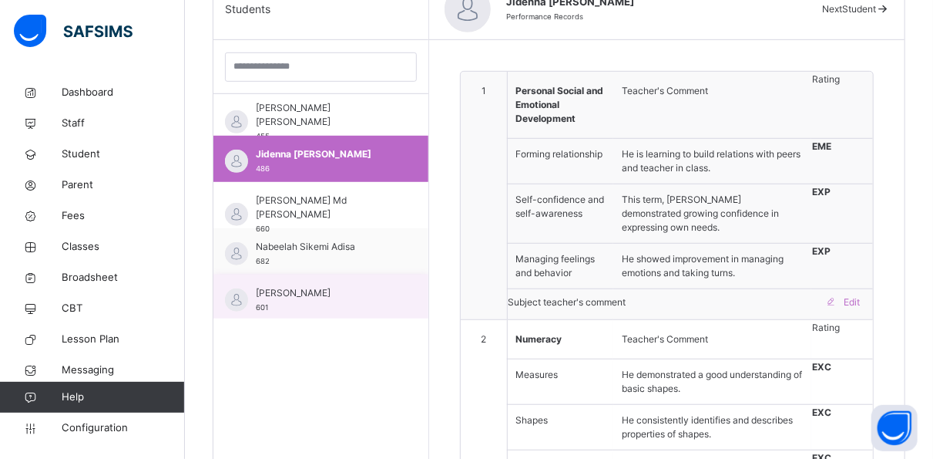
click at [314, 286] on span "Suhayl Luqman" at bounding box center [325, 293] width 138 height 14
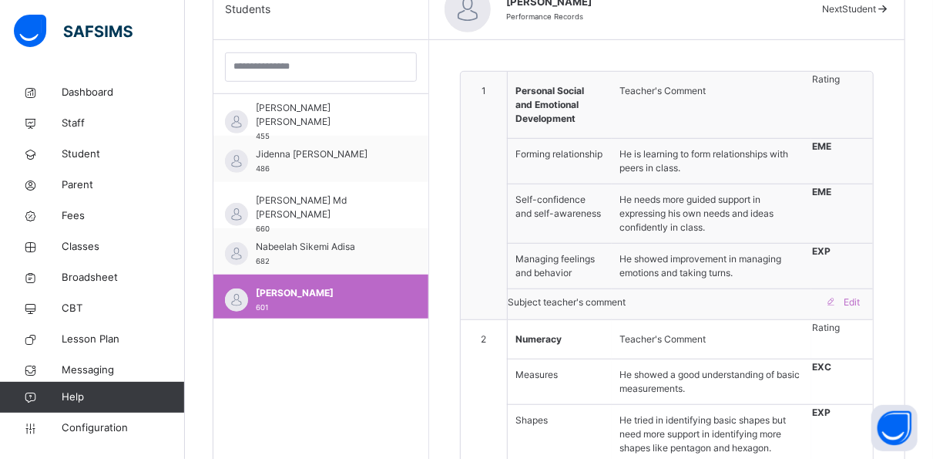
type textarea "**********"
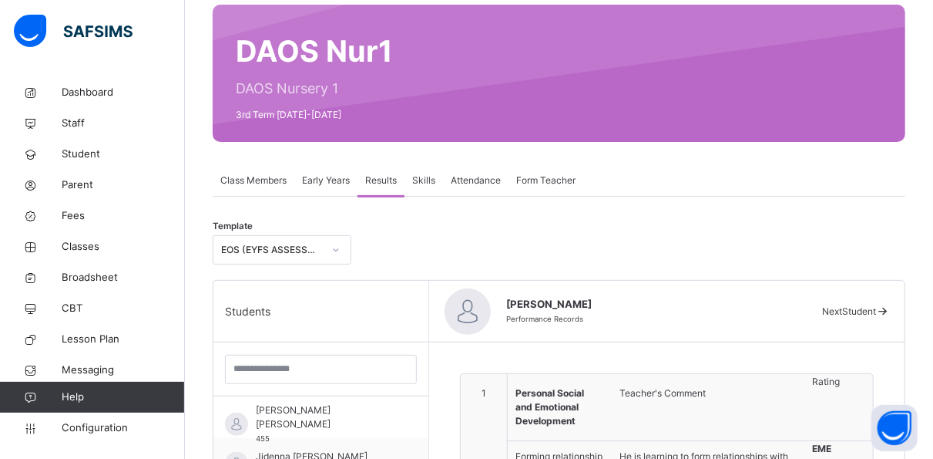
scroll to position [142, 0]
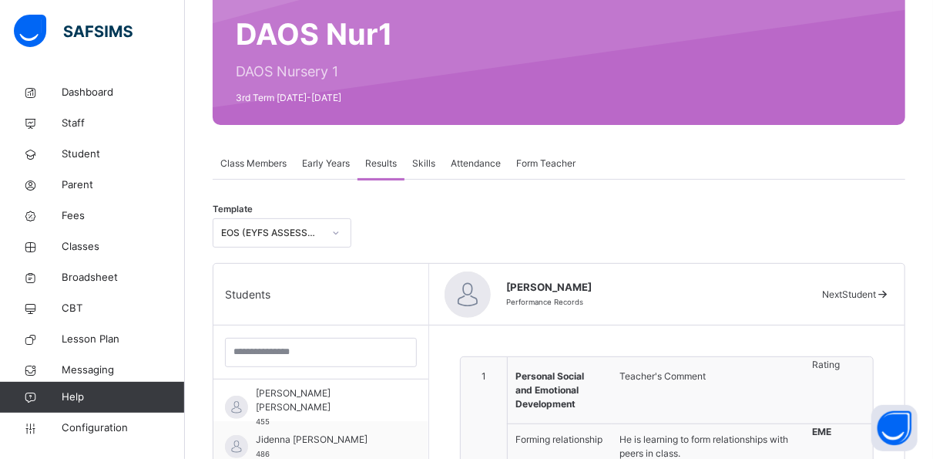
click at [318, 159] on span "Early Years" at bounding box center [326, 163] width 48 height 14
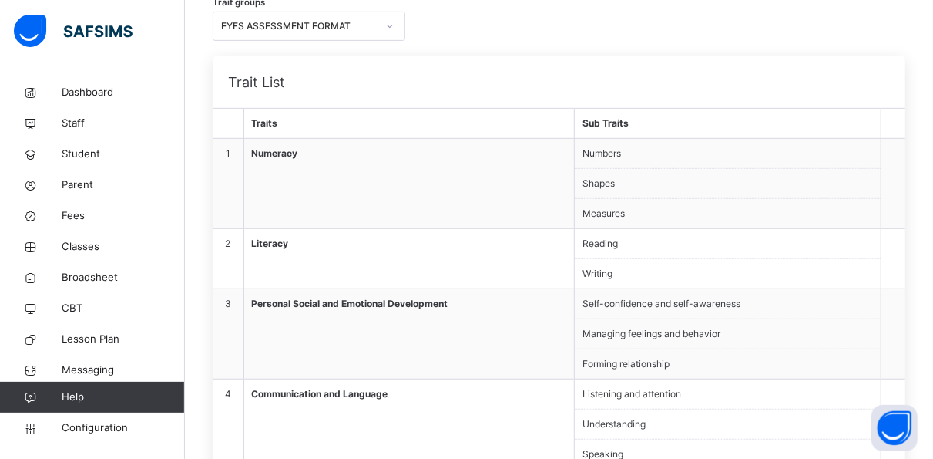
scroll to position [0, 0]
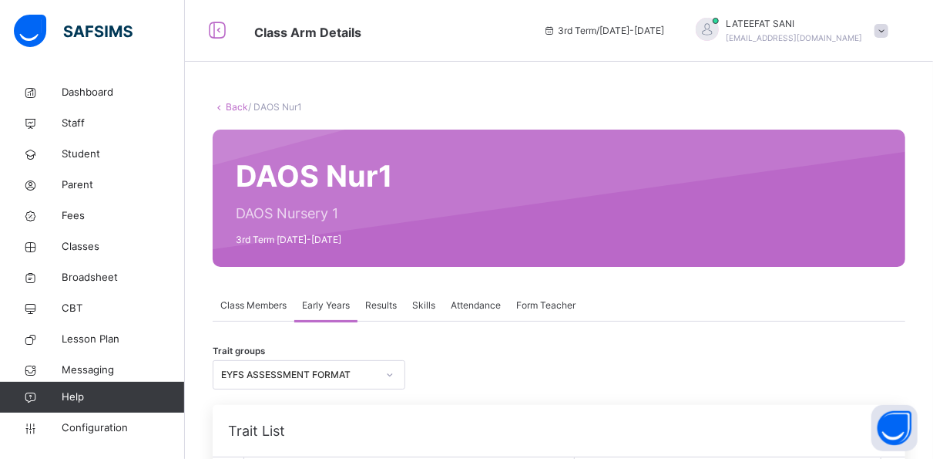
click at [373, 307] on span "Results" at bounding box center [381, 305] width 32 height 14
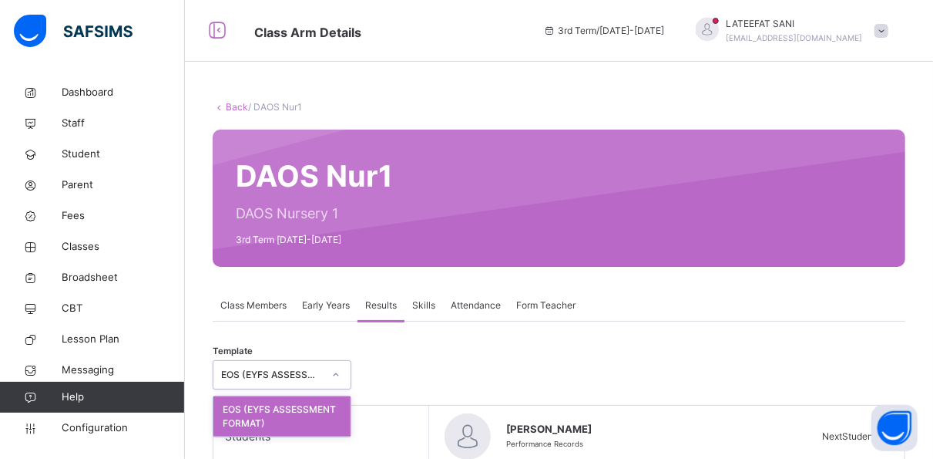
click at [340, 371] on div at bounding box center [336, 374] width 26 height 25
click at [338, 405] on div "EOS (EYFS ASSESSMENT FORMAT)" at bounding box center [282, 416] width 137 height 40
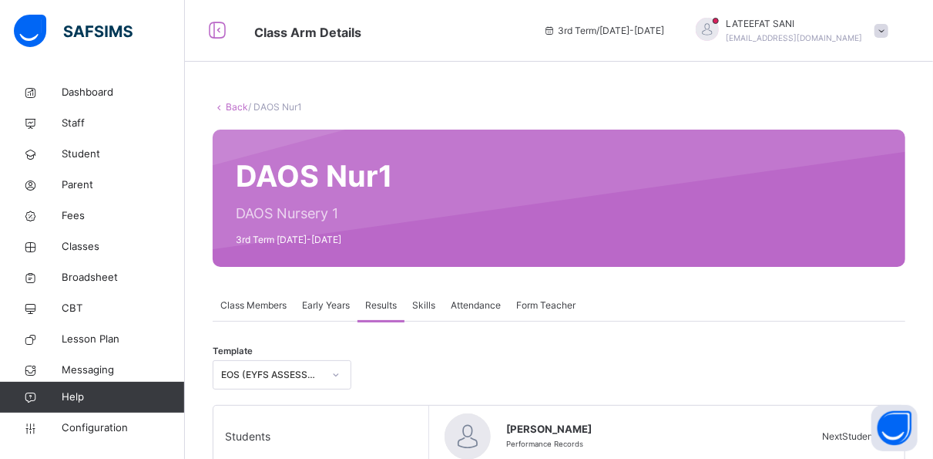
click at [328, 309] on span "Early Years" at bounding box center [326, 305] width 48 height 14
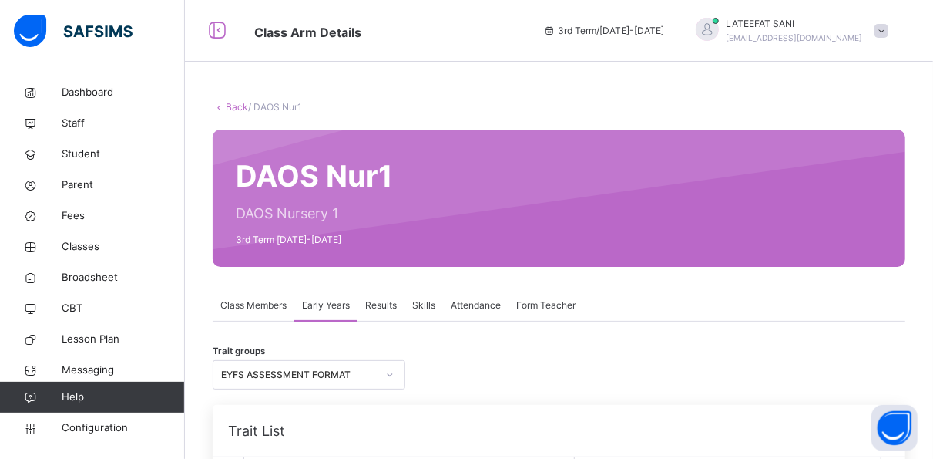
click at [274, 310] on span "Class Members" at bounding box center [253, 305] width 66 height 14
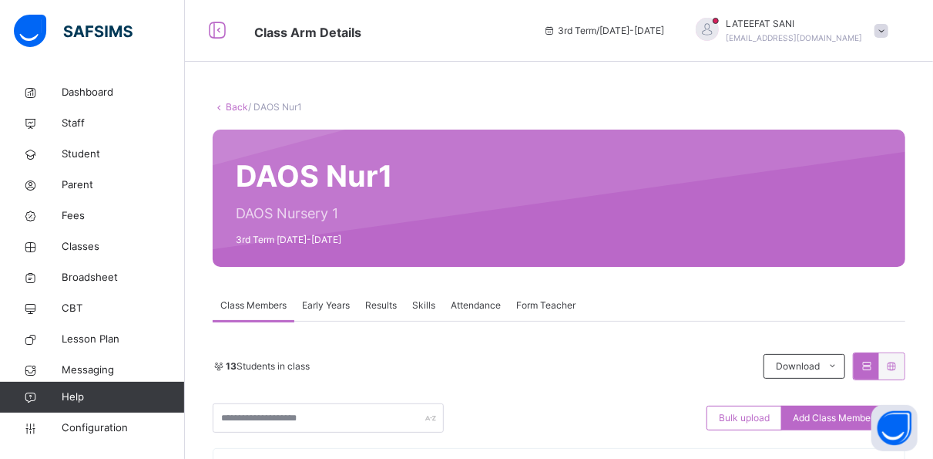
click at [335, 307] on span "Early Years" at bounding box center [326, 305] width 48 height 14
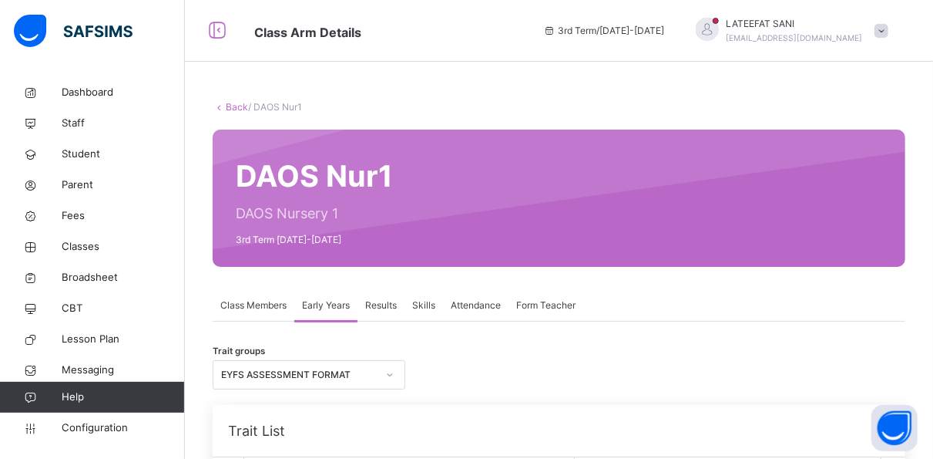
click at [377, 304] on span "Results" at bounding box center [381, 305] width 32 height 14
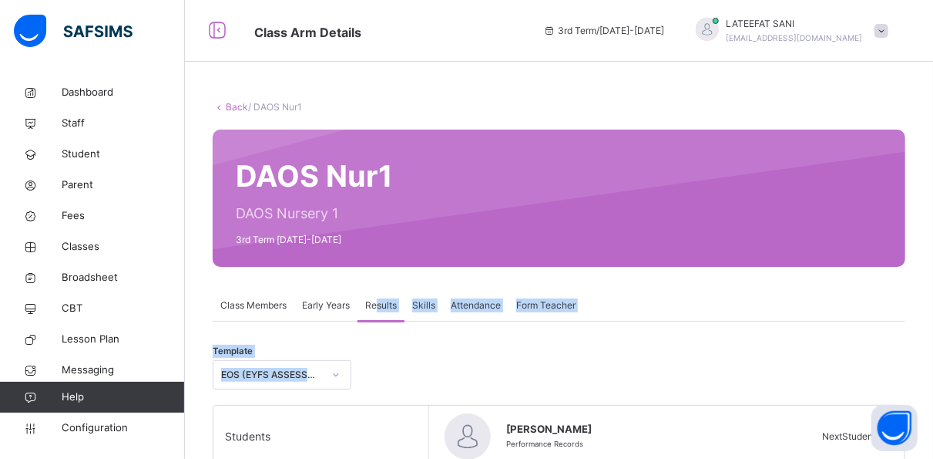
drag, startPoint x: 377, startPoint y: 304, endPoint x: 375, endPoint y: 330, distance: 26.3
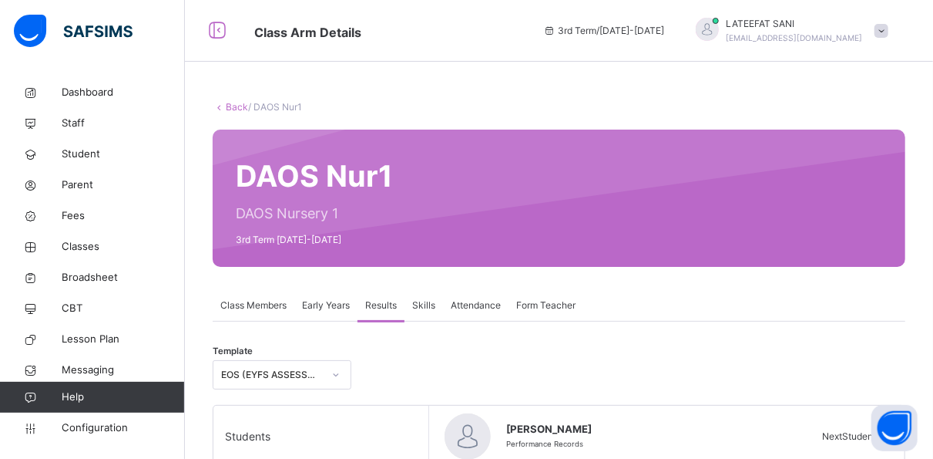
click at [429, 364] on div "Template EOS (EYFS ASSESSMENT FORMAT)" at bounding box center [559, 378] width 693 height 52
click at [328, 301] on span "Early Years" at bounding box center [326, 305] width 48 height 14
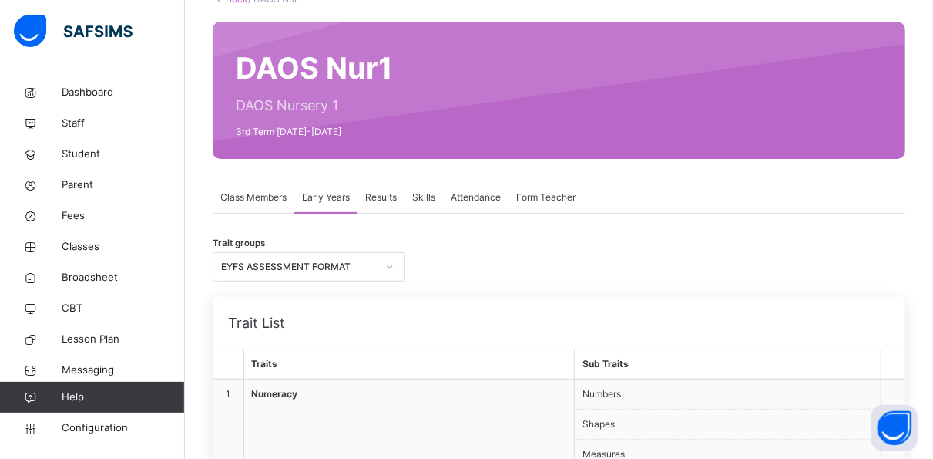
scroll to position [106, 0]
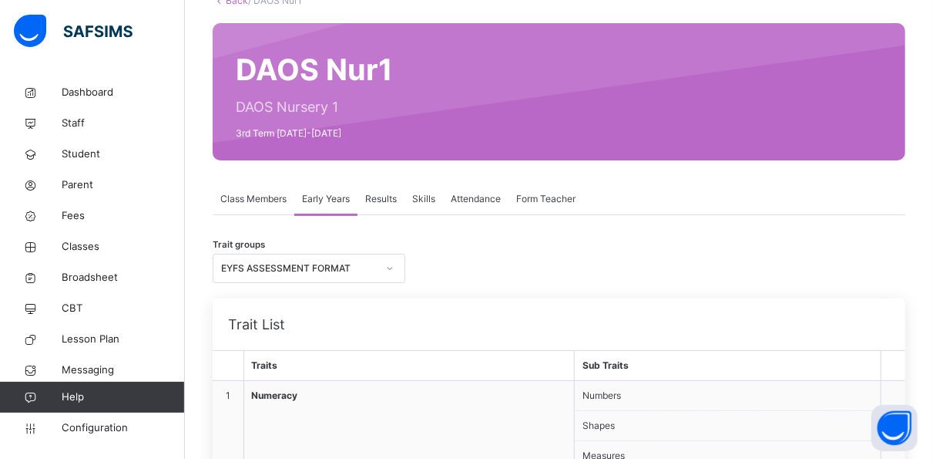
click at [264, 200] on span "Class Members" at bounding box center [253, 199] width 66 height 14
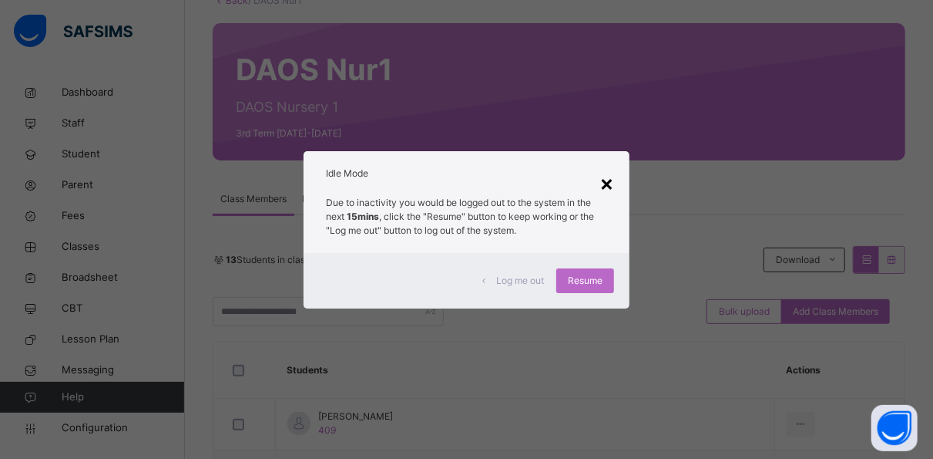
click at [612, 189] on div "×" at bounding box center [607, 182] width 15 height 32
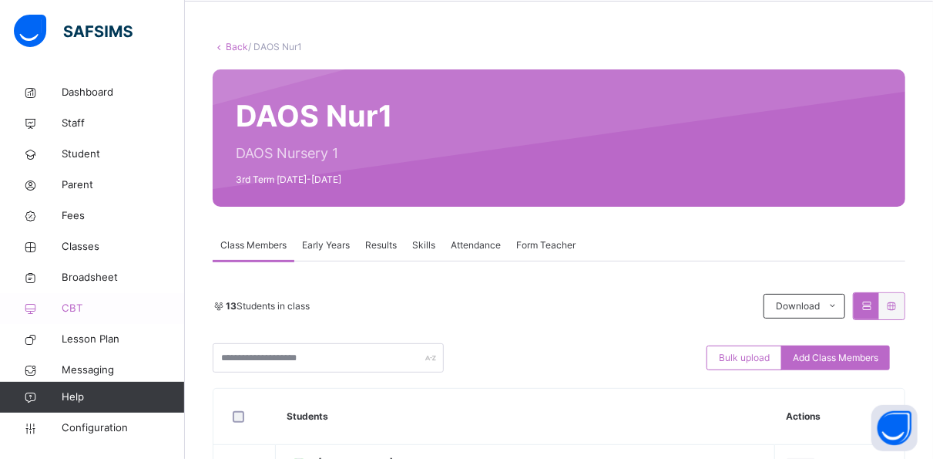
scroll to position [52, 0]
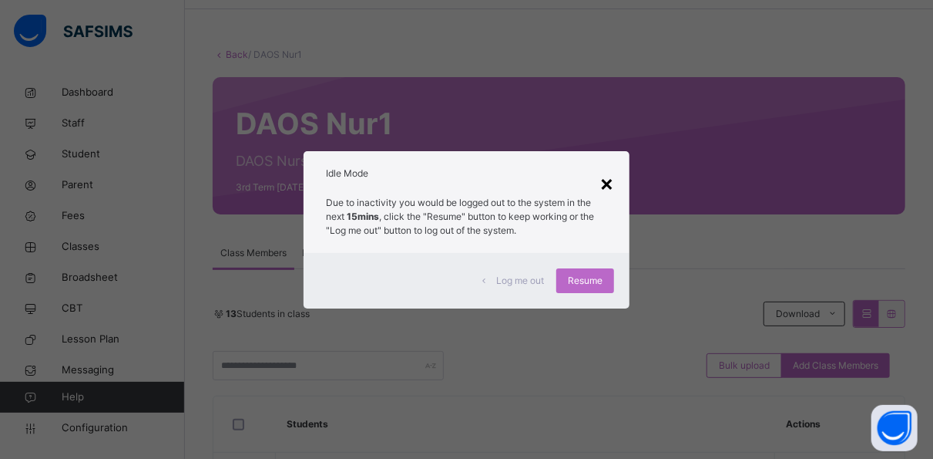
click at [614, 185] on div "×" at bounding box center [607, 182] width 15 height 32
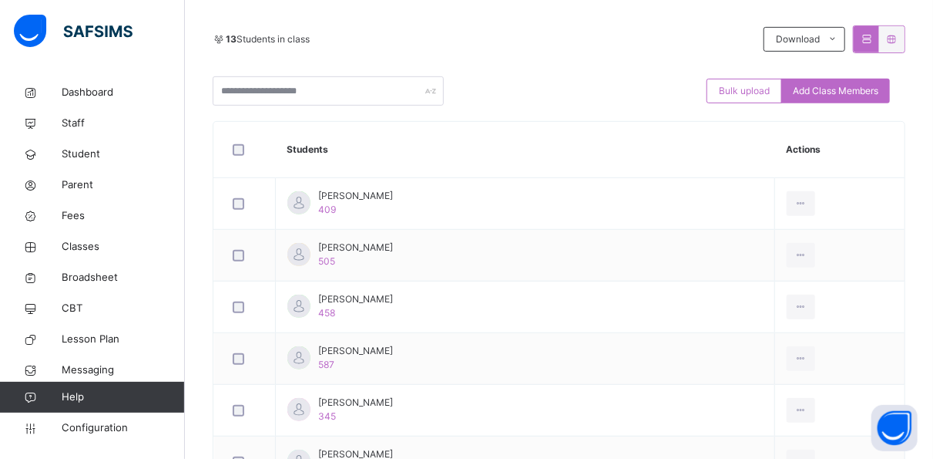
scroll to position [298, 0]
